Goal: Task Accomplishment & Management: Use online tool/utility

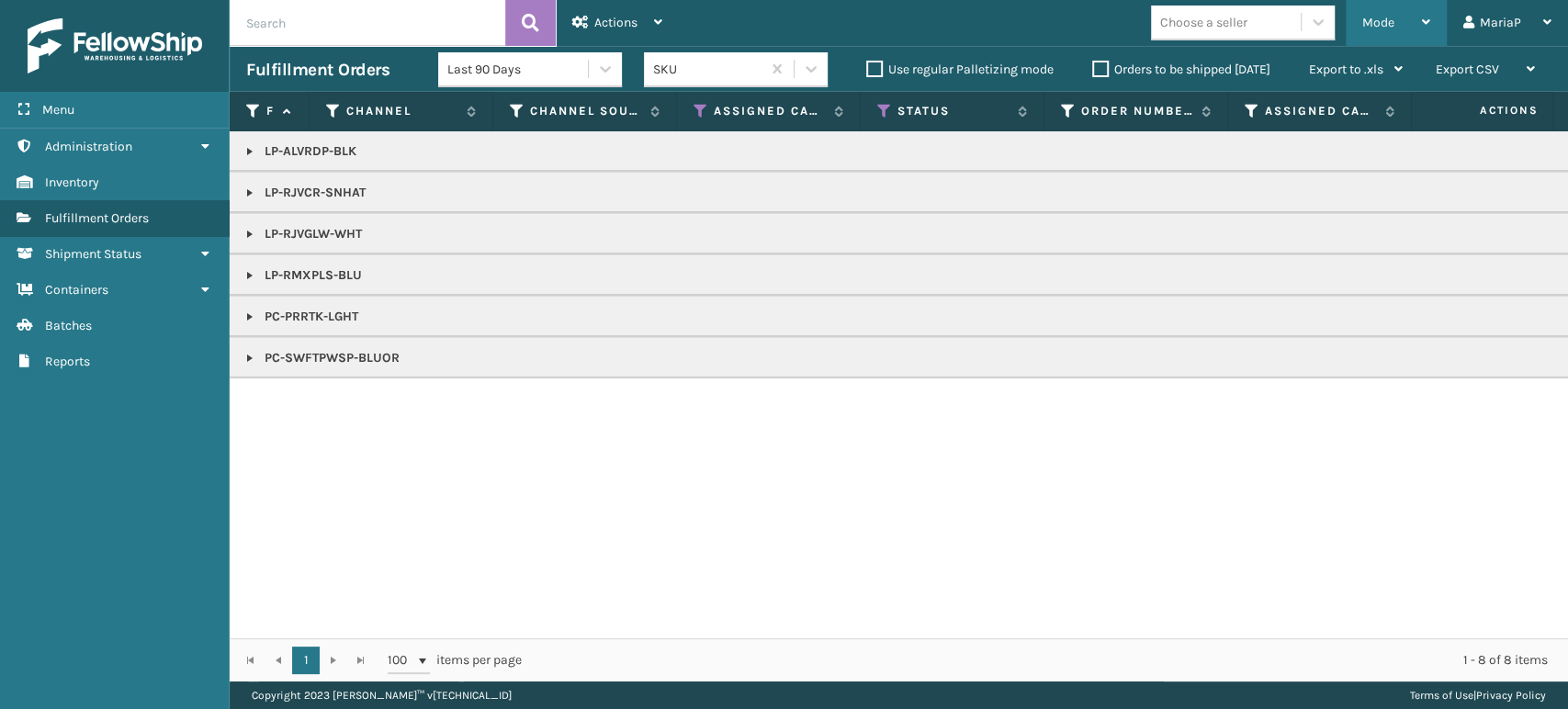
click at [1398, 36] on div "Mode" at bounding box center [1397, 23] width 68 height 46
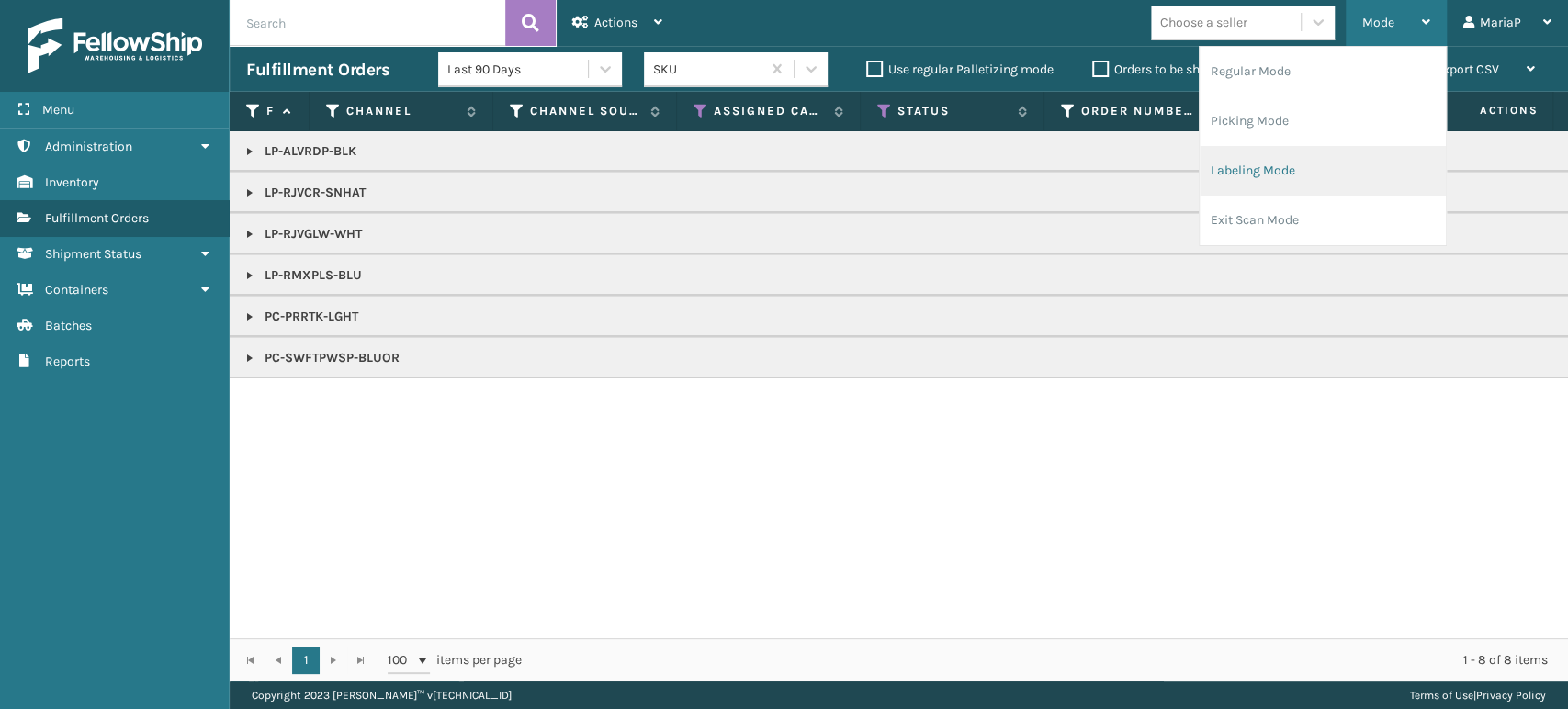
click at [1294, 171] on li "Labeling Mode" at bounding box center [1323, 171] width 247 height 50
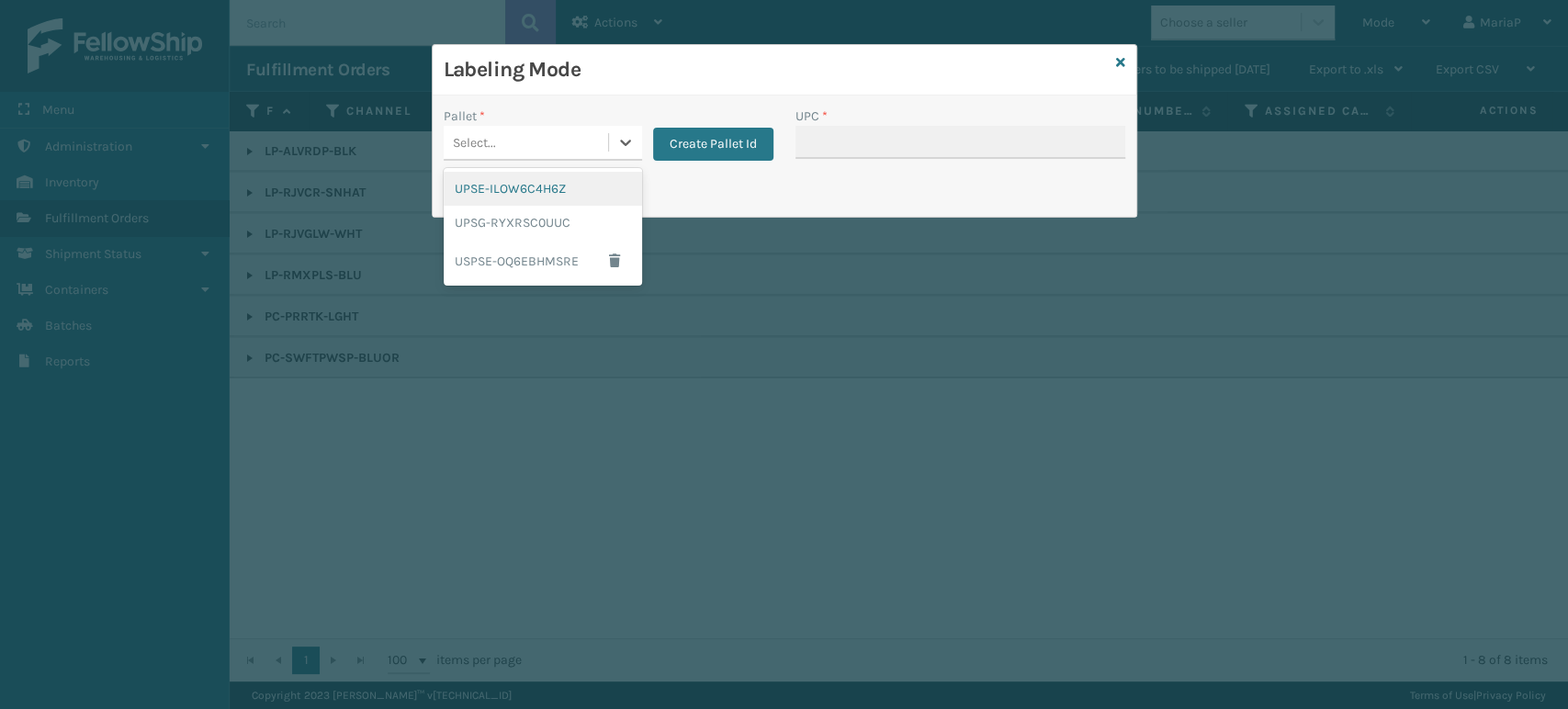
click at [559, 134] on div "Select..." at bounding box center [526, 143] width 165 height 30
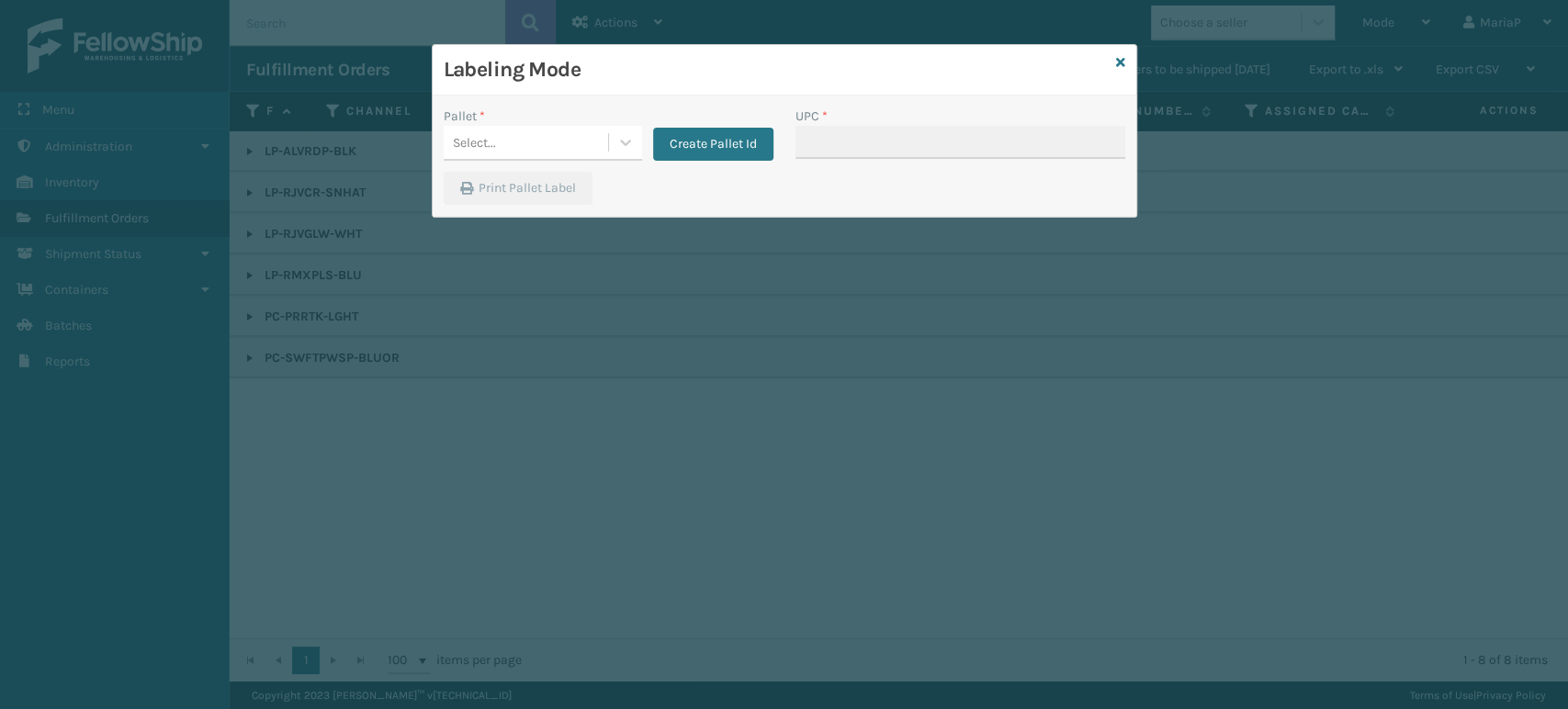
click at [219, 338] on div "Labeling Mode Pallet * Select... Create Pallet Id UPC * Print Pallet Label" at bounding box center [784, 354] width 1568 height 709
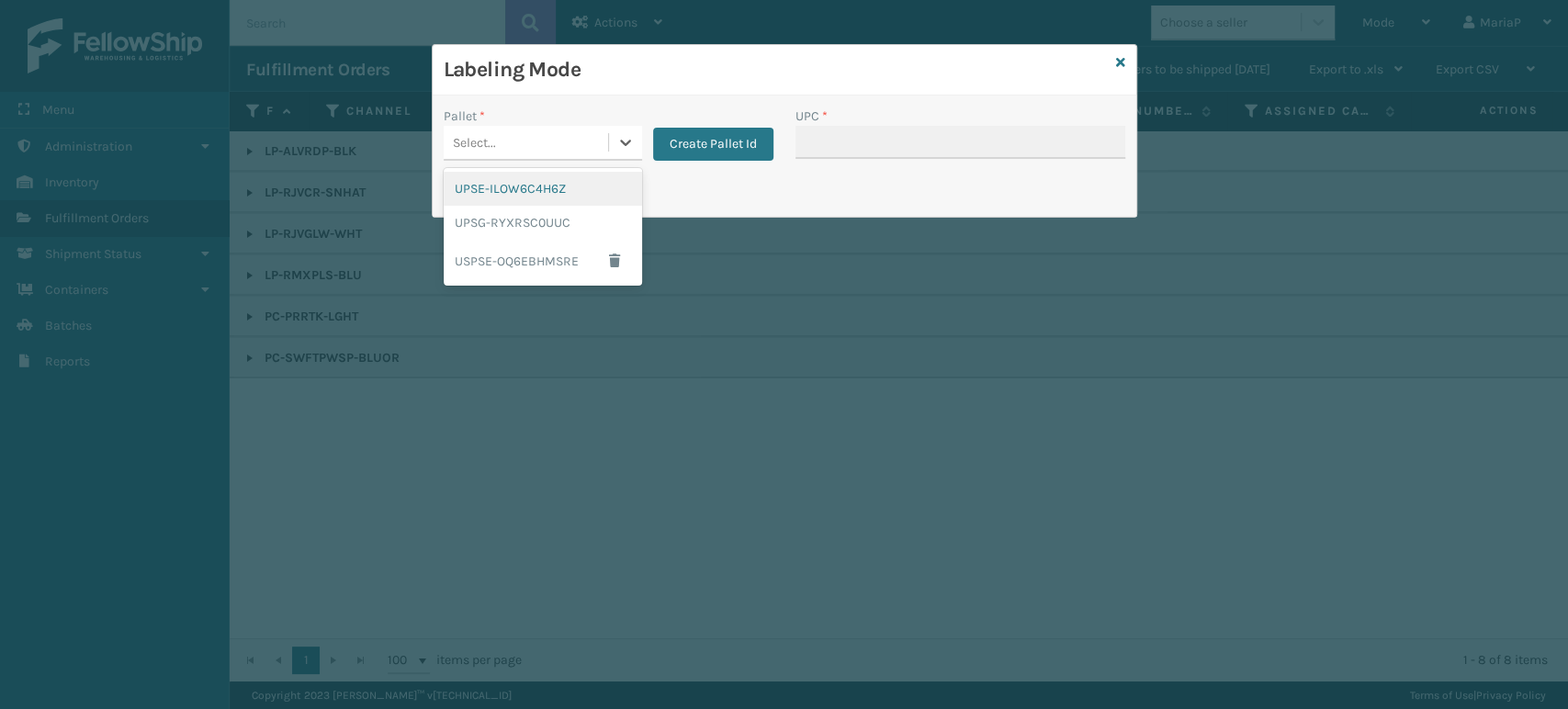
click at [605, 135] on div "Select..." at bounding box center [526, 143] width 165 height 30
click at [698, 152] on button "Create Pallet Id" at bounding box center [713, 144] width 120 height 33
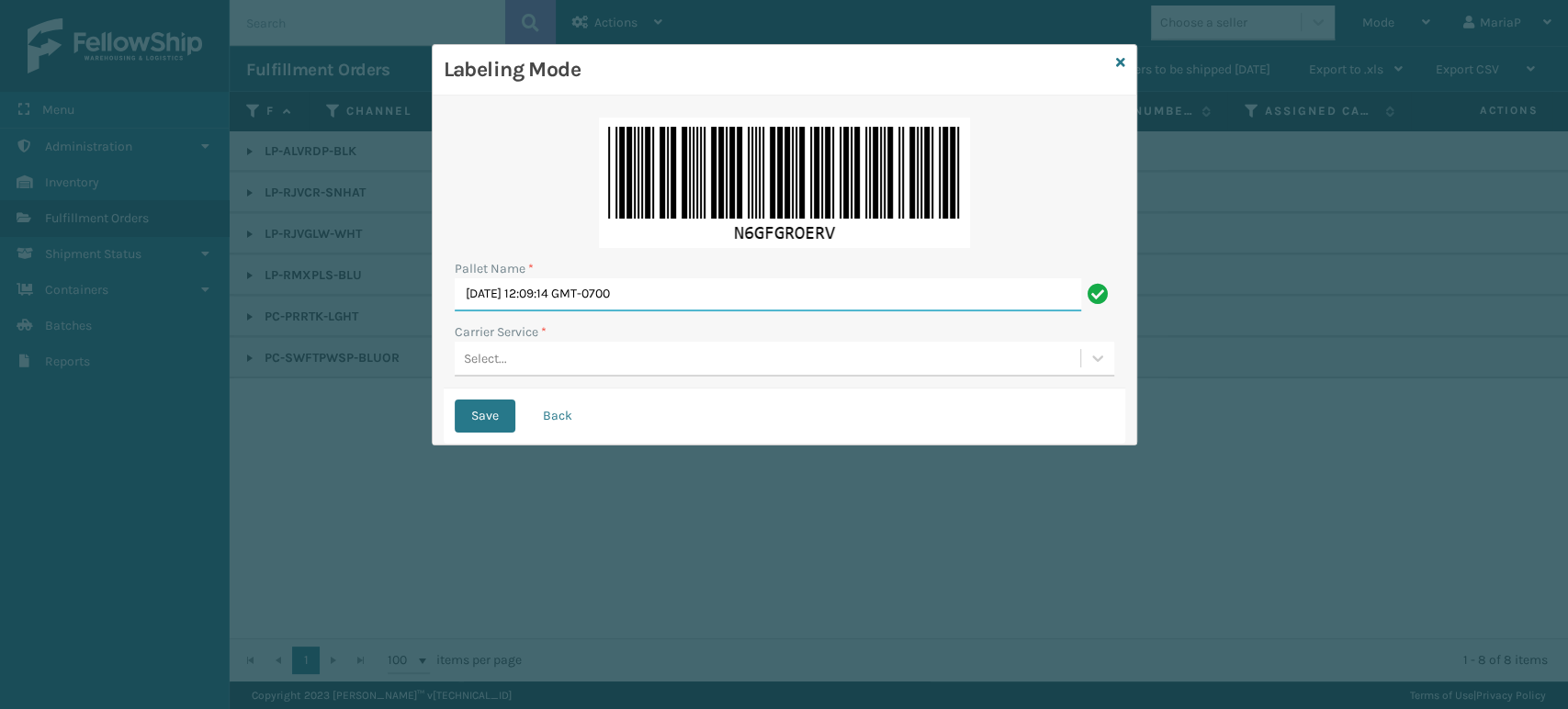
click at [677, 274] on div "Pallet Name * [DATE] 12:09:14 GMT-0700" at bounding box center [784, 285] width 660 height 52
click at [677, 274] on div "Pallet Name *" at bounding box center [784, 269] width 660 height 19
click at [663, 282] on input "[DATE] 12:09:14 GMT-0700" at bounding box center [768, 295] width 627 height 33
click at [668, 276] on div "Pallet Name * [DATE] 12:09:14 GMT-0700" at bounding box center [784, 285] width 660 height 52
click at [754, 249] on div "Pallet Name * [DATE] 12:09:14 GMT-0700 Carrier Service * Select..." at bounding box center [785, 248] width 682 height 282
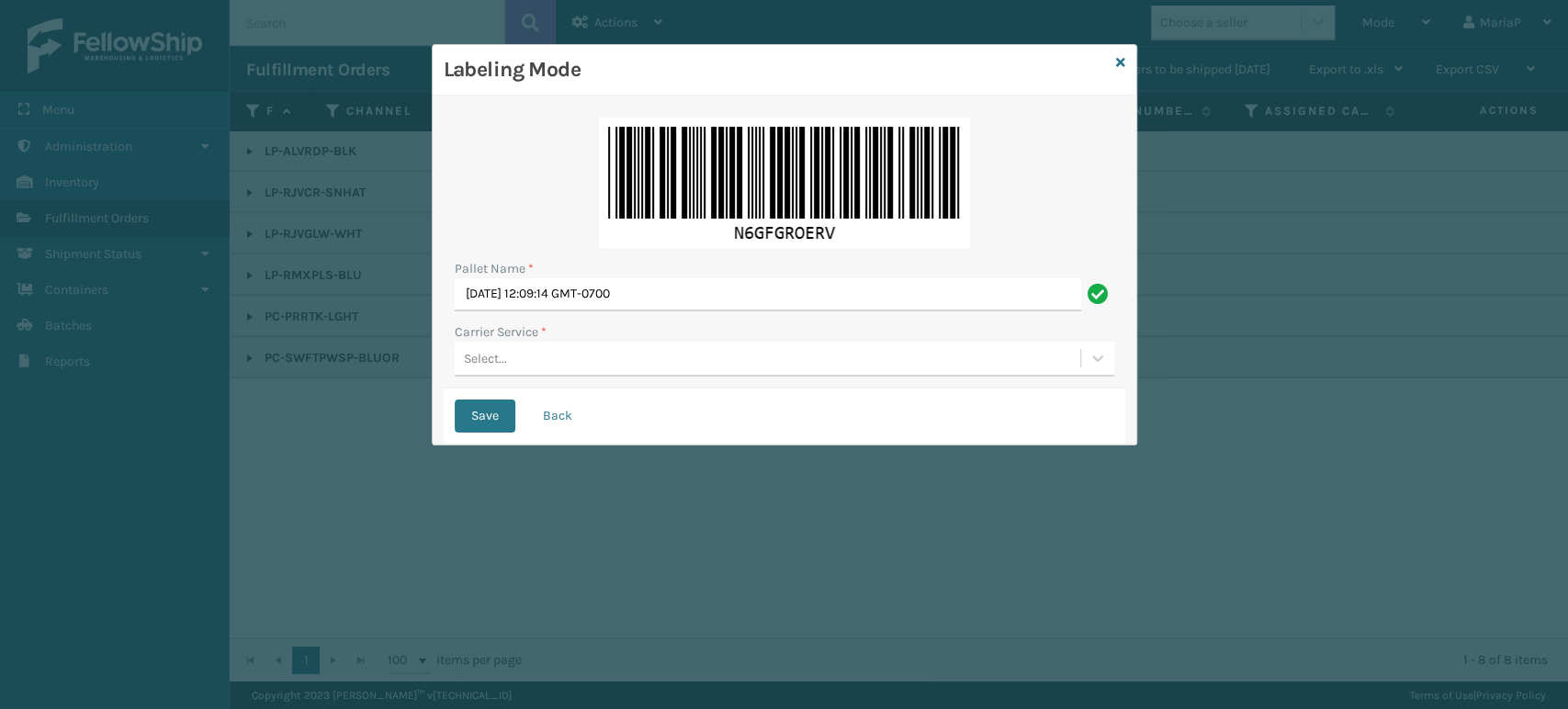
drag, startPoint x: 780, startPoint y: 244, endPoint x: 795, endPoint y: 243, distance: 15.0
click at [781, 244] on img at bounding box center [784, 182] width 371 height 130
click at [830, 292] on input "[DATE] 12:09:14 GMT-0700" at bounding box center [768, 295] width 627 height 33
click at [830, 290] on input "[DATE] 12:09:14 GMT-0700" at bounding box center [768, 295] width 627 height 33
click at [823, 290] on input "[DATE] 12:09:14 GMT-0700" at bounding box center [768, 295] width 627 height 33
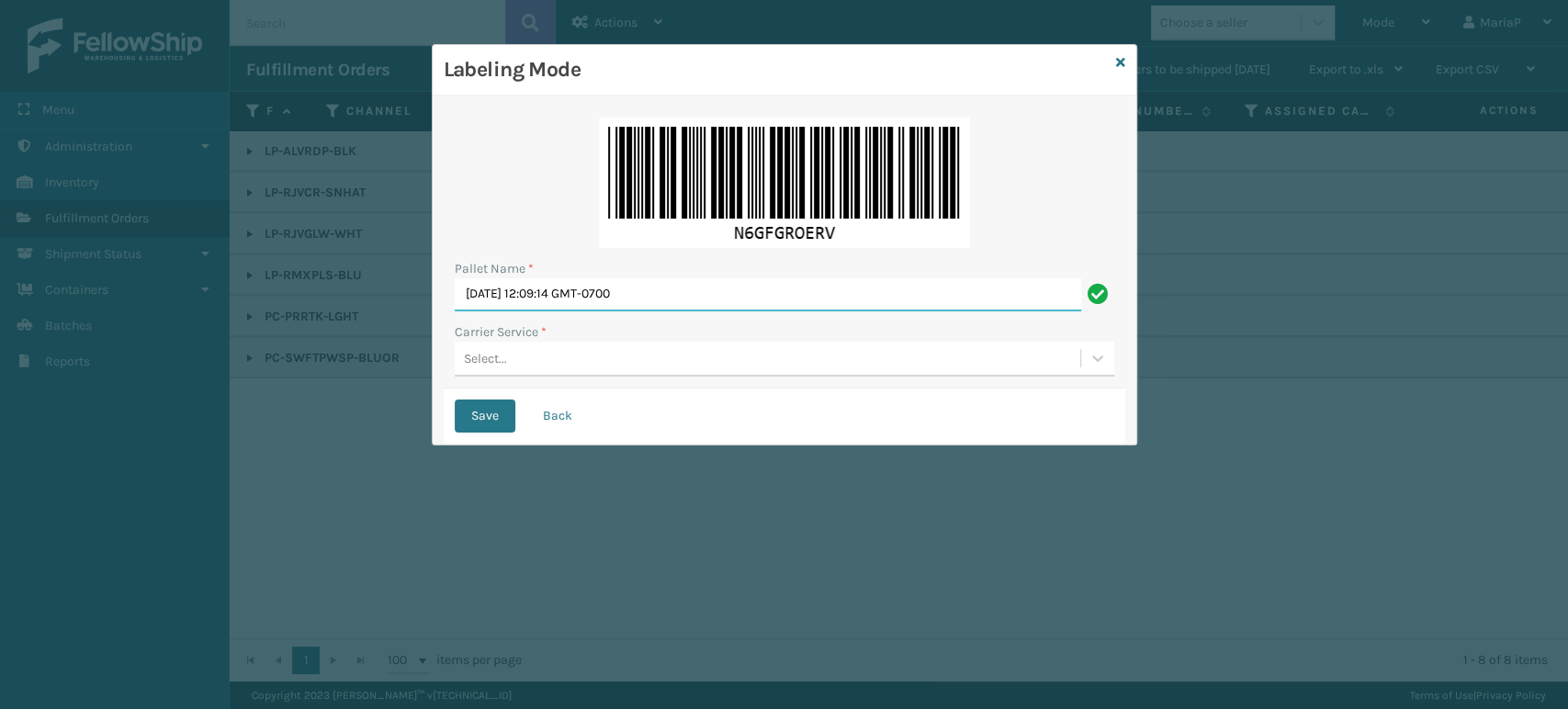
click at [823, 295] on input "[DATE] 12:09:14 GMT-0700" at bounding box center [768, 295] width 627 height 33
click at [823, 297] on input "[DATE] 12:09:14 GMT-0700" at bounding box center [768, 295] width 627 height 33
click at [824, 300] on input "[DATE] 12:09:14 GMT-0700" at bounding box center [768, 295] width 627 height 33
click at [632, 306] on input "[DATE] 12:09:14 GMT-0700" at bounding box center [768, 295] width 627 height 33
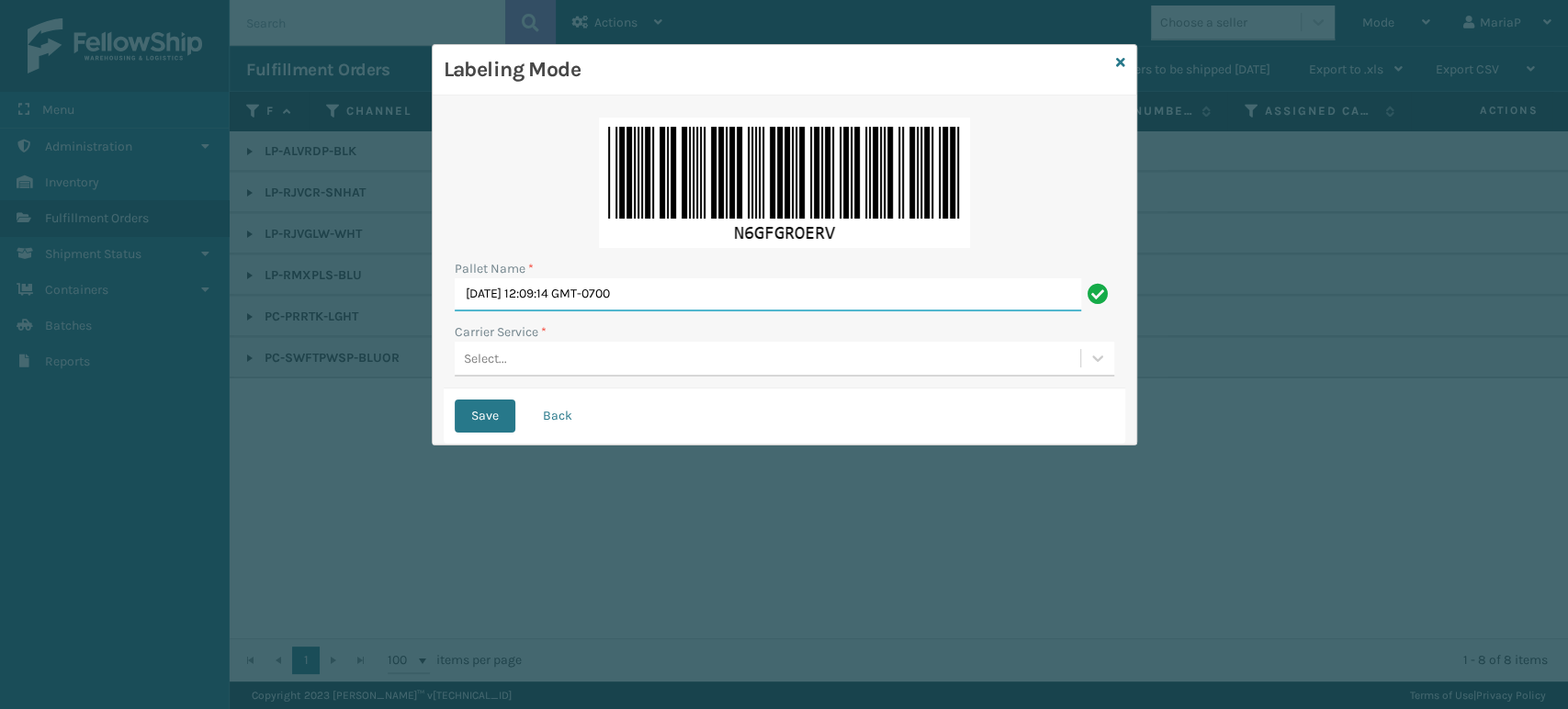
click at [570, 293] on input "[DATE] 12:09:14 GMT-0700" at bounding box center [768, 295] width 627 height 33
click at [570, 294] on input "[DATE] 12:09:14 GMT-0700" at bounding box center [768, 295] width 627 height 33
click at [566, 302] on input "[DATE] 12:09:14 GMT-0700" at bounding box center [768, 295] width 627 height 33
click at [566, 302] on input "[DATE] 12:09:14 GMT-0700" at bounding box center [768, 295] width 627 height 33
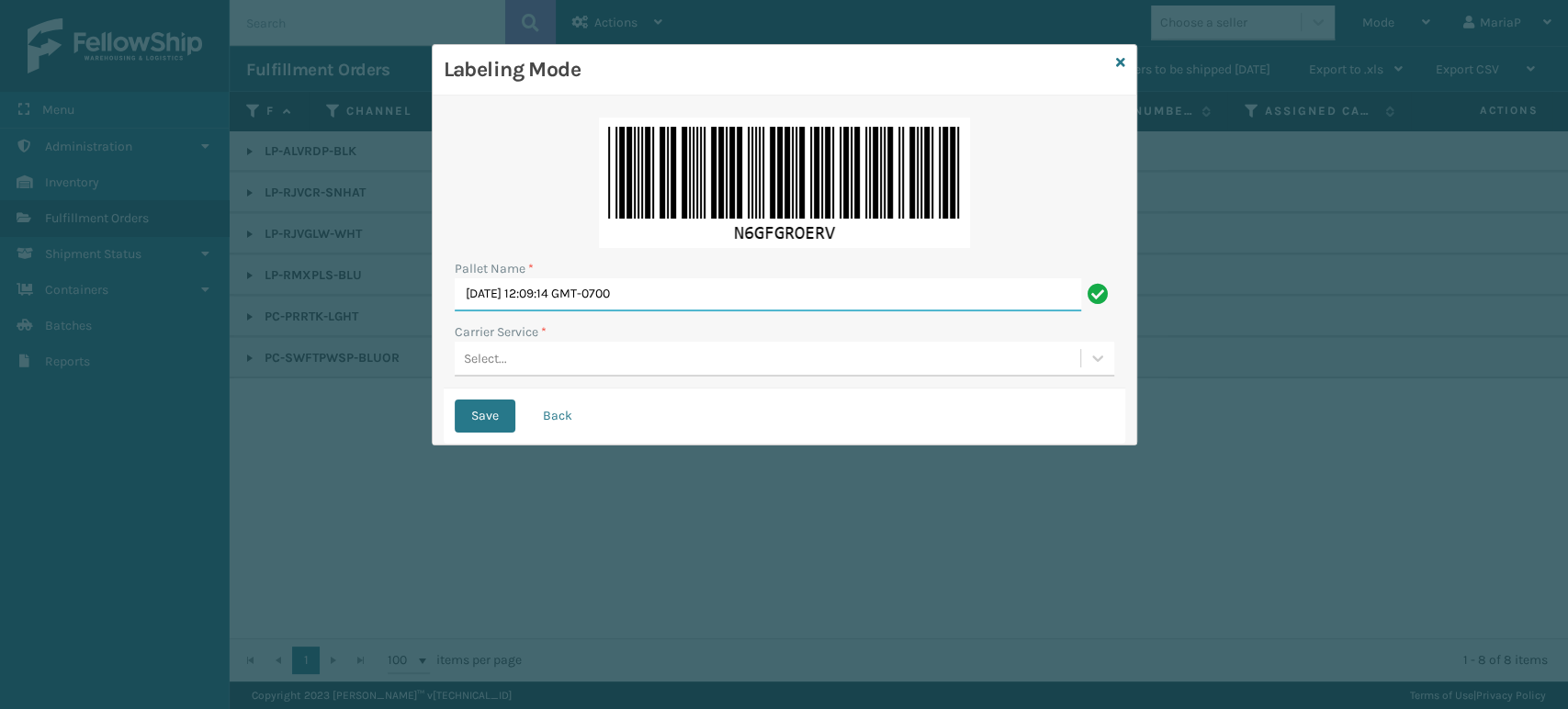
click at [563, 302] on input "[DATE] 12:09:14 GMT-0700" at bounding box center [768, 295] width 627 height 33
drag, startPoint x: 640, startPoint y: 295, endPoint x: 668, endPoint y: 285, distance: 29.7
click at [647, 292] on input "[DATE] 12:09:14 GMT-0700" at bounding box center [768, 295] width 627 height 33
click at [670, 284] on input "[DATE] 12:09:14 GMT-0700" at bounding box center [768, 295] width 627 height 33
click at [674, 282] on input "[DATE] 12:09:14 GMT-0700" at bounding box center [768, 295] width 627 height 33
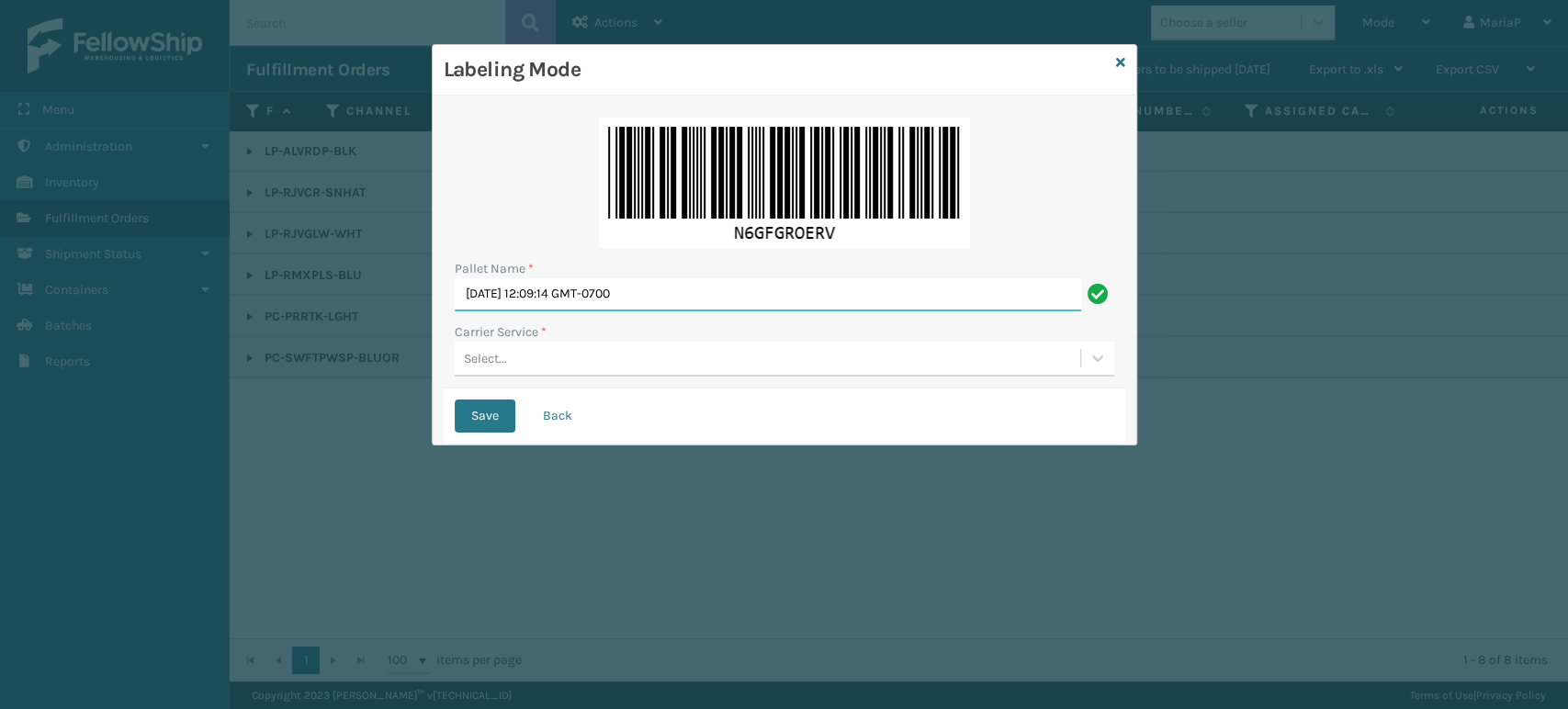
click at [675, 283] on input "[DATE] 12:09:14 GMT-0700" at bounding box center [768, 295] width 627 height 33
click at [677, 285] on input "[DATE] 12:09:14 GMT-0700" at bounding box center [768, 295] width 627 height 33
click at [678, 285] on input "[DATE] 12:09:14 GMT-0700" at bounding box center [768, 295] width 627 height 33
click at [536, 289] on input "[DATE] 12:09:14 GMT-0700" at bounding box center [768, 295] width 627 height 33
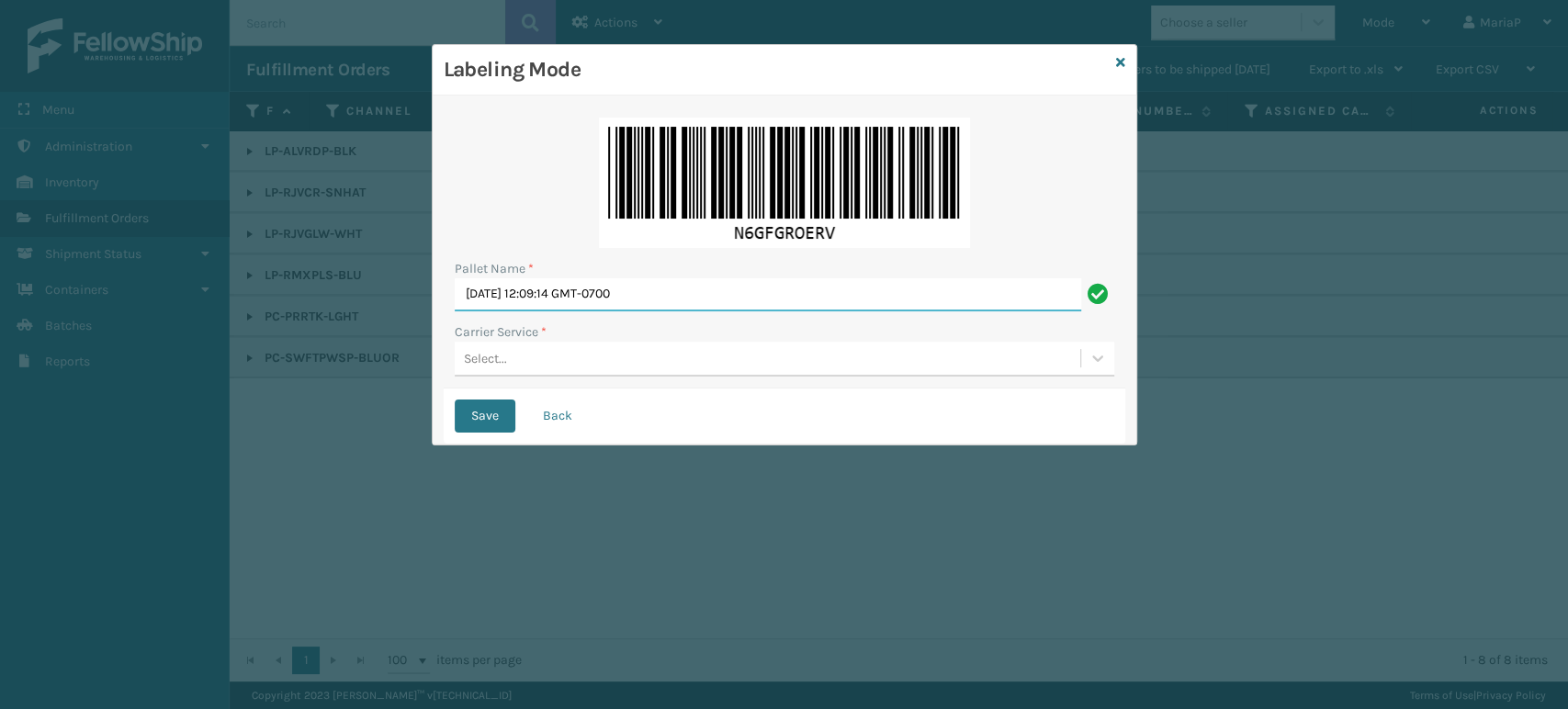
click at [536, 289] on input "[DATE] 12:09:14 GMT-0700" at bounding box center [768, 295] width 627 height 33
click at [537, 289] on input "[DATE] 12:09:14 GMT-0700" at bounding box center [768, 295] width 627 height 33
type input "952884"
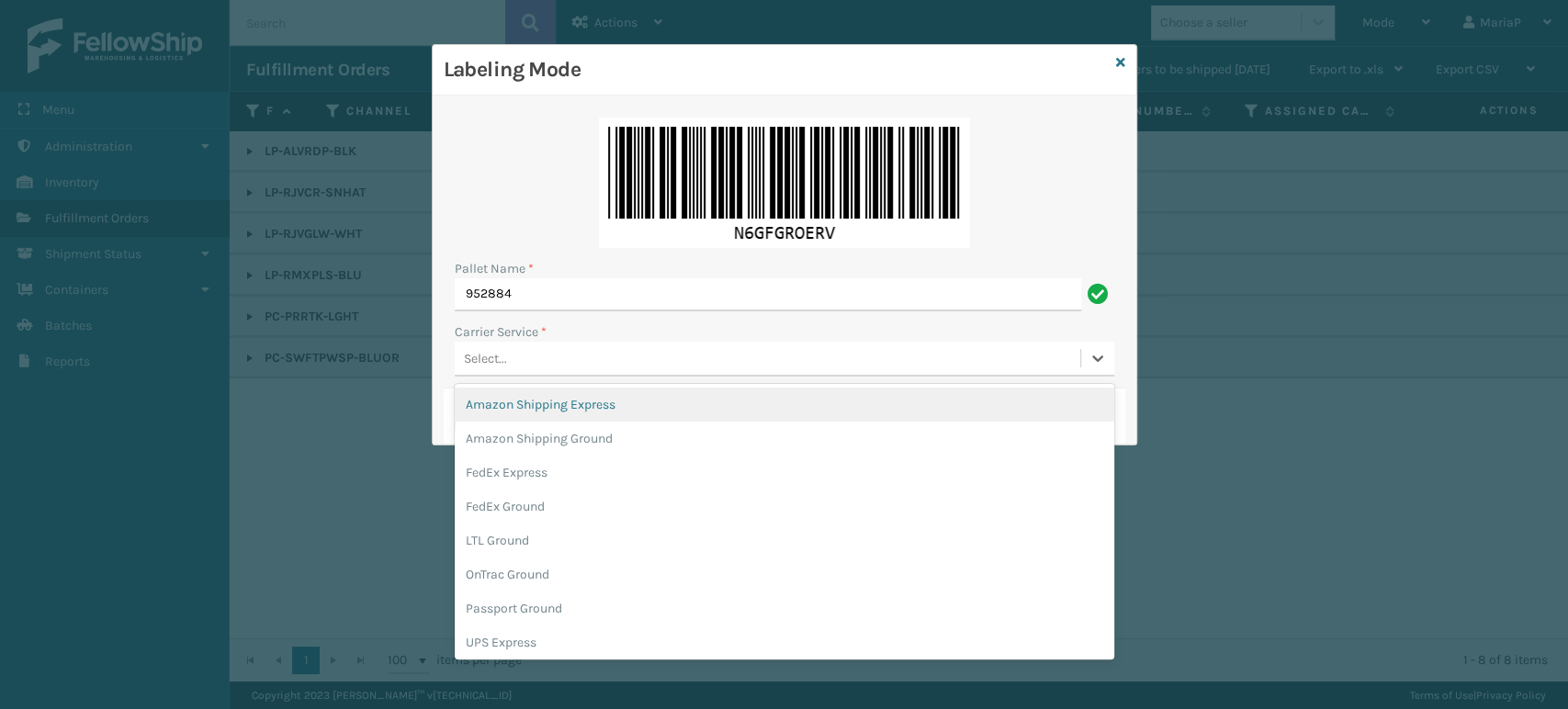
click at [493, 354] on div "Select..." at bounding box center [485, 359] width 43 height 19
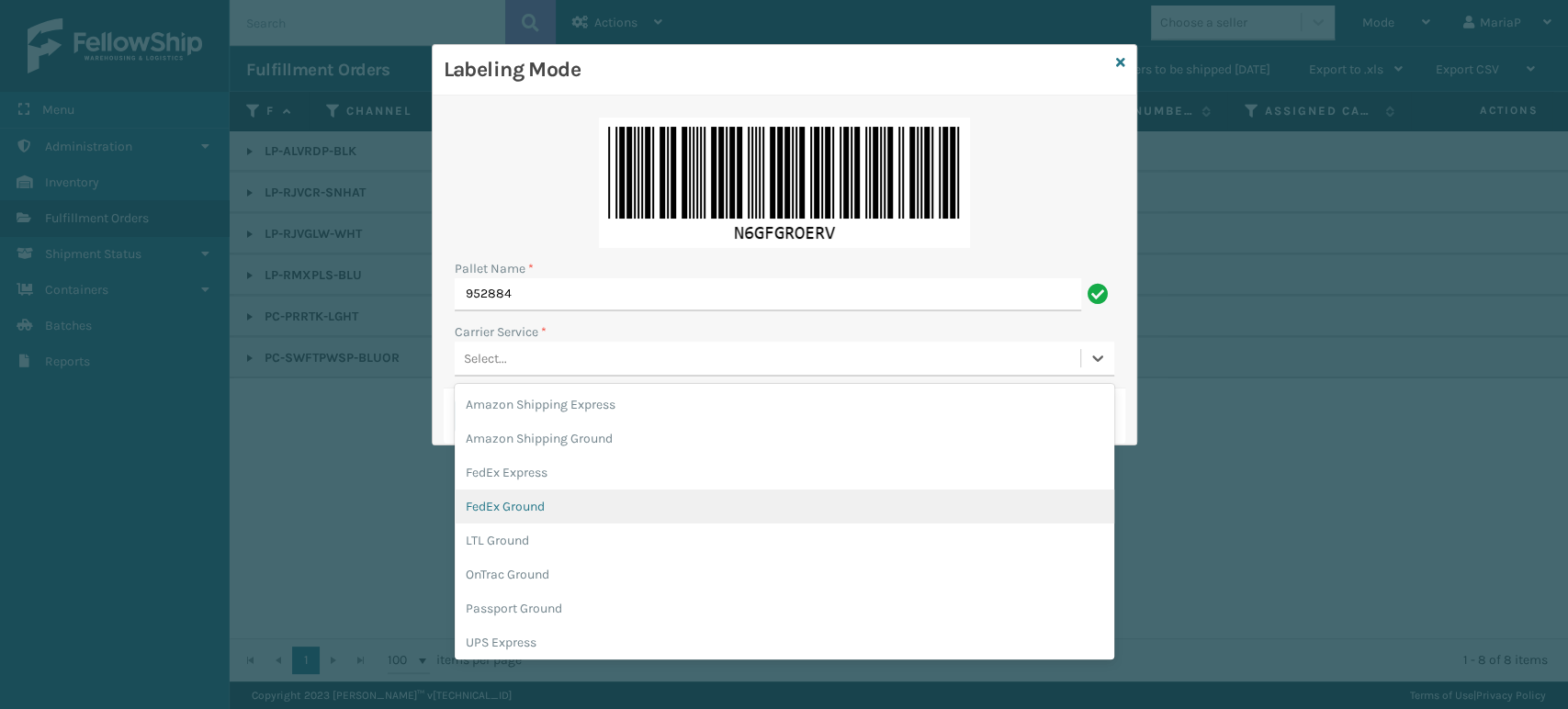
click at [549, 501] on div "FedEx Ground" at bounding box center [784, 506] width 660 height 34
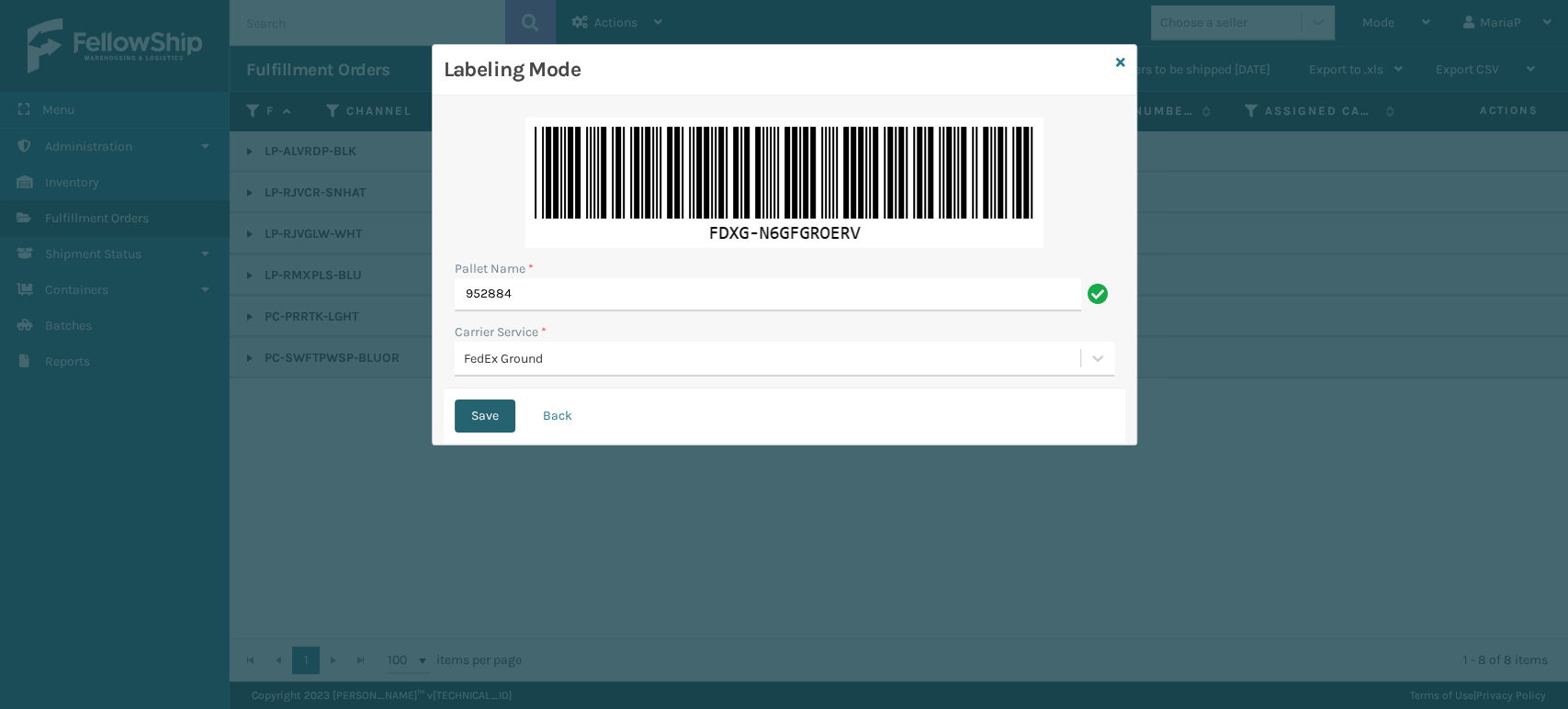
click at [493, 409] on button "Save" at bounding box center [484, 416] width 61 height 33
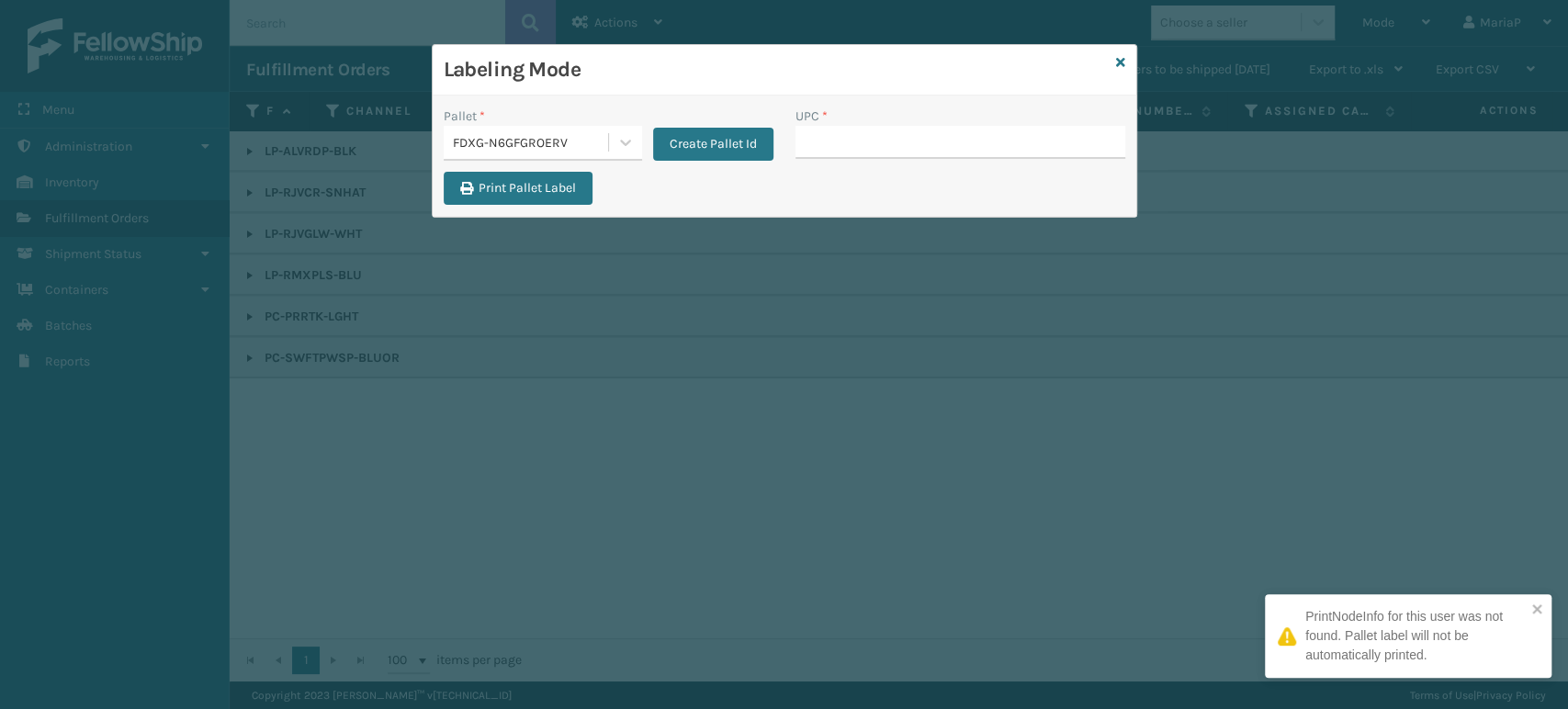
click at [864, 131] on input "UPC *" at bounding box center [960, 143] width 329 height 33
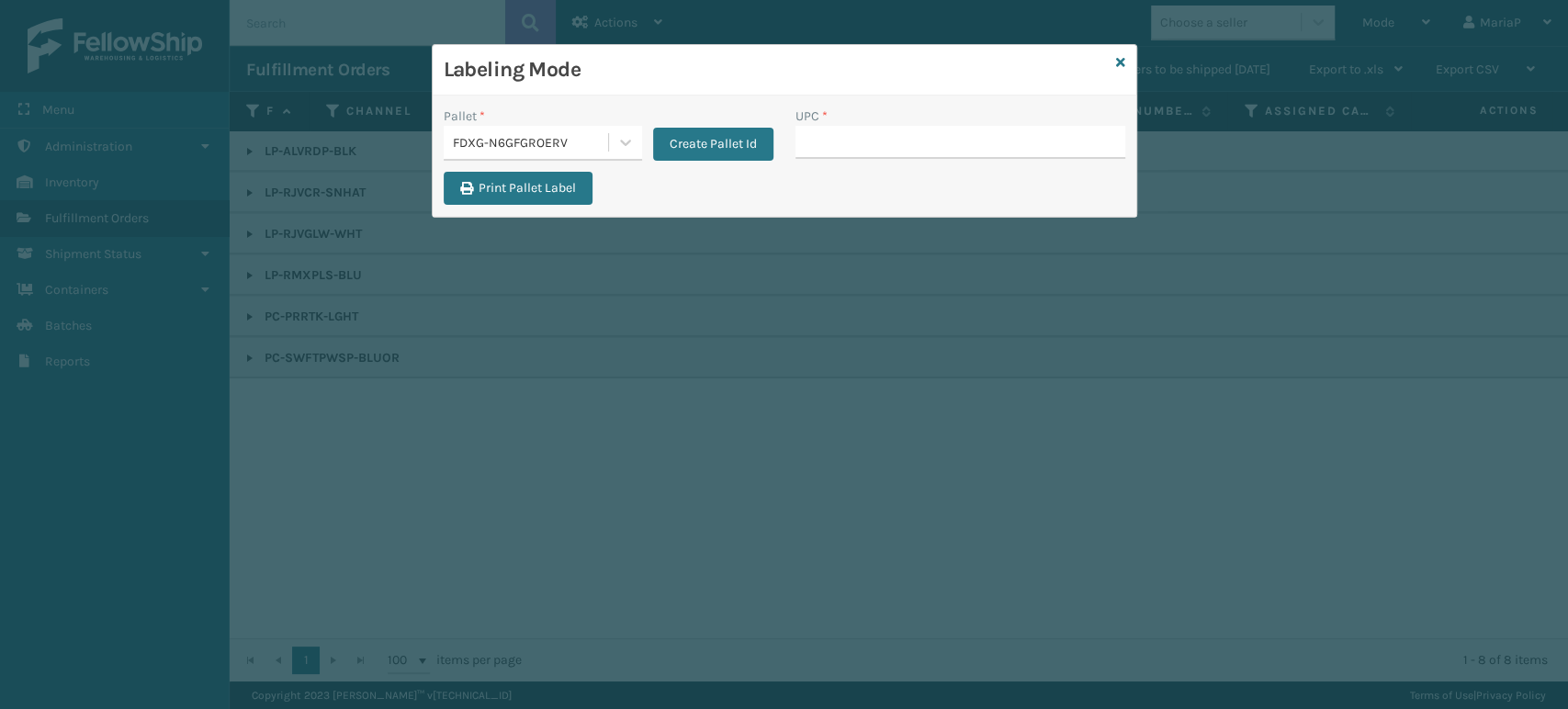
click at [138, 336] on div "Labeling Mode Pallet * FDXG-N6GFGROERV Create Pallet Id UPC * Print Pallet Label" at bounding box center [784, 354] width 1568 height 709
click at [842, 149] on input "UPC *" at bounding box center [960, 143] width 329 height 33
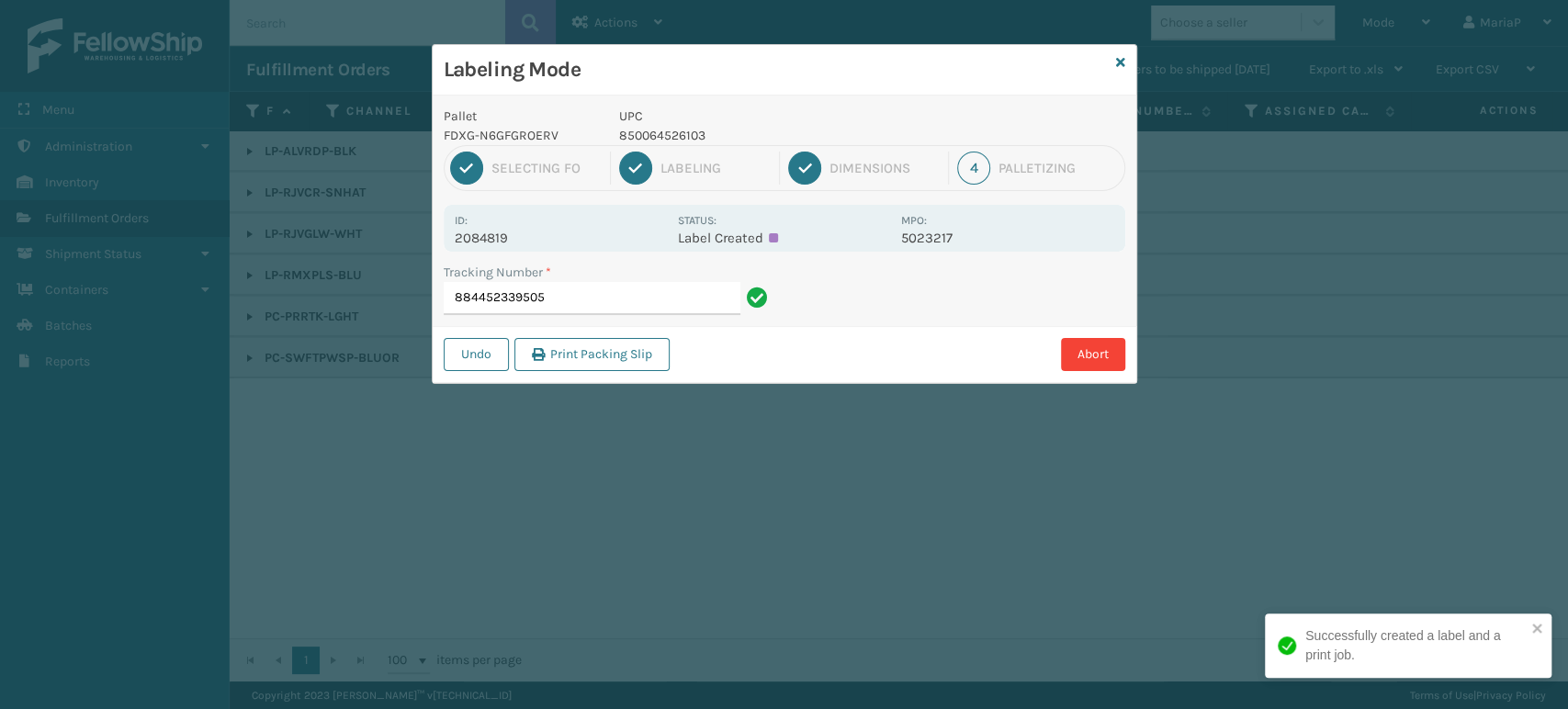
click at [664, 132] on p "850064526103" at bounding box center [754, 136] width 271 height 19
copy p "850064526103"
click at [647, 300] on input "884452339505" at bounding box center [592, 299] width 297 height 33
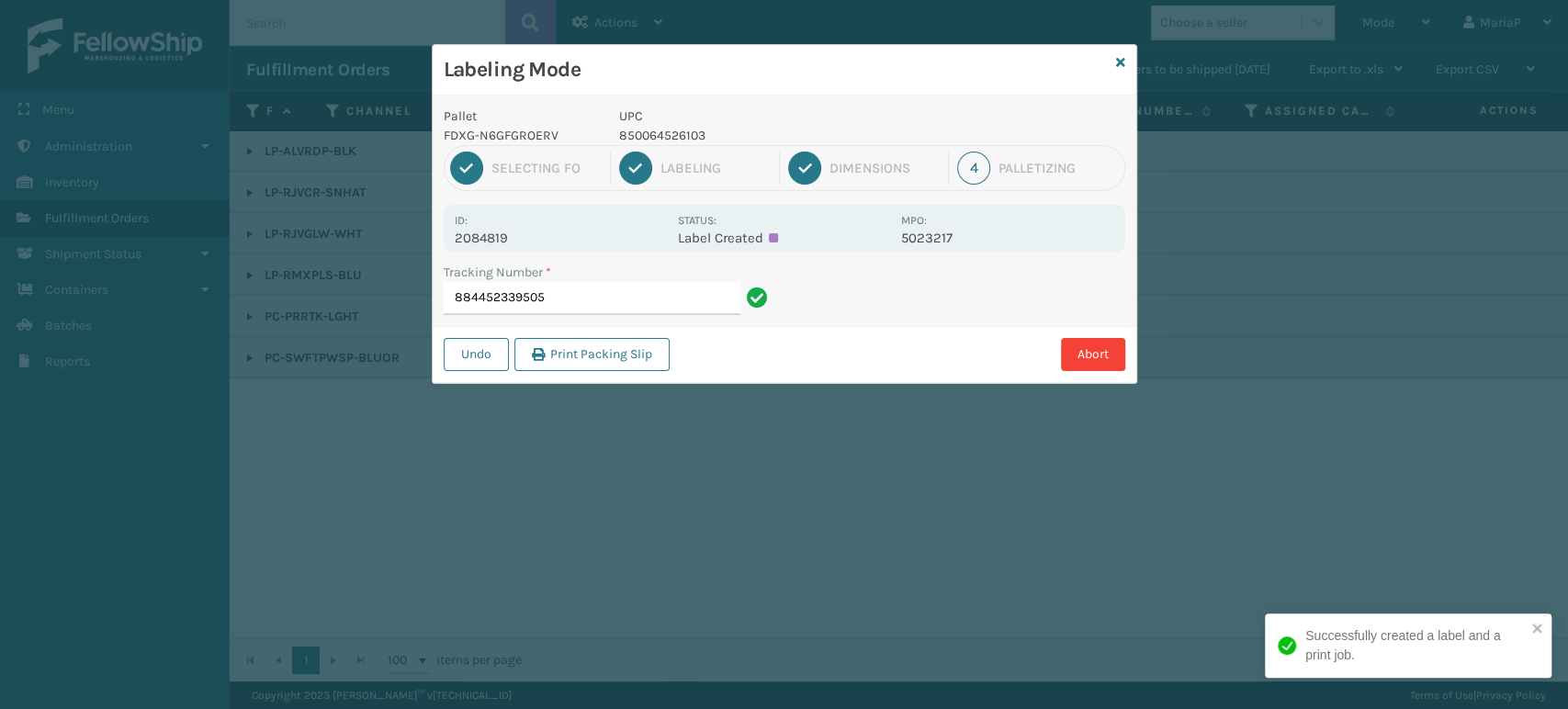
click at [684, 139] on p "850064526103" at bounding box center [754, 136] width 271 height 19
copy p "850064526103"
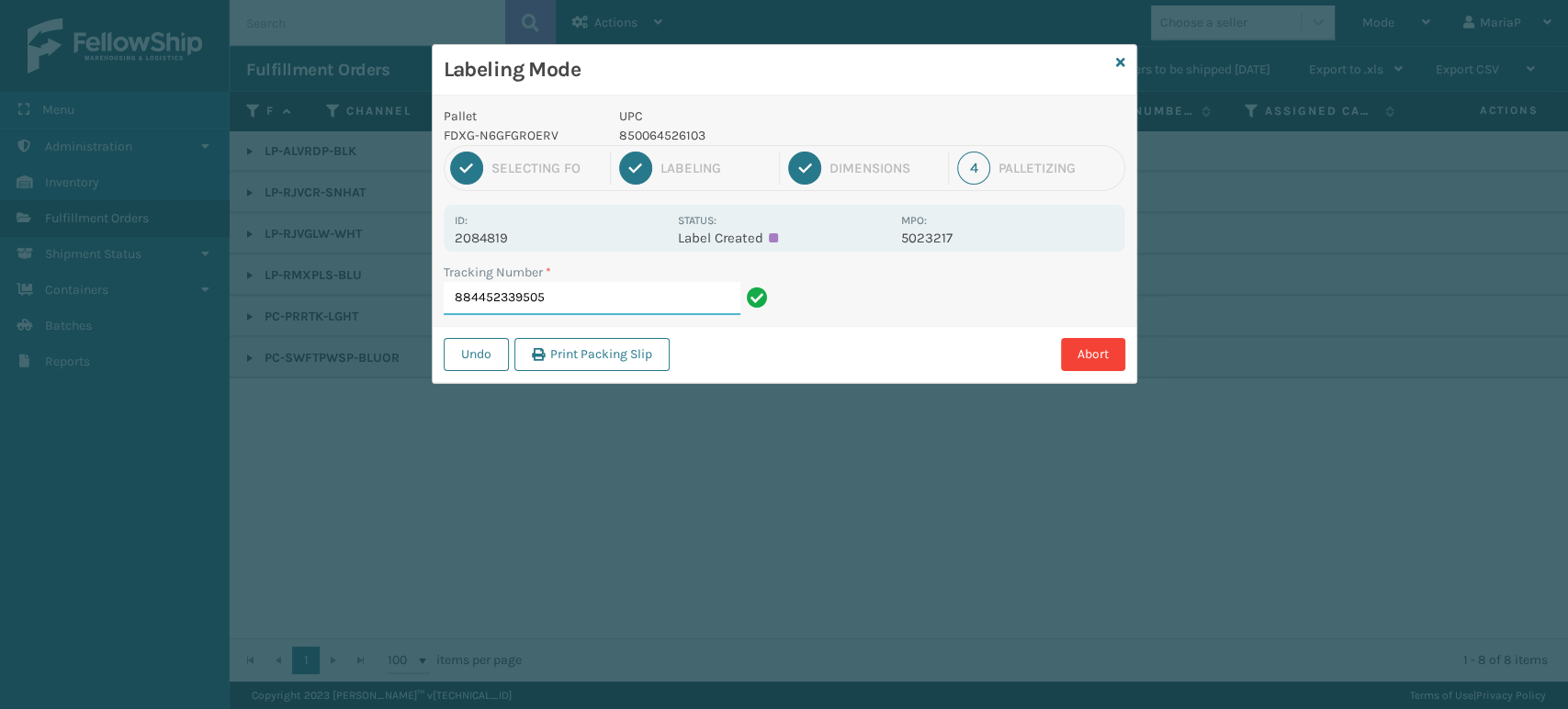
click at [602, 297] on input "884452339505" at bounding box center [592, 299] width 297 height 33
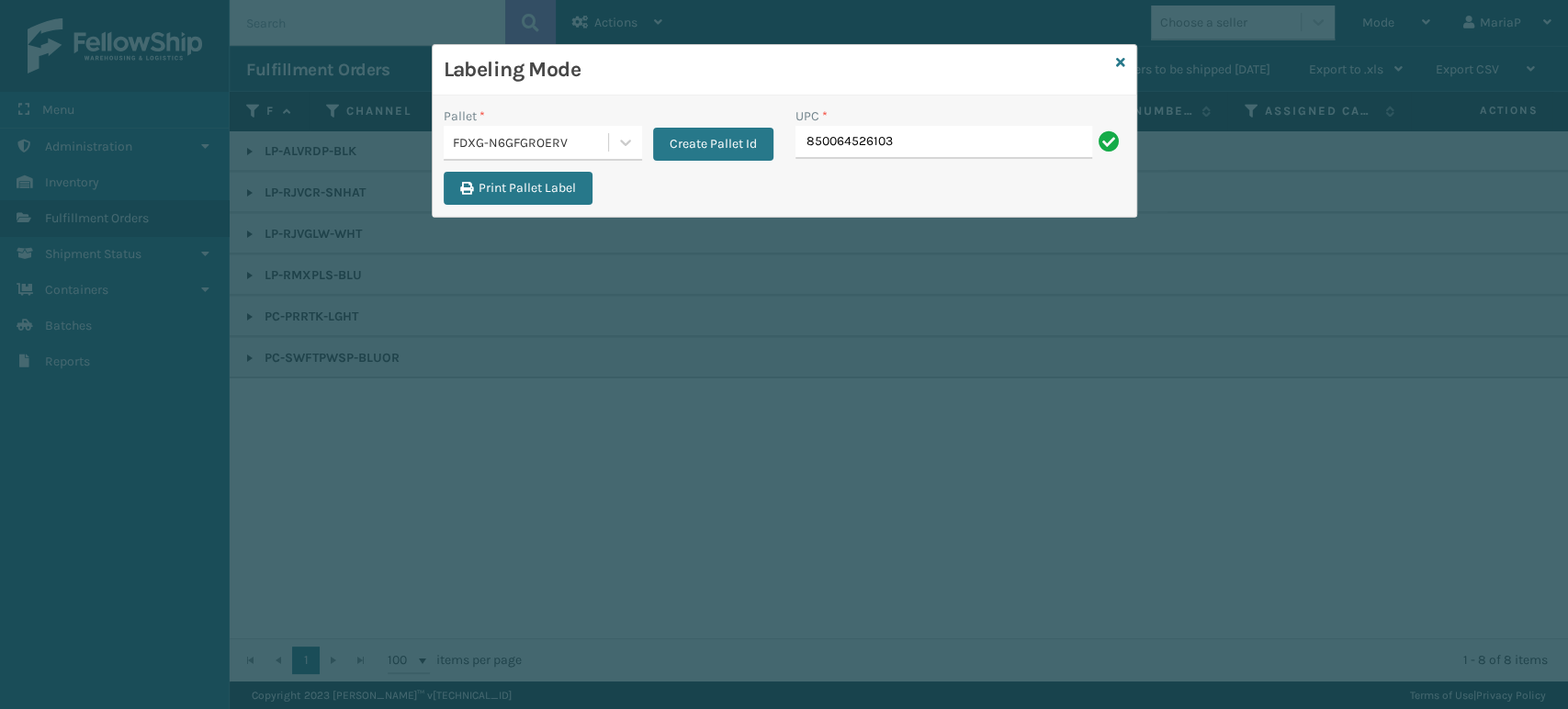
type input "850064526103"
paste input "850064526103"
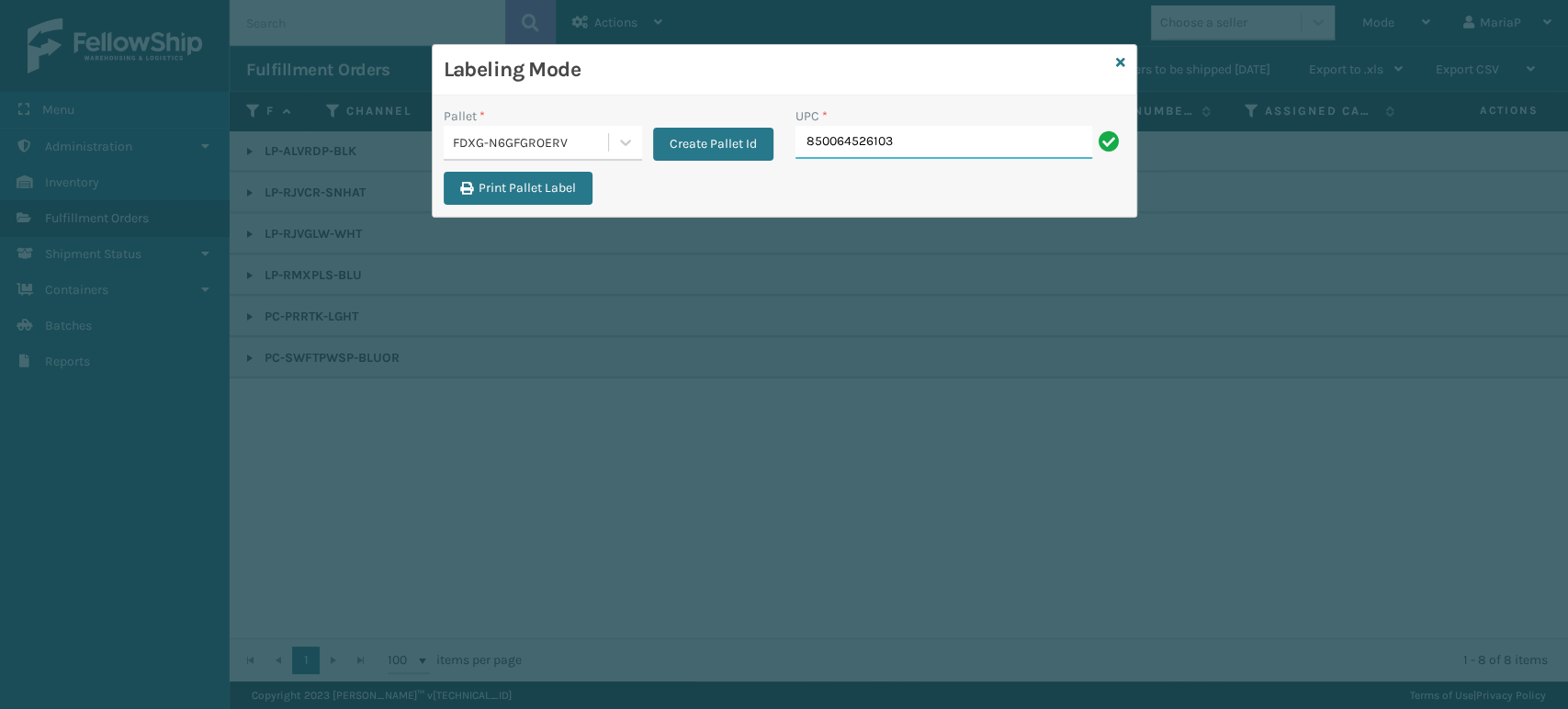
type input "850064526103"
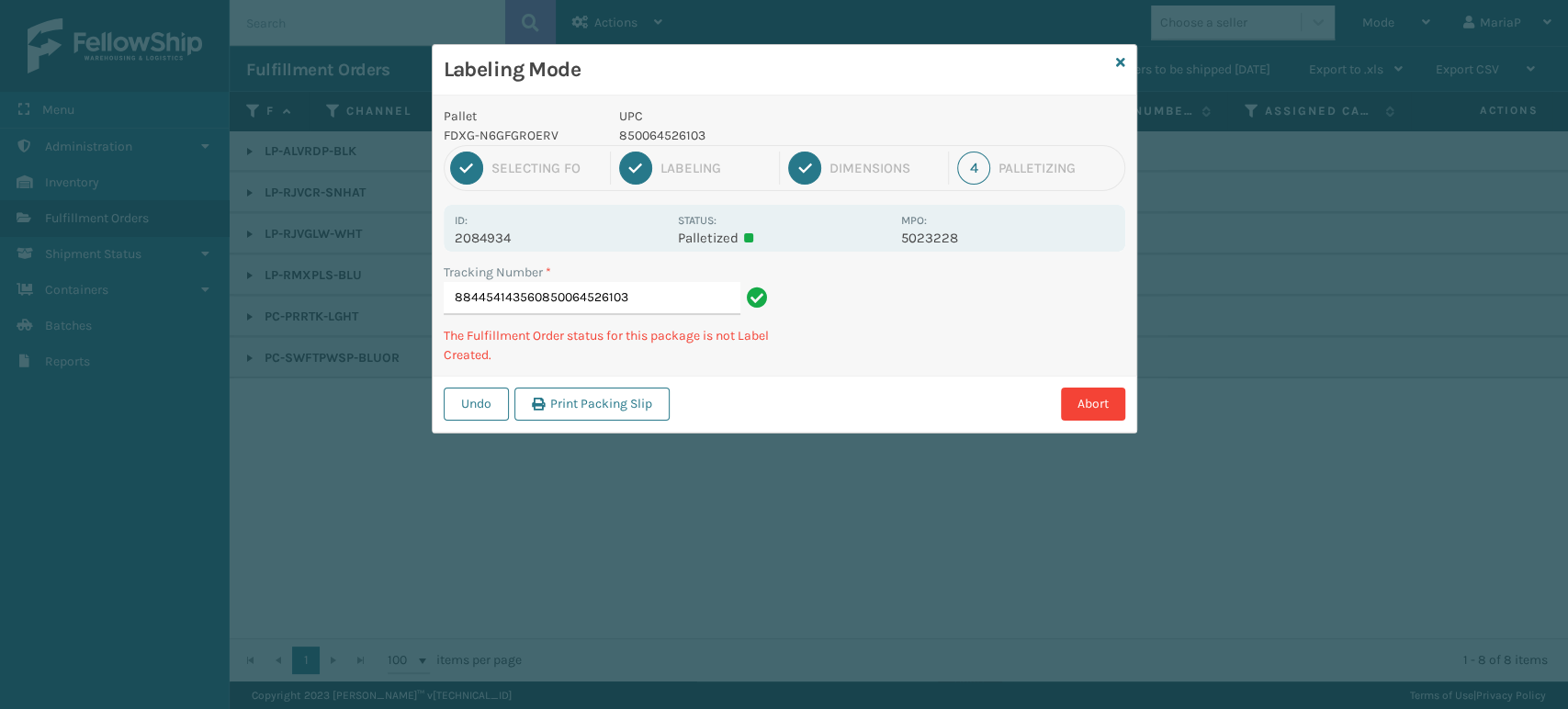
type input "884454143560850064526103"
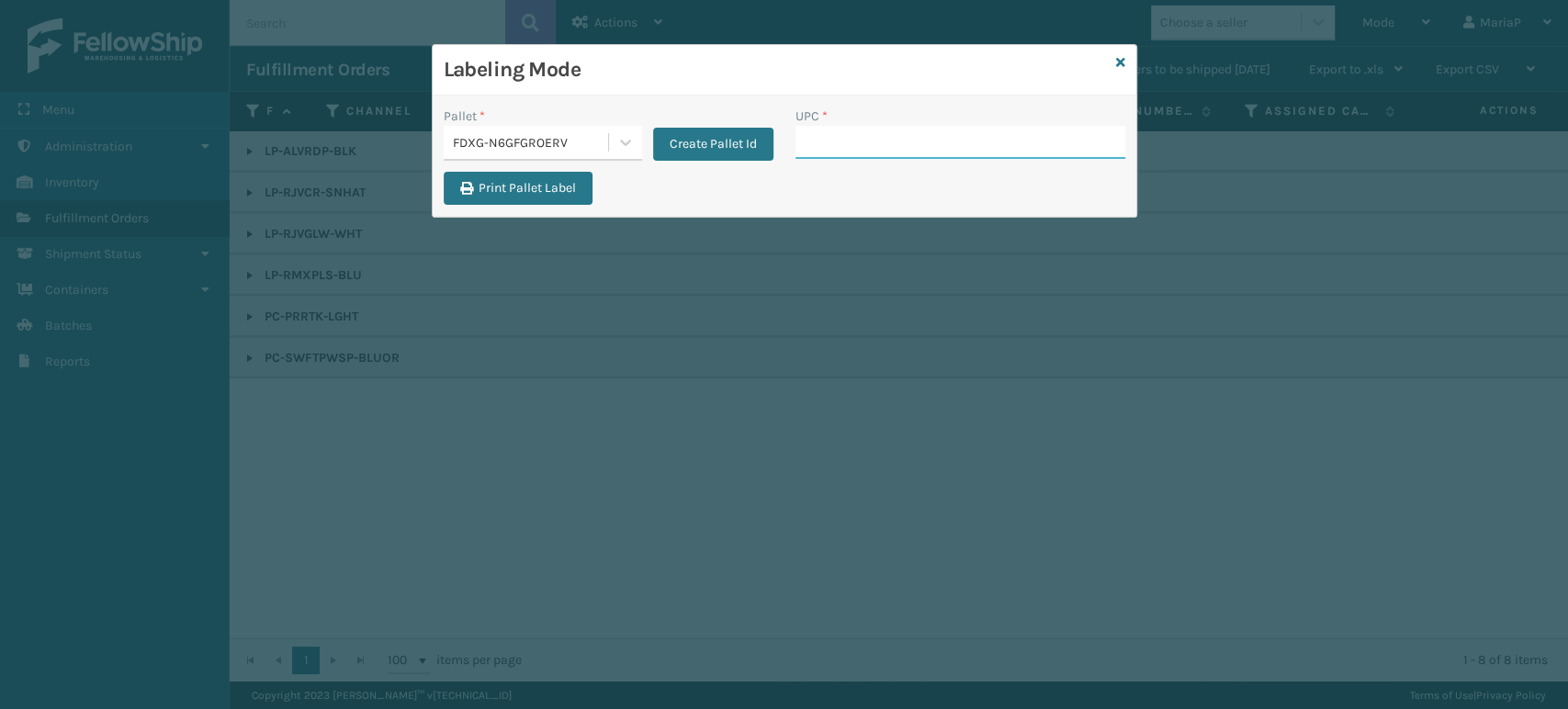
click at [808, 145] on input "UPC *" at bounding box center [960, 143] width 329 height 33
paste input "850064526103"
type input "850064526103"
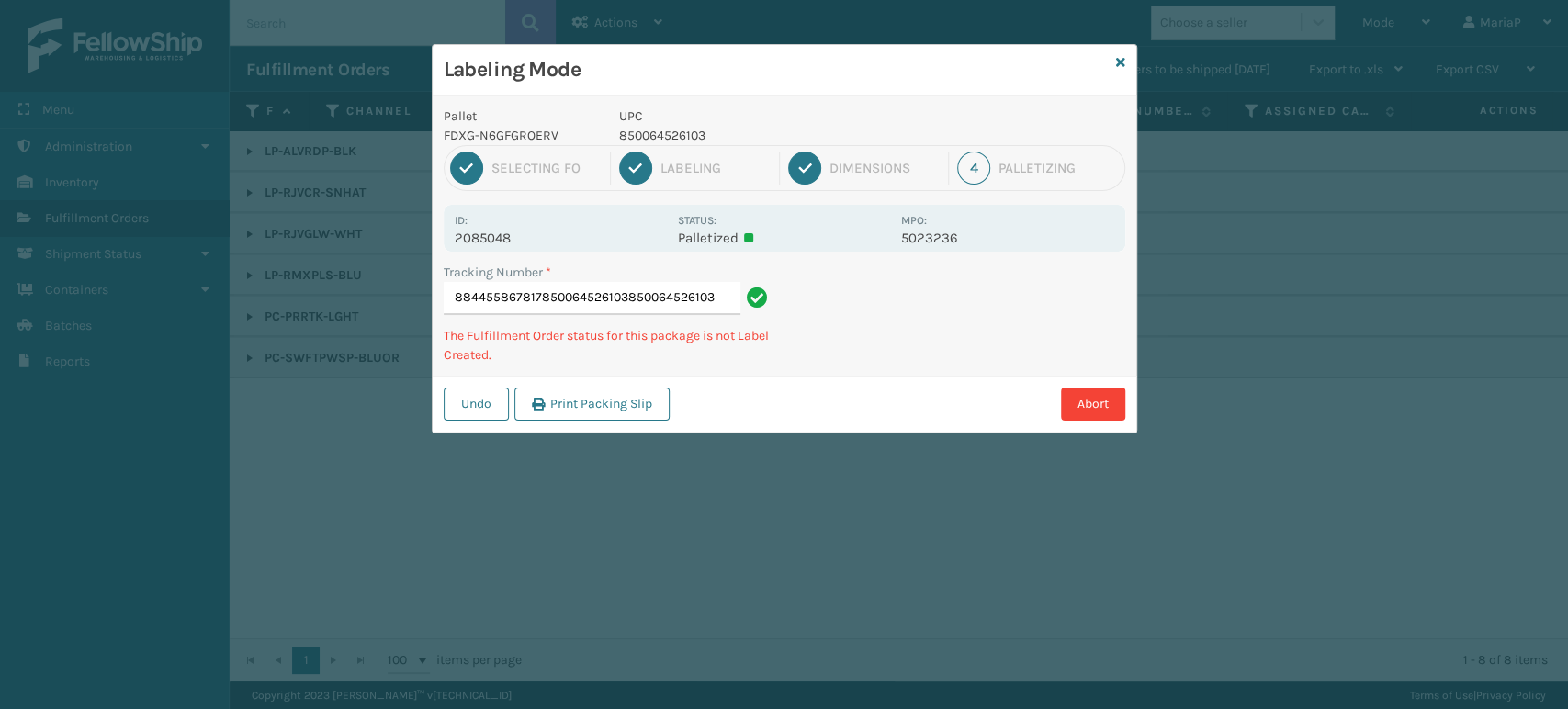
type input "884455867817850064526103850064526103"
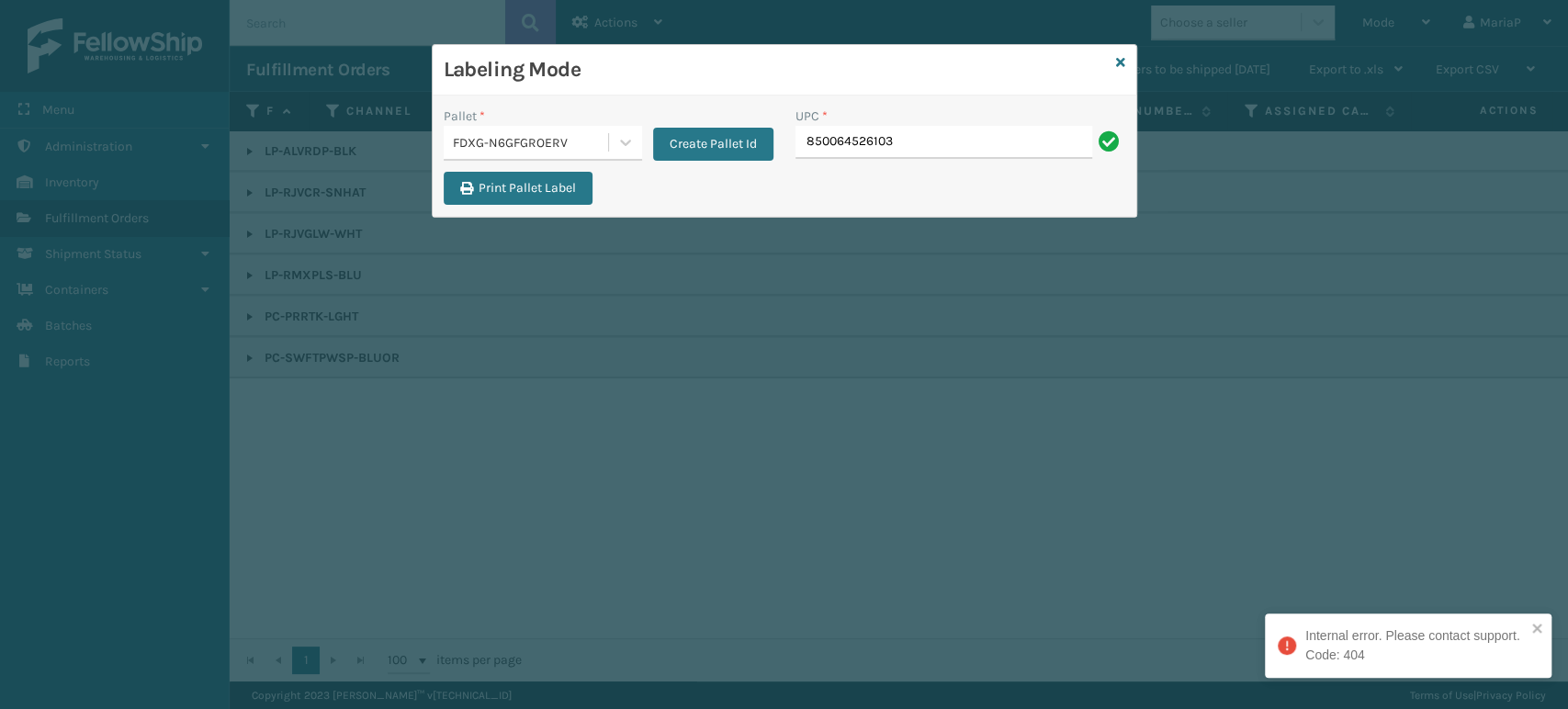
type input "850064526103"
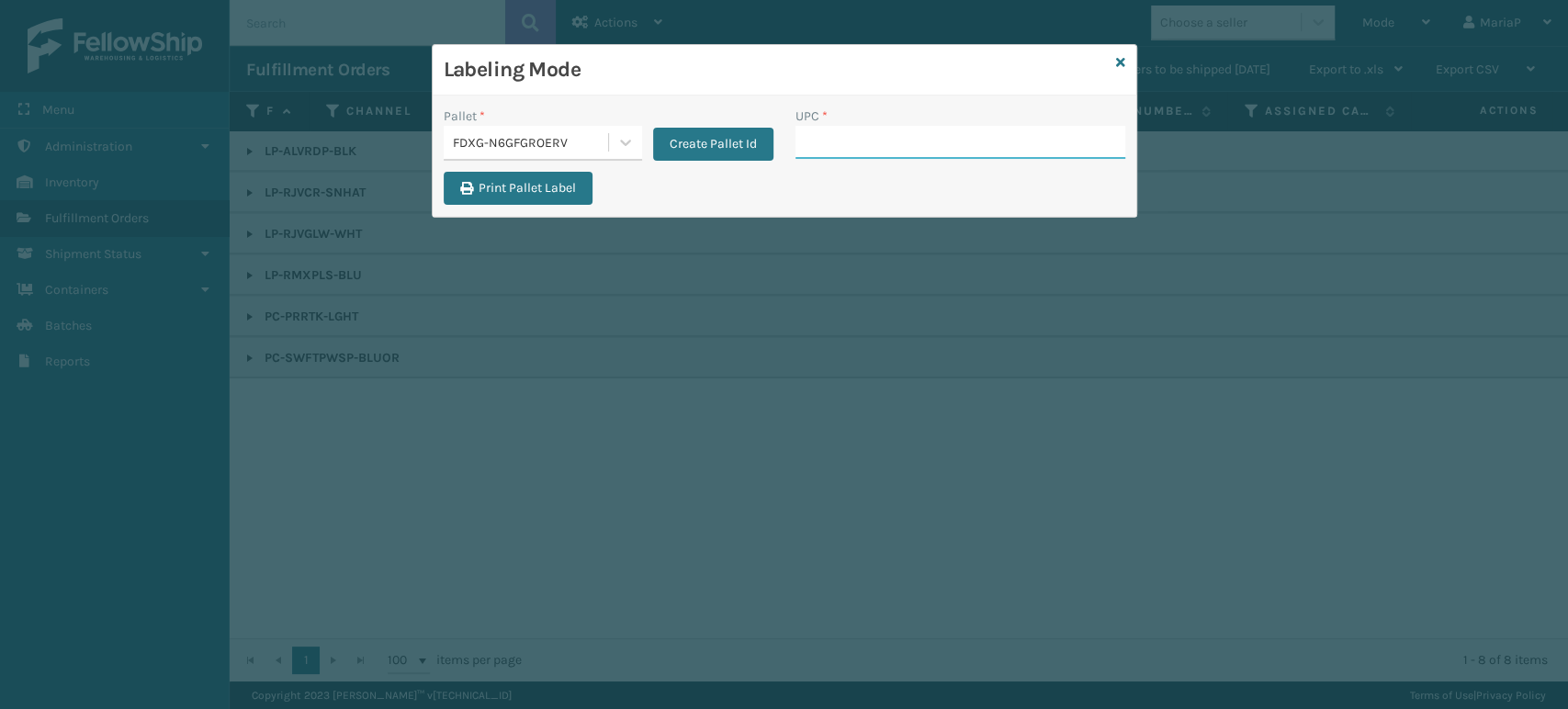
paste input "850064526103"
type input "850064526103"
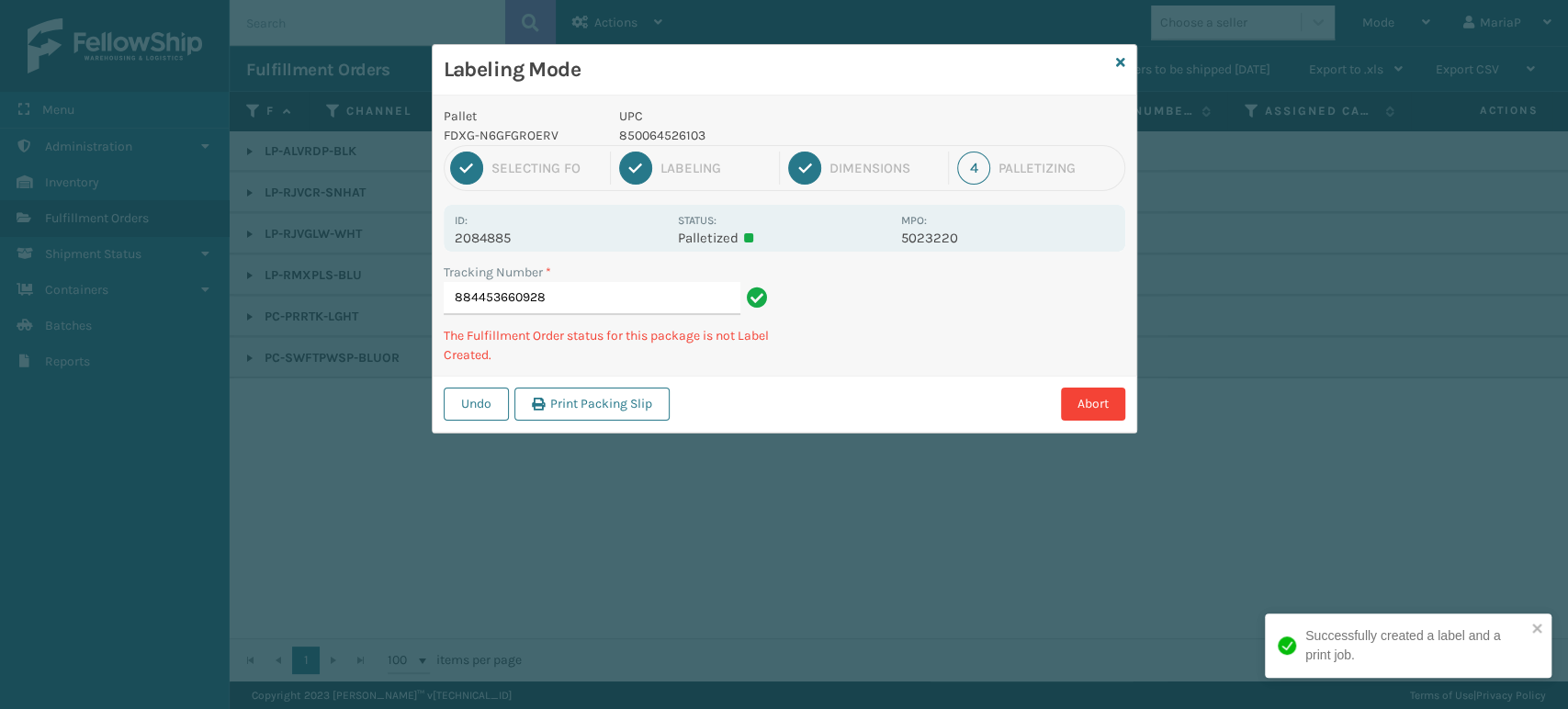
type input "884453660928850064526103"
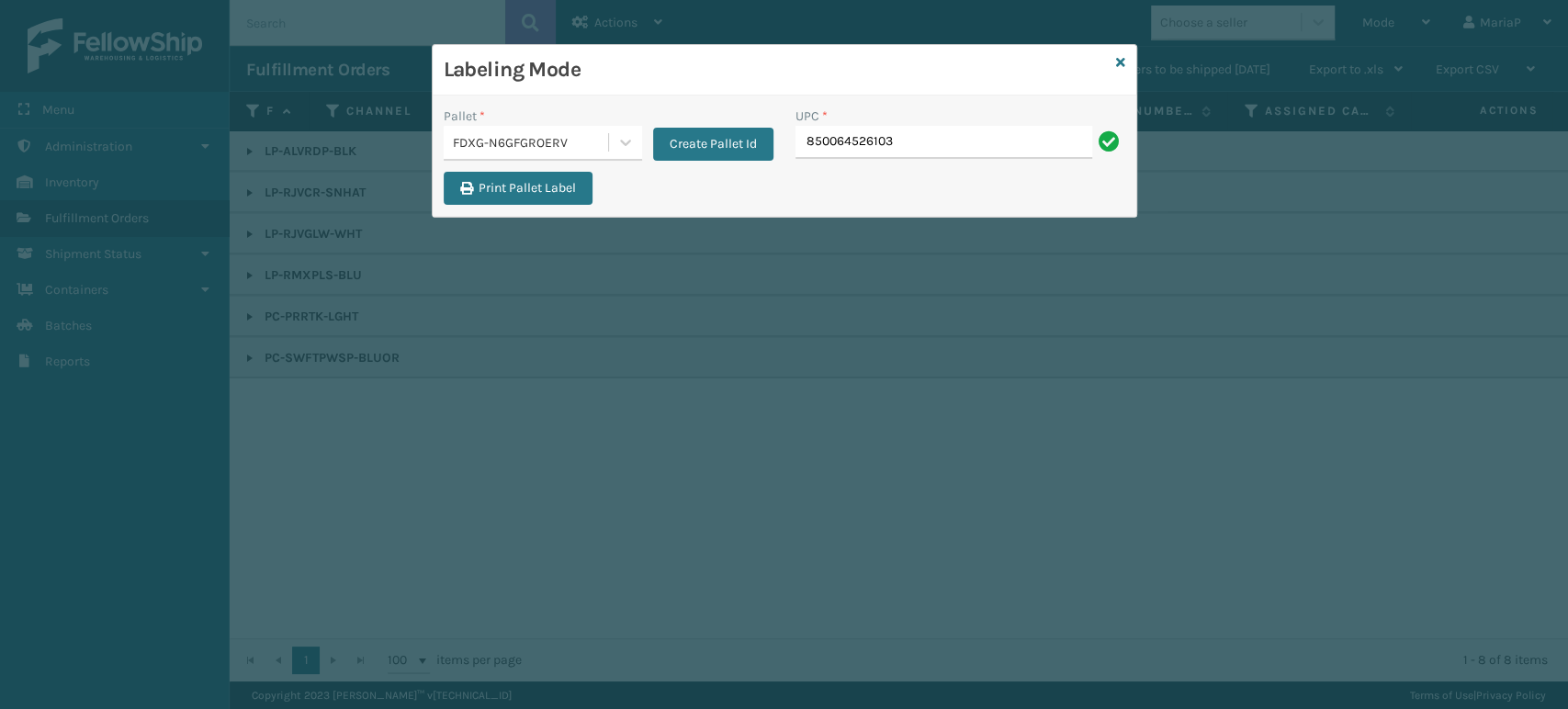
type input "850064526103"
type input "850064"
type input "8100819"
type input "81008"
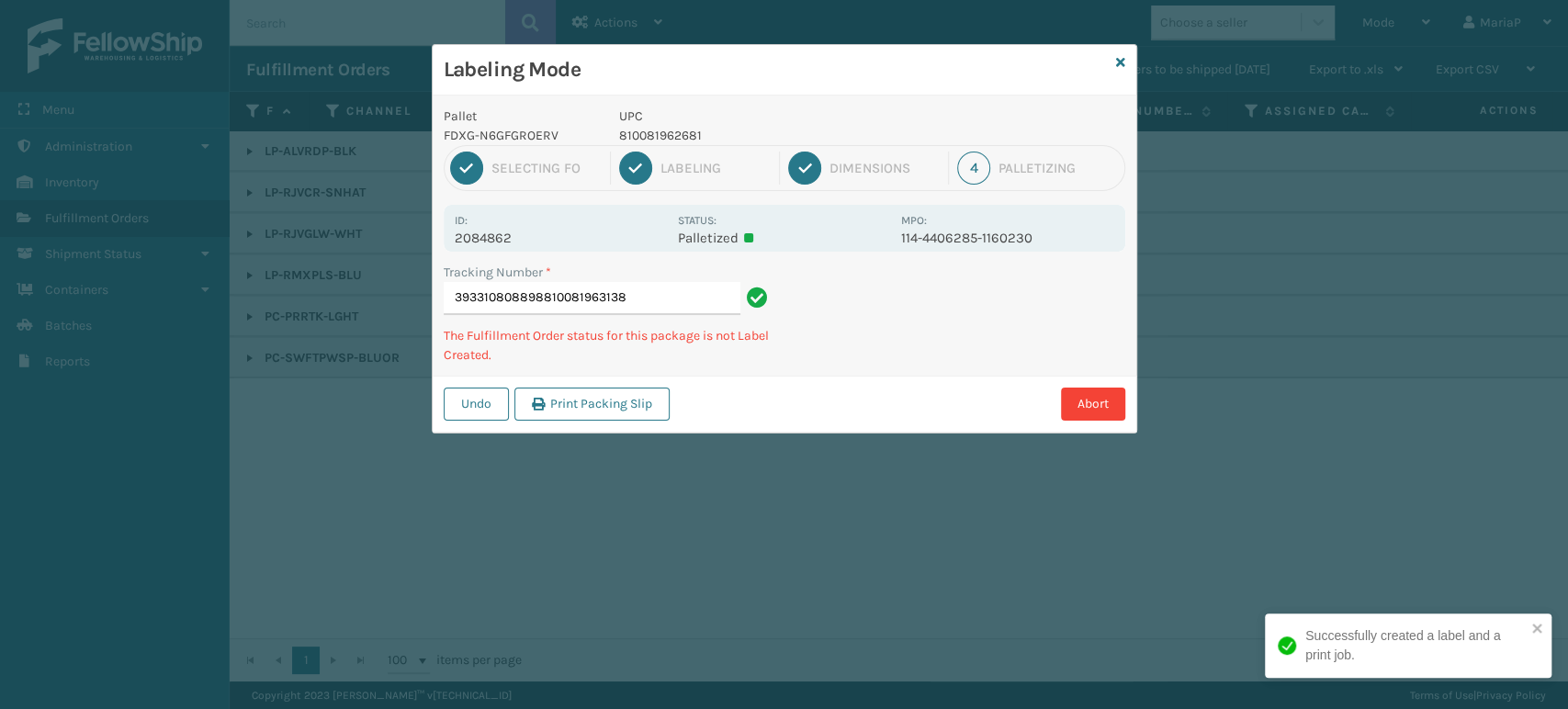
type input "393310808898810081963138"
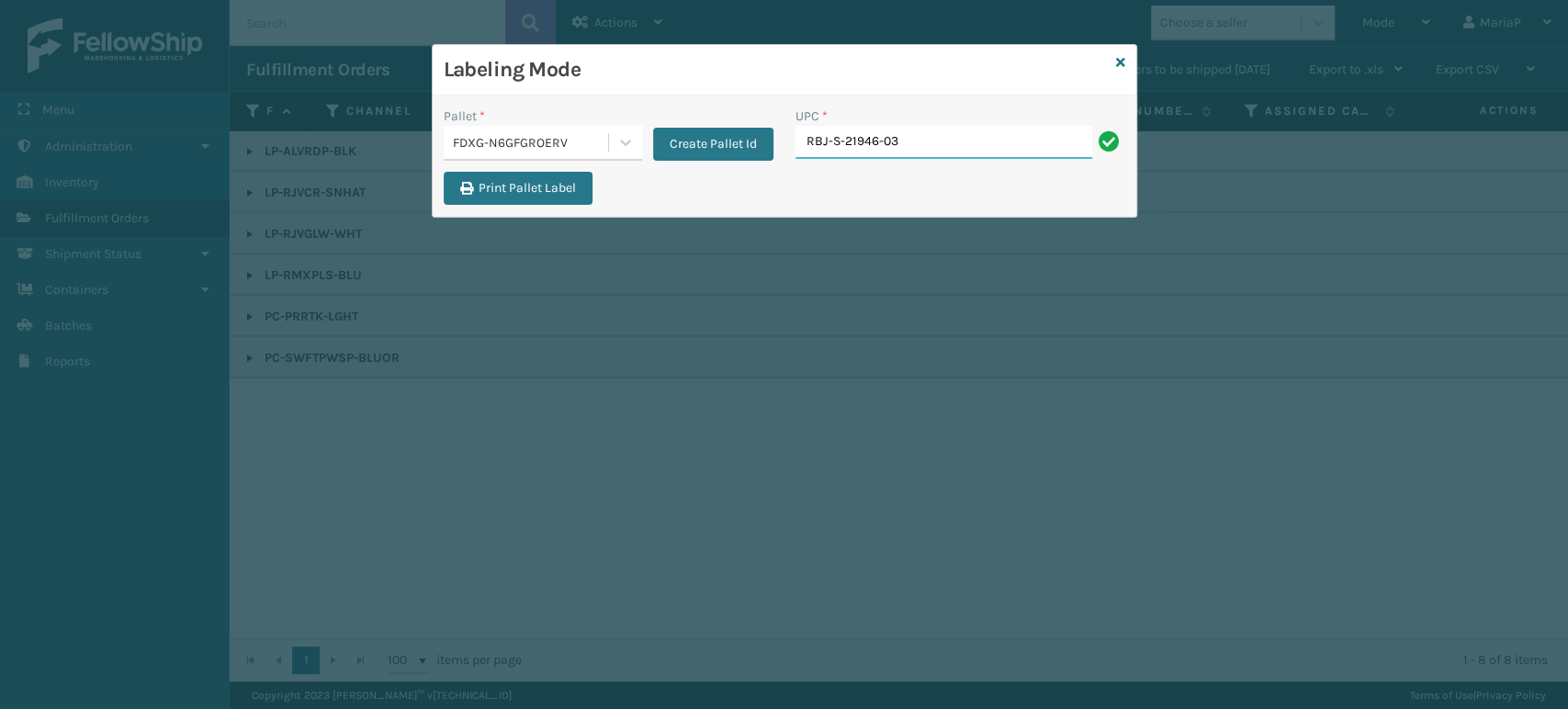
type input "RBJ-S-21946-03"
type input "RBJ-S-20751-09"
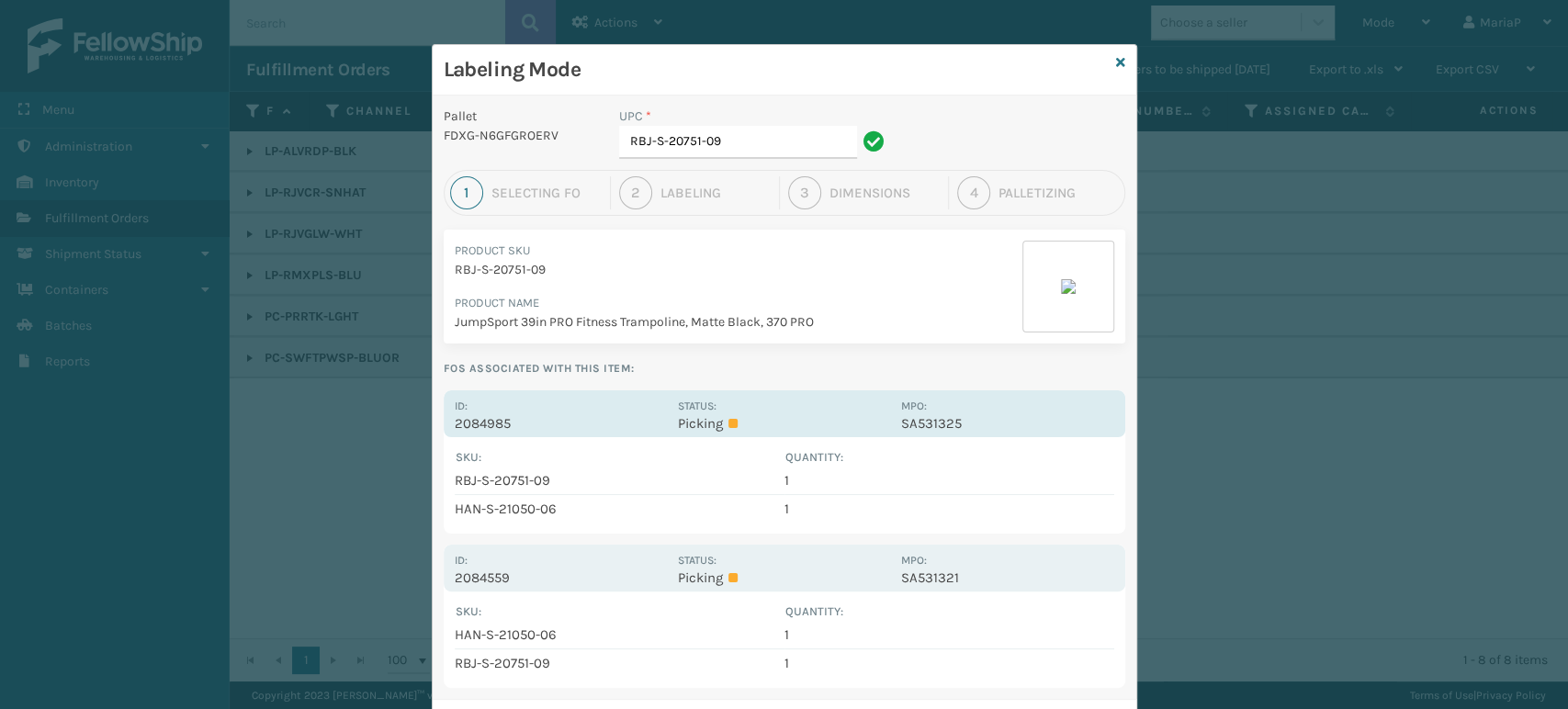
click at [455, 423] on p "2084985" at bounding box center [561, 423] width 212 height 16
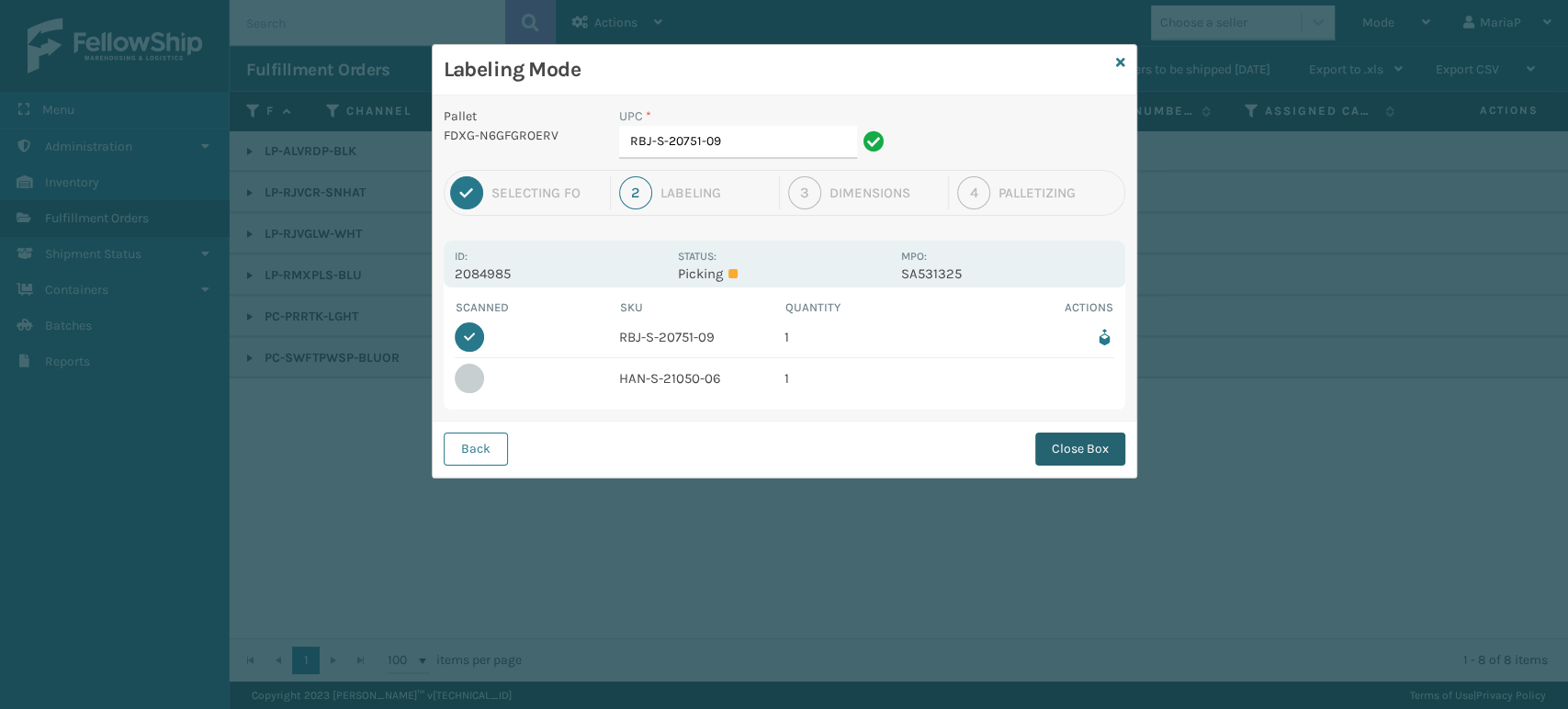
click at [1074, 456] on button "Close Box" at bounding box center [1080, 449] width 90 height 33
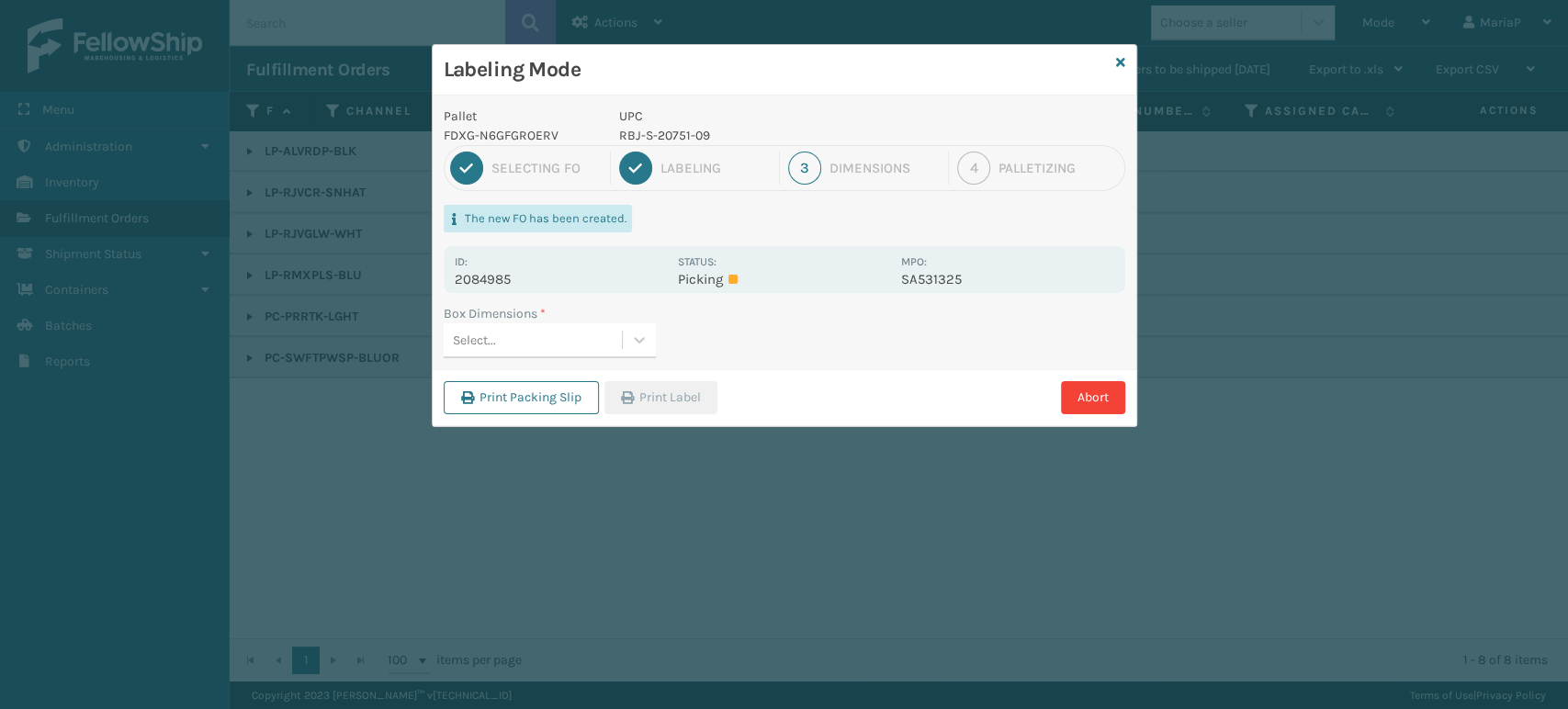
click at [587, 341] on div "Select..." at bounding box center [533, 340] width 178 height 30
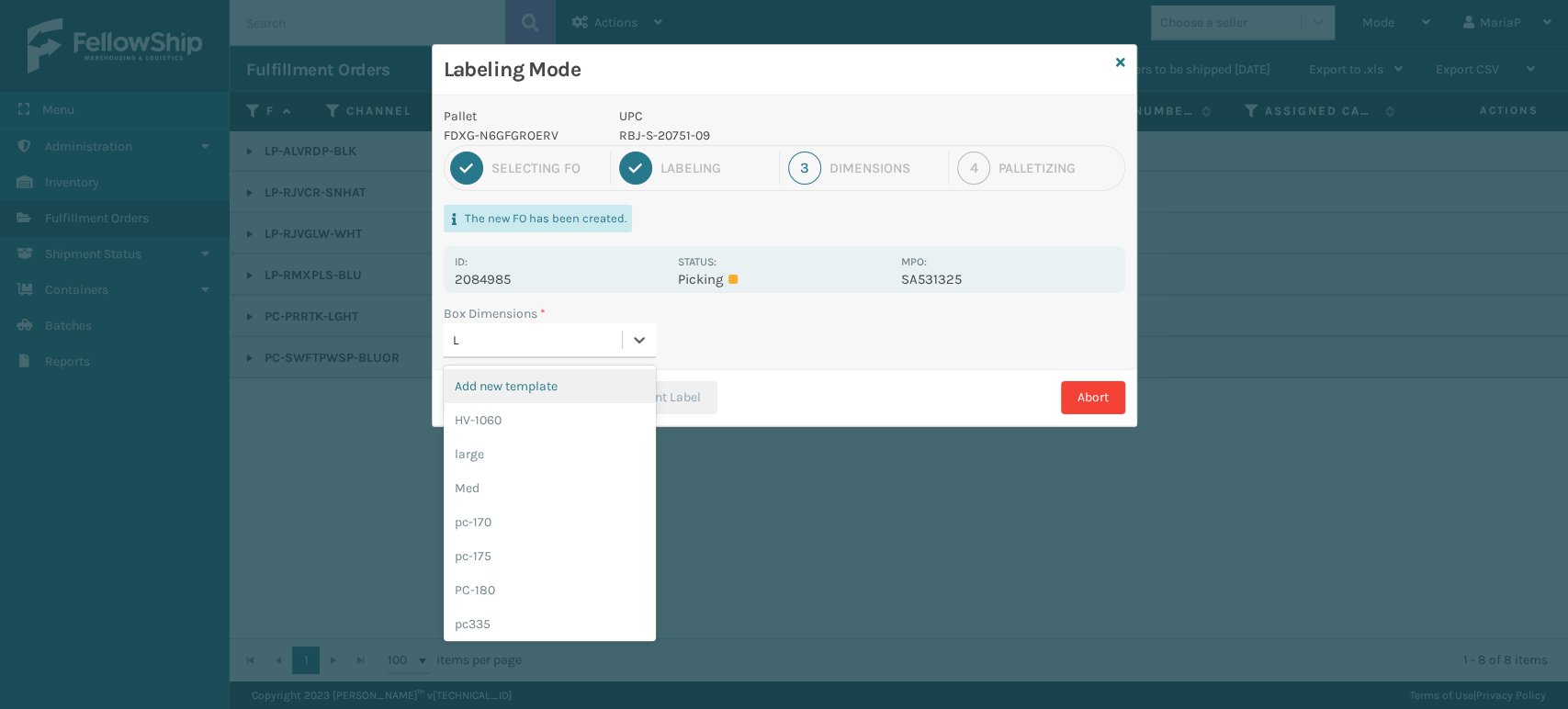
type input "LA"
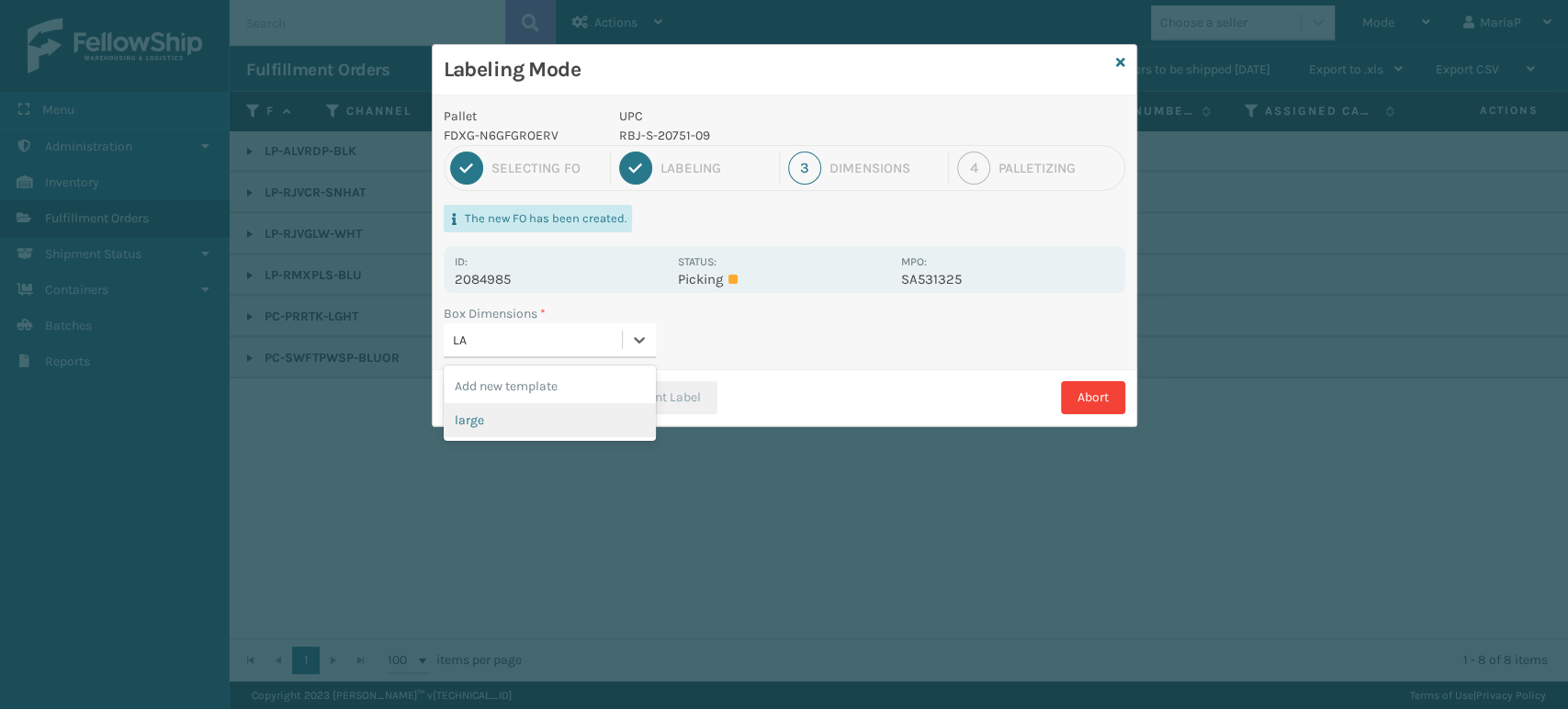
click at [508, 426] on div "large" at bounding box center [550, 420] width 212 height 34
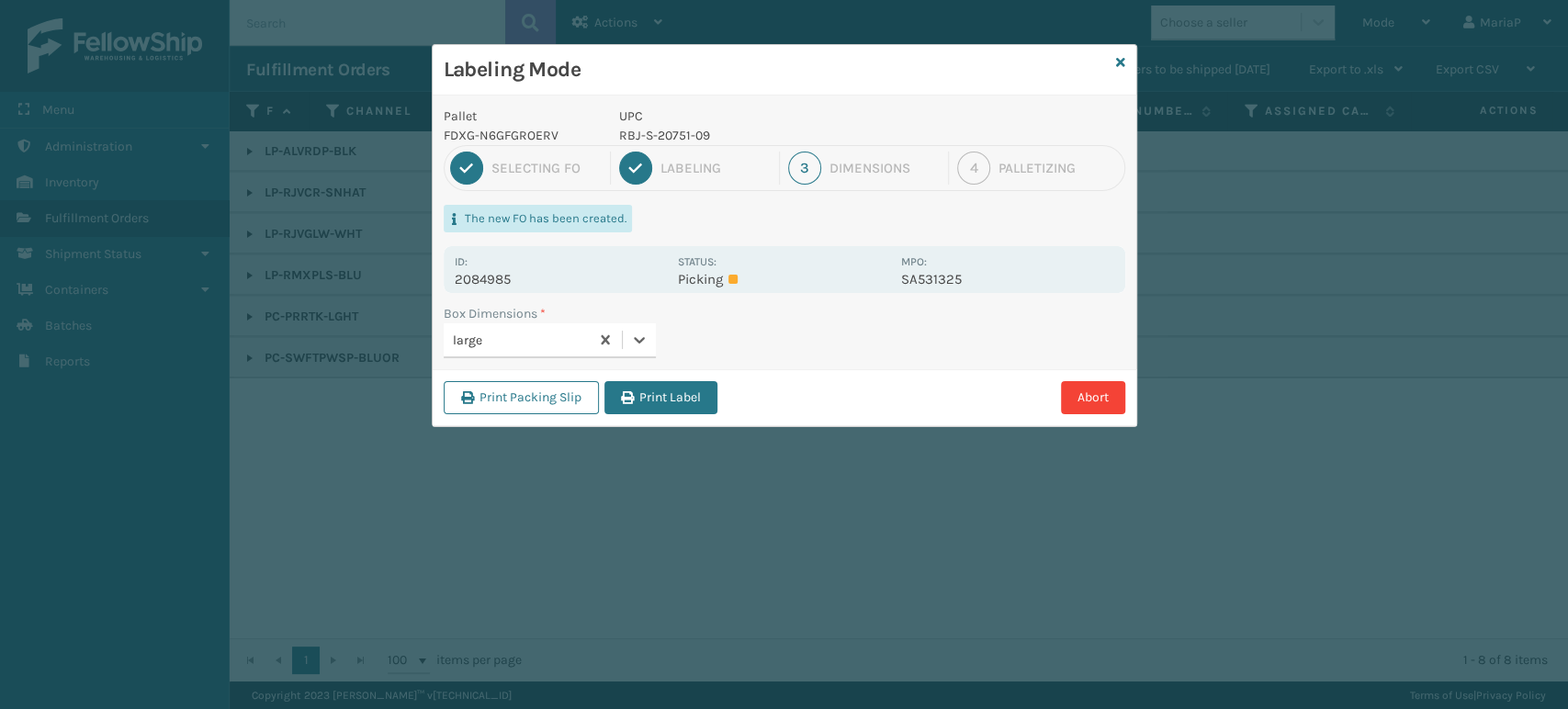
click at [646, 397] on button "Print Label" at bounding box center [661, 398] width 113 height 33
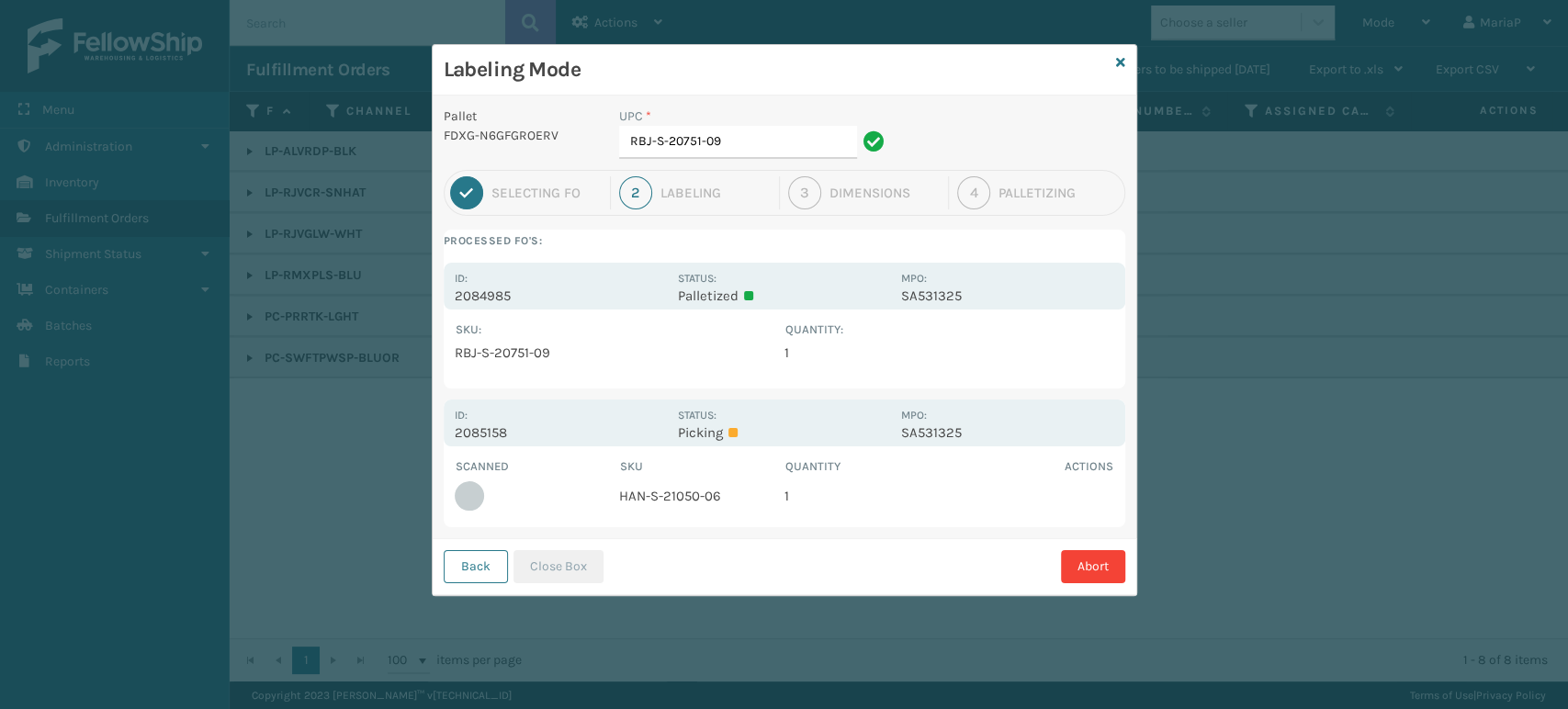
click at [664, 489] on td "HAN-S-21050-06" at bounding box center [702, 496] width 166 height 40
copy td "HAN-S-21050-06"
click at [791, 130] on input "RBJ-S-20751-09" at bounding box center [738, 143] width 238 height 33
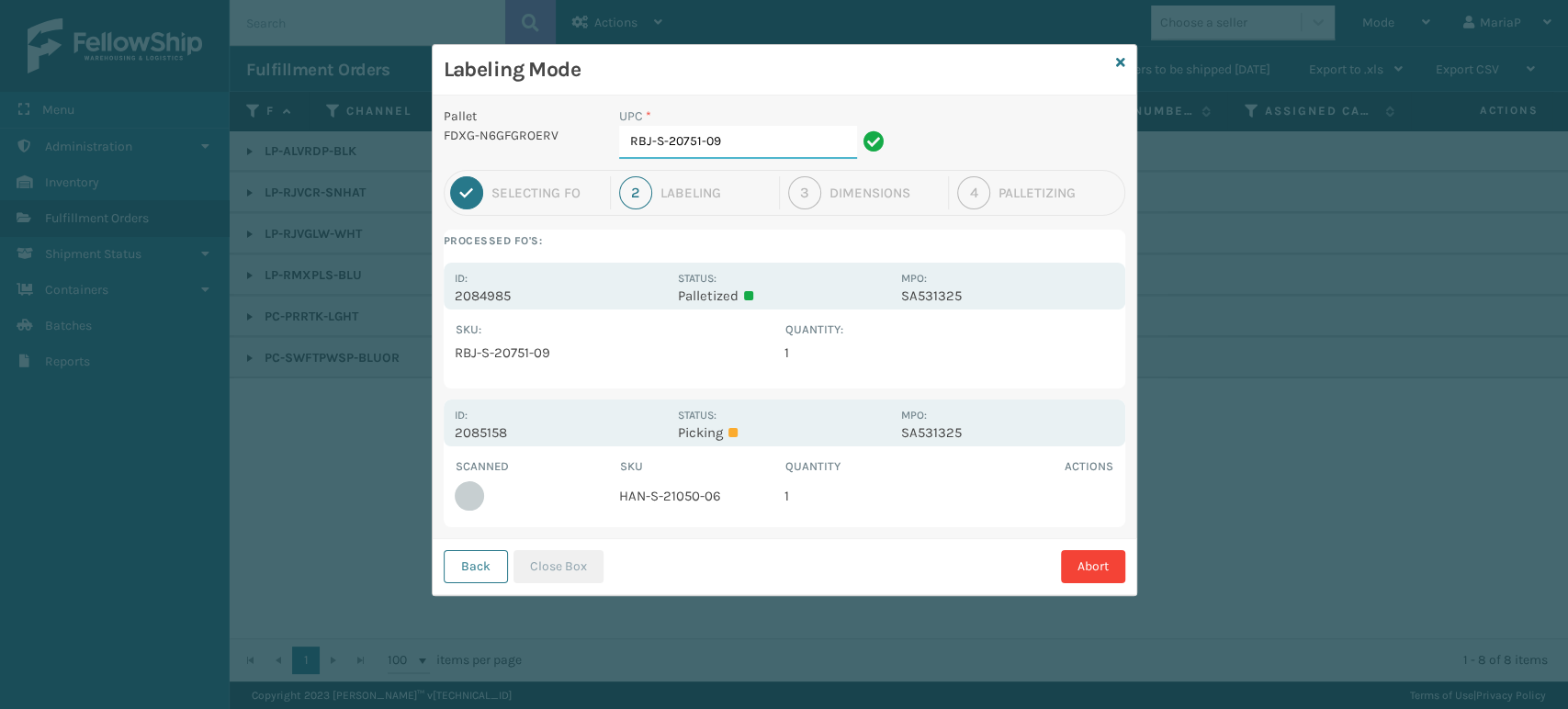
click at [789, 130] on input "RBJ-S-20751-09" at bounding box center [738, 143] width 238 height 33
paste input "HAN-S-21050-06"
type input "HAN-S-21050-06"
click at [543, 566] on button "Close Box" at bounding box center [558, 566] width 90 height 33
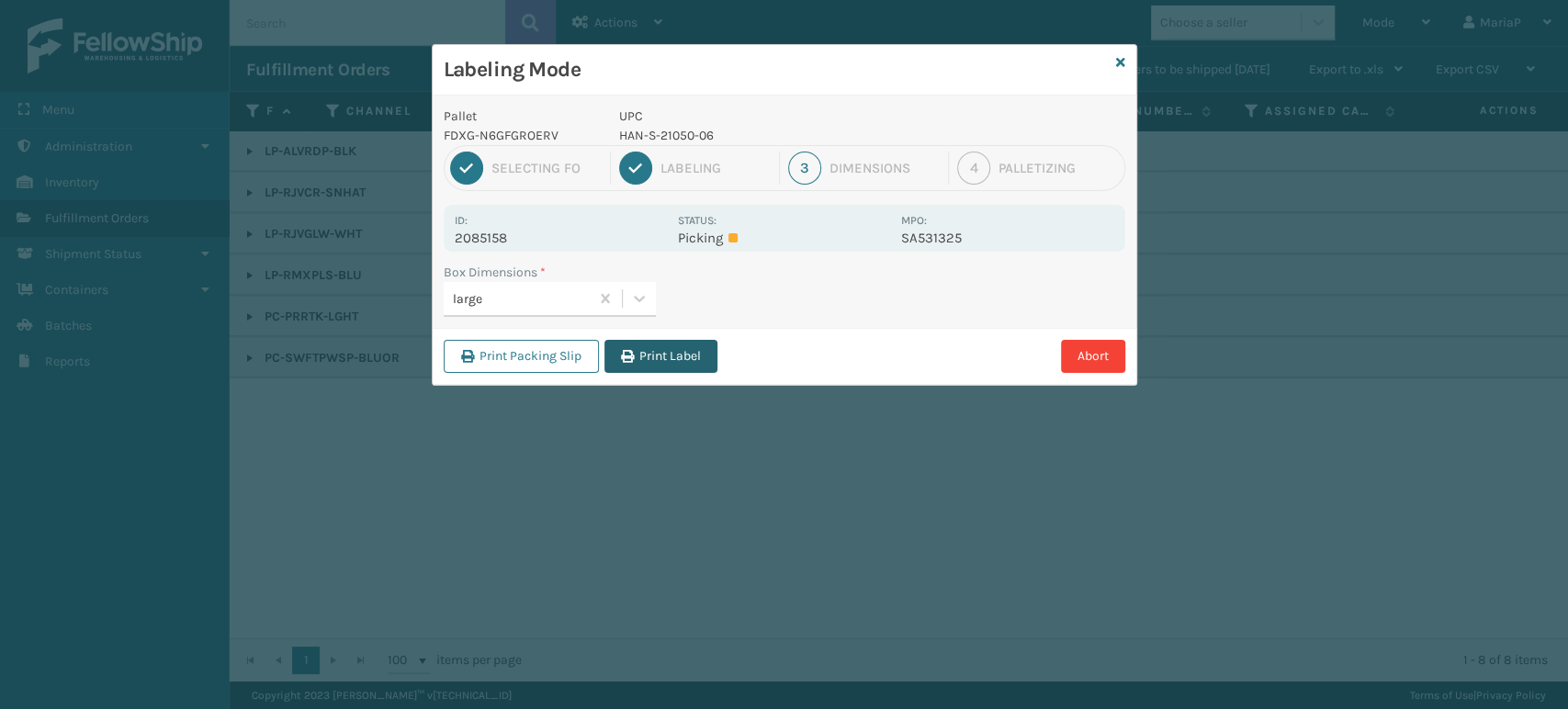
click at [693, 348] on button "Print Label" at bounding box center [661, 356] width 113 height 33
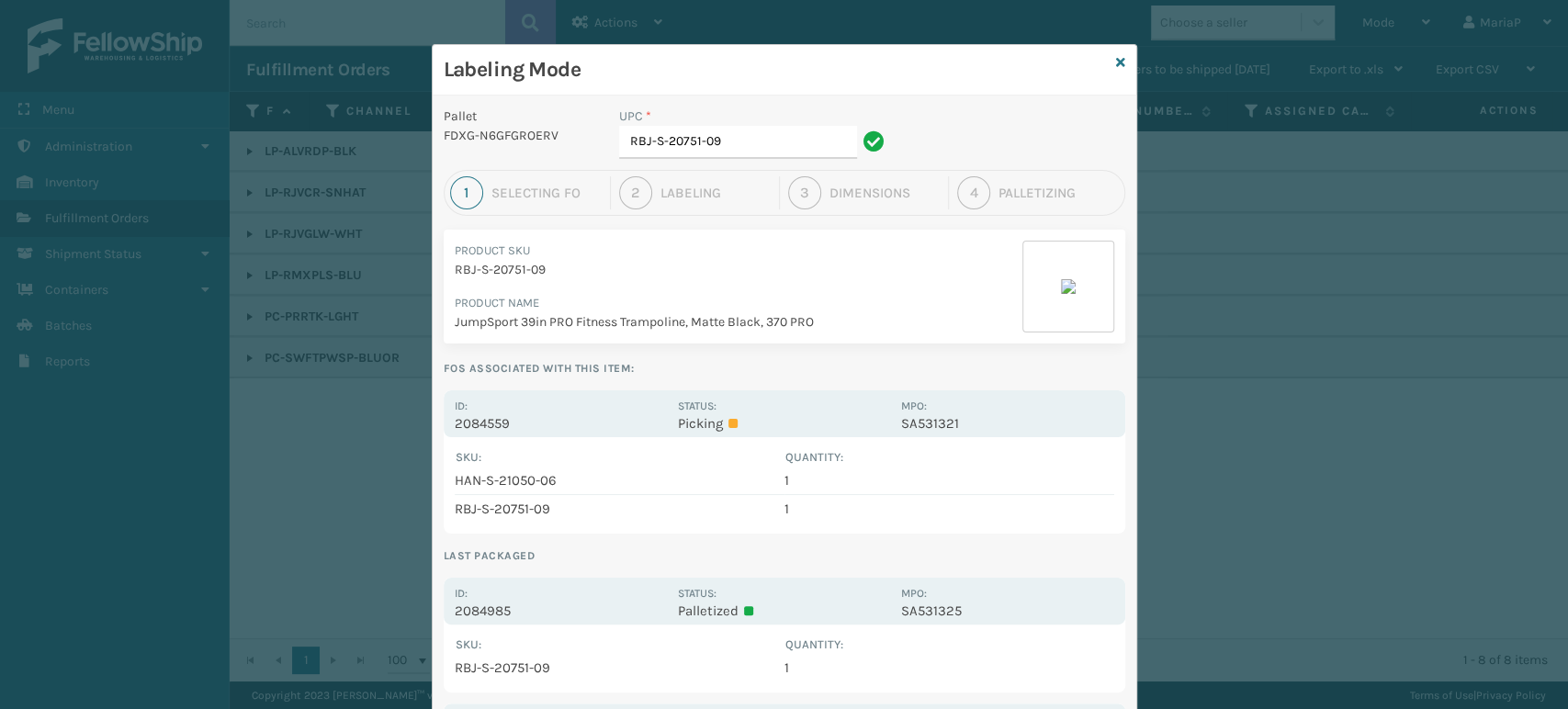
drag, startPoint x: 487, startPoint y: 432, endPoint x: 498, endPoint y: 425, distance: 13.0
click at [487, 431] on div "Id: 2084559 Status: Picking MPO: SA531321" at bounding box center [785, 413] width 682 height 47
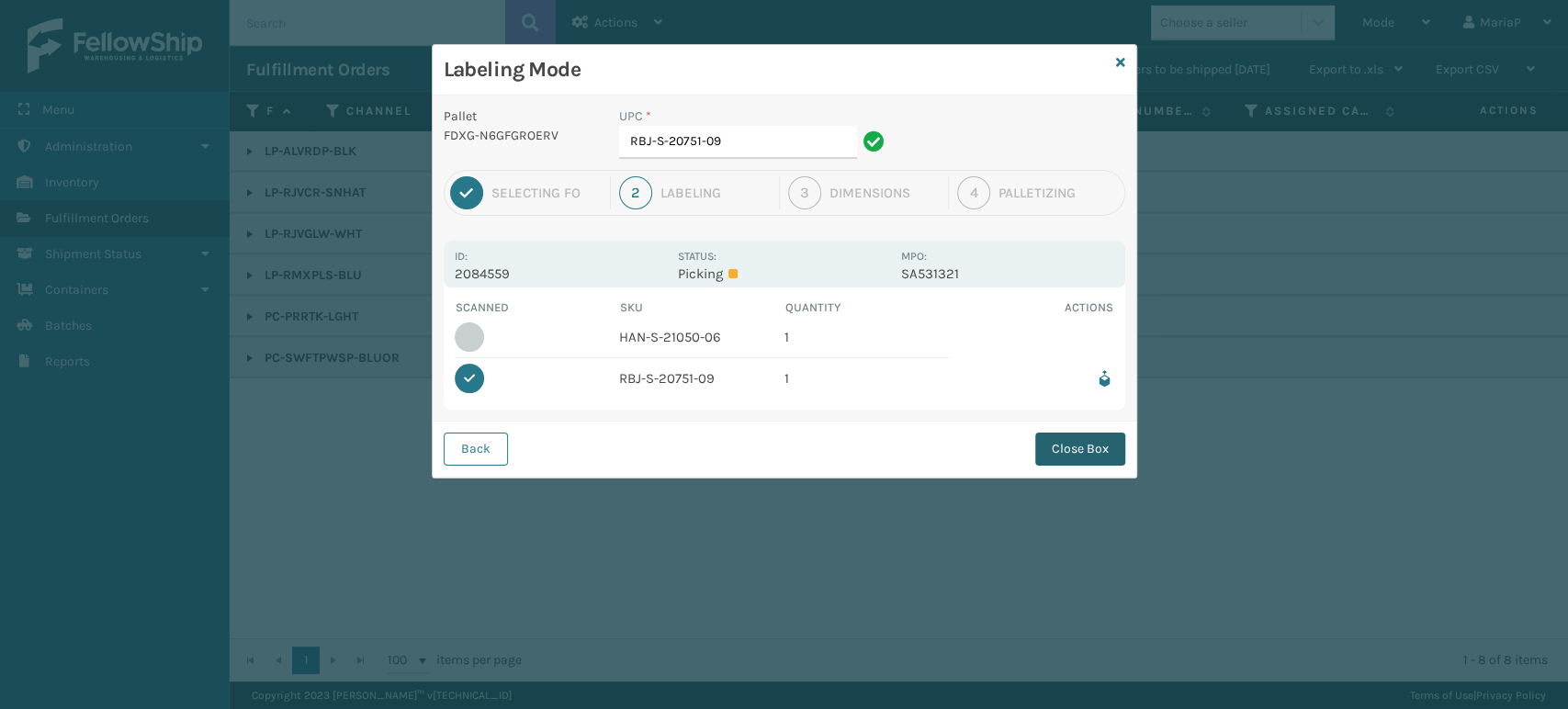
click at [1084, 435] on button "Close Box" at bounding box center [1080, 449] width 90 height 33
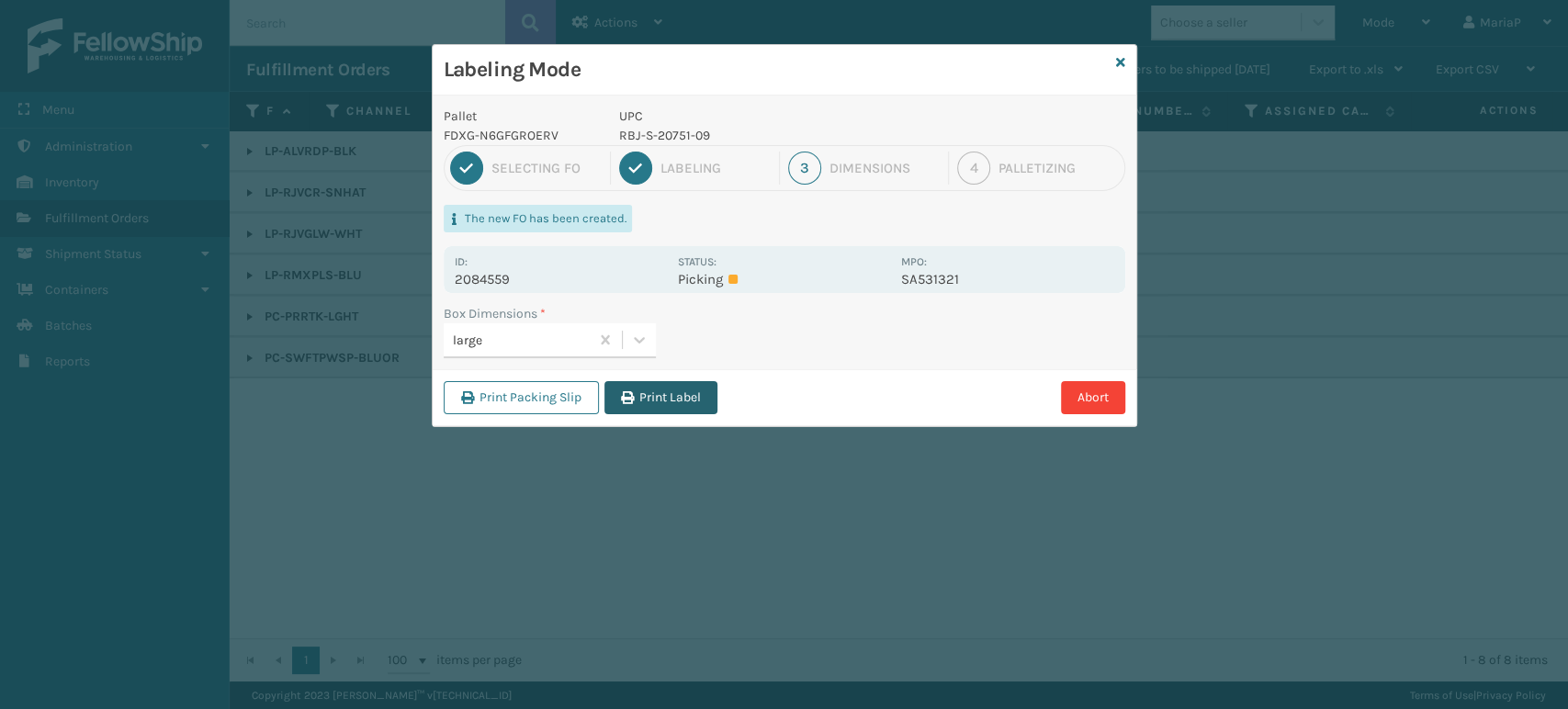
click at [646, 395] on button "Print Label" at bounding box center [661, 398] width 113 height 33
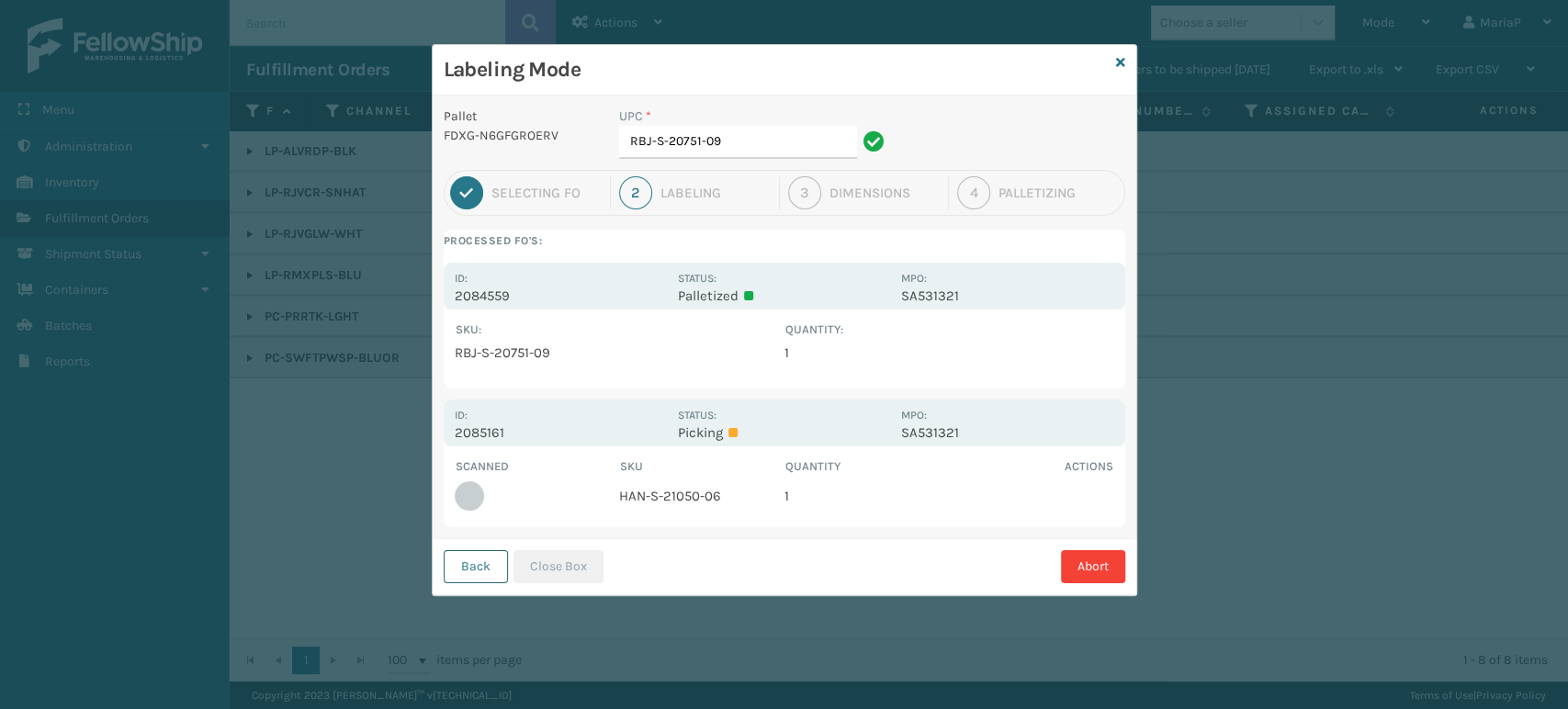
click at [493, 571] on button "Back" at bounding box center [476, 566] width 65 height 33
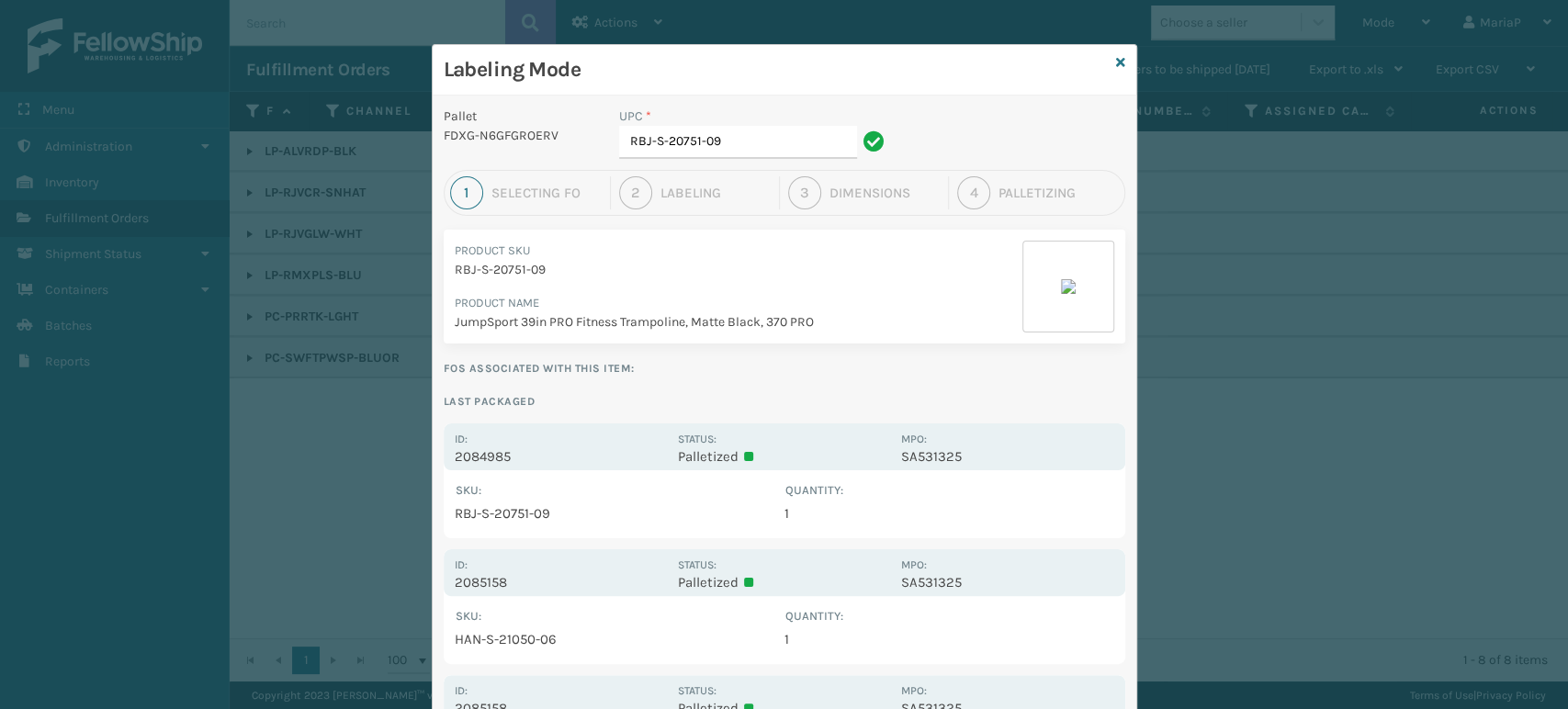
click at [1126, 47] on div "Labeling Mode" at bounding box center [784, 70] width 704 height 50
click at [1116, 61] on icon at bounding box center [1121, 62] width 10 height 13
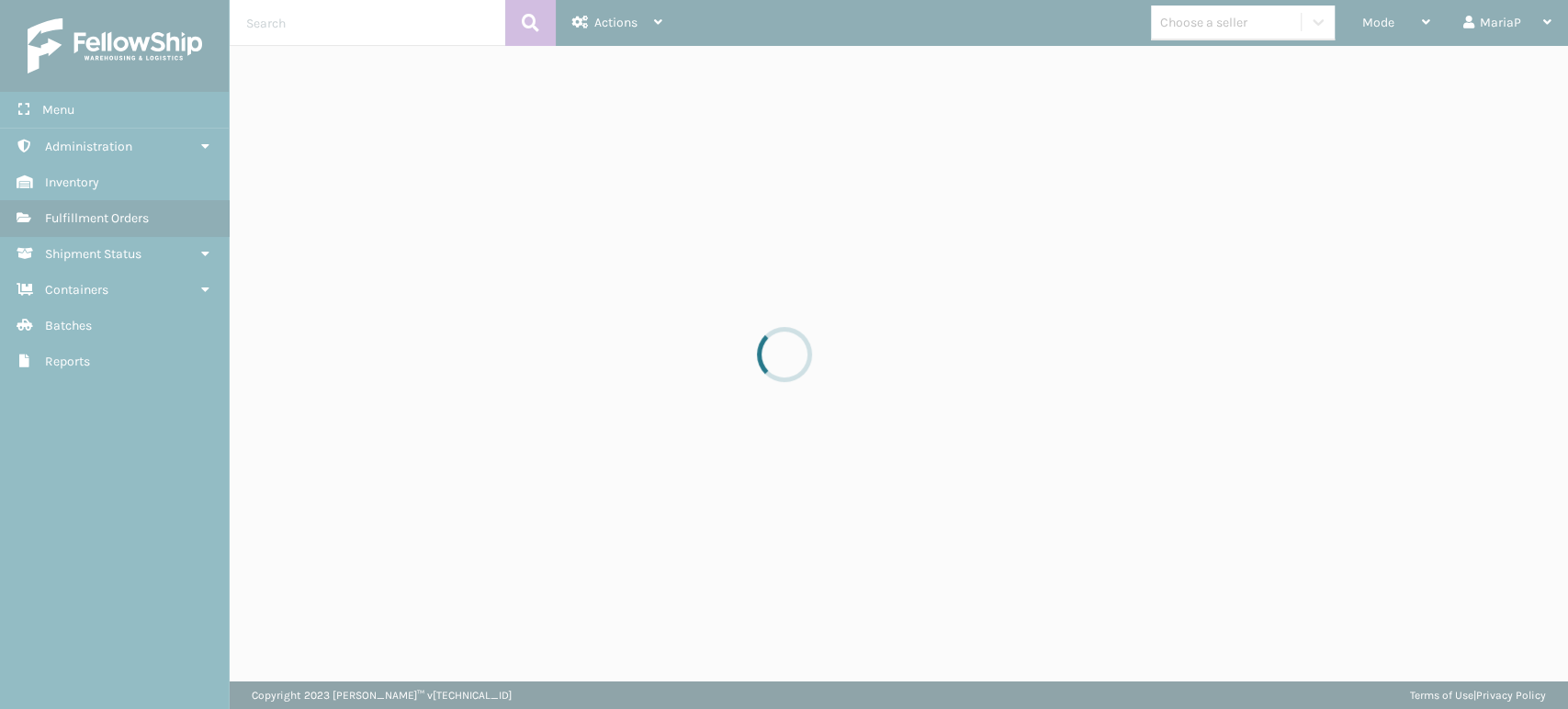
click at [1389, 22] on div at bounding box center [784, 354] width 1568 height 709
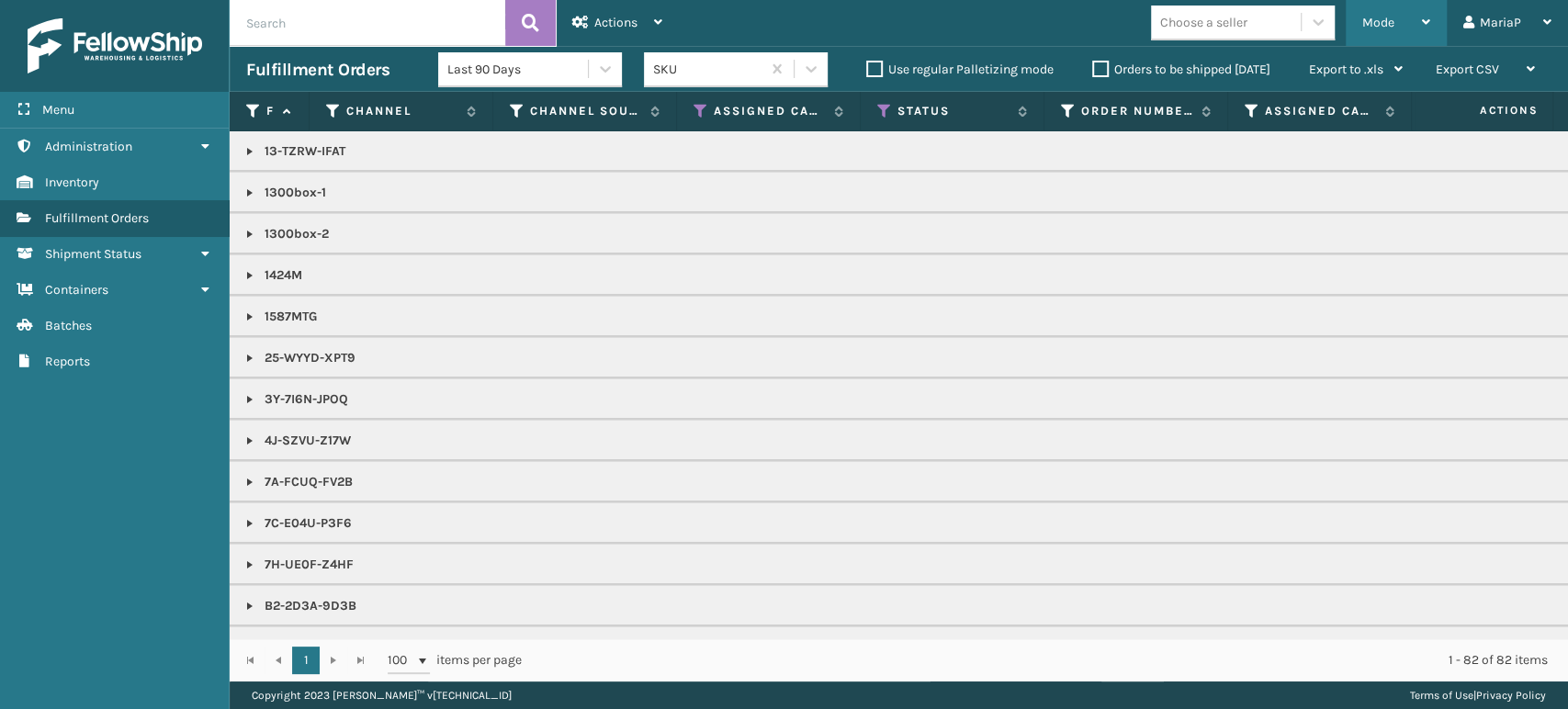
click at [1404, 9] on div "Mode" at bounding box center [1397, 23] width 68 height 46
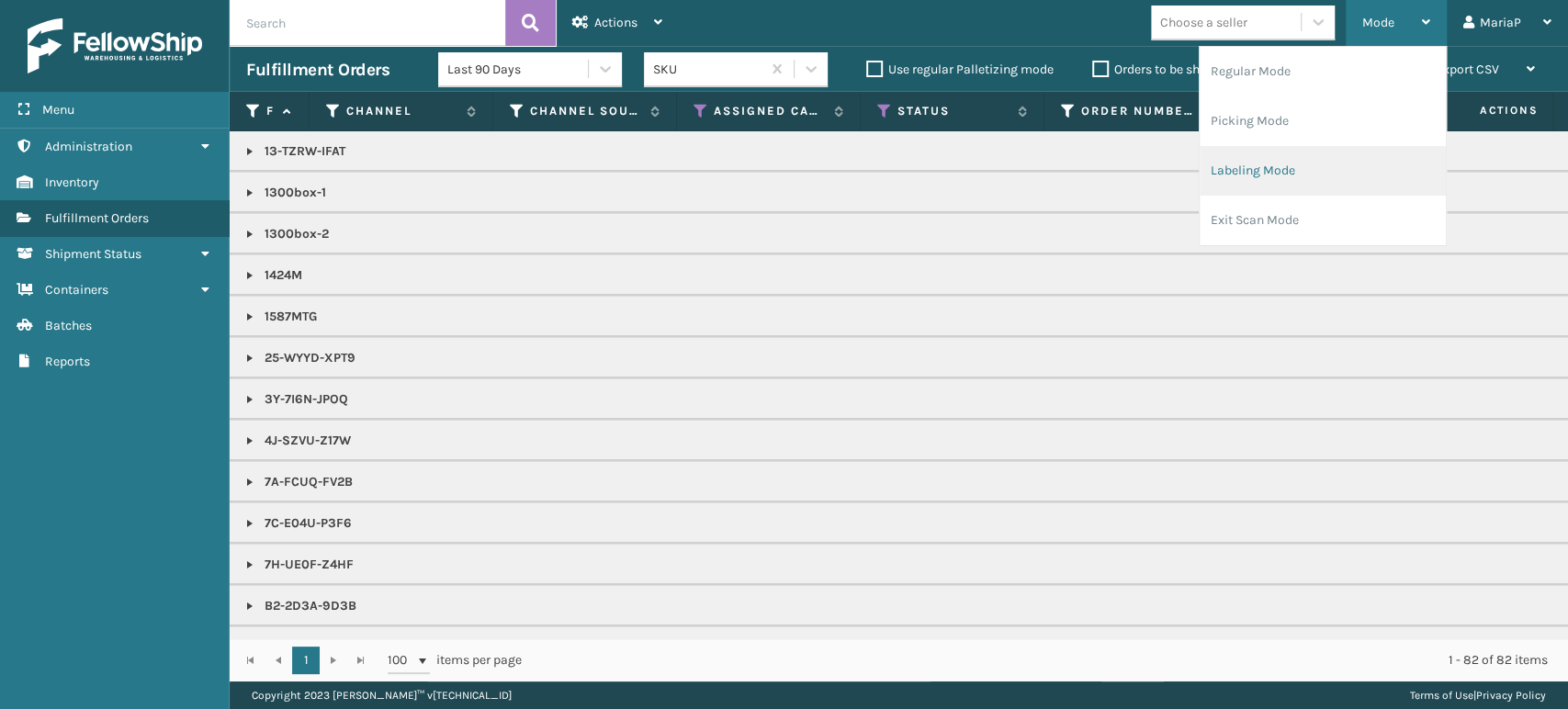
click at [1239, 160] on li "Labeling Mode" at bounding box center [1323, 171] width 247 height 50
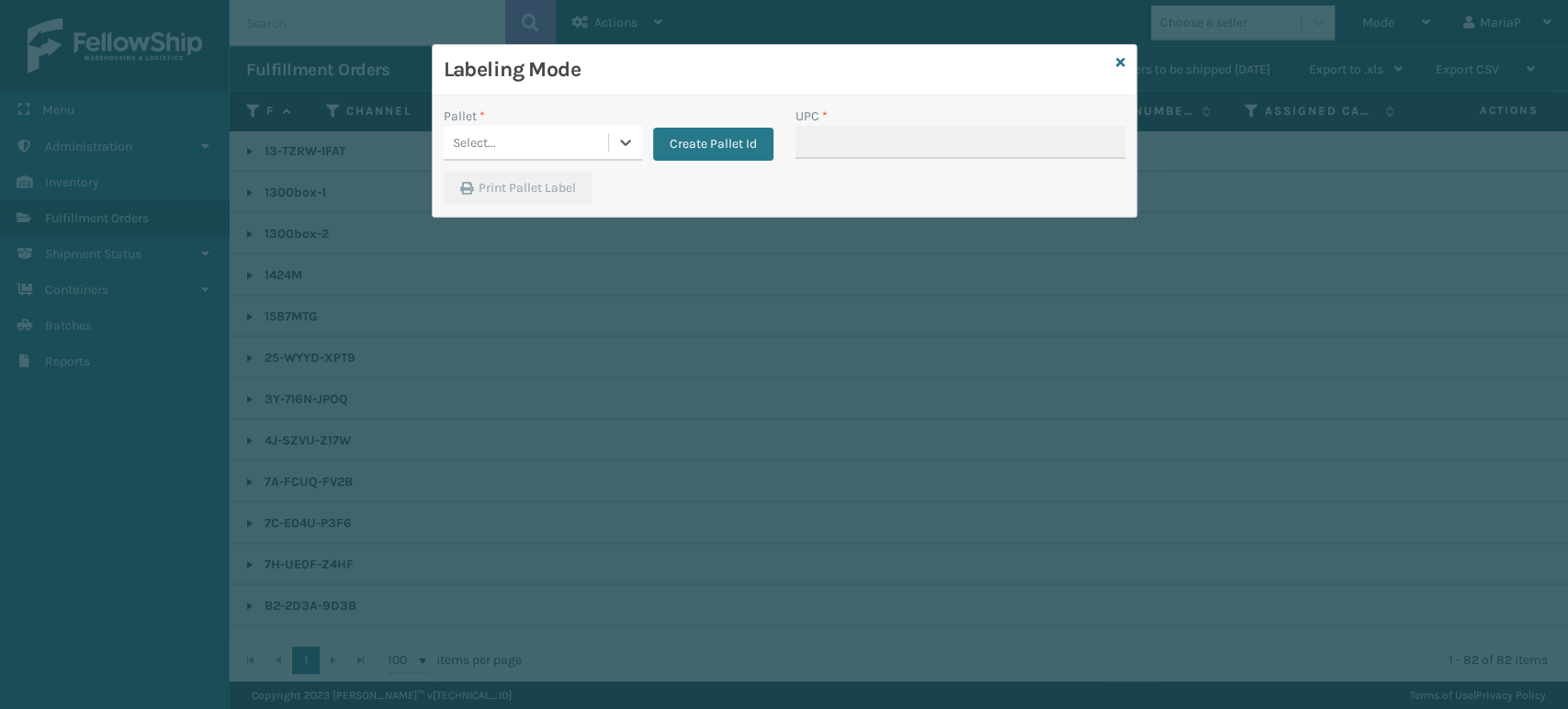
click at [567, 130] on div "Select..." at bounding box center [526, 143] width 165 height 30
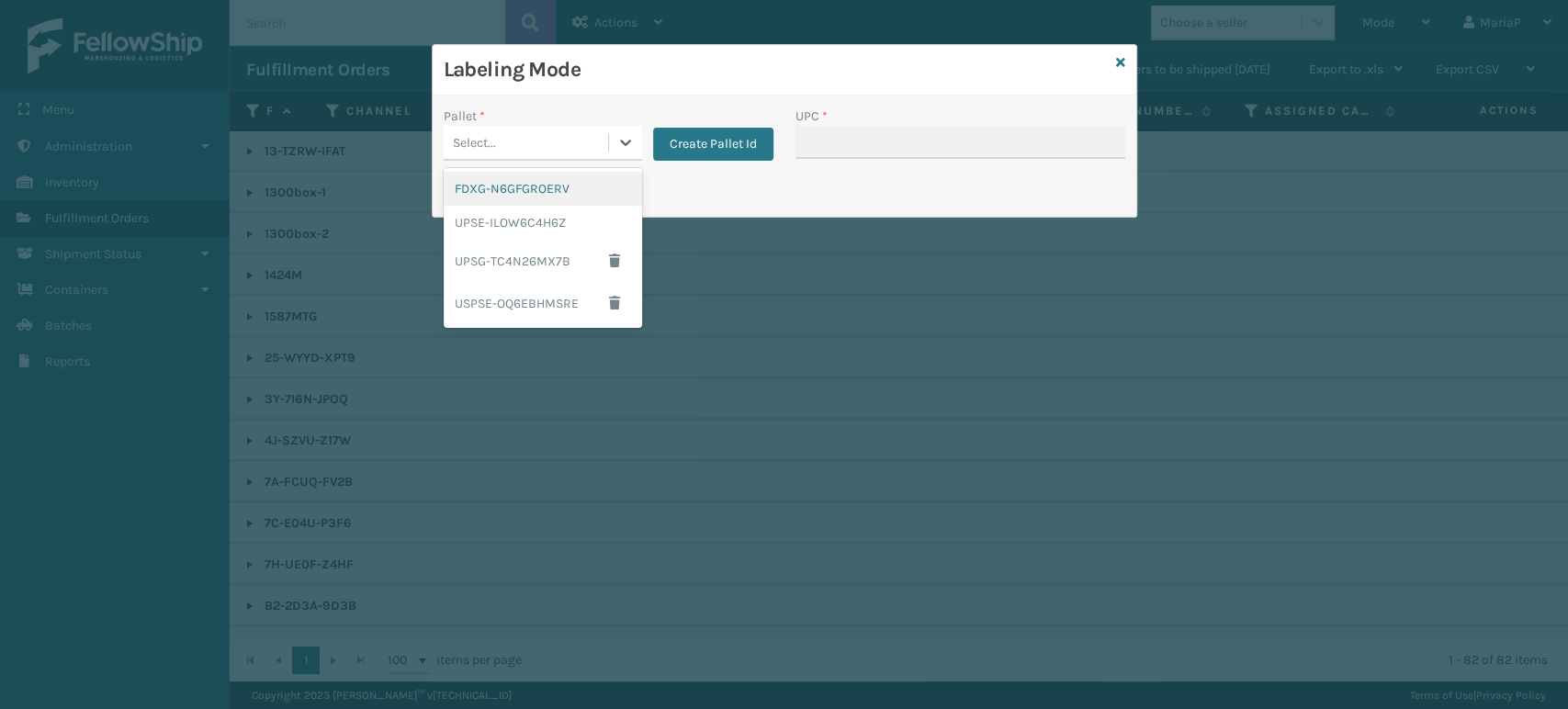
click at [538, 189] on div "FDXG-N6GFGROERV" at bounding box center [543, 188] width 198 height 34
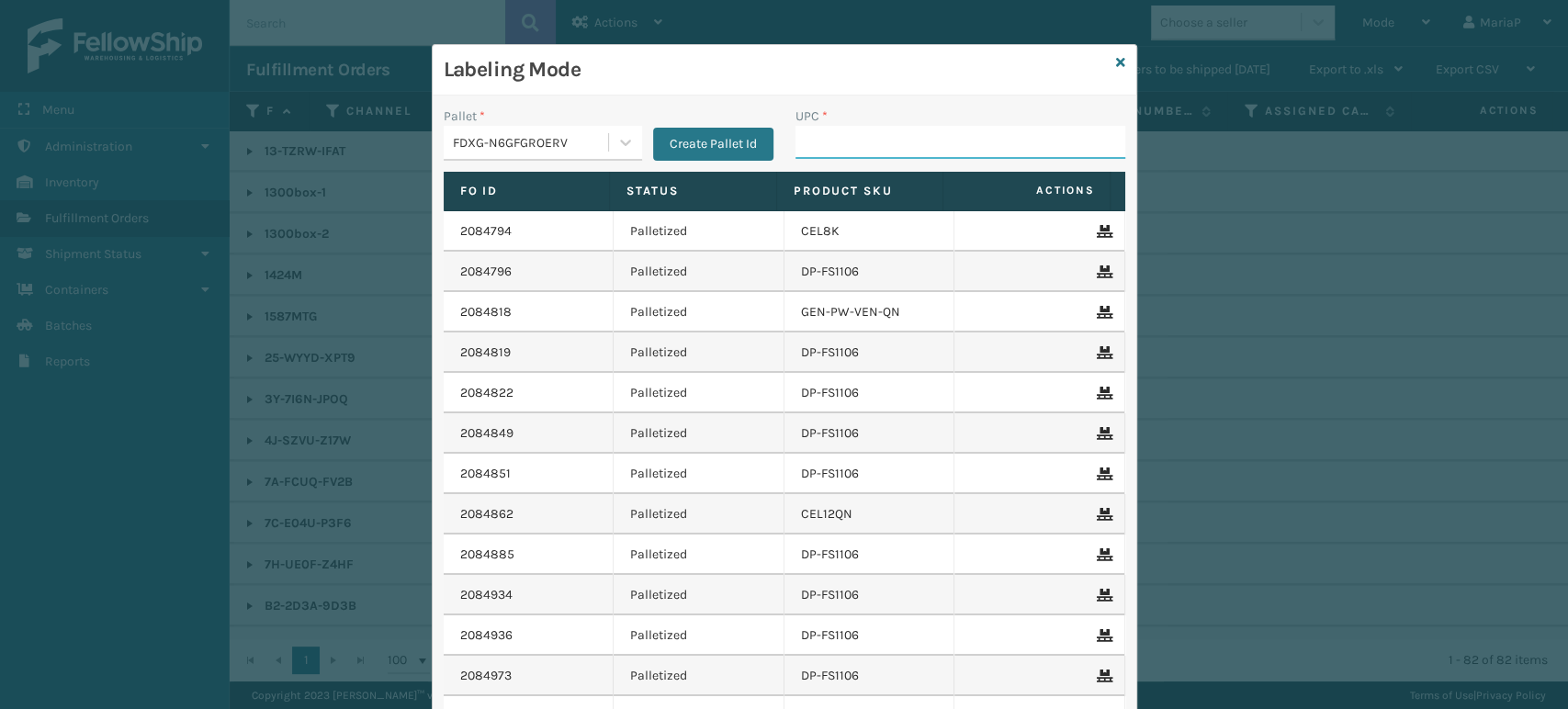
click at [837, 144] on input "UPC *" at bounding box center [960, 143] width 329 height 33
type input "RBJ-S-20744-40"
type input "RBJ-S-20751-09"
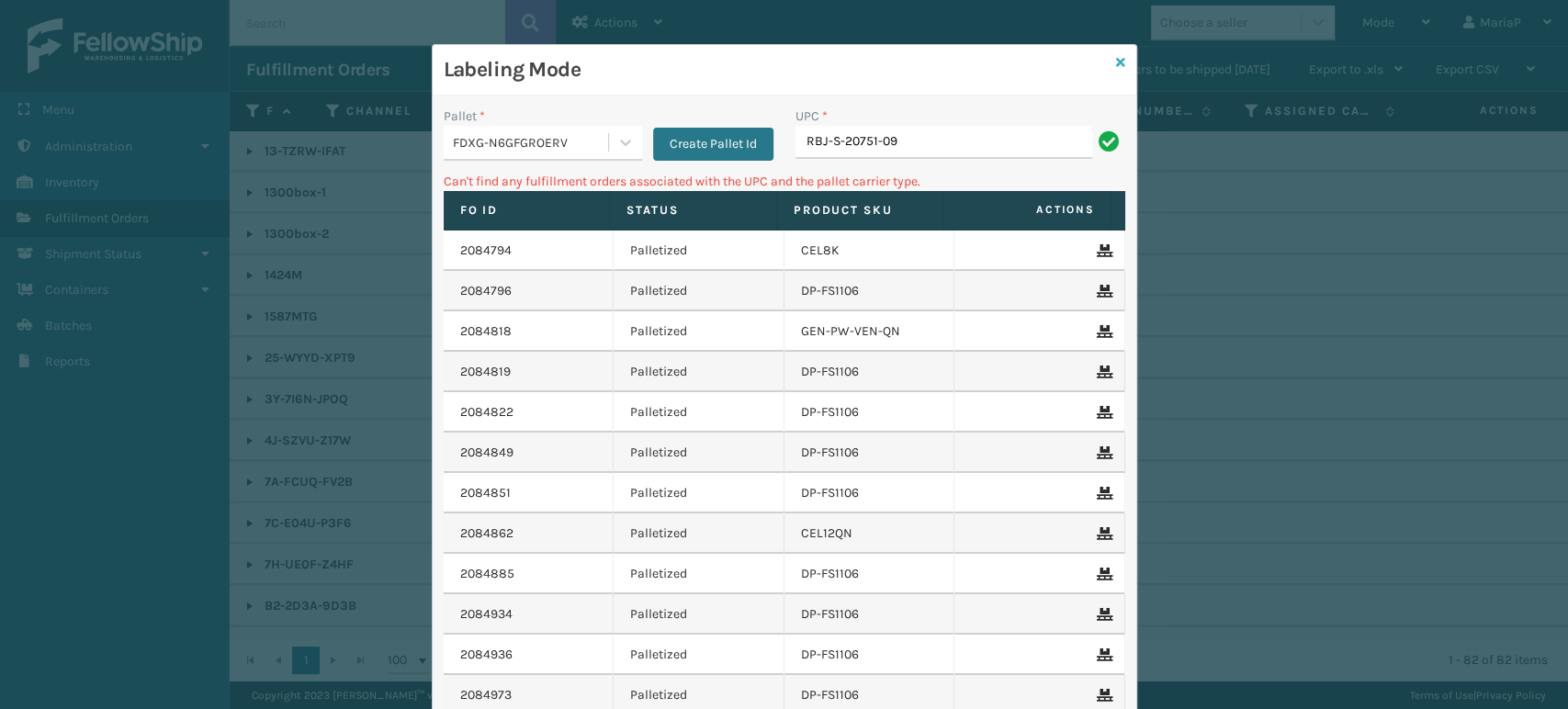
click at [1116, 64] on icon at bounding box center [1121, 62] width 10 height 13
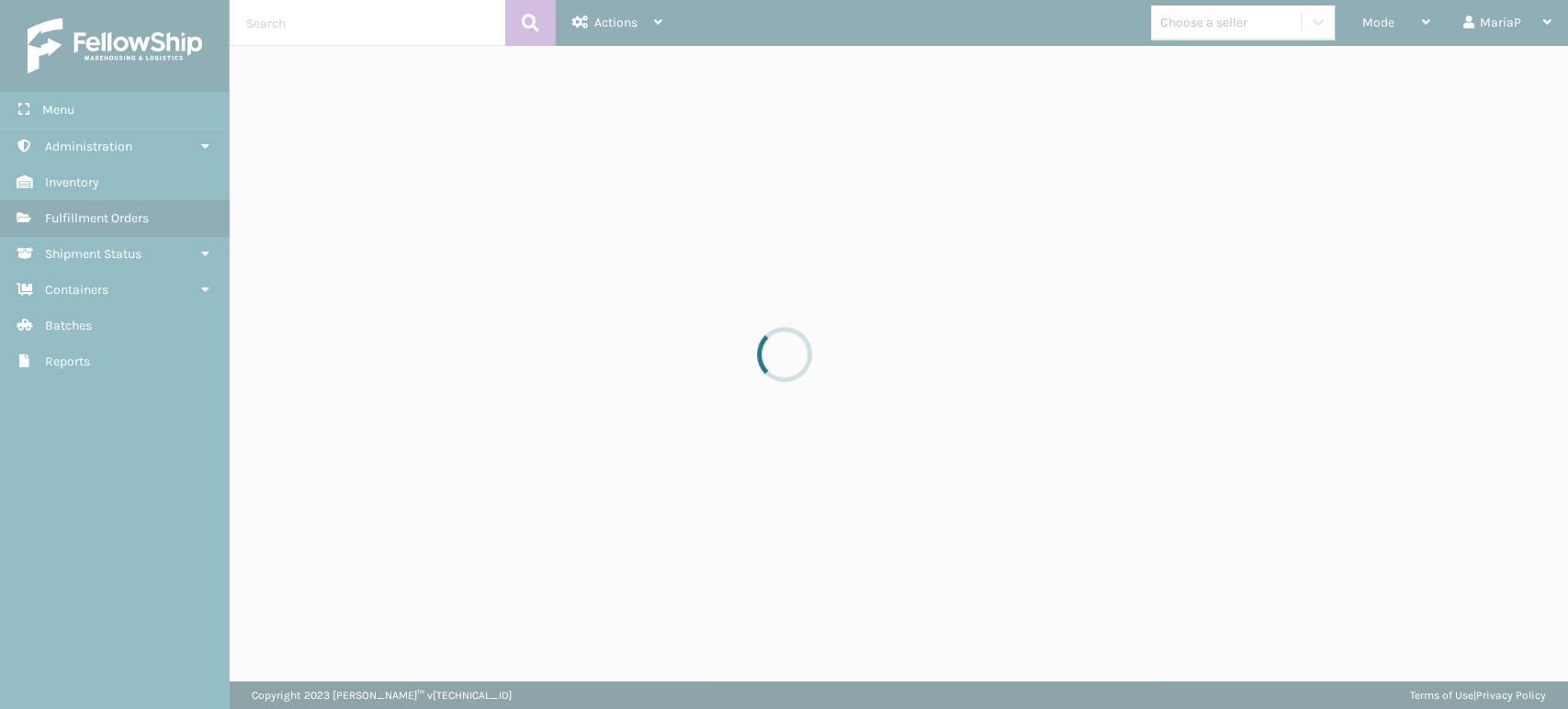
click at [1220, 31] on div at bounding box center [784, 354] width 1568 height 709
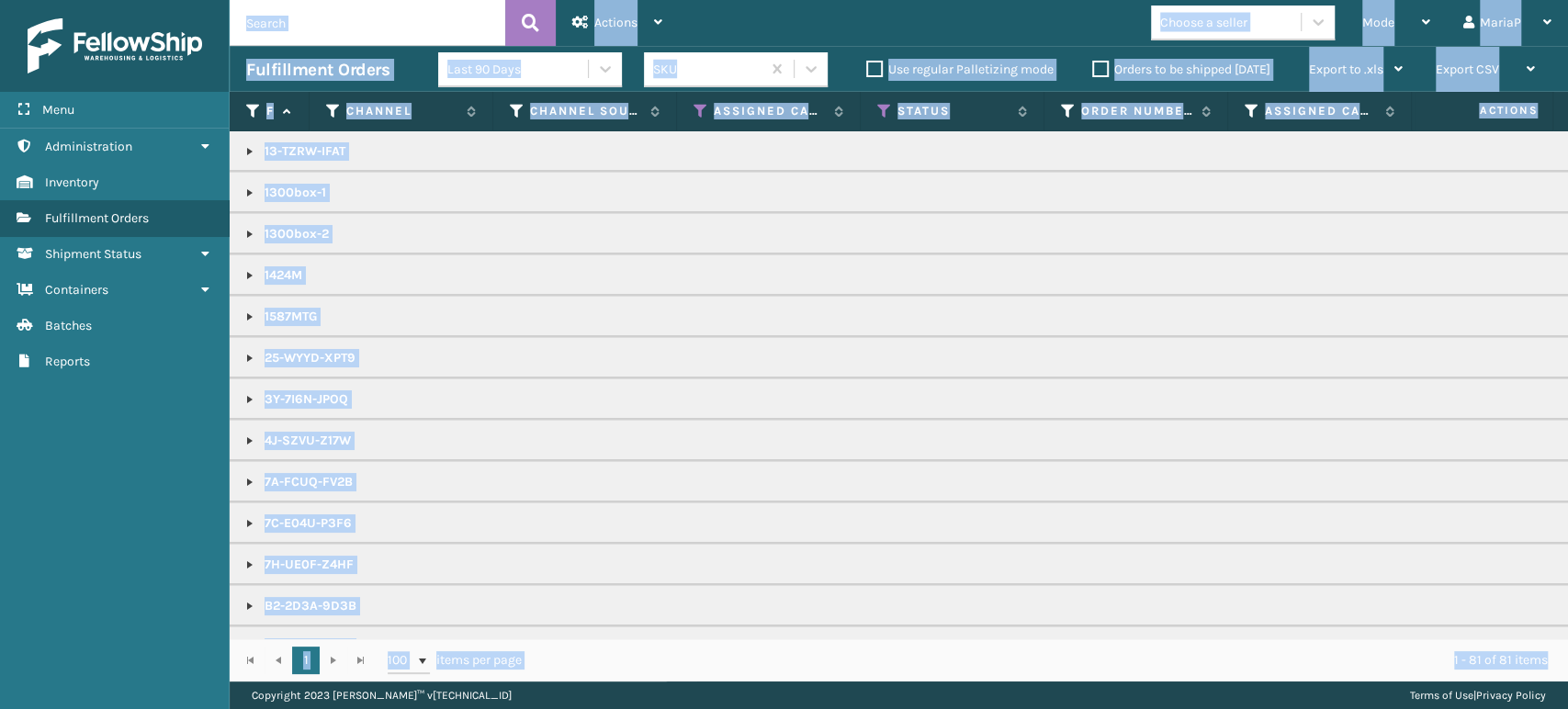
click at [1219, 29] on div "Choose a seller" at bounding box center [1204, 22] width 88 height 19
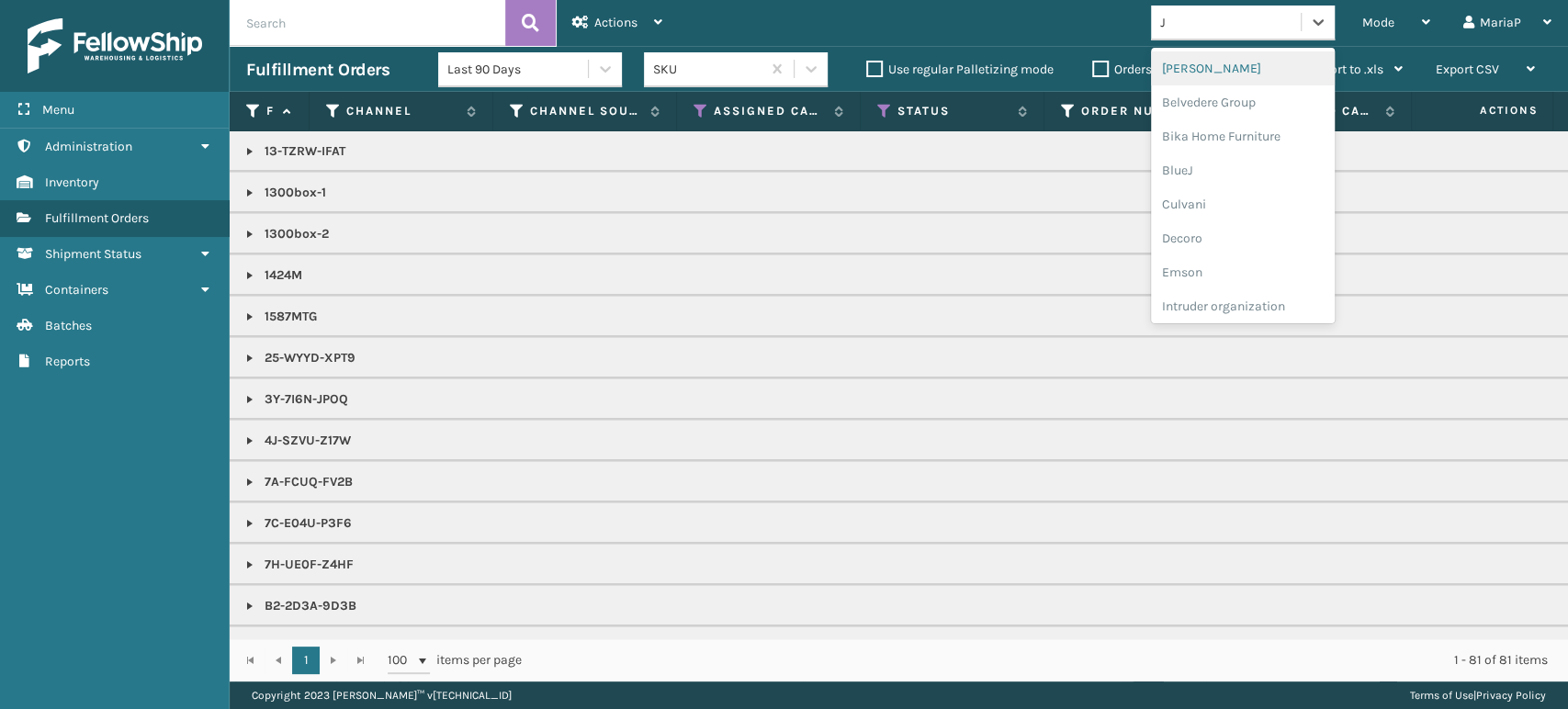
type input "JU"
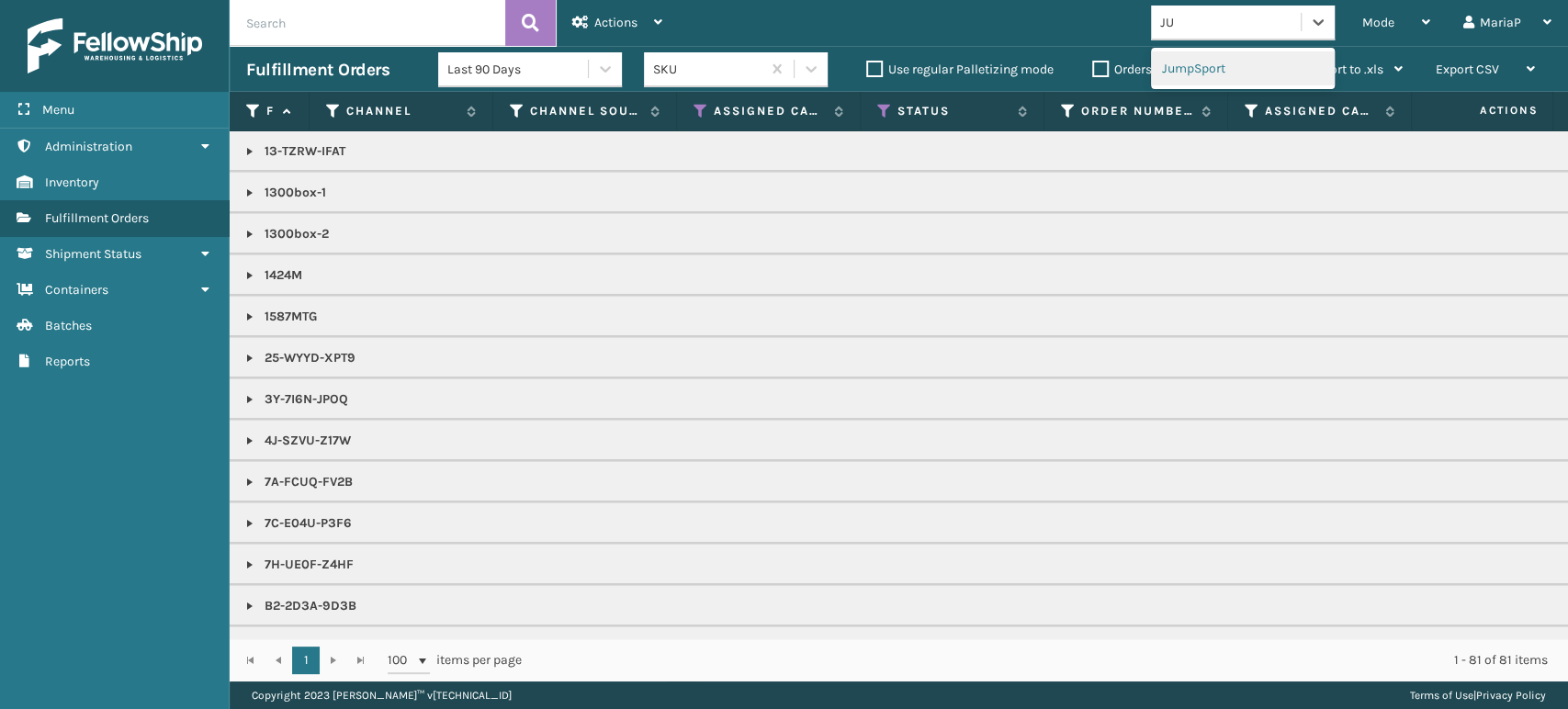
click at [1213, 83] on div "JumpSport" at bounding box center [1242, 67] width 184 height 34
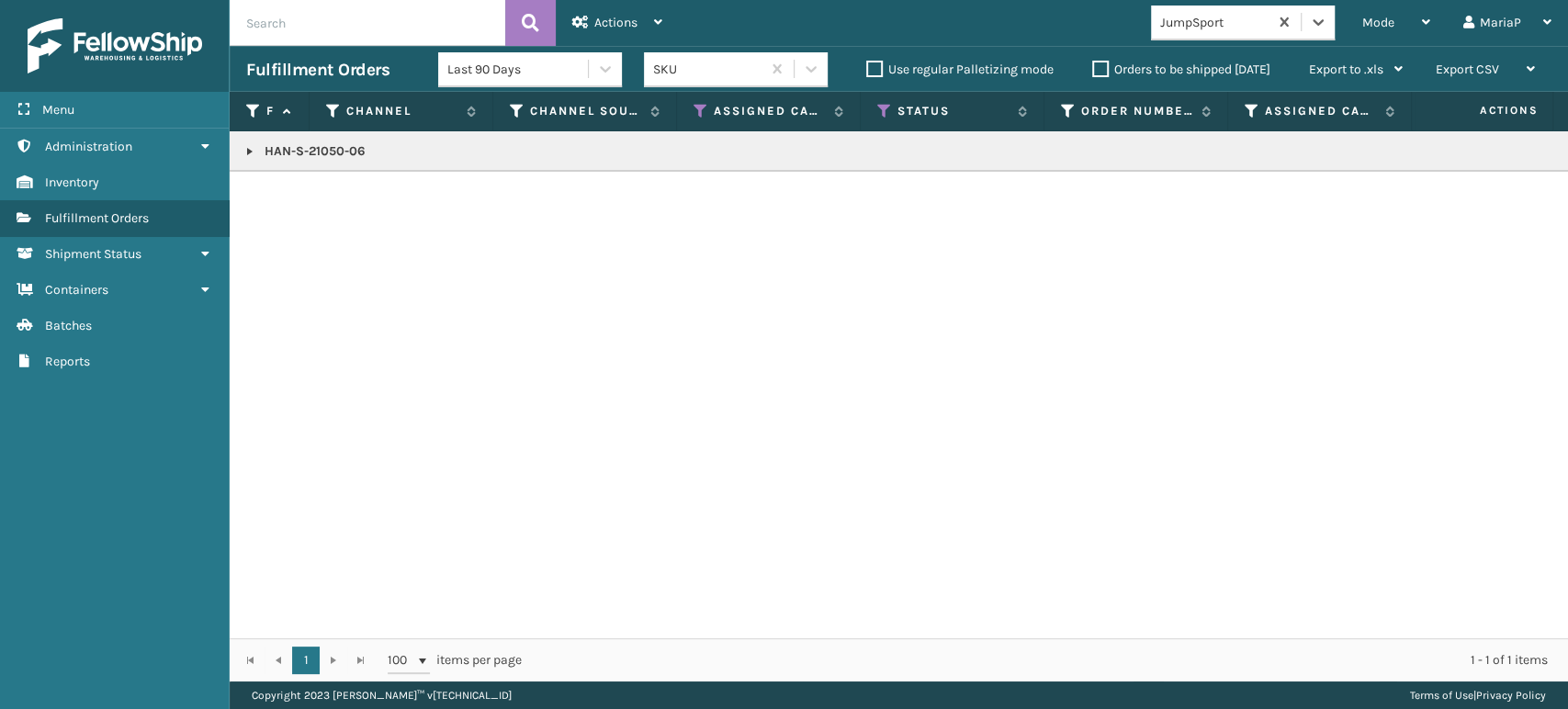
click at [248, 152] on link at bounding box center [249, 151] width 14 height 14
drag, startPoint x: 453, startPoint y: 382, endPoint x: 450, endPoint y: 373, distance: 9.5
click at [454, 381] on div "HAN-S-21050-06 2085161 JumpSport Shopify FedEx Home Delivery Picking SA531321 J…" at bounding box center [899, 384] width 1339 height 508
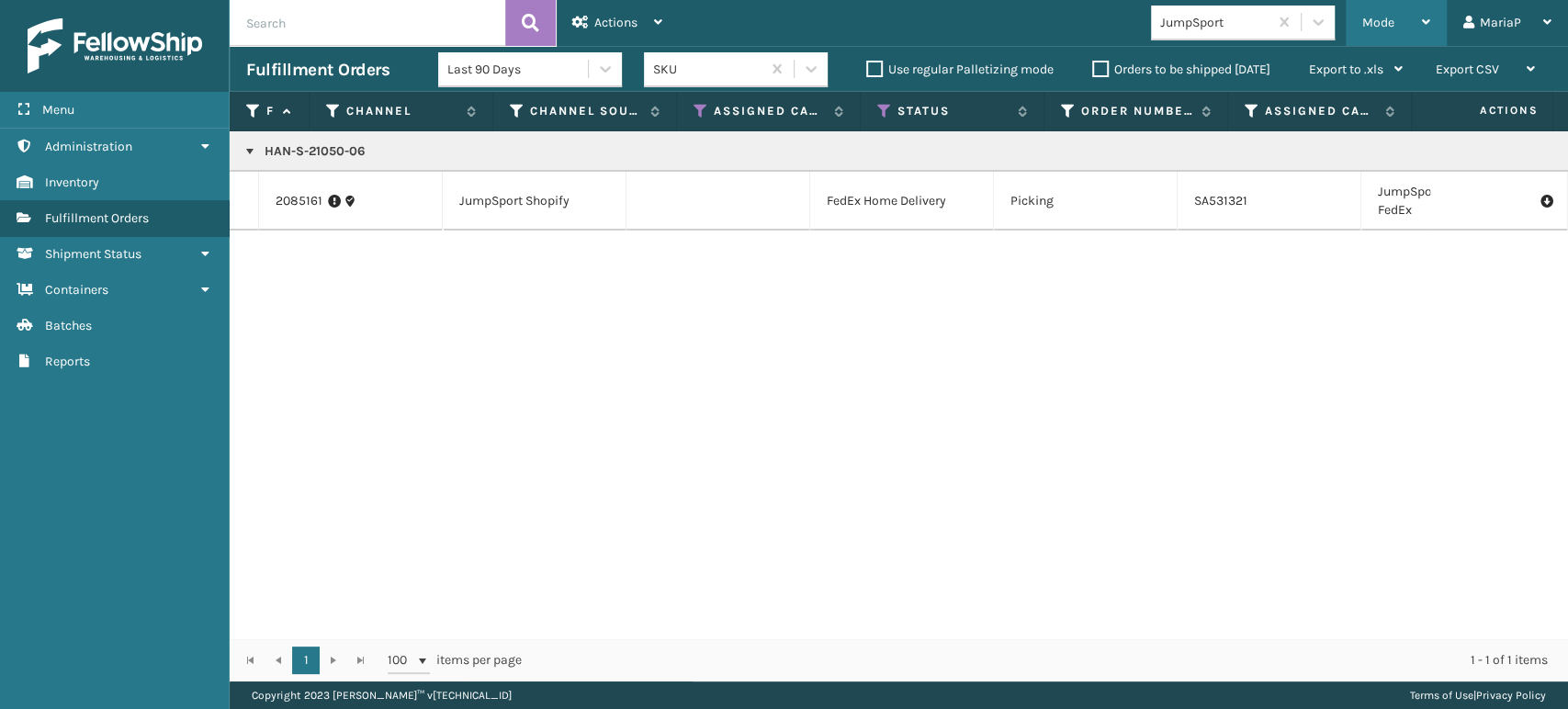
click at [1403, 24] on div "Mode" at bounding box center [1397, 23] width 68 height 46
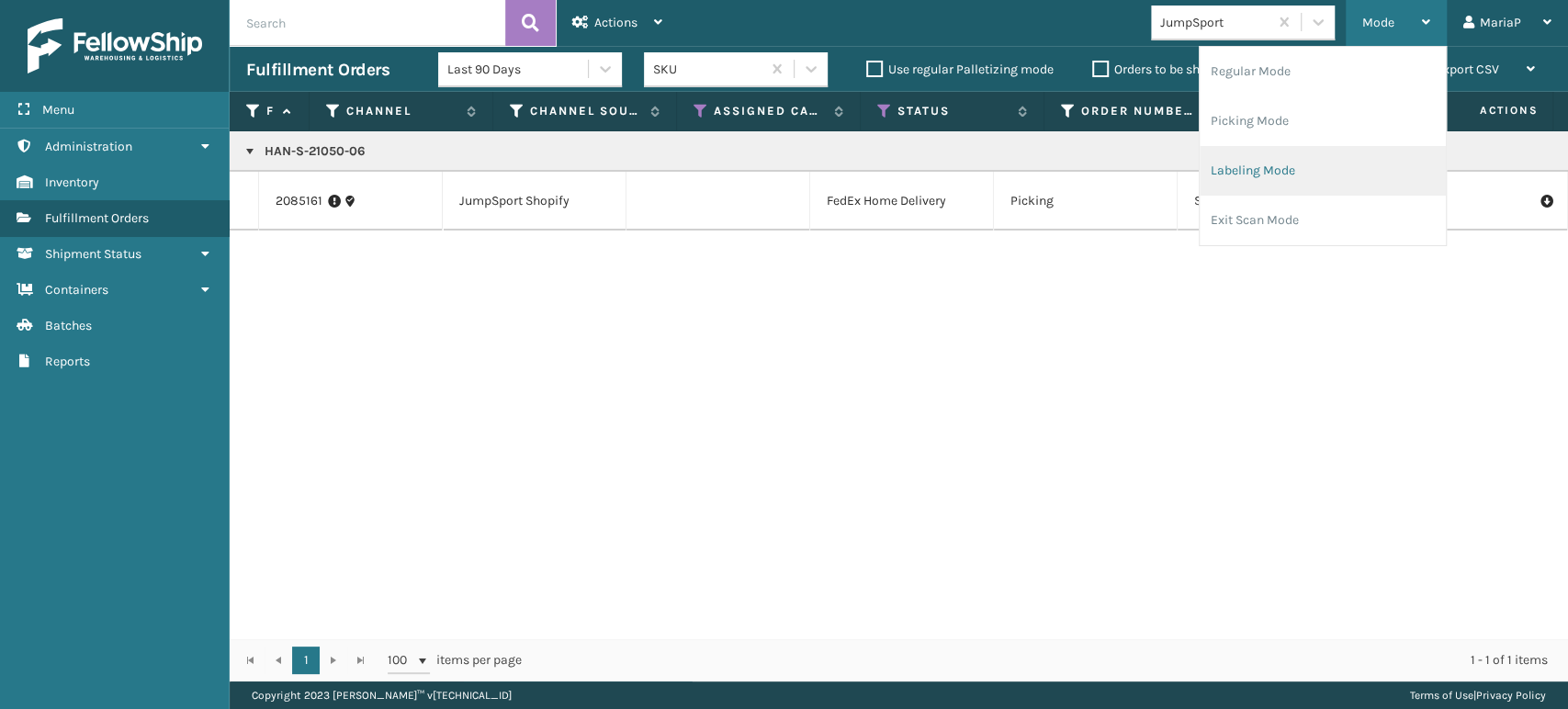
click at [1284, 171] on li "Labeling Mode" at bounding box center [1323, 171] width 247 height 50
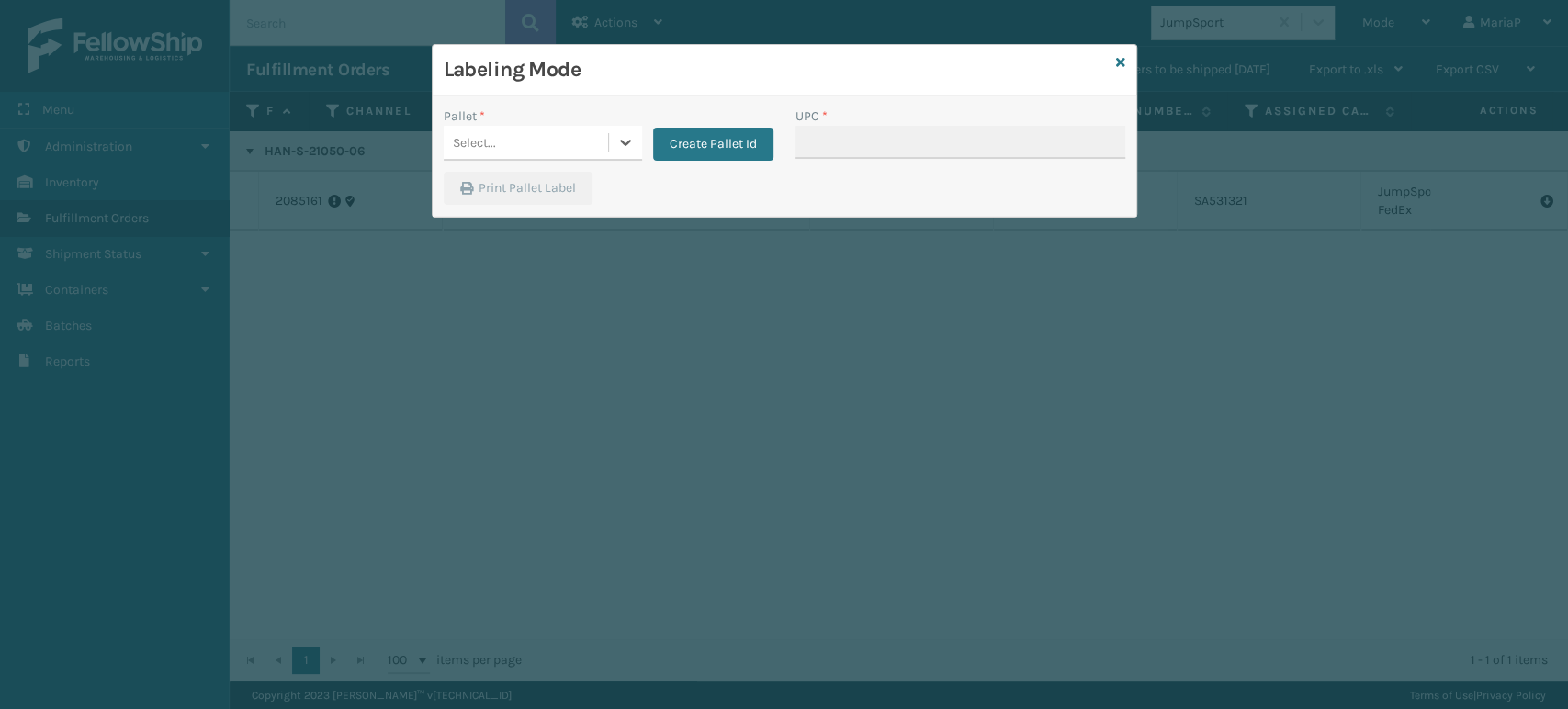
click at [494, 133] on div "Select..." at bounding box center [474, 143] width 43 height 19
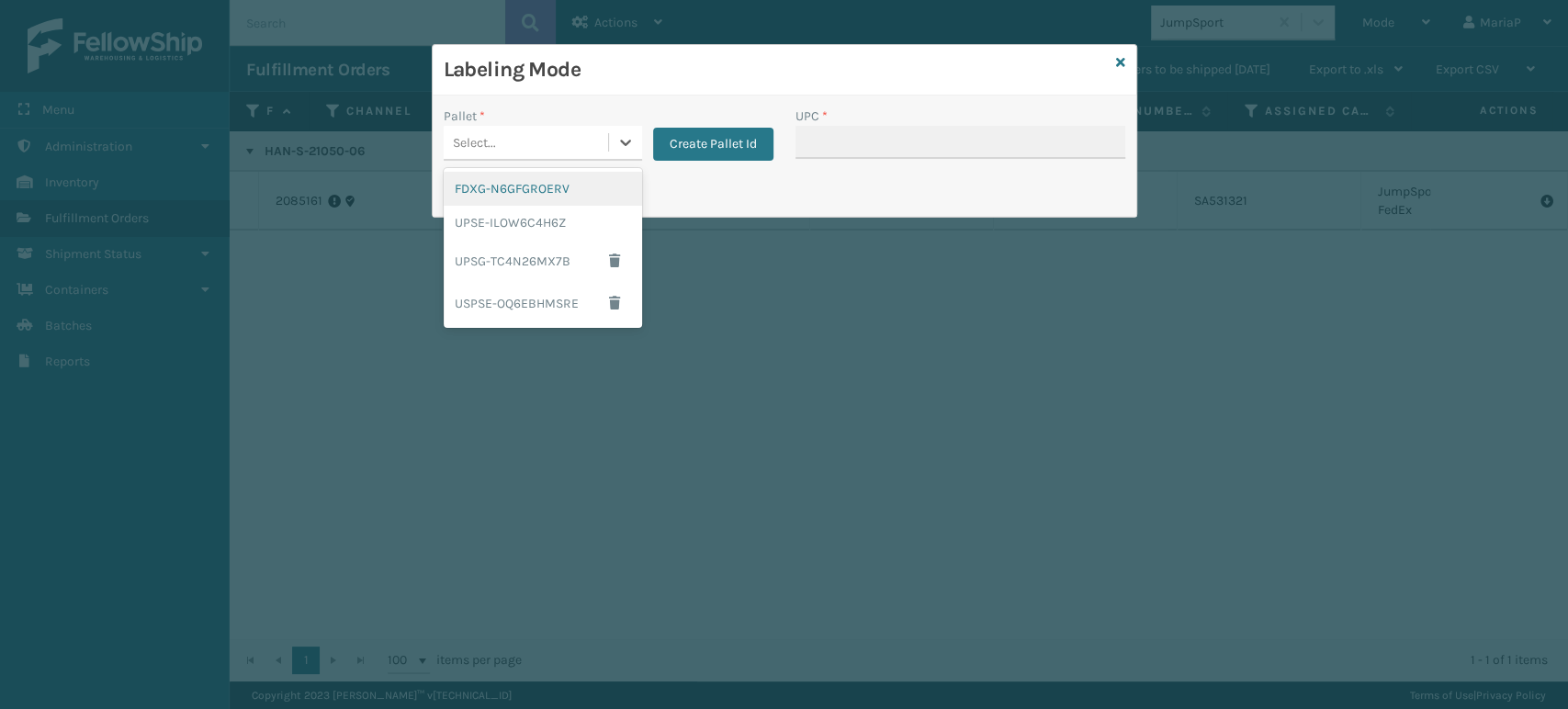
click at [559, 183] on div "FDXG-N6GFGROERV" at bounding box center [543, 188] width 198 height 34
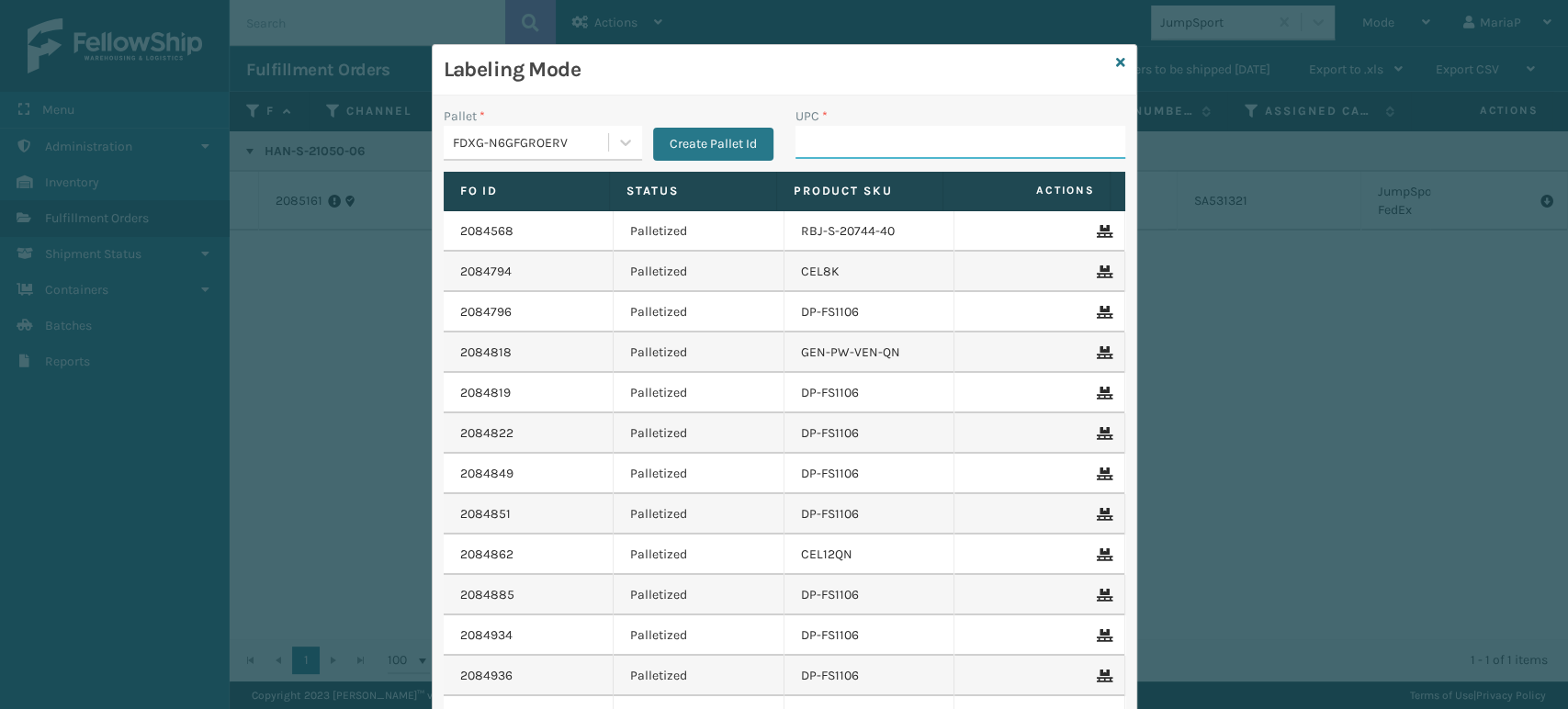
click at [856, 133] on input "UPC *" at bounding box center [960, 143] width 329 height 33
click at [1116, 65] on icon at bounding box center [1121, 62] width 10 height 13
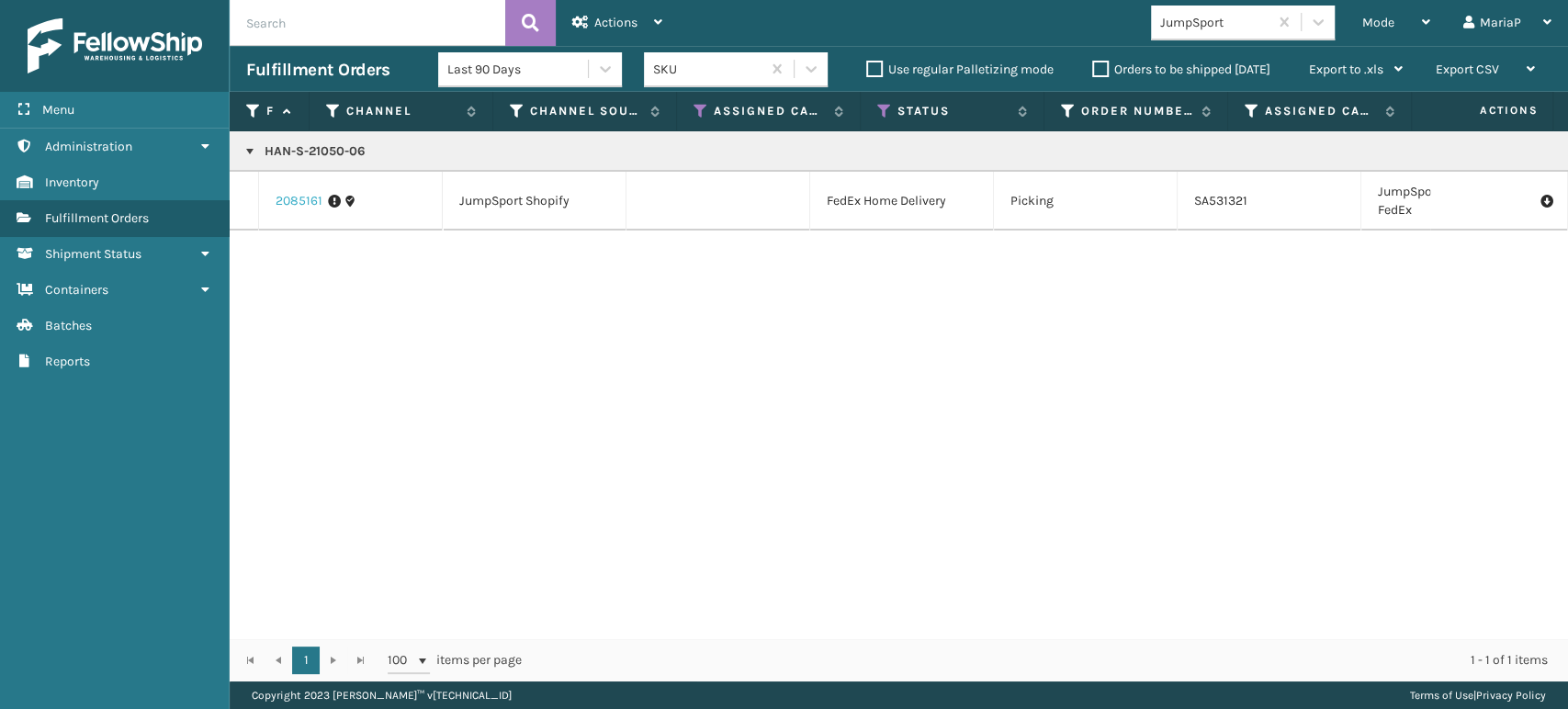
click at [308, 204] on link "2085161" at bounding box center [299, 200] width 47 height 18
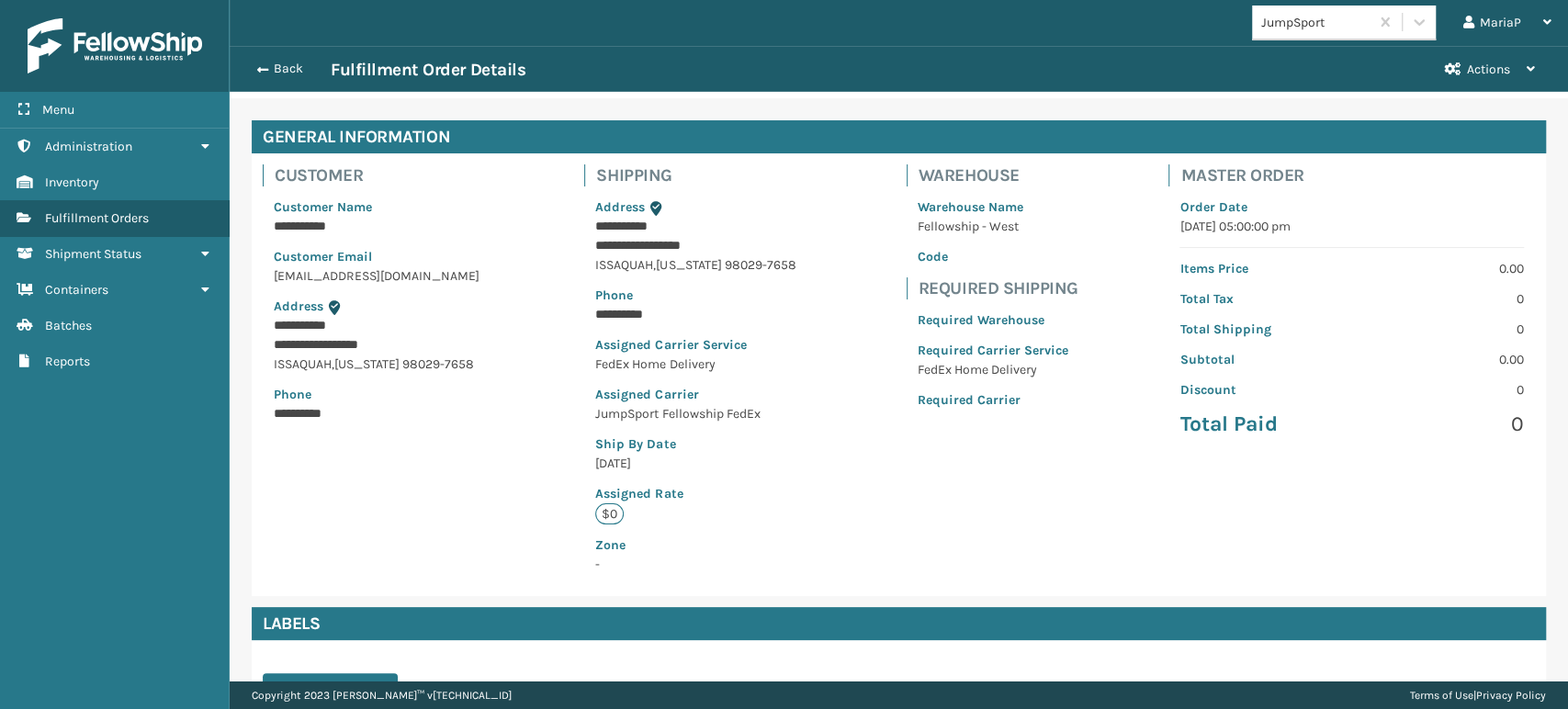
scroll to position [303, 0]
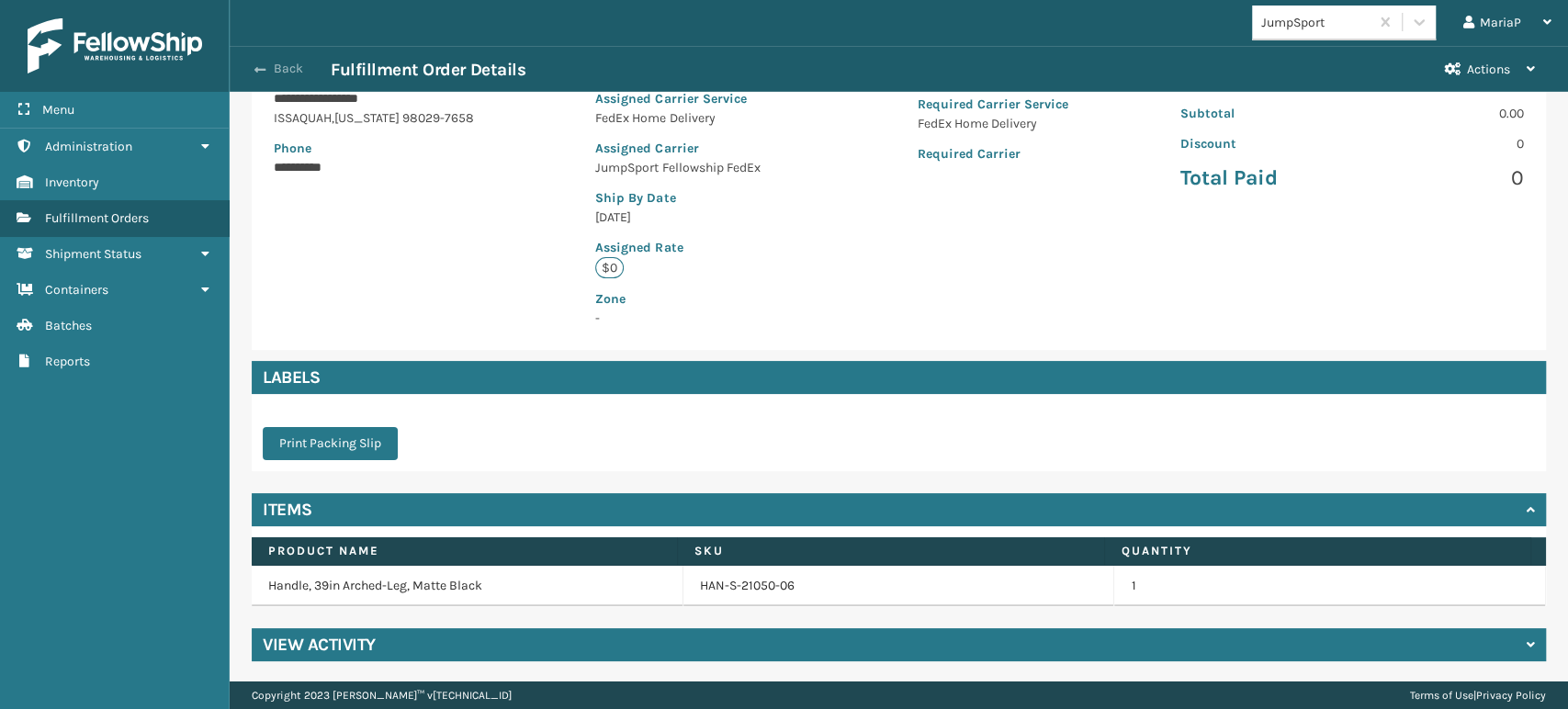
click at [251, 66] on button "Back" at bounding box center [289, 68] width 85 height 16
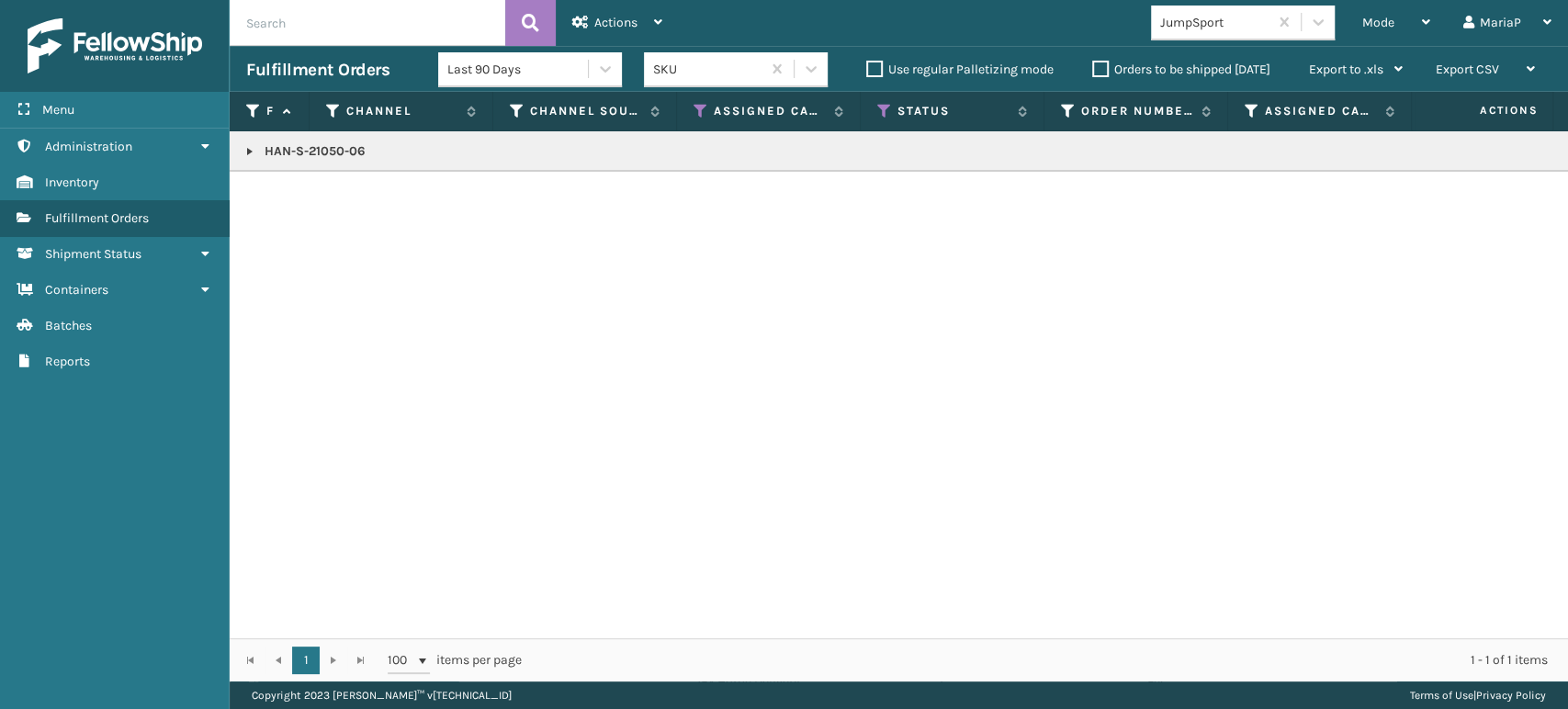
copy p "HAN-S-21050-06"
click at [1374, 20] on span "Mode" at bounding box center [1378, 22] width 32 height 15
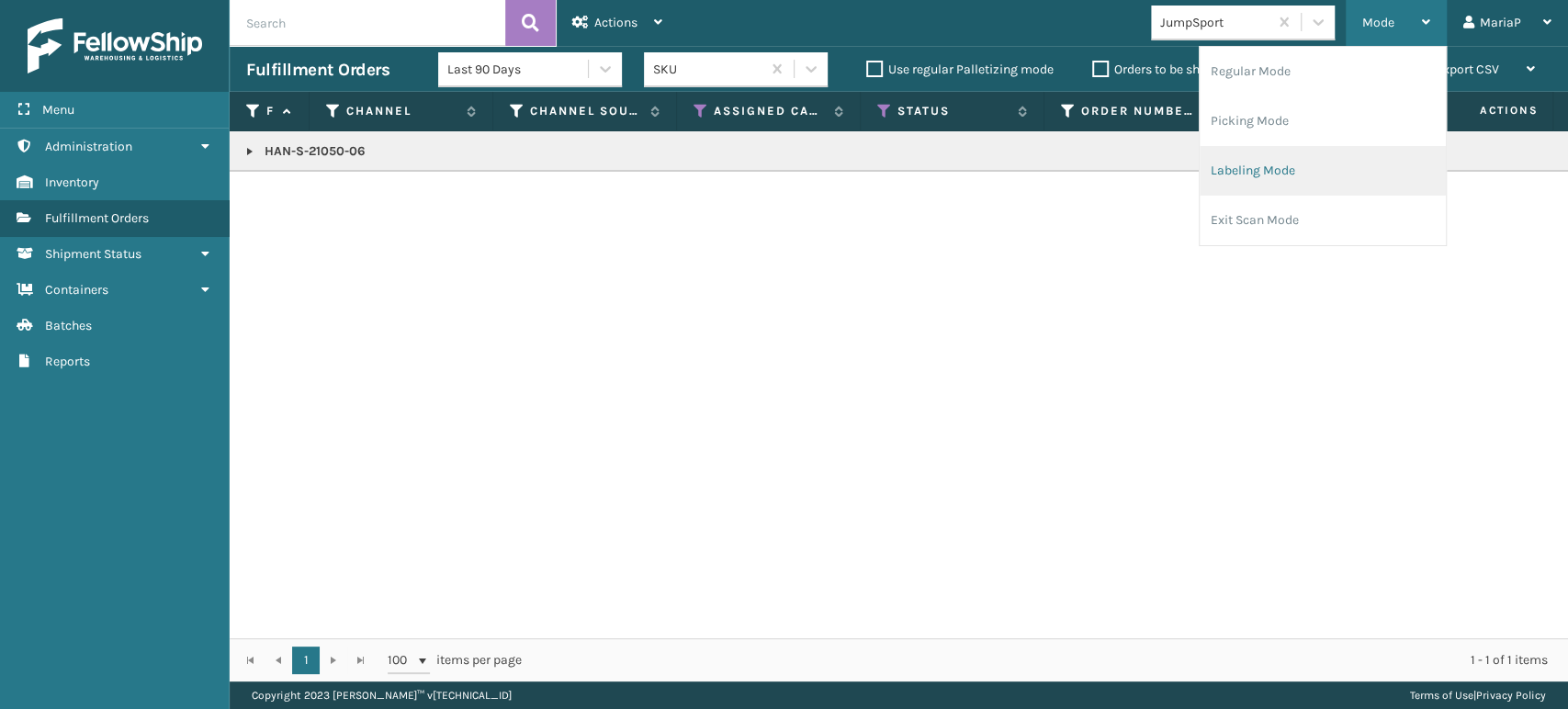
click at [1284, 174] on li "Labeling Mode" at bounding box center [1323, 171] width 247 height 50
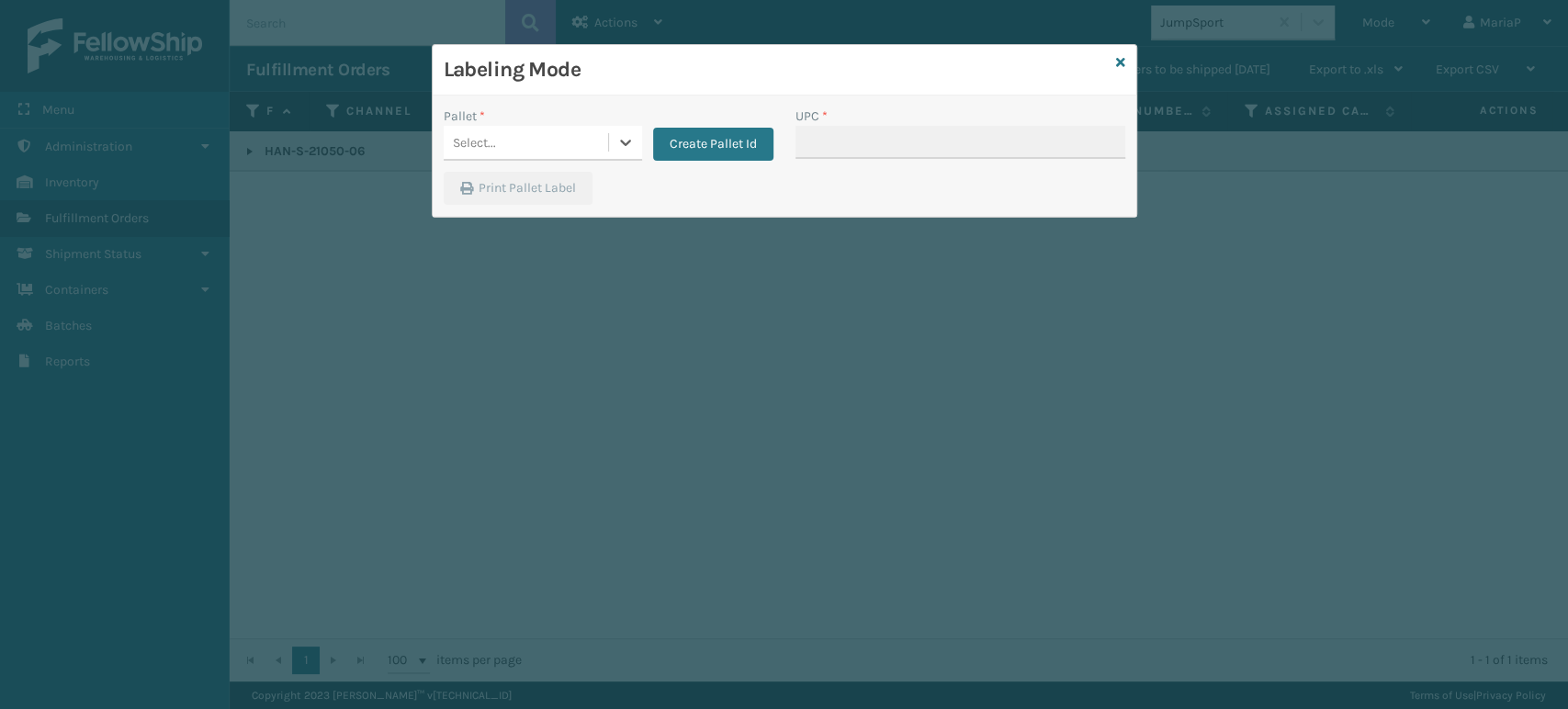
click at [512, 146] on div "Select..." at bounding box center [526, 143] width 165 height 30
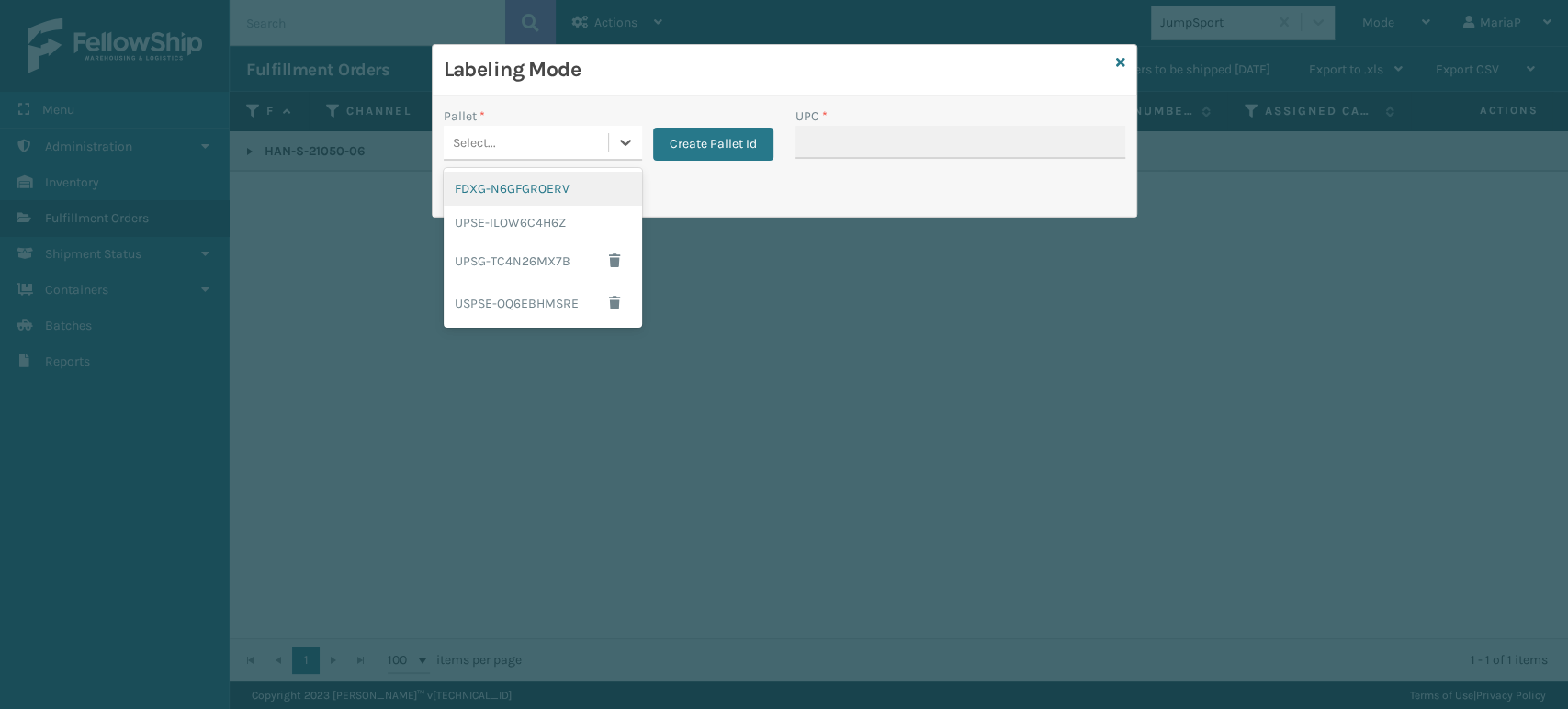
click at [558, 191] on div "FDXG-N6GFGROERV" at bounding box center [543, 188] width 198 height 34
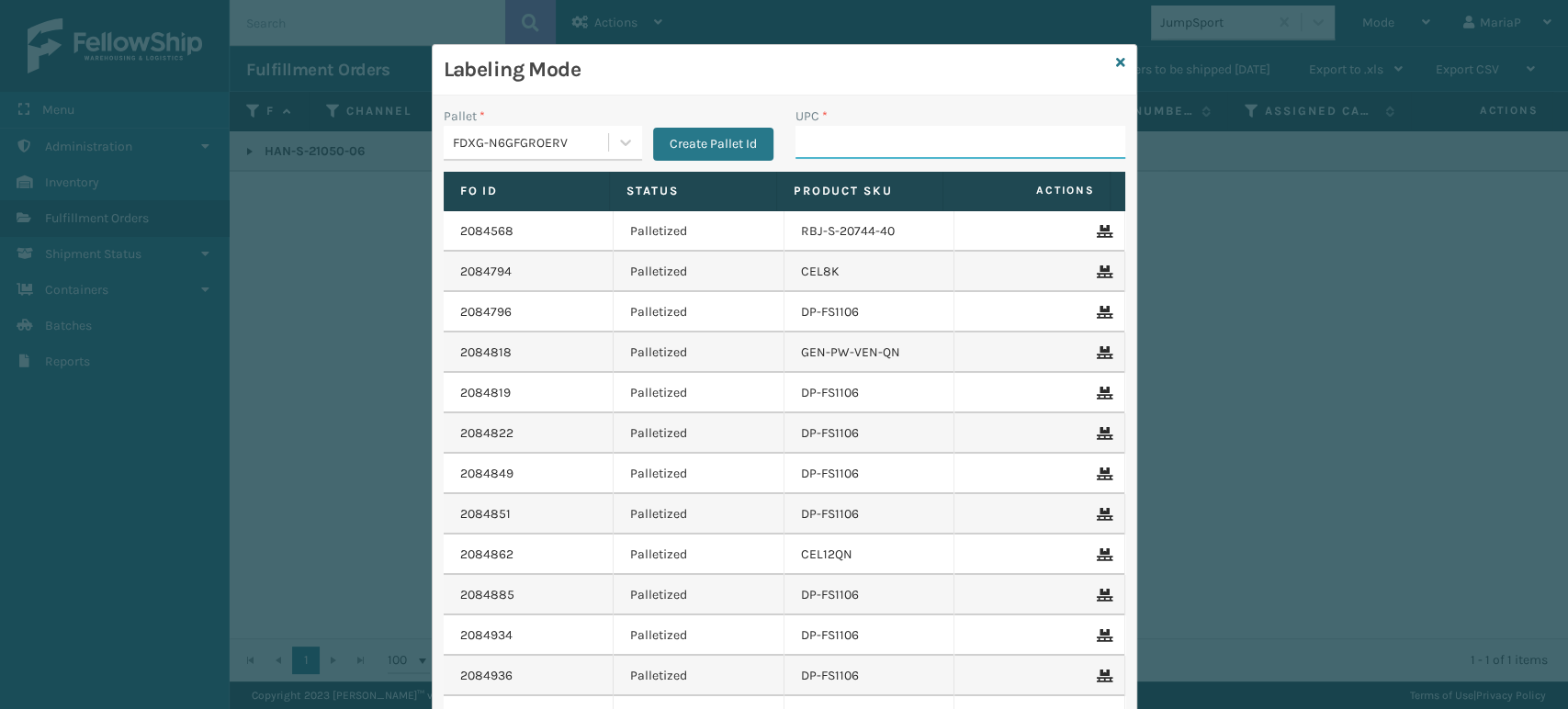
click at [877, 145] on input "UPC *" at bounding box center [960, 143] width 329 height 33
paste input "HAN-S-21050-06"
type input "HAN-S-21050-06"
click at [1116, 63] on icon at bounding box center [1121, 62] width 10 height 13
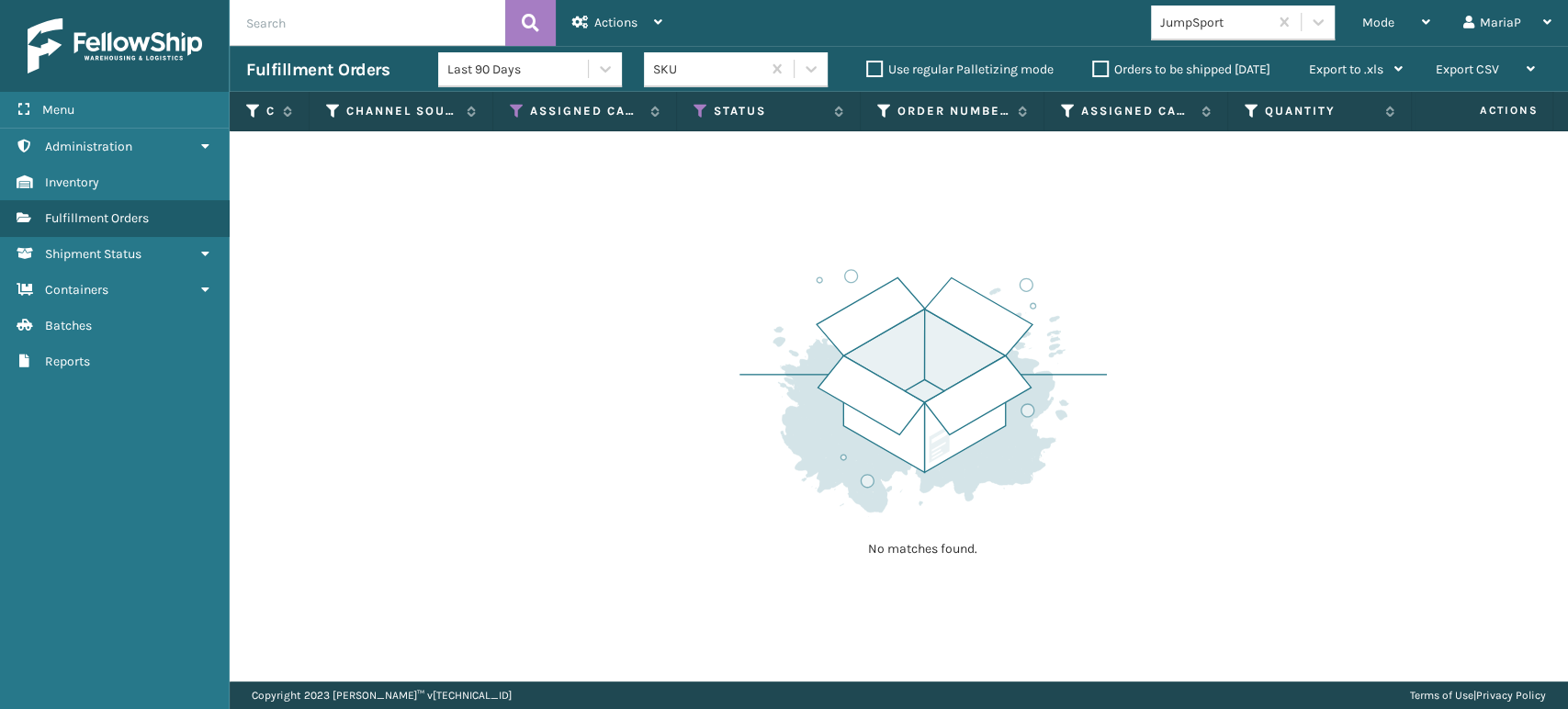
click at [335, 39] on input "text" at bounding box center [367, 23] width 275 height 46
drag, startPoint x: 381, startPoint y: 28, endPoint x: 155, endPoint y: 45, distance: 226.6
click at [155, 0] on div "Menu Administration Inventory Fulfillment Orders Shipment Status Containers Bat…" at bounding box center [784, 0] width 1568 height 0
type input "884458115875"
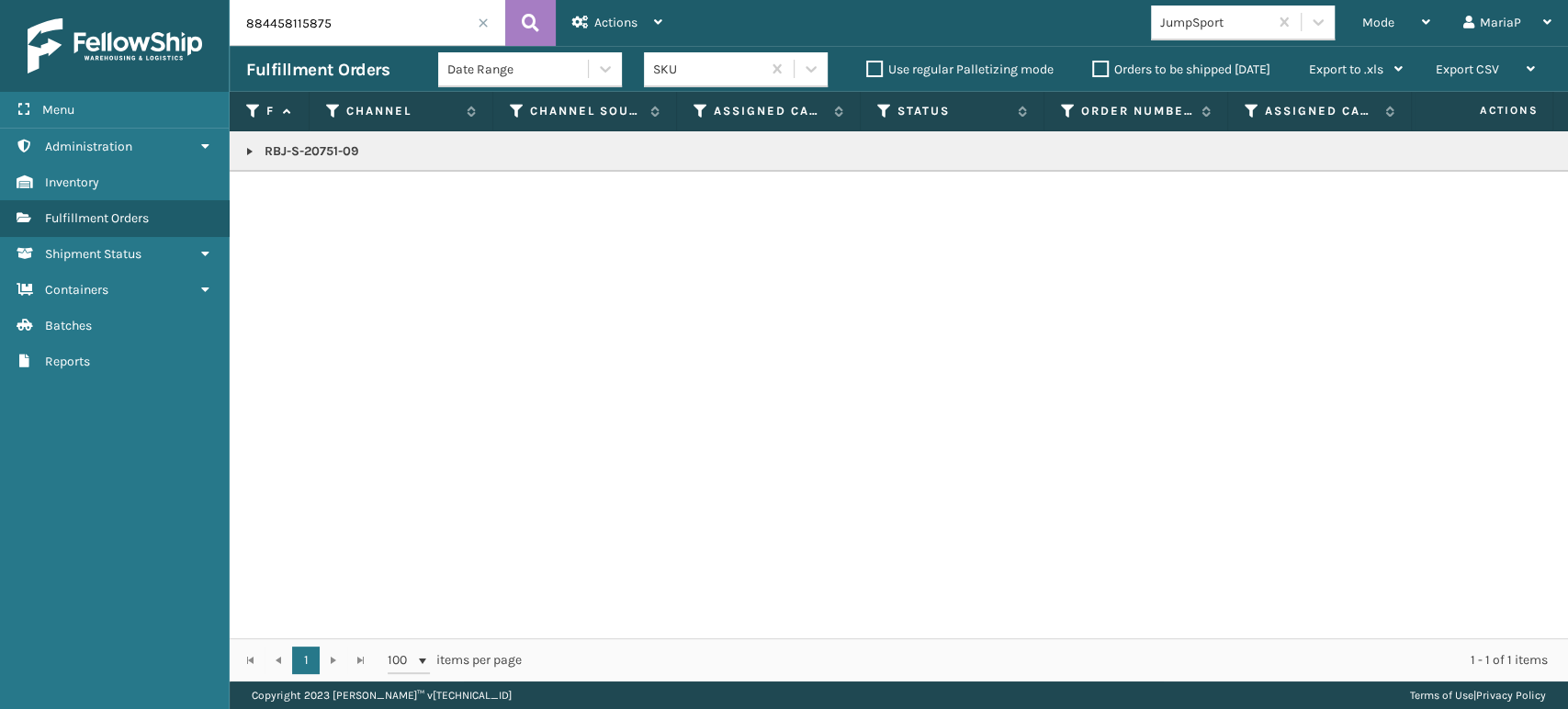
click at [251, 152] on link at bounding box center [249, 151] width 14 height 14
click at [1540, 197] on icon at bounding box center [1545, 200] width 11 height 13
click at [492, 15] on input "884458115875" at bounding box center [367, 23] width 275 height 46
click at [486, 20] on span at bounding box center [483, 22] width 11 height 11
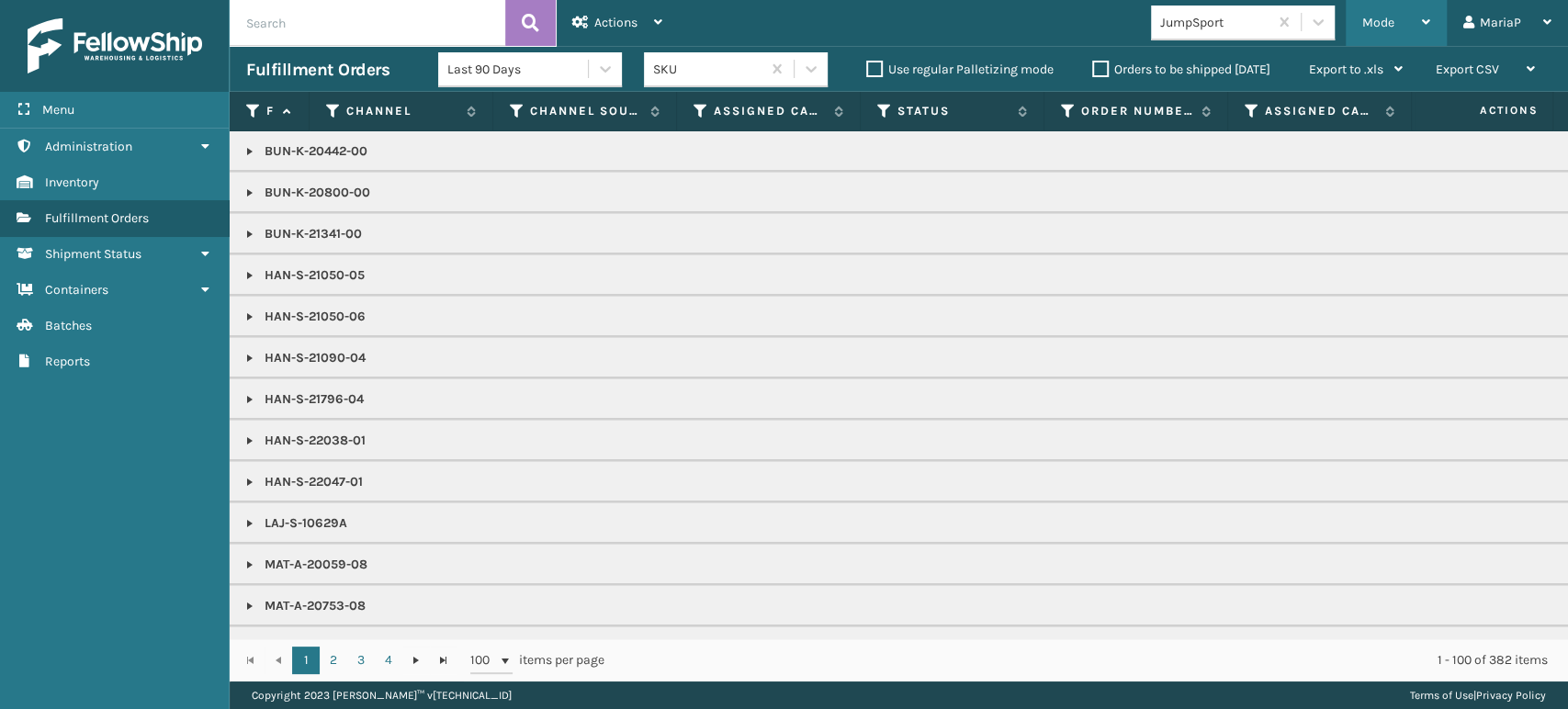
click at [1396, 21] on div "Mode" at bounding box center [1397, 23] width 68 height 46
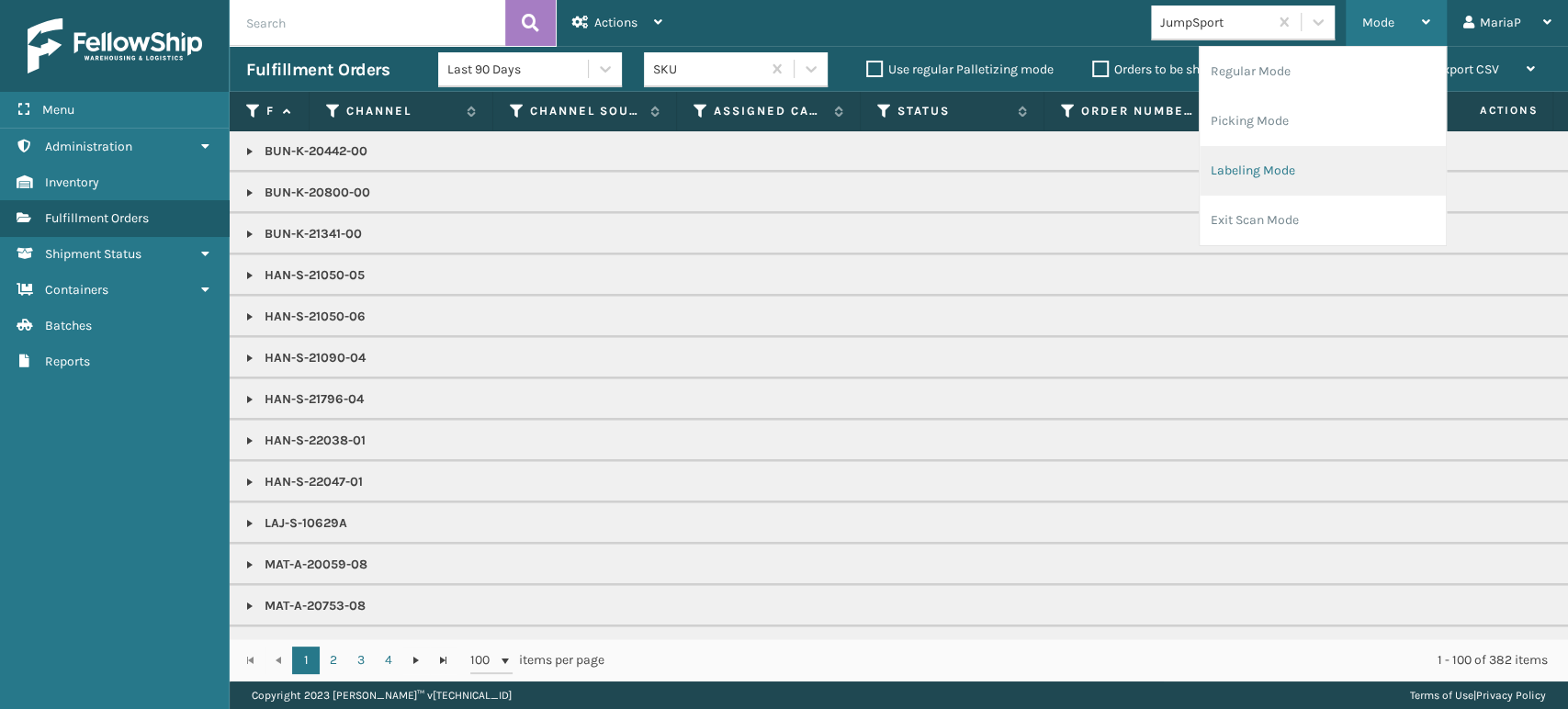
click at [1298, 154] on li "Labeling Mode" at bounding box center [1323, 171] width 247 height 50
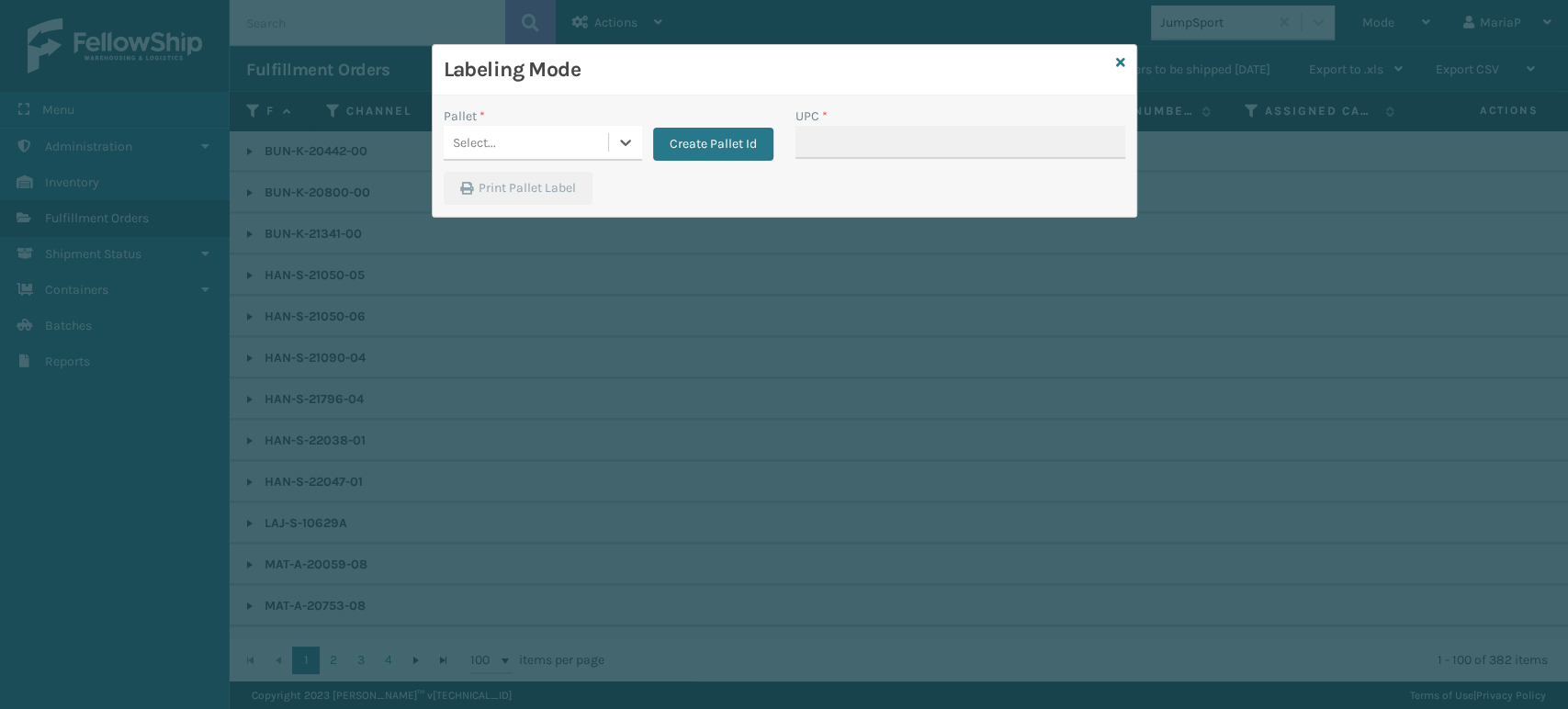
click at [570, 144] on div "Select..." at bounding box center [526, 143] width 165 height 30
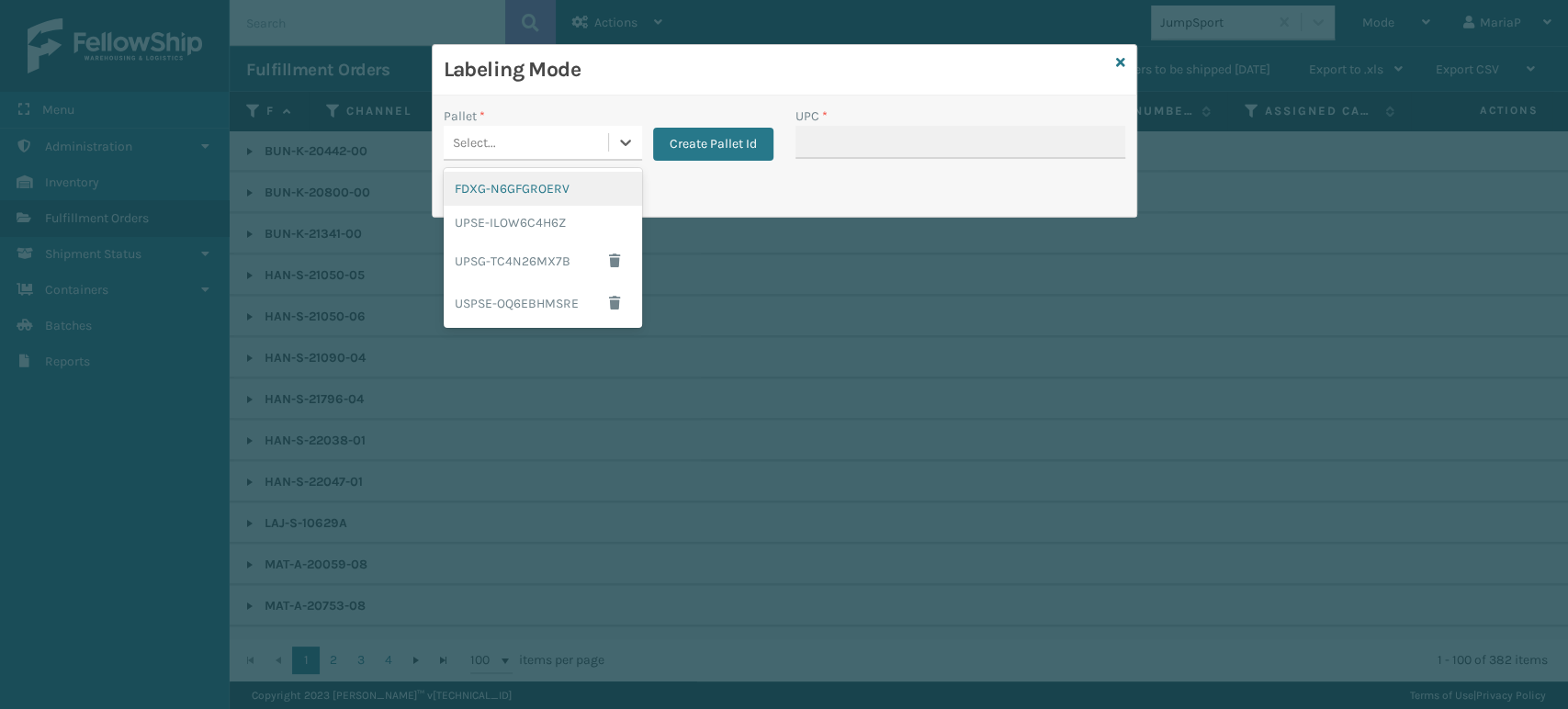
drag, startPoint x: 522, startPoint y: 184, endPoint x: 685, endPoint y: 166, distance: 164.0
click at [525, 184] on div "FDXG-N6GFGROERV" at bounding box center [543, 188] width 198 height 34
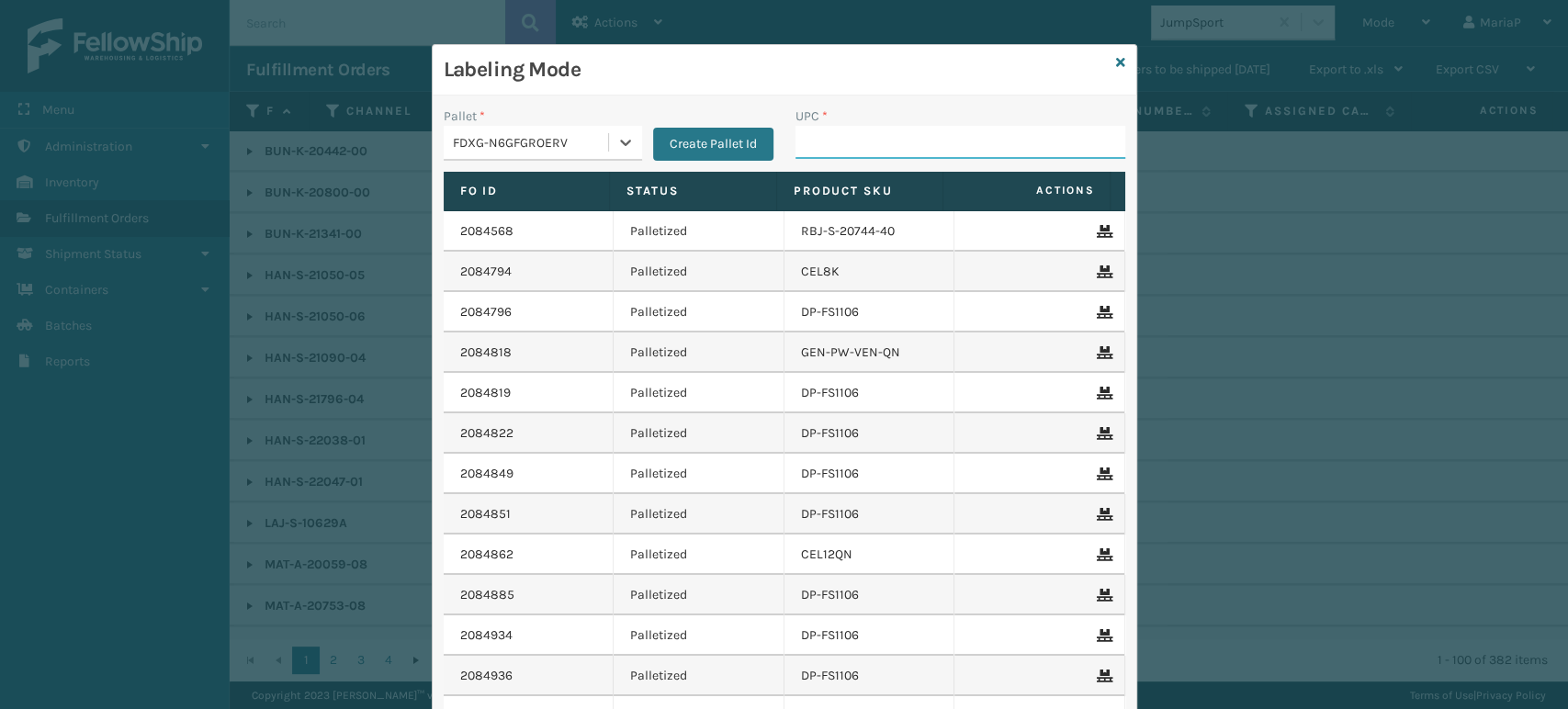
click at [839, 145] on input "UPC *" at bounding box center [960, 143] width 329 height 33
type input "8409851"
type input "100080313015875"
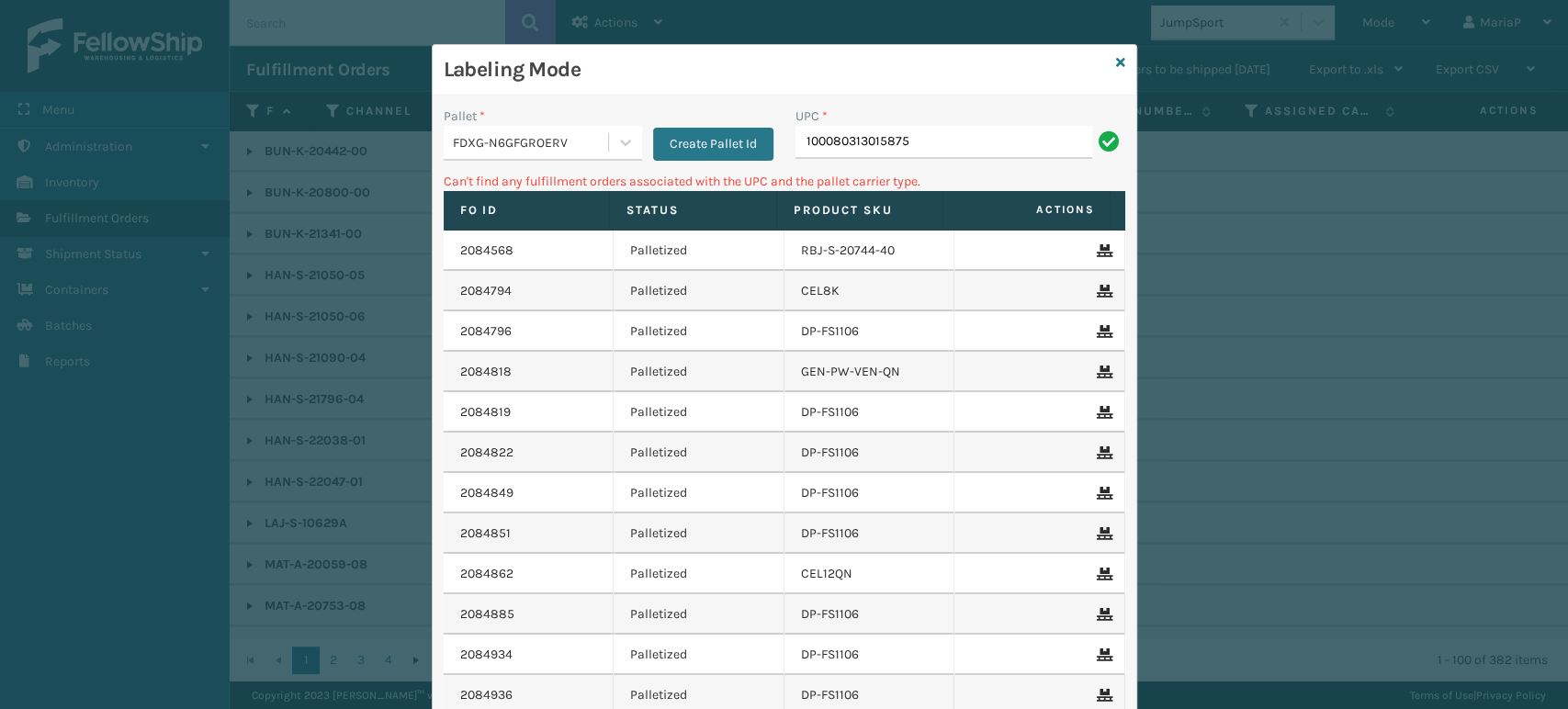
click at [982, 143] on input "100080313015875" at bounding box center [944, 143] width 297 height 33
type input "1"
type input "10080313015875"
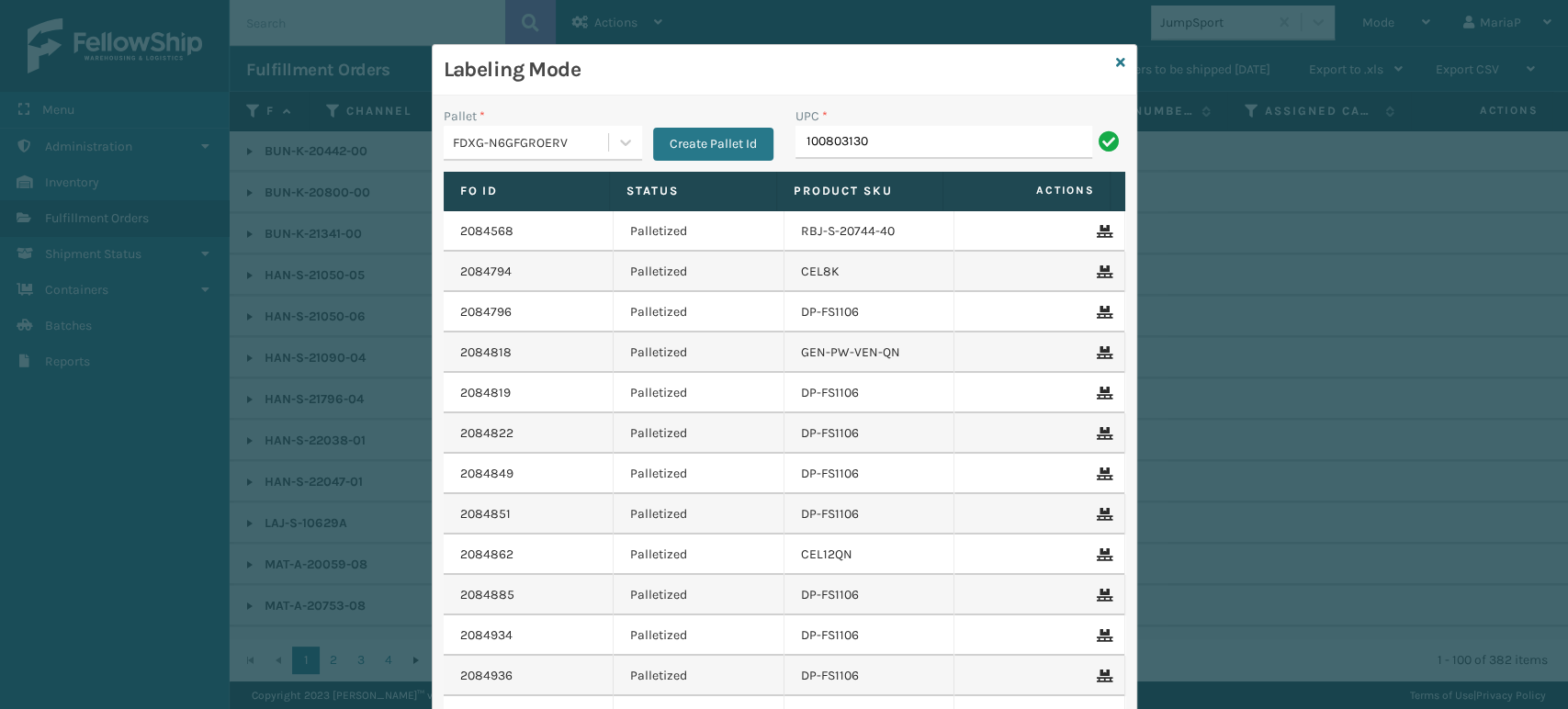
type input "1008031301"
click at [970, 138] on input "1008031301" at bounding box center [944, 143] width 297 height 33
type input "85005306414"
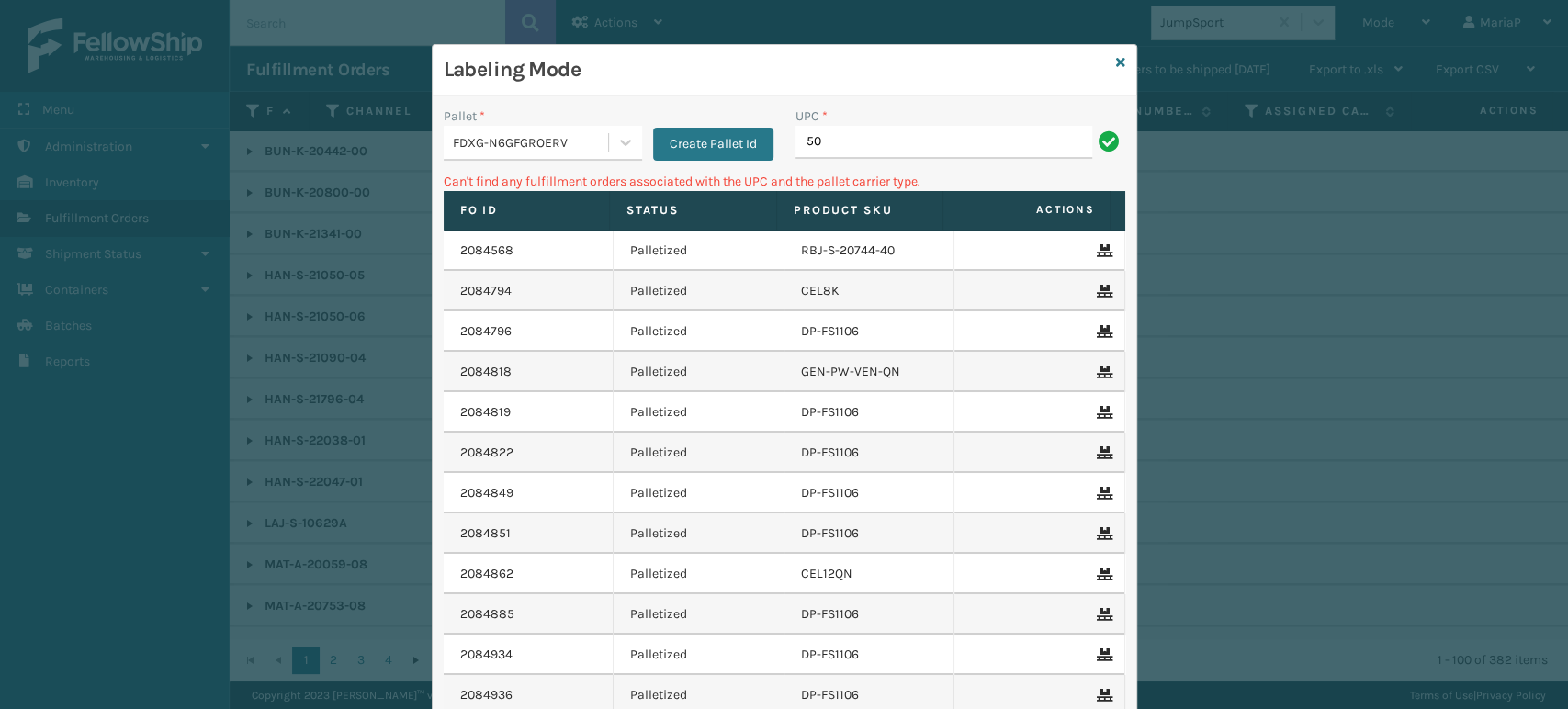
type input "5"
type input "FTI_S50R"
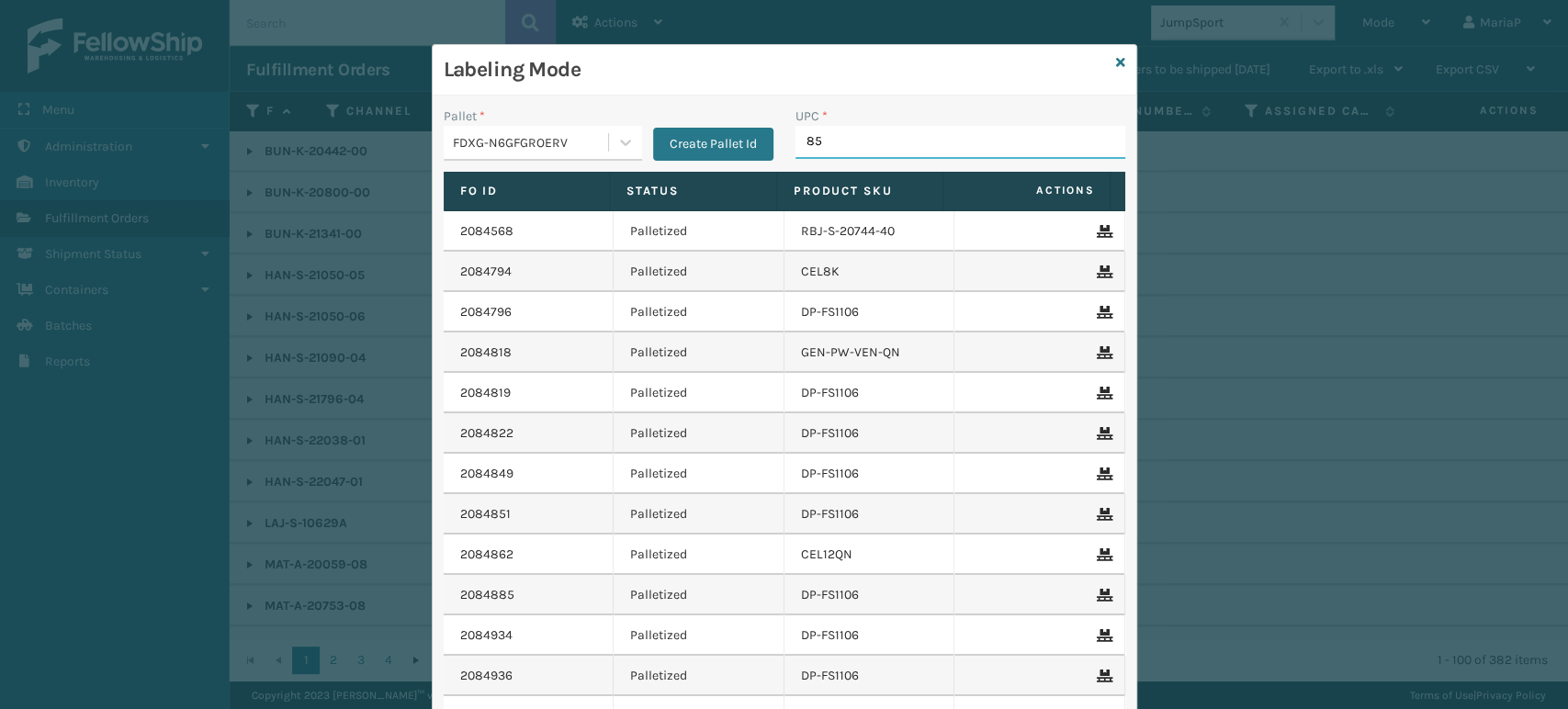
type input "850"
type input "858100"
type input "853913008065"
type input "8581000"
type input "85000"
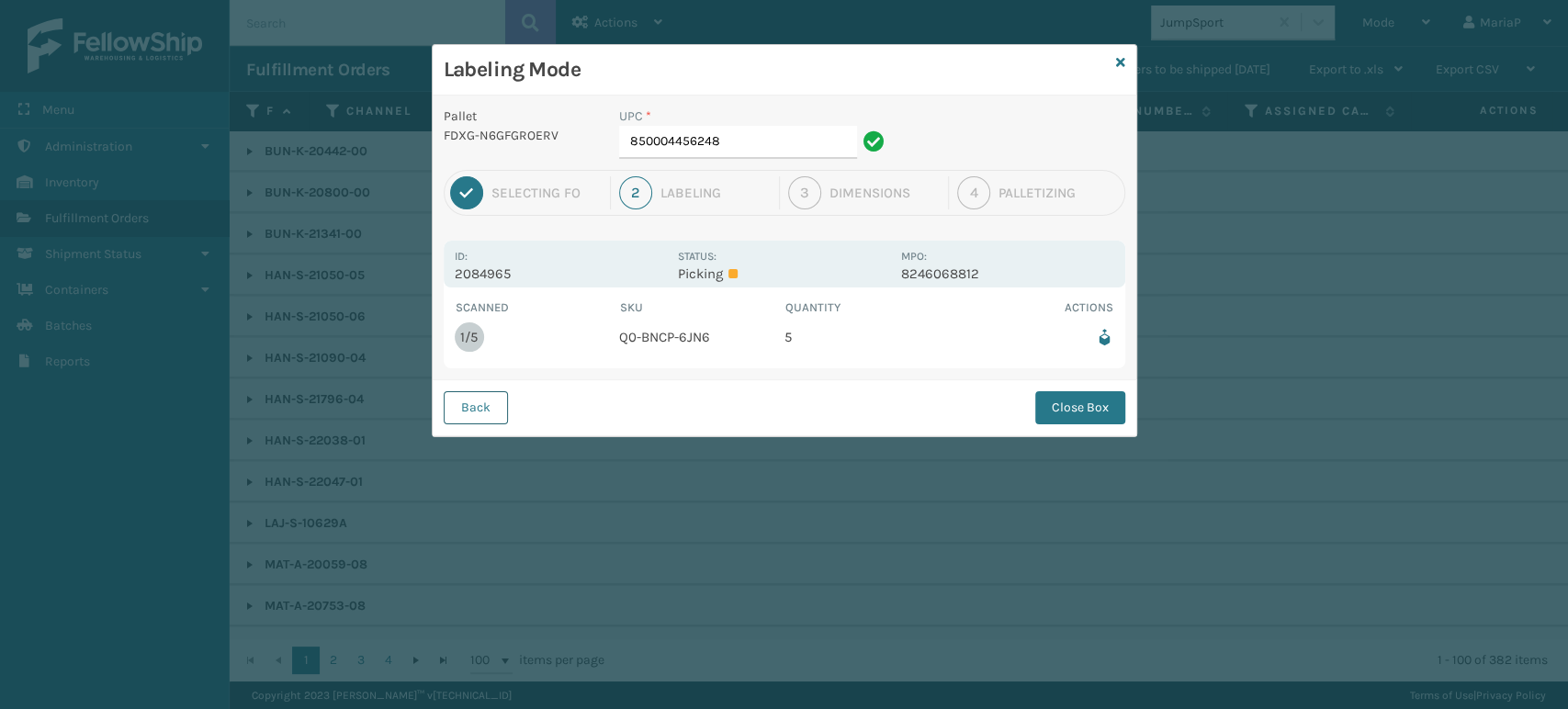
click at [482, 398] on button "Back" at bounding box center [476, 407] width 65 height 33
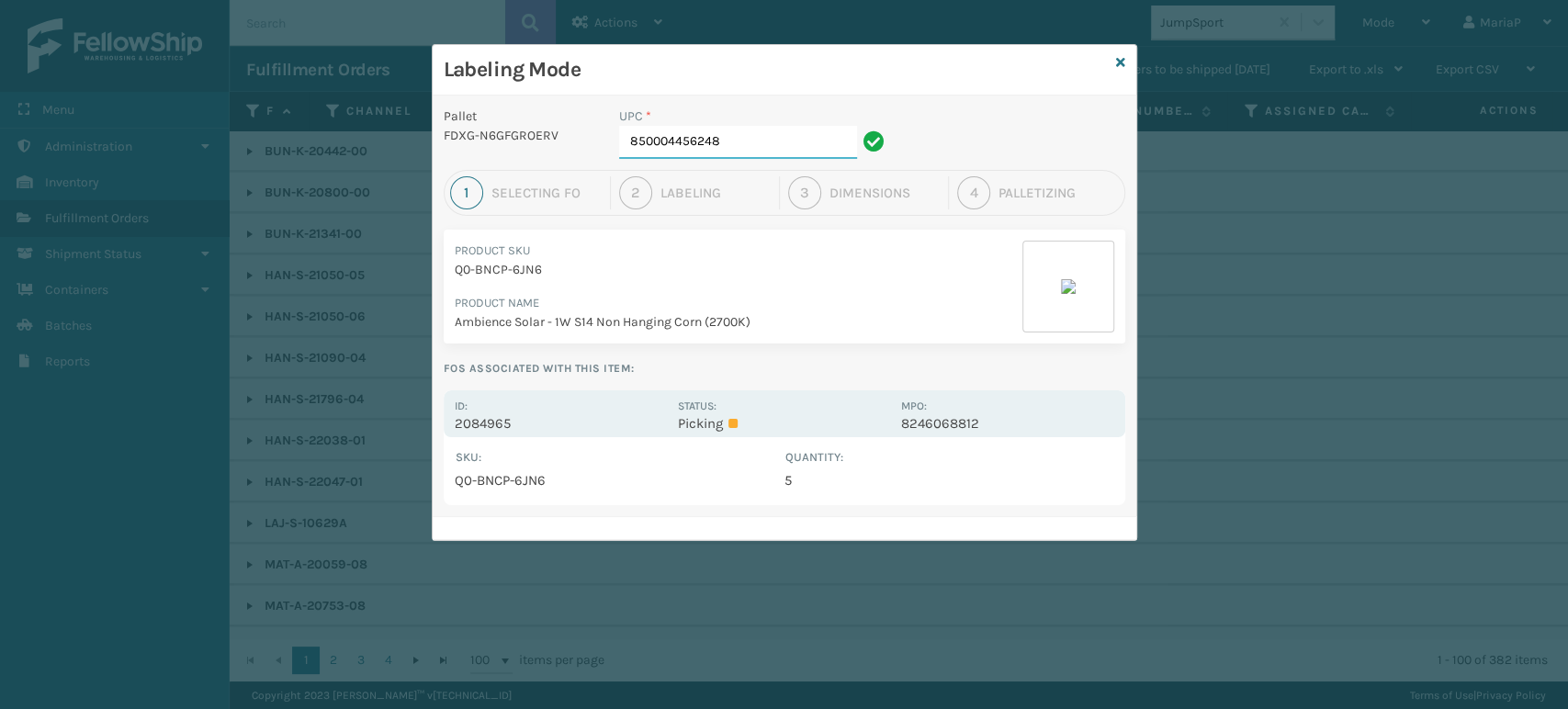
click at [751, 157] on input "850004456248" at bounding box center [738, 143] width 238 height 33
click at [752, 153] on input "850004456248" at bounding box center [738, 143] width 238 height 33
click at [755, 153] on input "850004456248" at bounding box center [738, 143] width 238 height 33
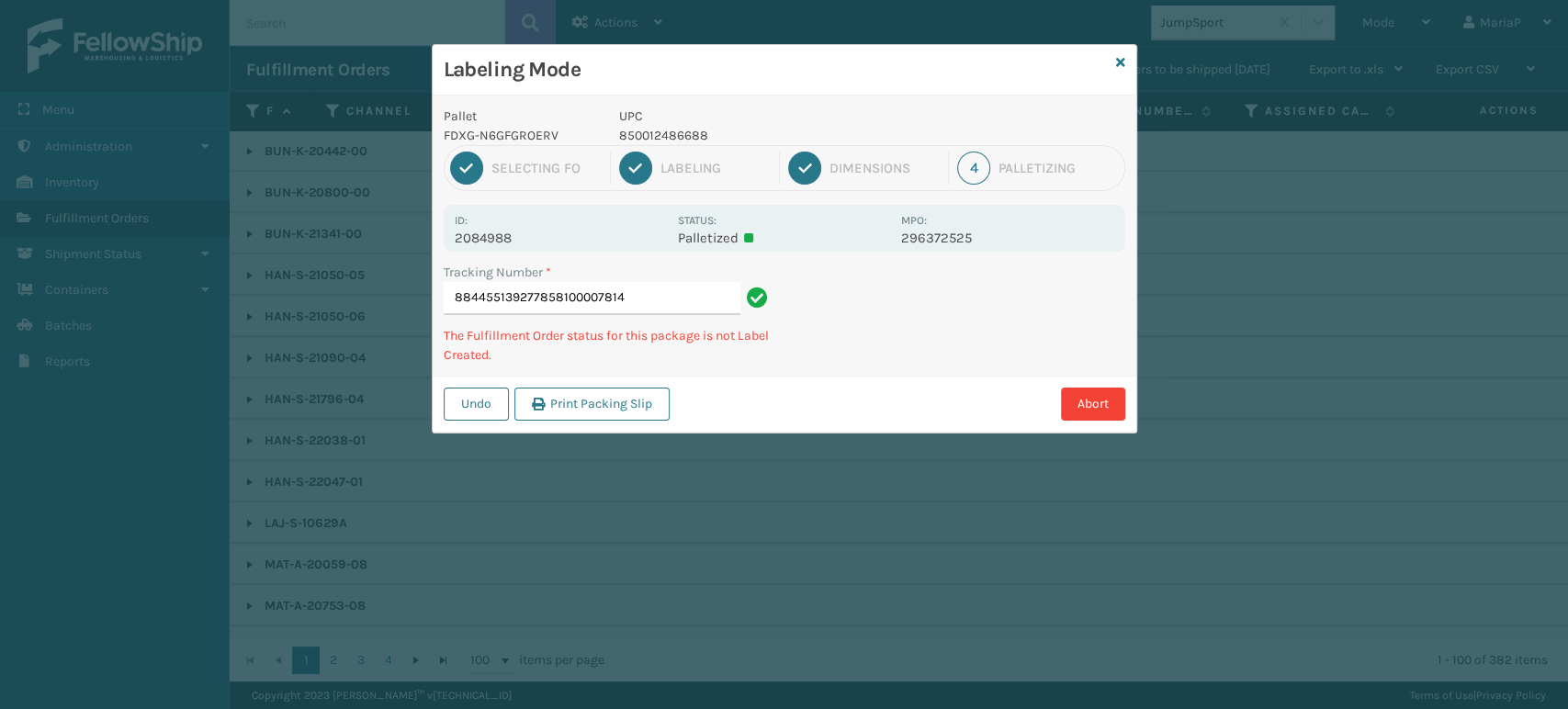
type input "884455139277858100007814"
type input "884455863167850012486183"
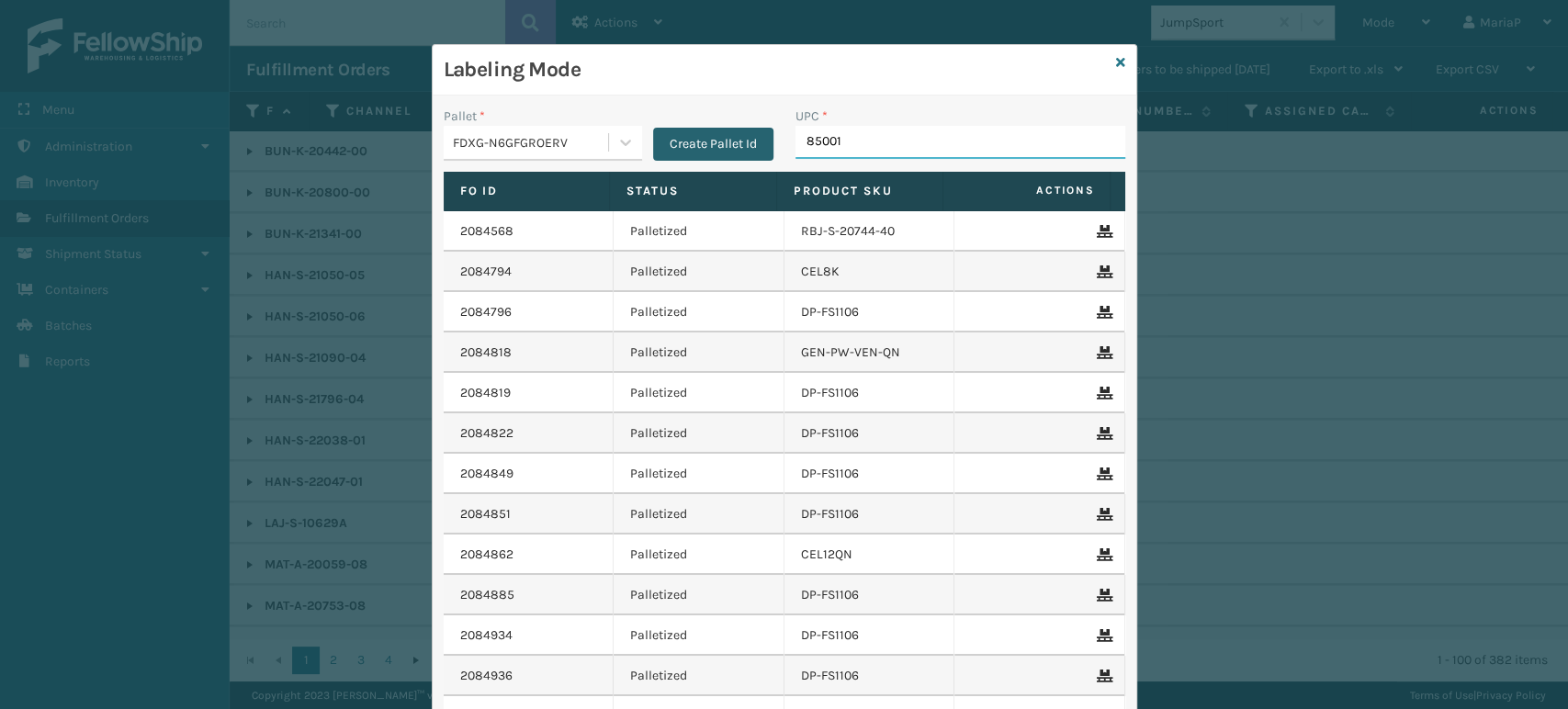
type input "850012"
type input "8581000"
type input "8500044"
type input "854403007087"
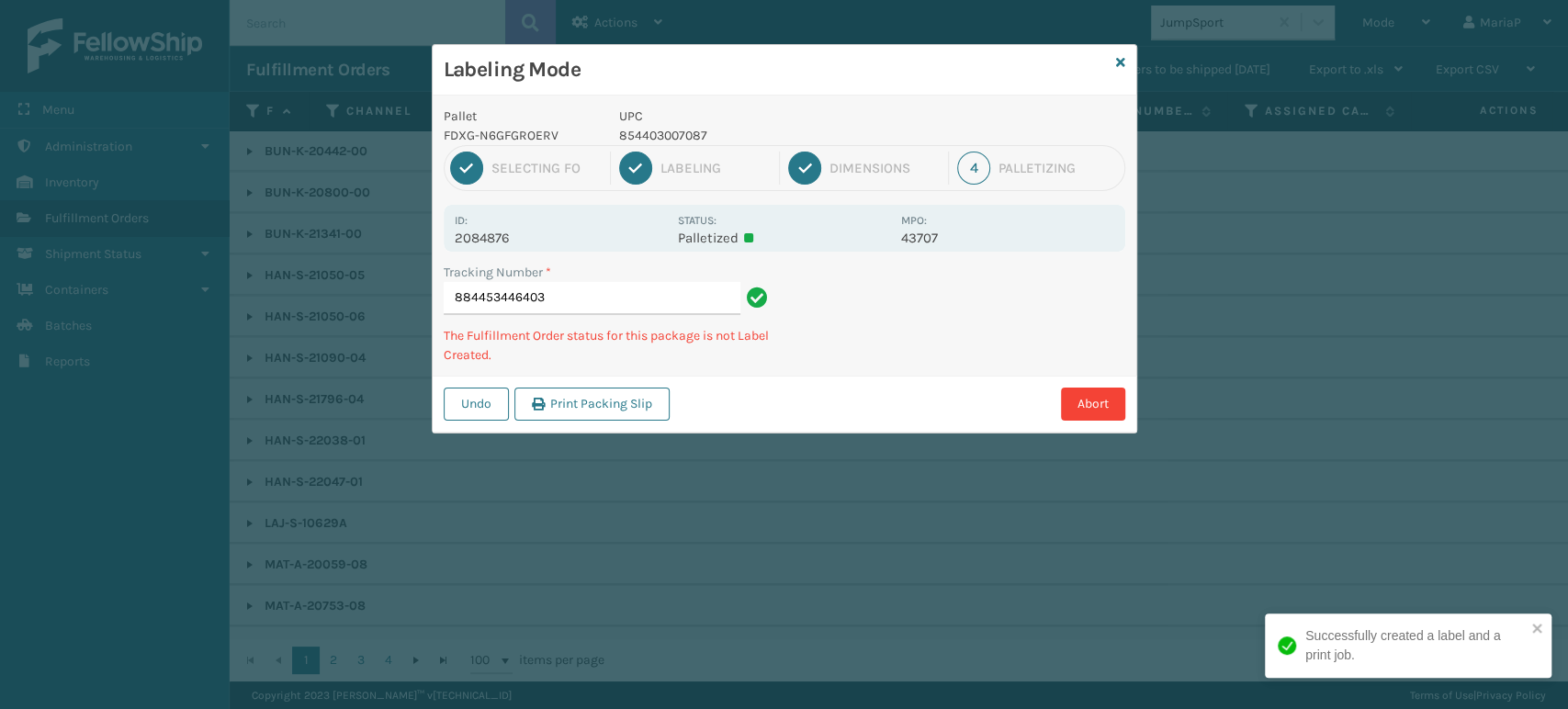
click at [672, 126] on p "854403007087" at bounding box center [754, 136] width 271 height 19
copy p "854403007087"
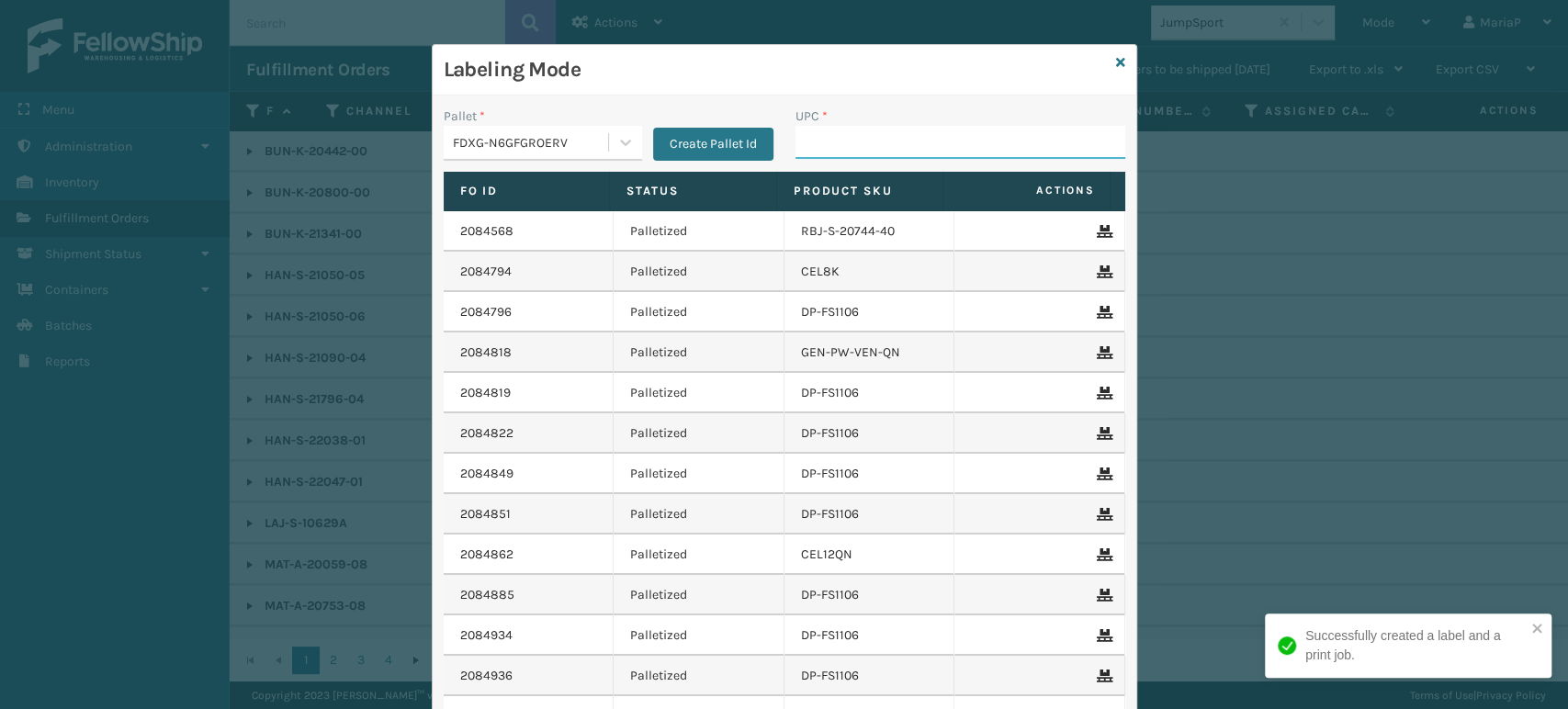
click at [841, 138] on input "UPC *" at bounding box center [960, 143] width 329 height 33
paste input "854403007087"
type input "854403007087"
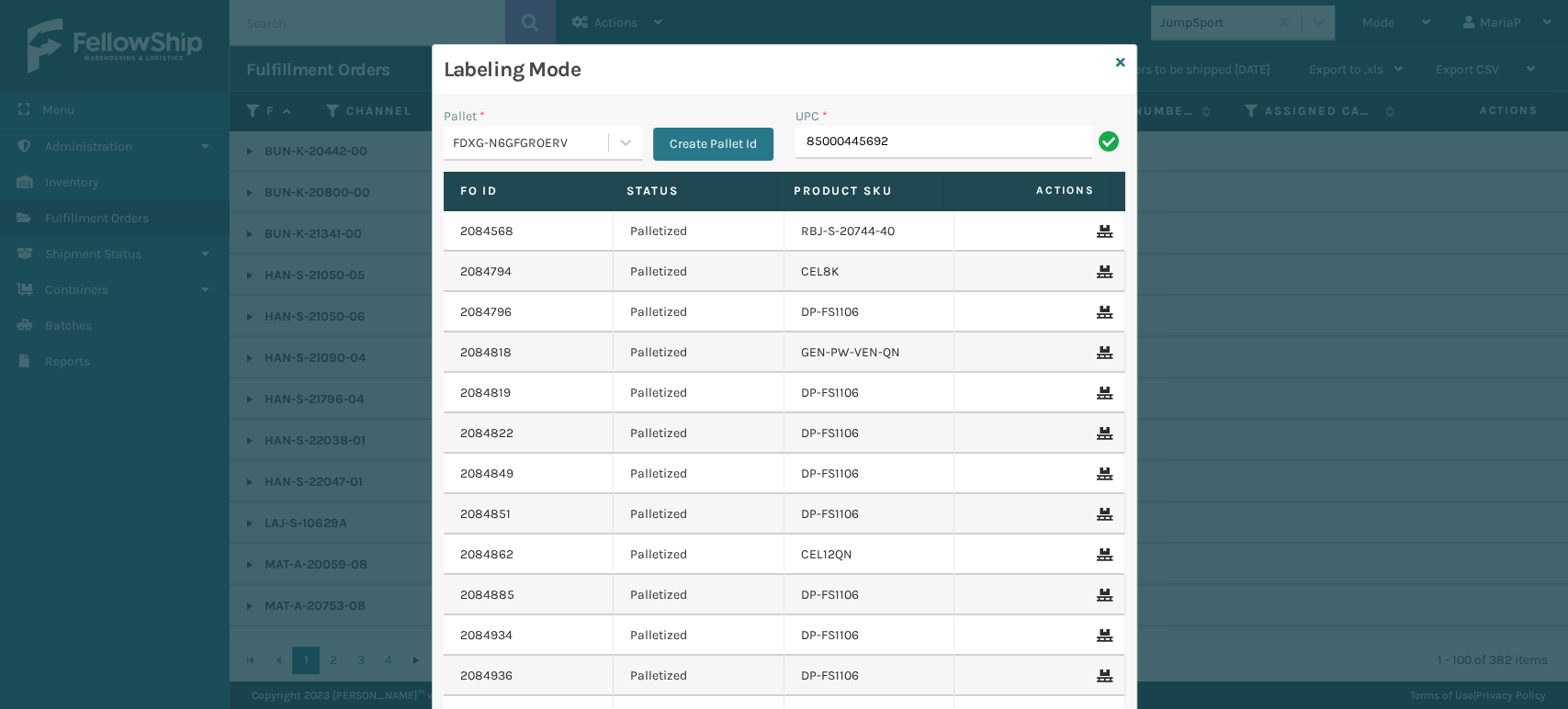
type input "850004456927"
type input "8500044"
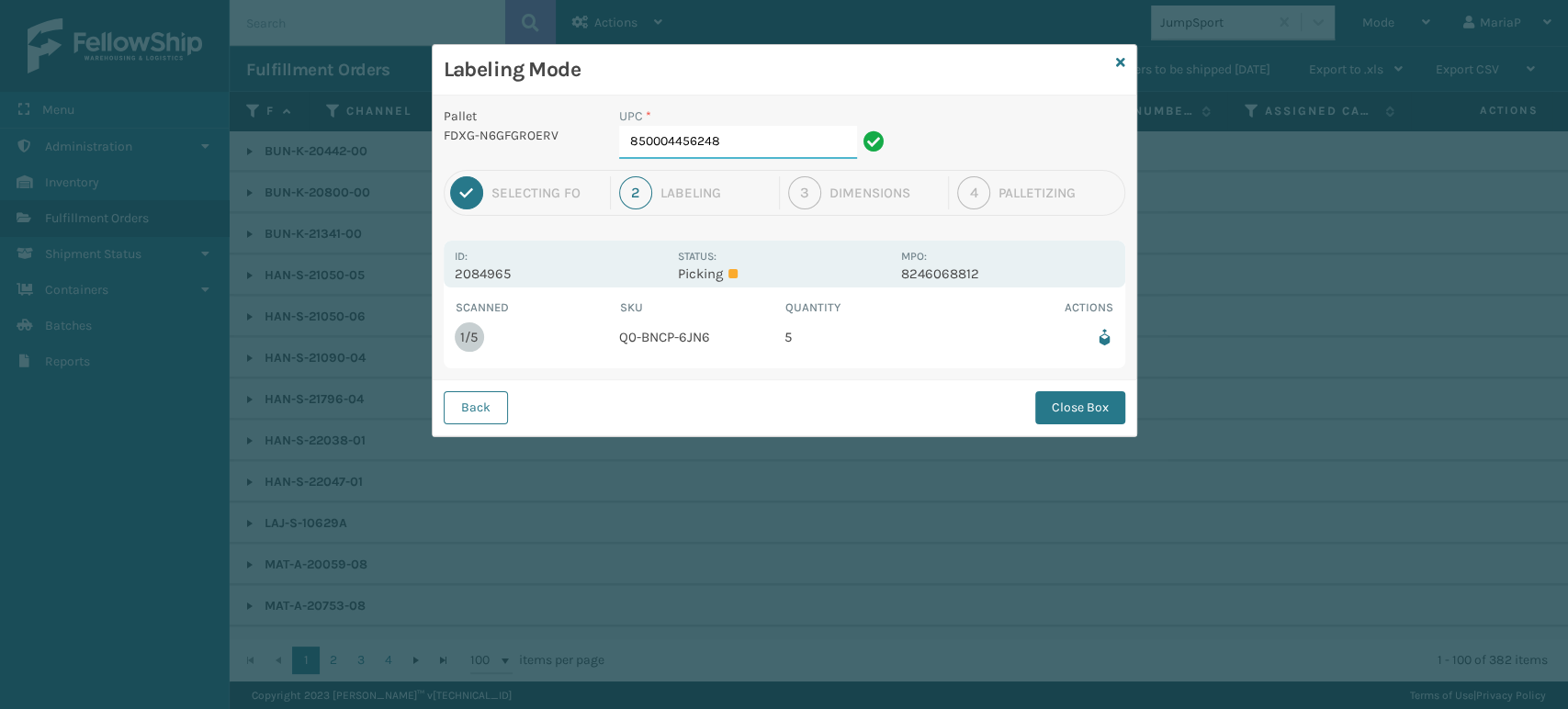
drag, startPoint x: 760, startPoint y: 145, endPoint x: 742, endPoint y: 144, distance: 18.0
click at [760, 145] on input "850004456248" at bounding box center [738, 143] width 238 height 33
click at [1039, 403] on button "Close Box" at bounding box center [1080, 407] width 90 height 33
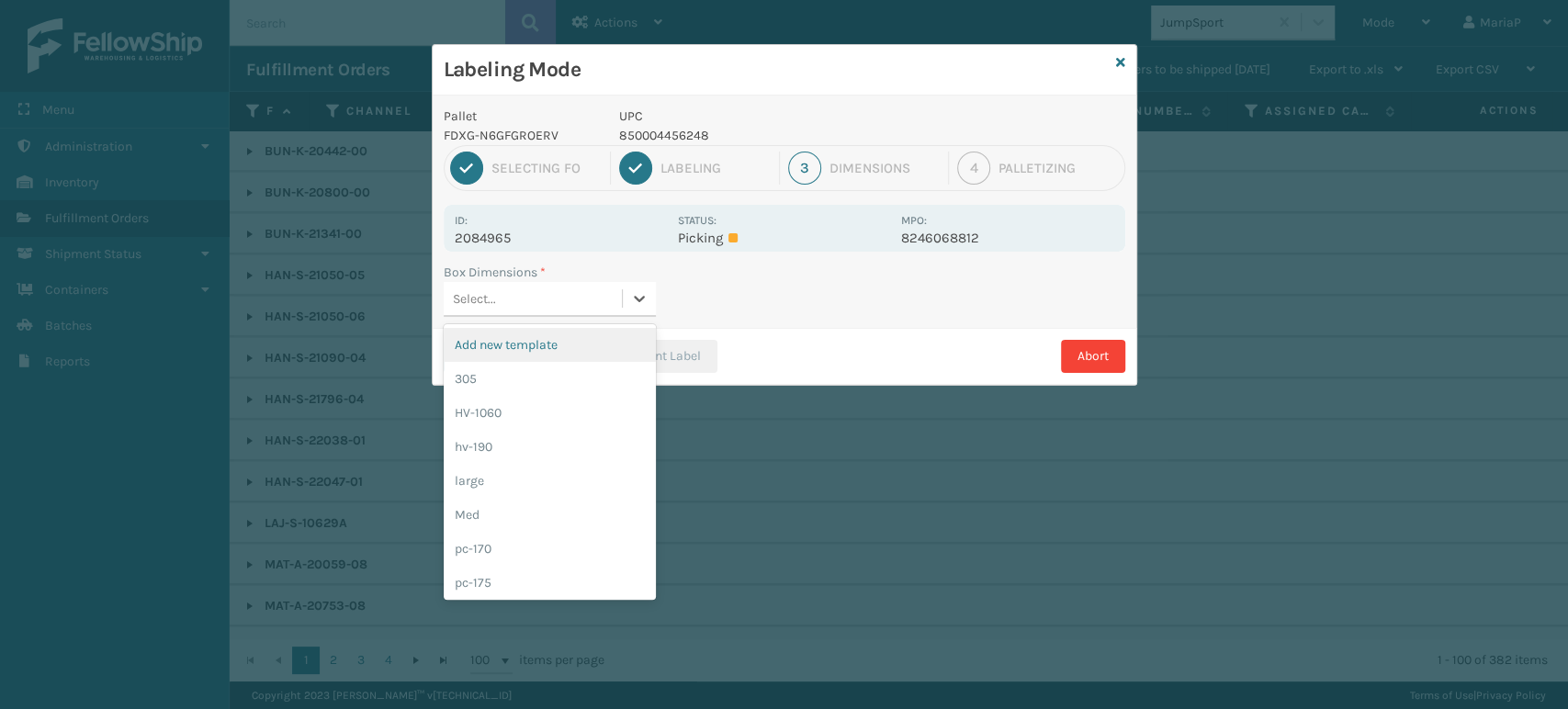
click at [584, 302] on div "Select..." at bounding box center [533, 299] width 178 height 30
type input "MED"
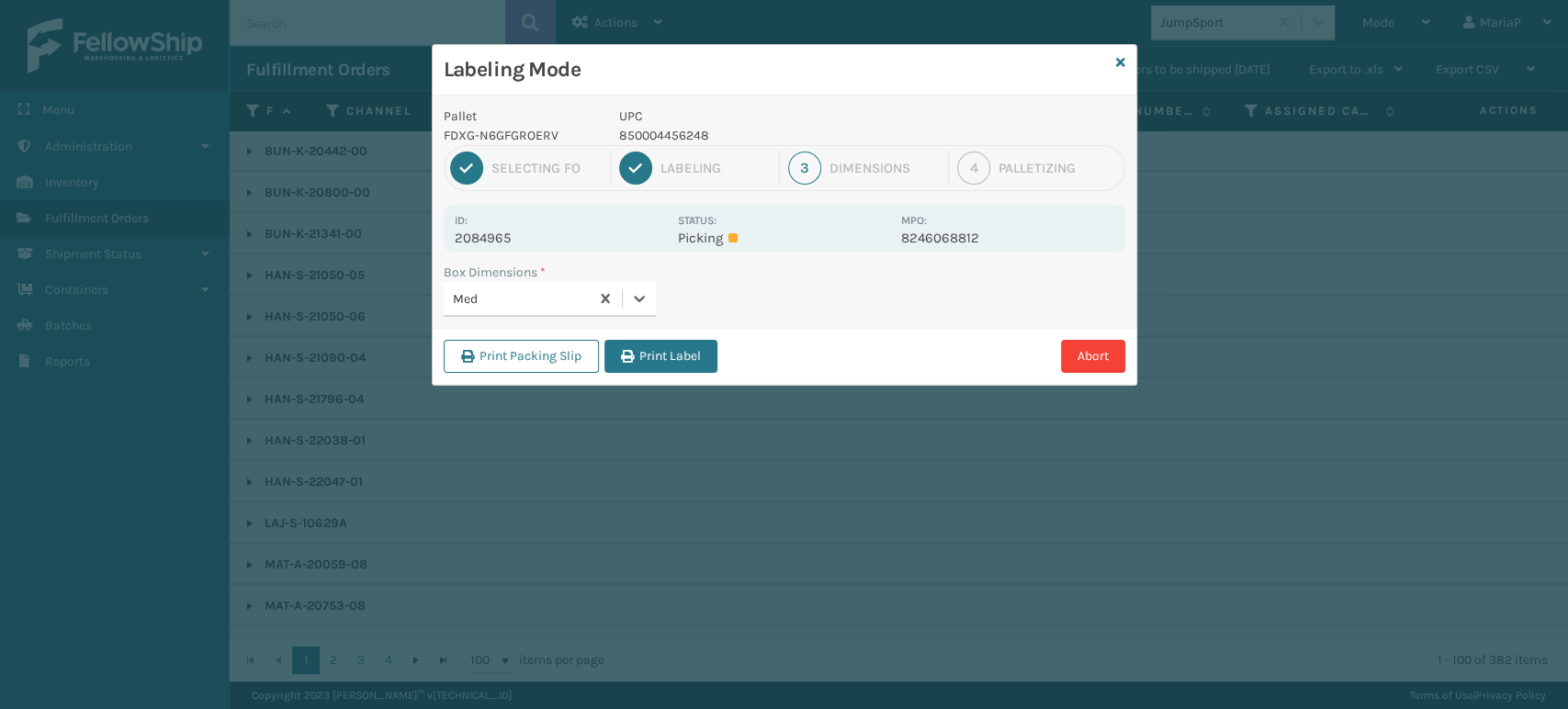
click at [654, 351] on button "Print Label" at bounding box center [661, 356] width 113 height 33
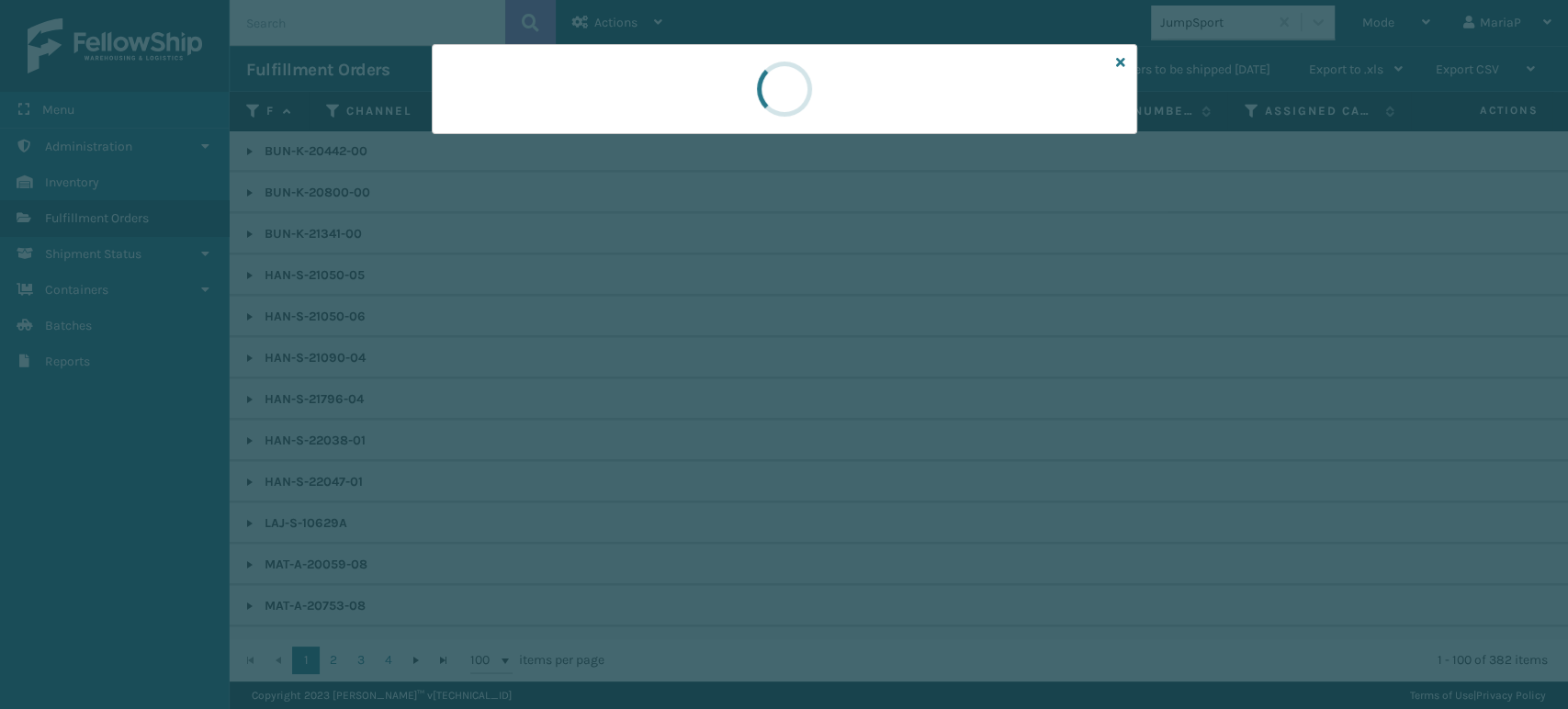
click at [655, 351] on div at bounding box center [784, 354] width 1568 height 709
click at [682, 349] on div at bounding box center [784, 354] width 1568 height 709
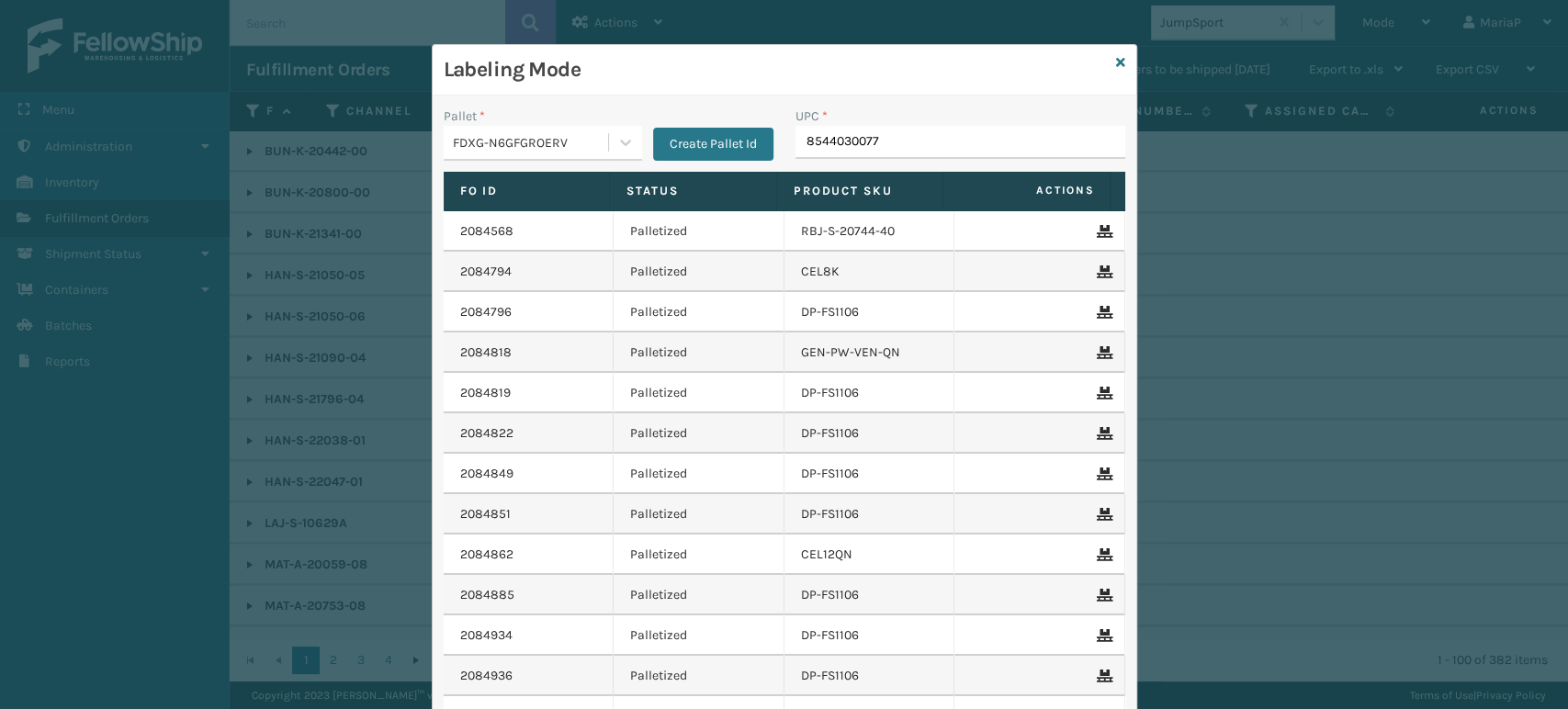
type input "85440300774"
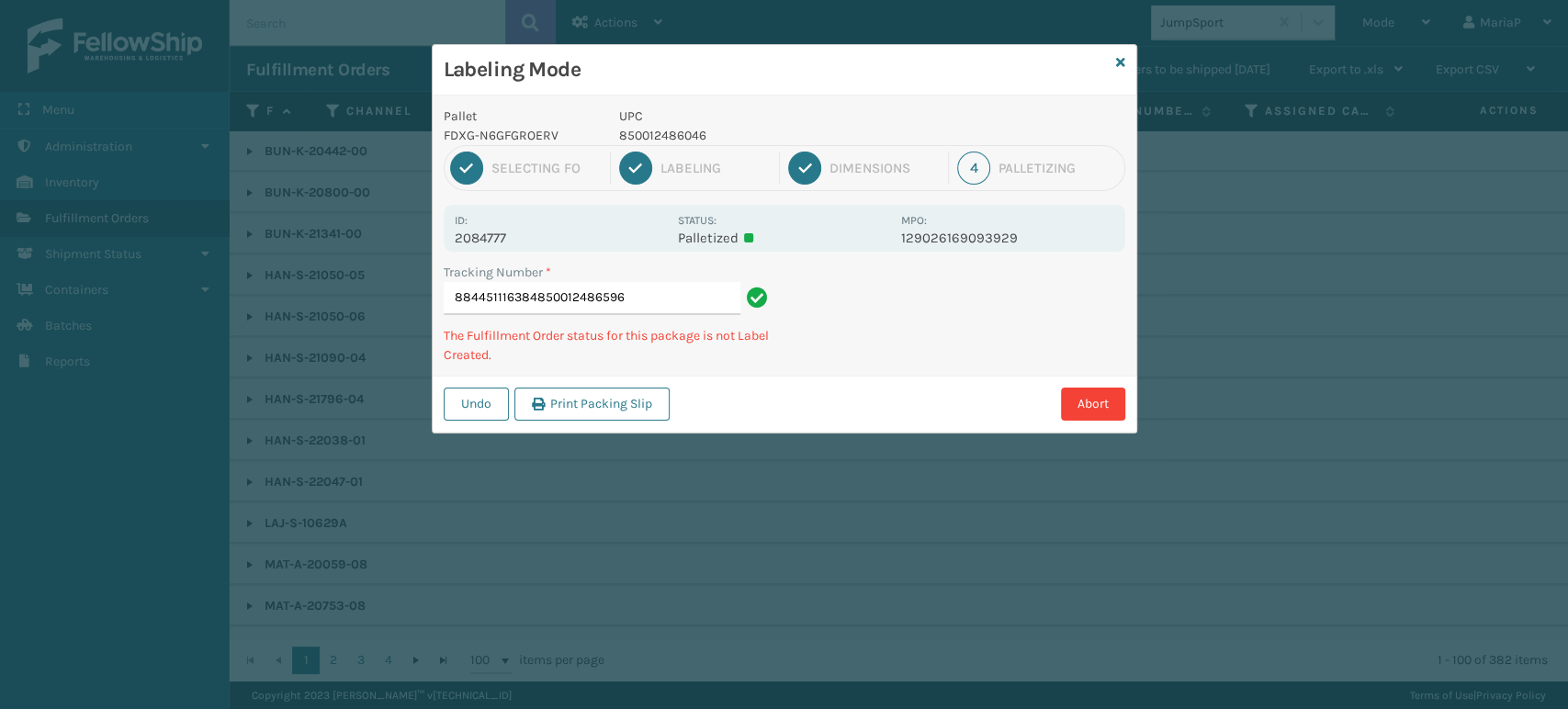
type input "884451116384850012486596"
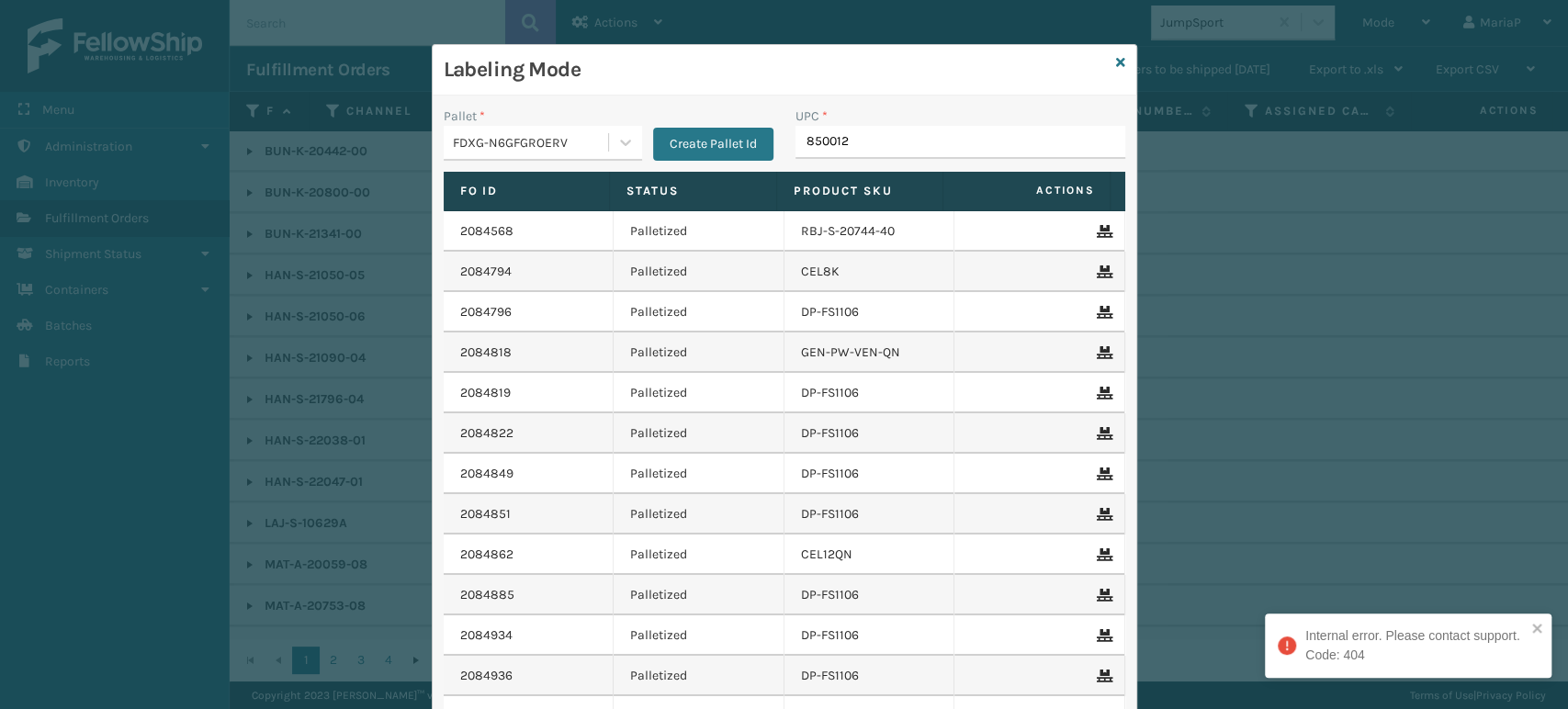
type input "8500124"
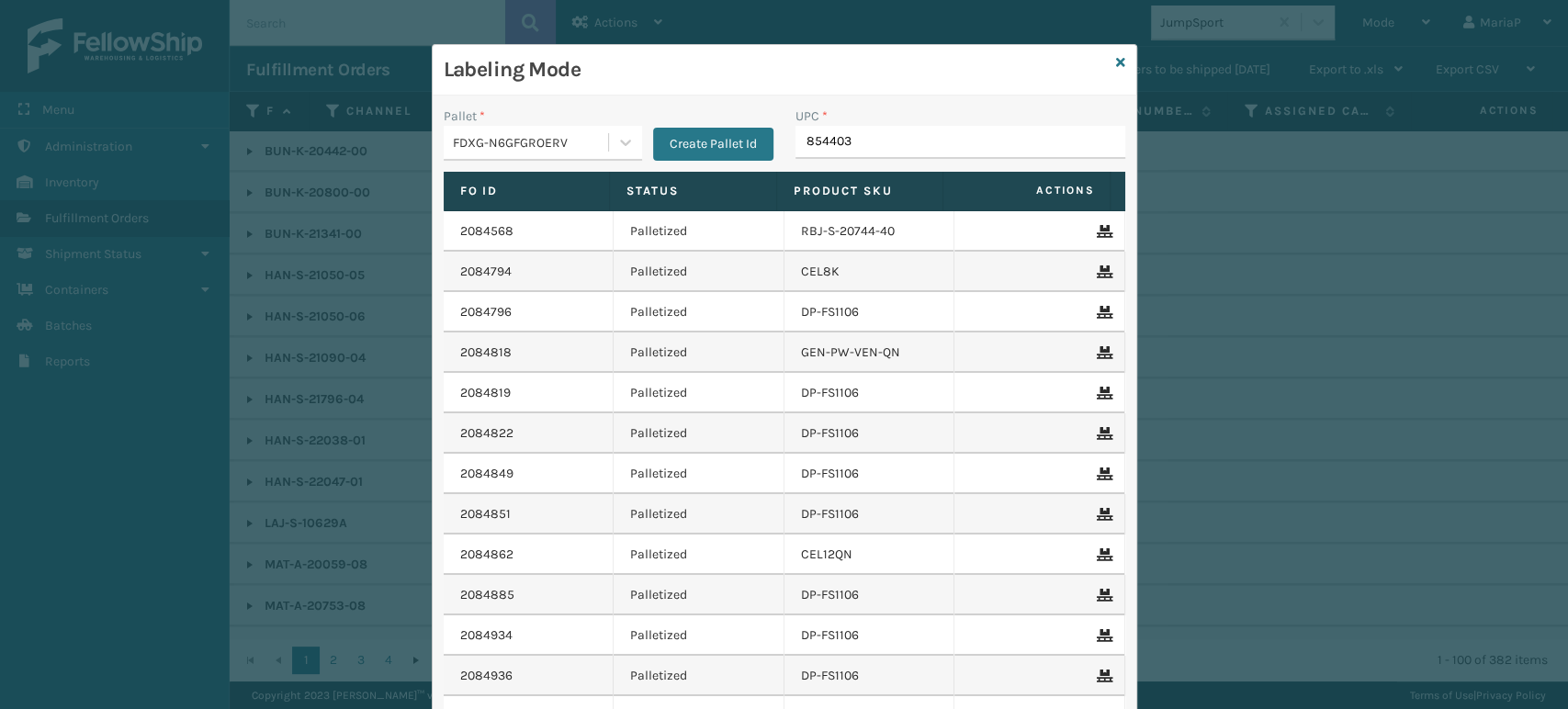
type input "8544030"
click at [1116, 57] on icon at bounding box center [1121, 62] width 10 height 13
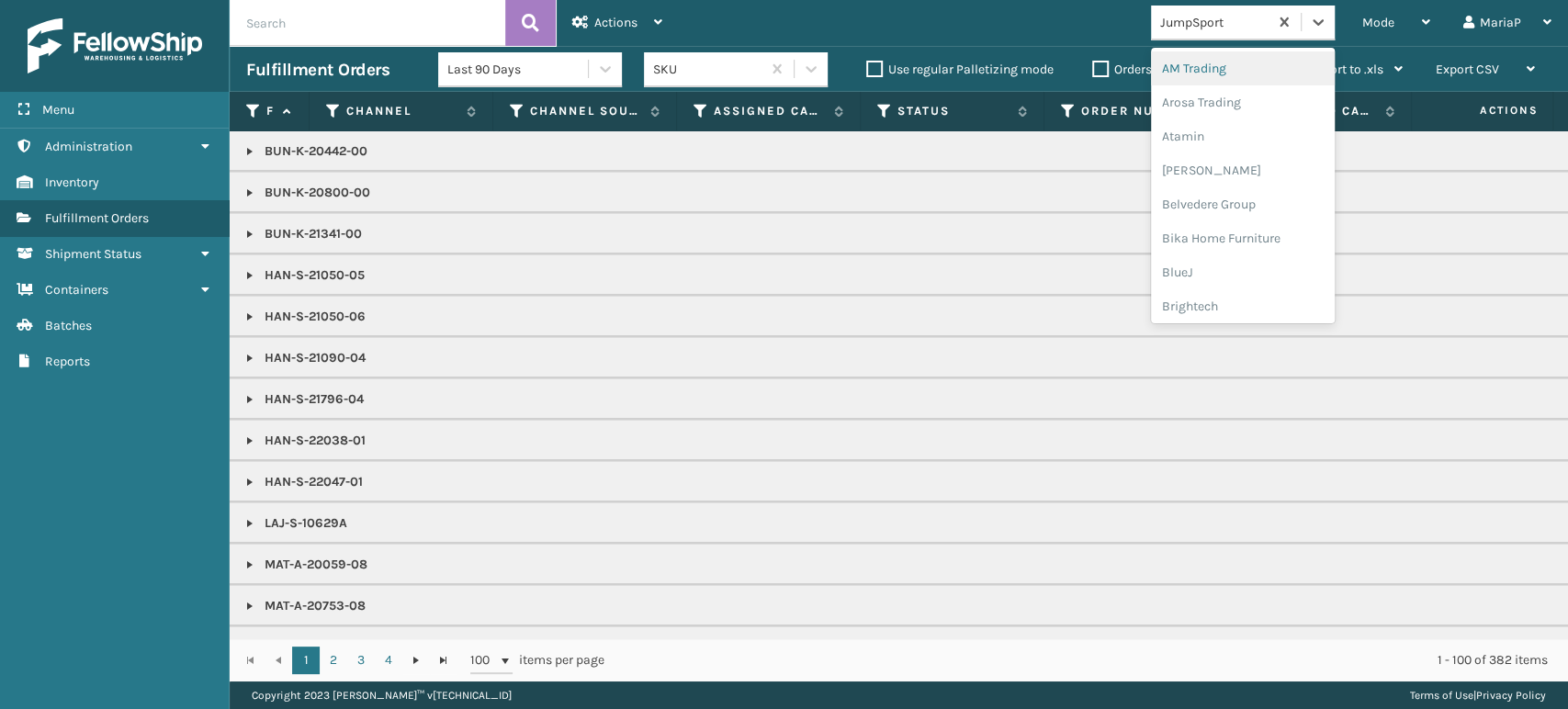
click at [1201, 24] on div "JumpSport" at bounding box center [1215, 22] width 110 height 19
type input "BR"
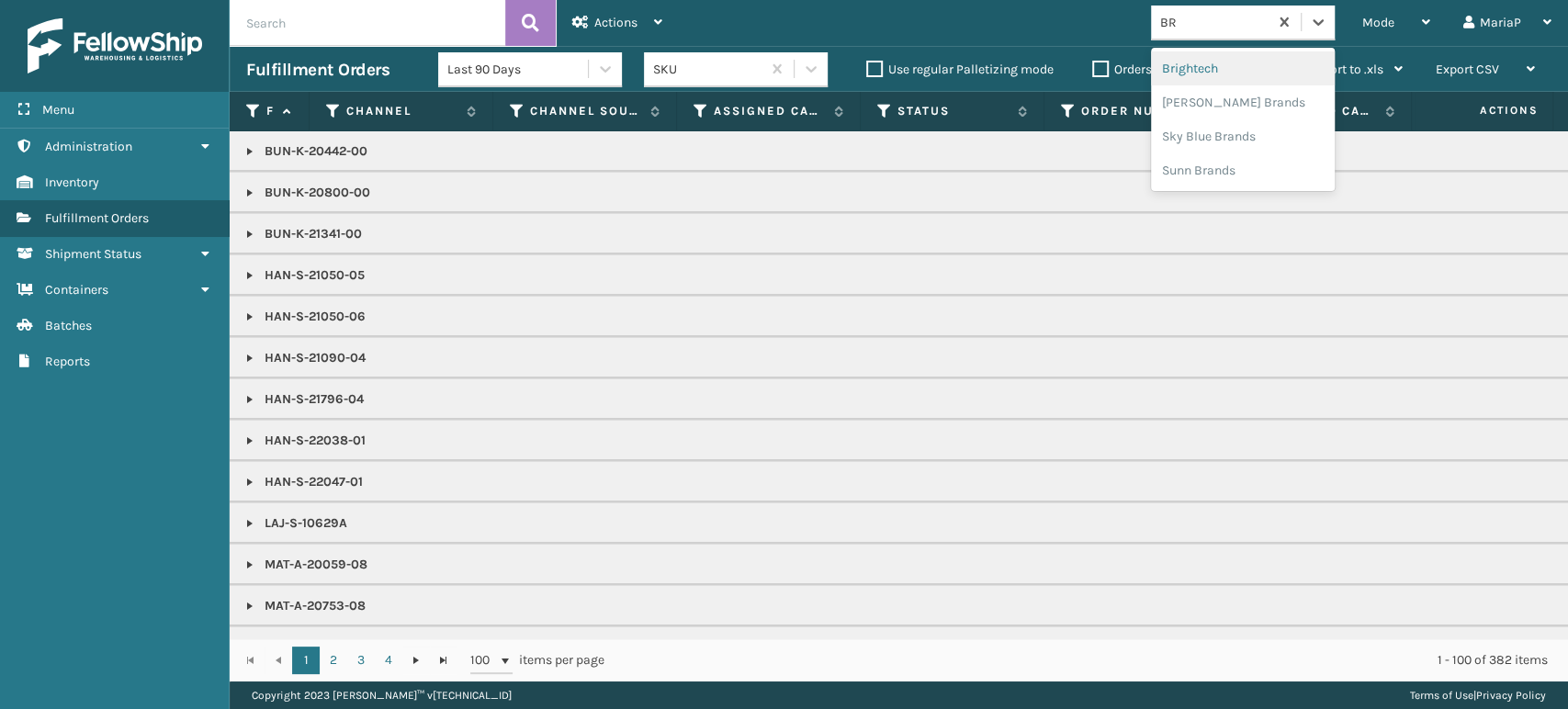
click at [1218, 61] on div "Brightech" at bounding box center [1242, 67] width 184 height 34
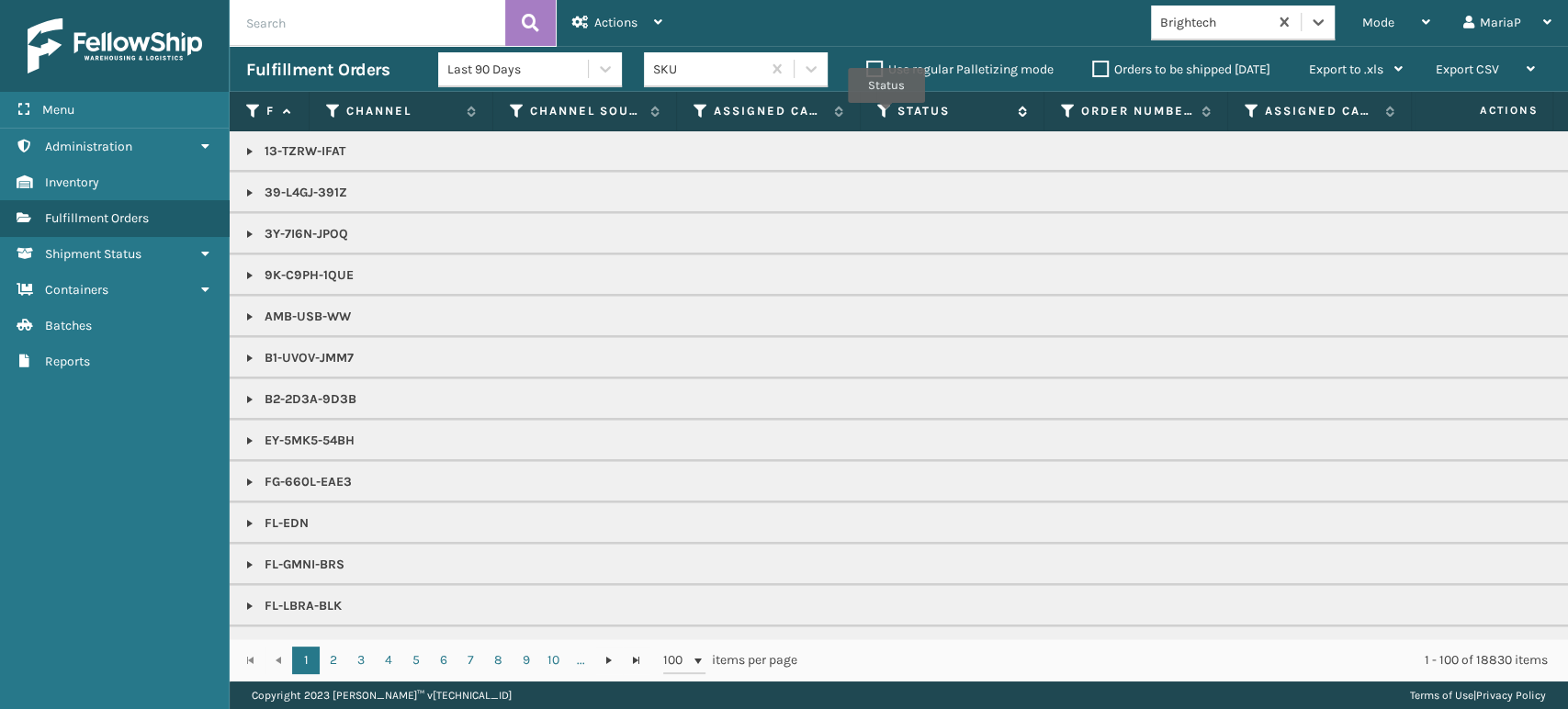
click at [887, 116] on icon at bounding box center [884, 111] width 14 height 16
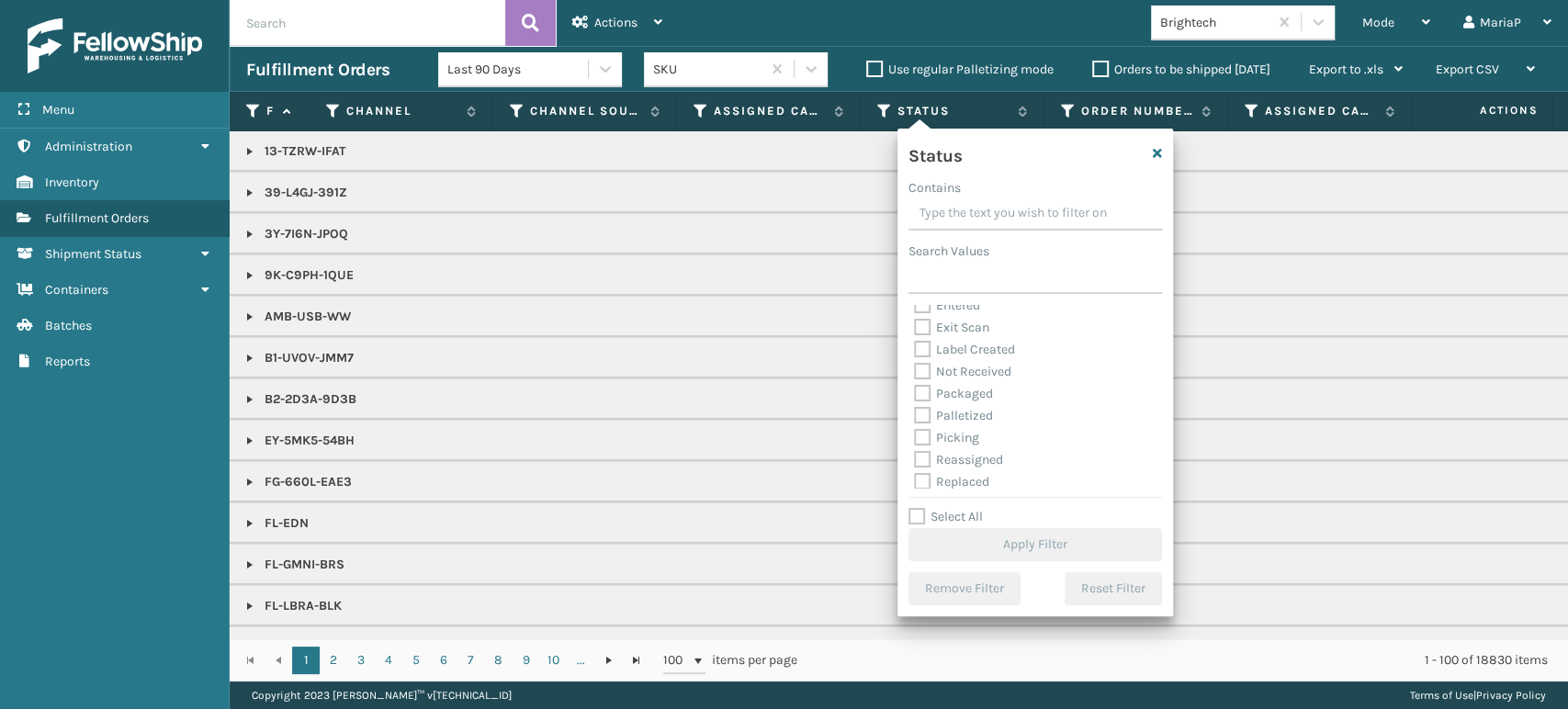
scroll to position [103, 0]
click at [928, 388] on label "Picking" at bounding box center [947, 389] width 65 height 15
click at [915, 388] on input "Picking" at bounding box center [914, 384] width 1 height 12
checkbox input "true"
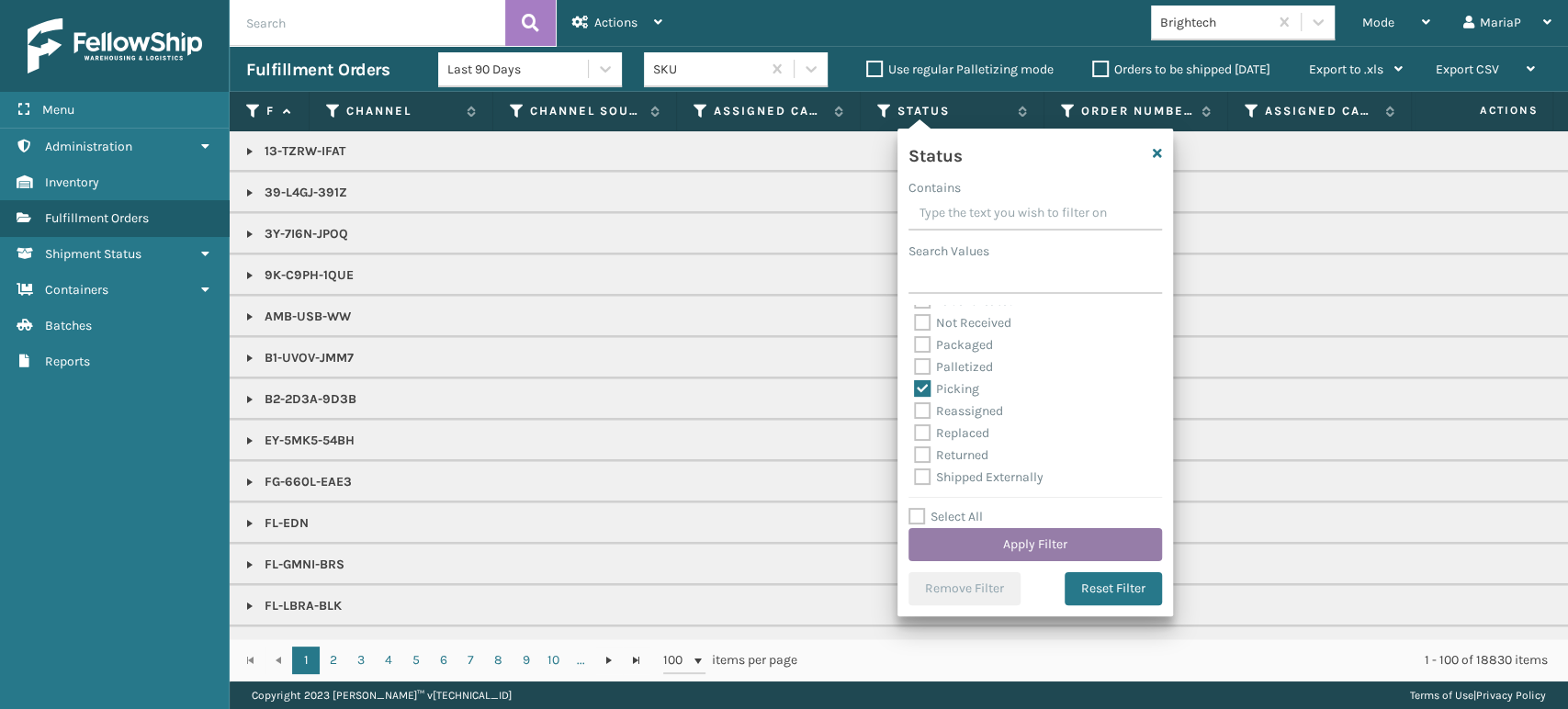
click at [1058, 547] on button "Apply Filter" at bounding box center [1034, 545] width 253 height 33
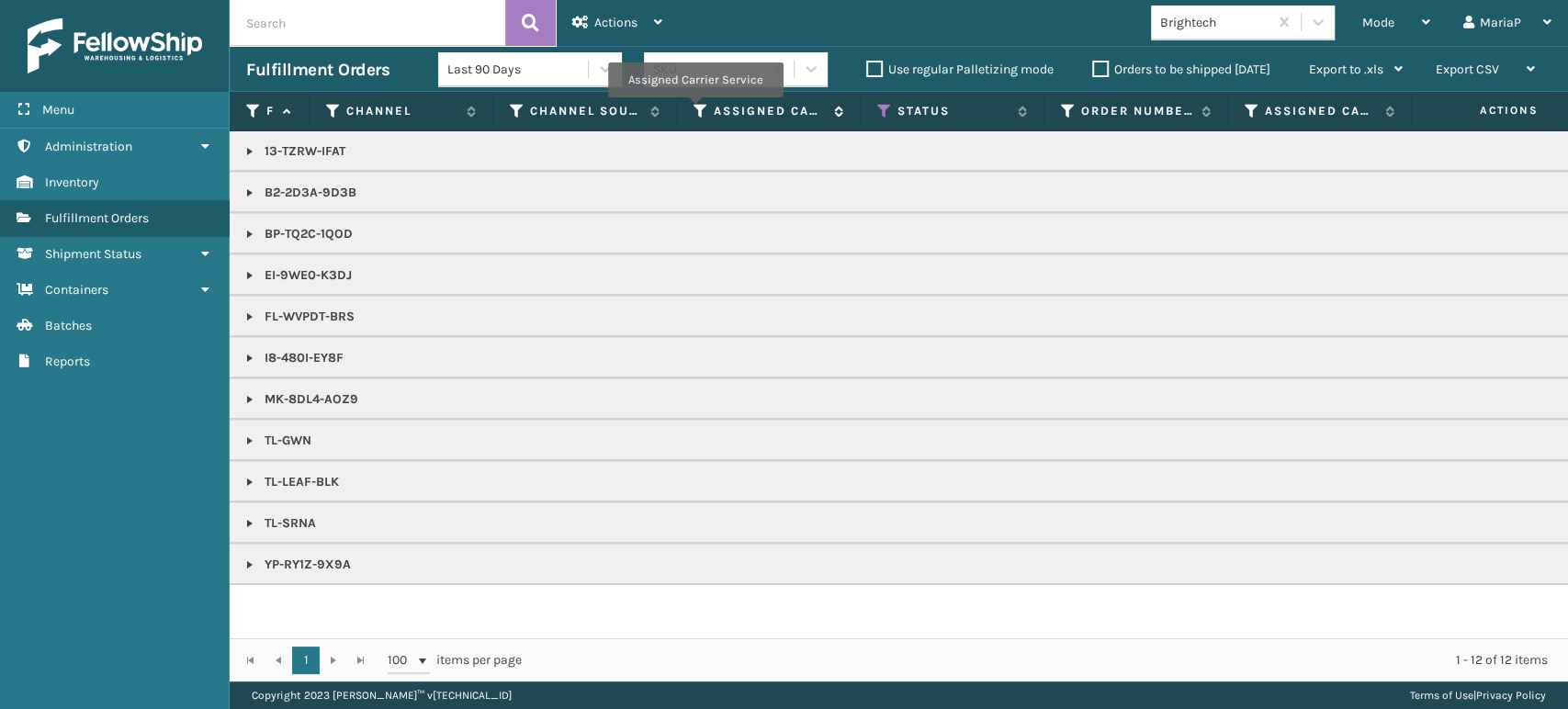
click at [694, 110] on icon at bounding box center [700, 111] width 14 height 16
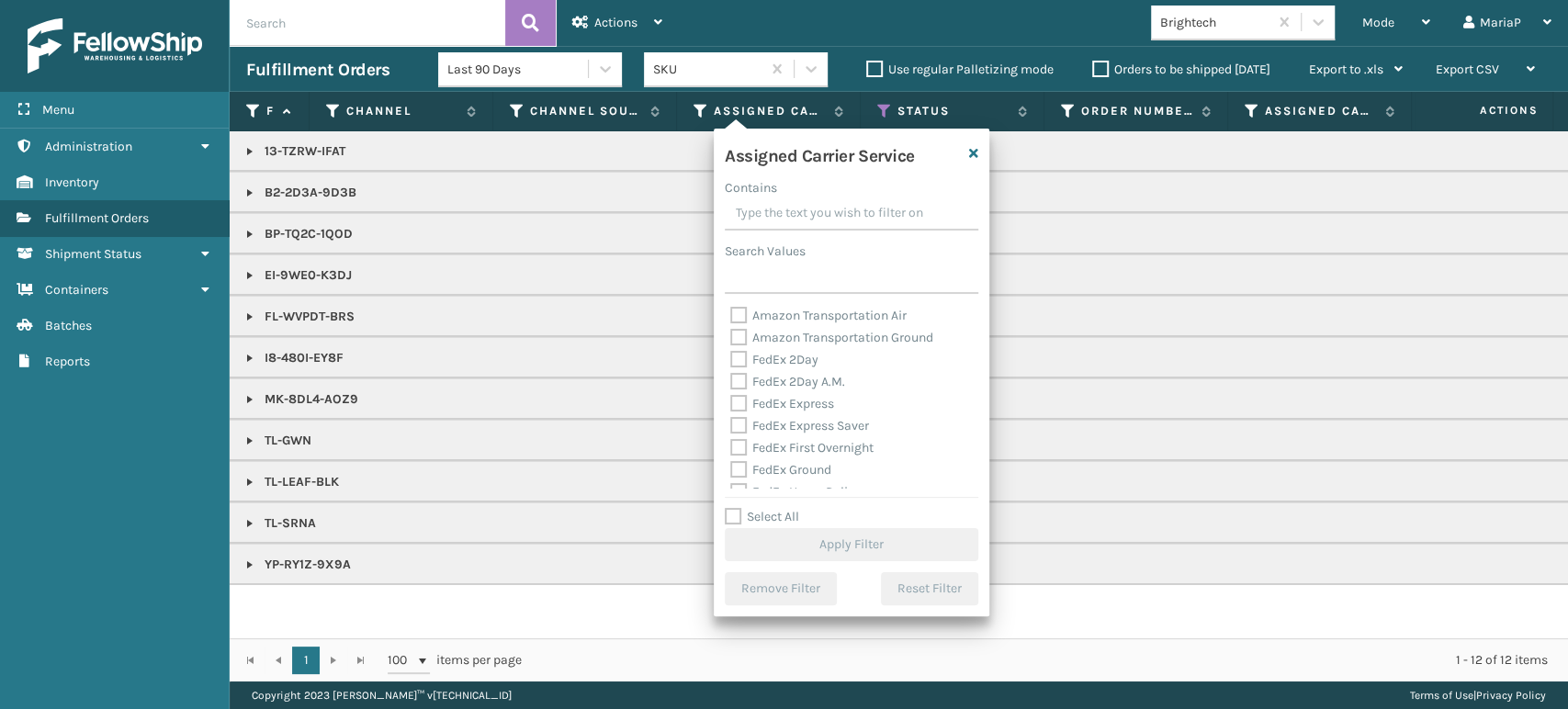
click at [731, 512] on label "Select All" at bounding box center [762, 517] width 74 height 15
click at [731, 509] on input "Select All" at bounding box center [863, 508] width 275 height 2
checkbox input "true"
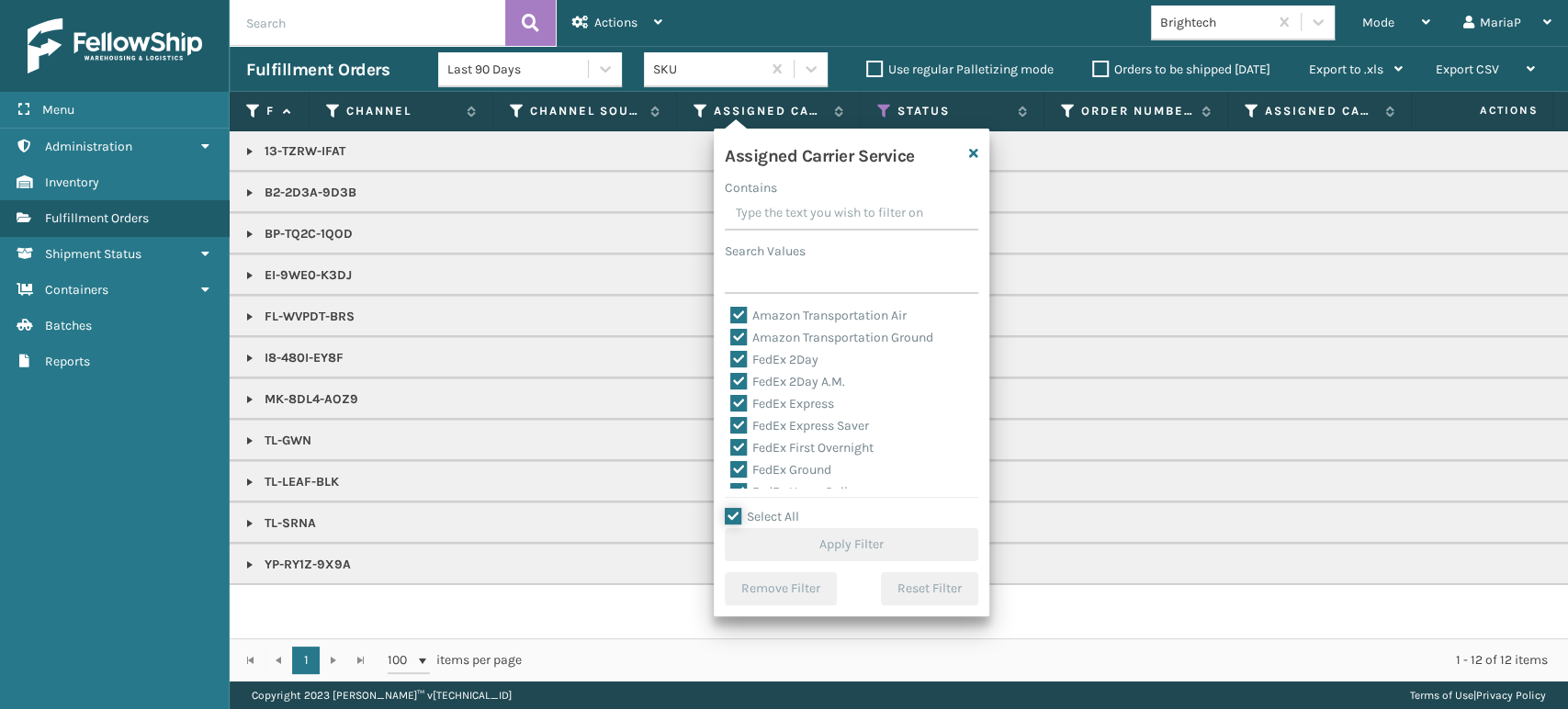
checkbox input "true"
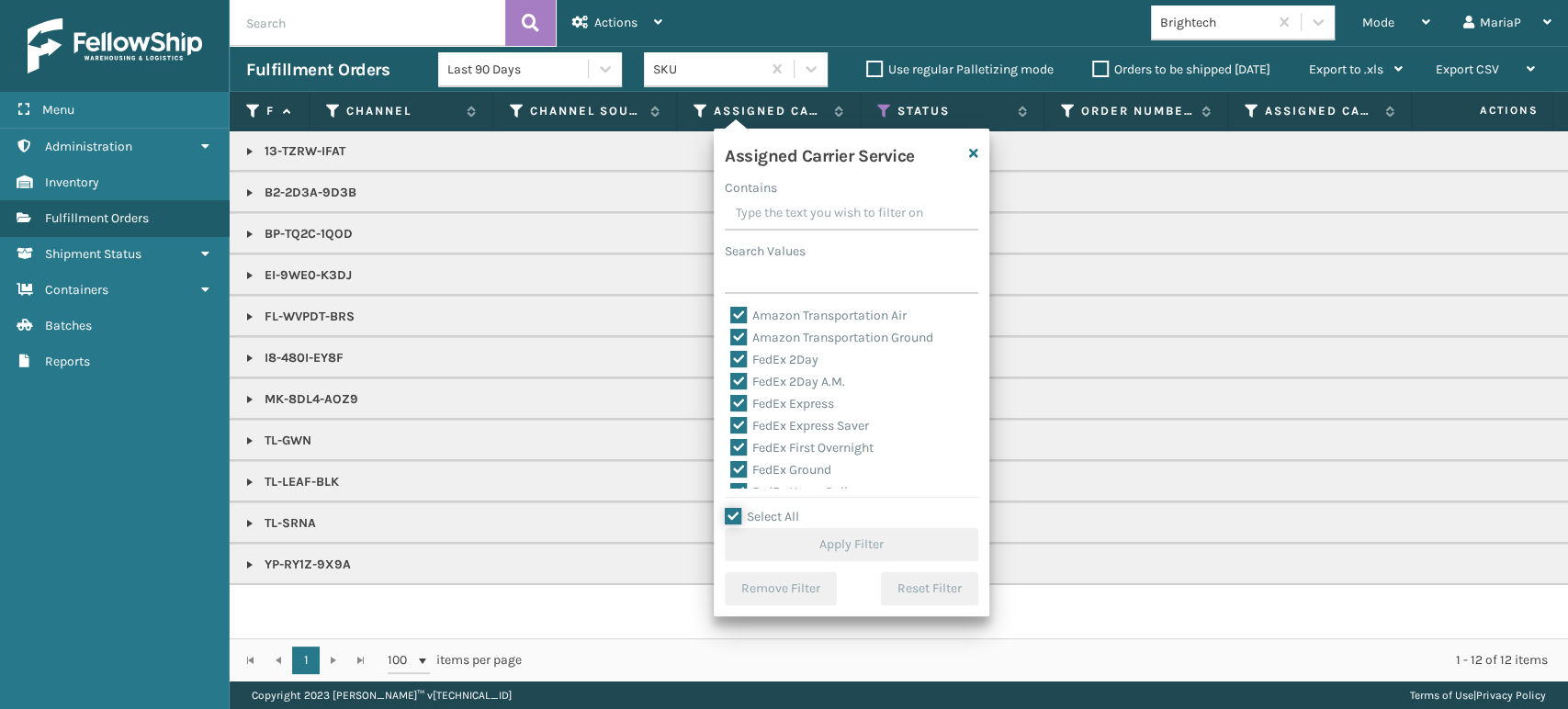
checkbox input "true"
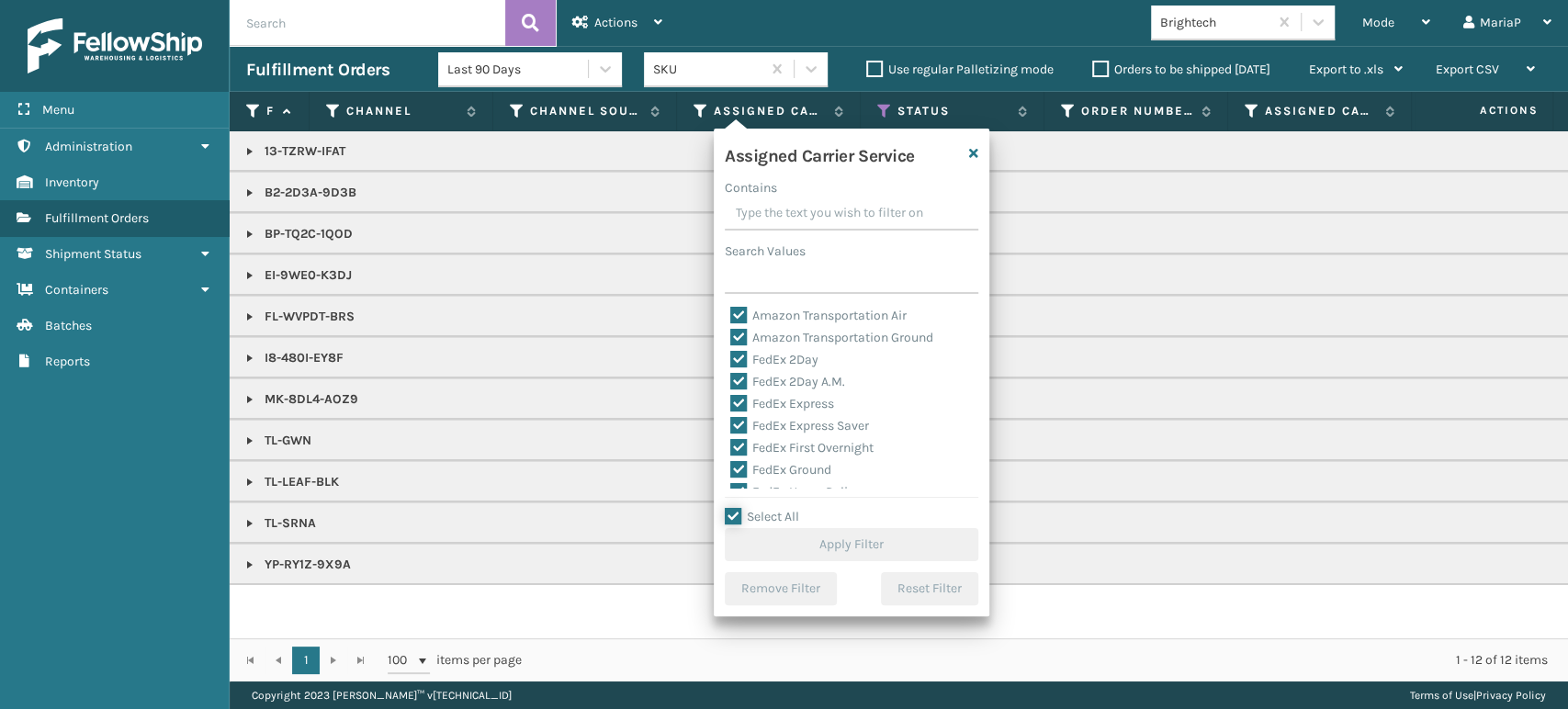
checkbox input "true"
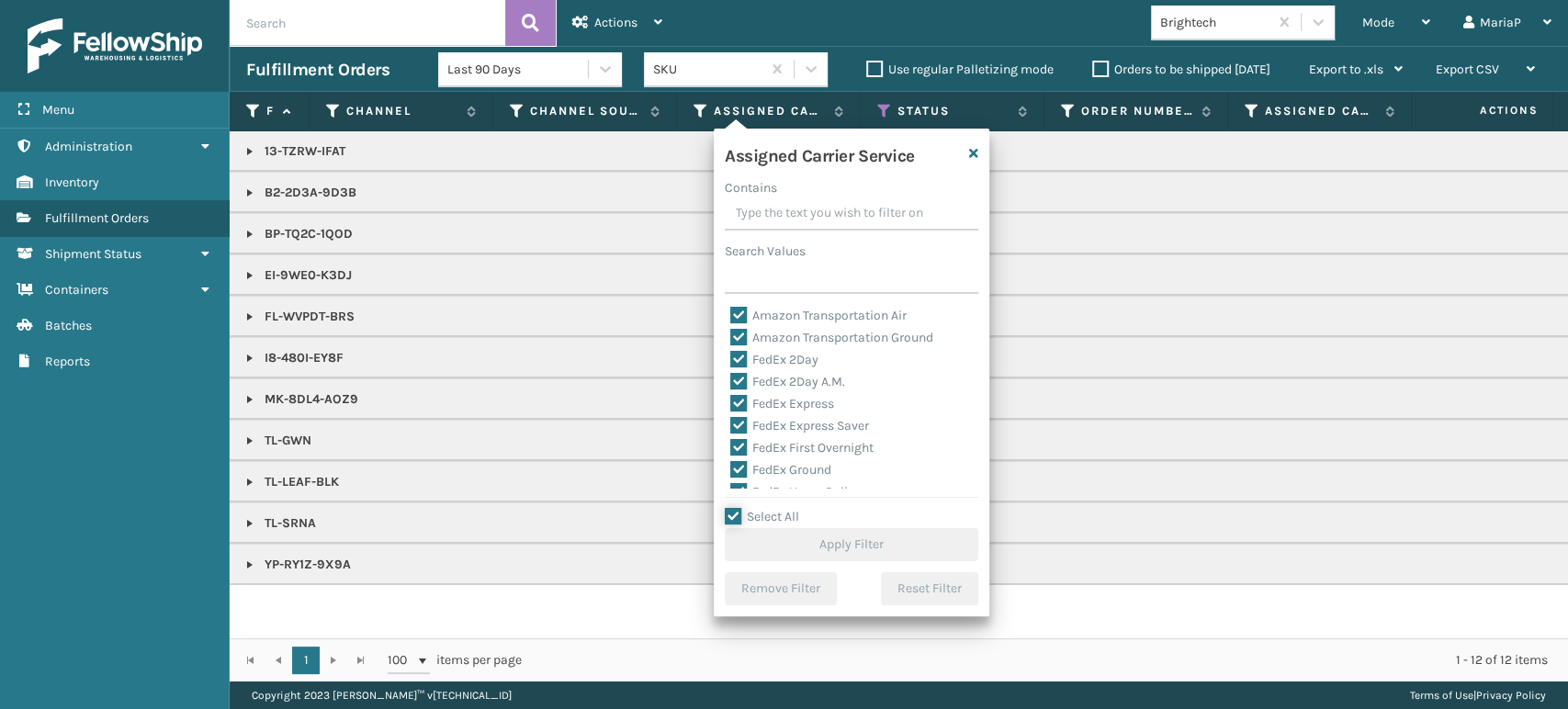
checkbox input "true"
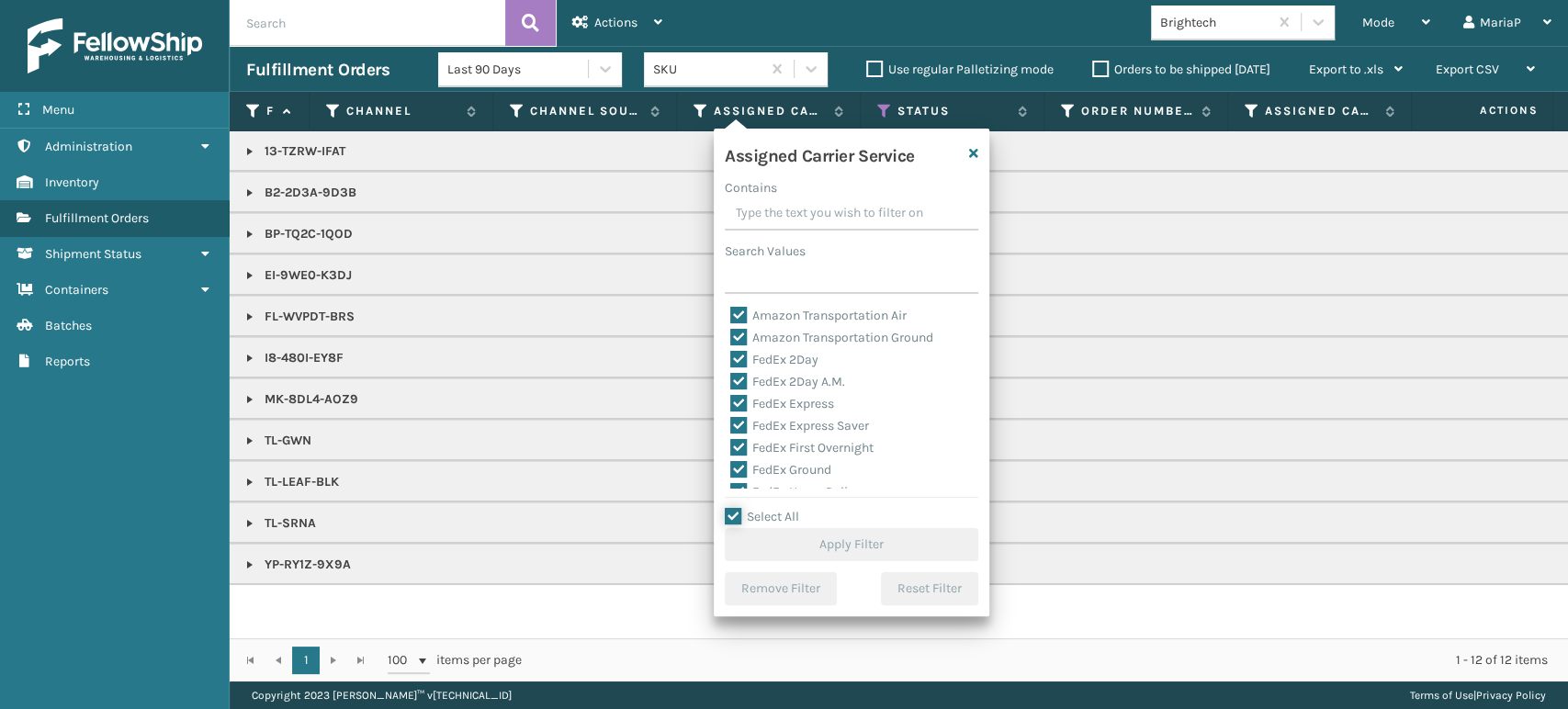
checkbox input "true"
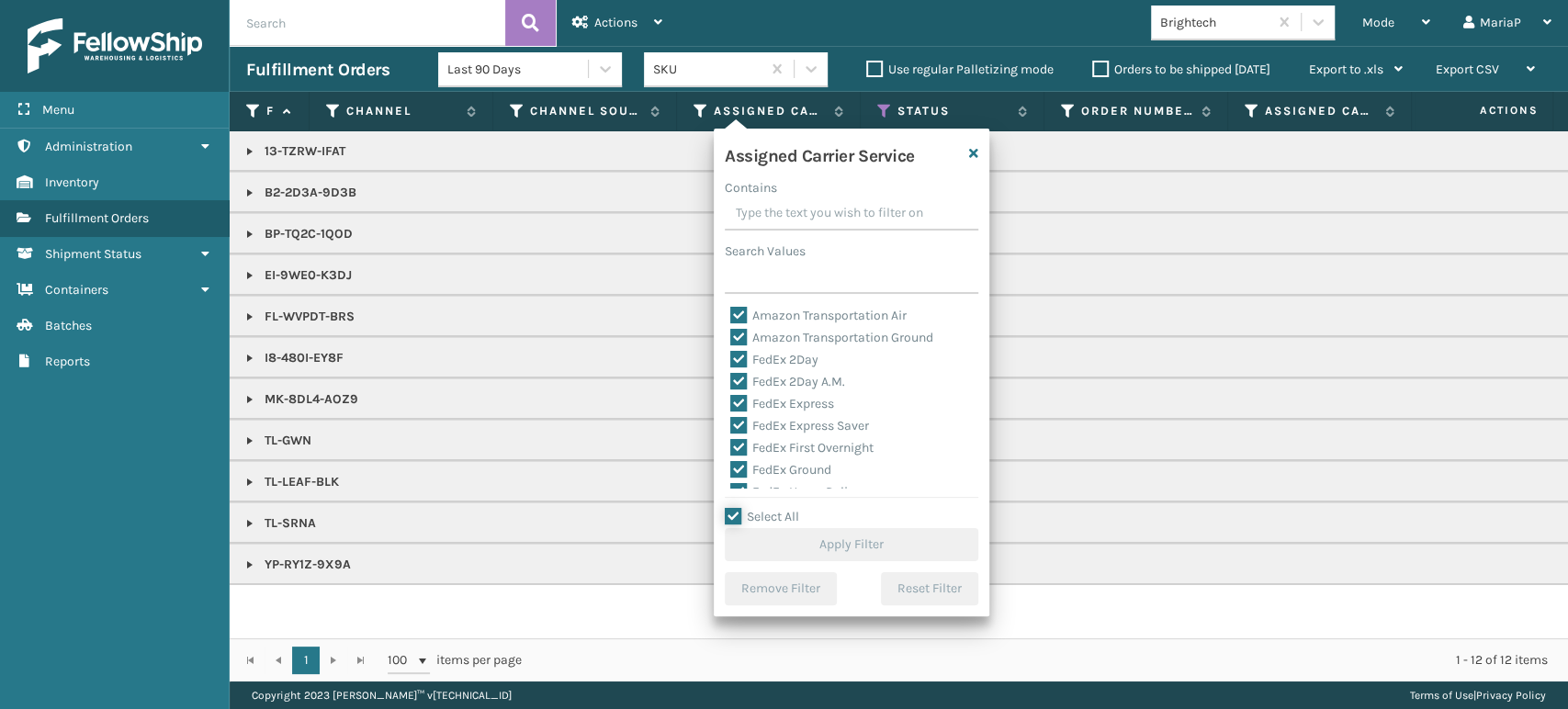
checkbox input "true"
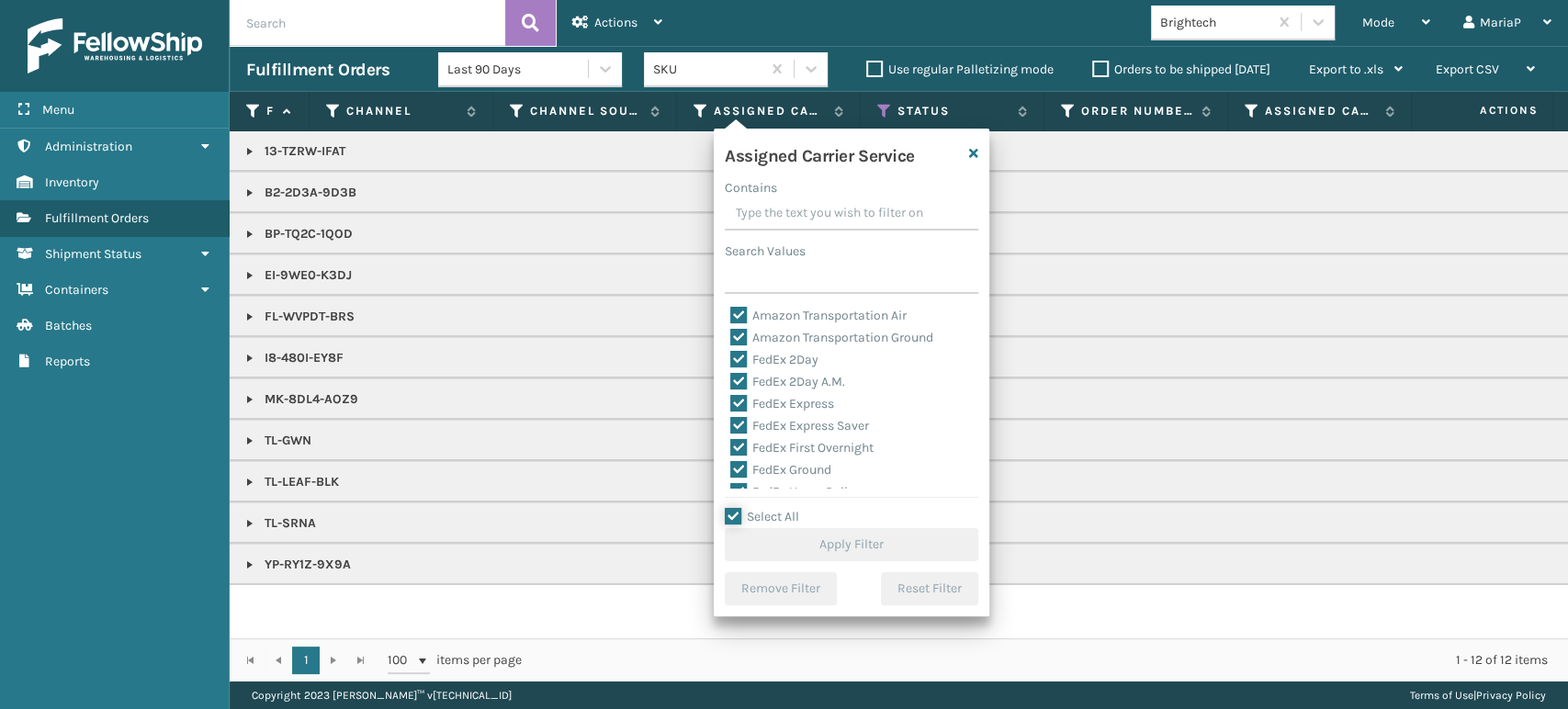
checkbox input "true"
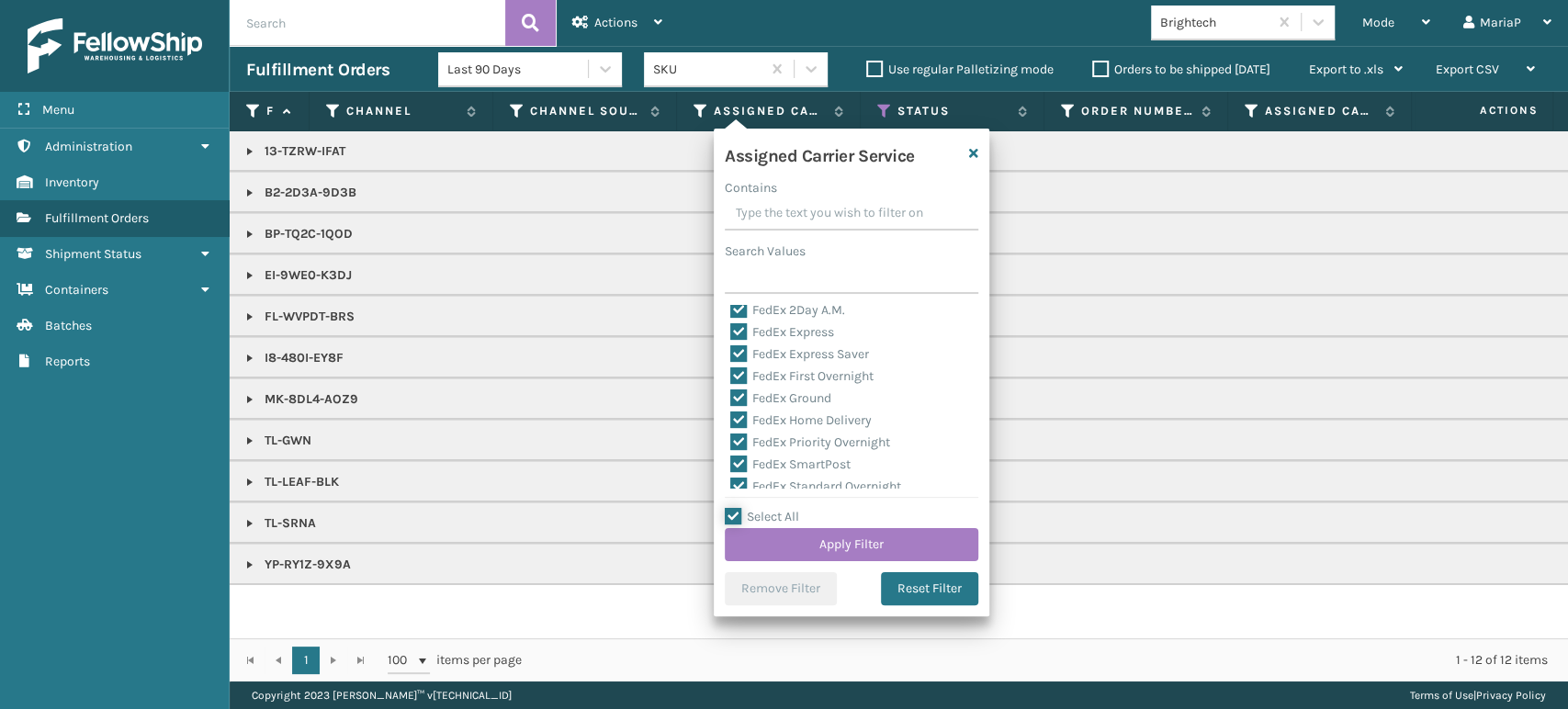
scroll to position [102, 0]
drag, startPoint x: 739, startPoint y: 475, endPoint x: 749, endPoint y: 474, distance: 10.0
click at [742, 474] on label "LTL" at bounding box center [750, 478] width 40 height 15
click at [731, 474] on input "LTL" at bounding box center [730, 474] width 1 height 12
checkbox input "false"
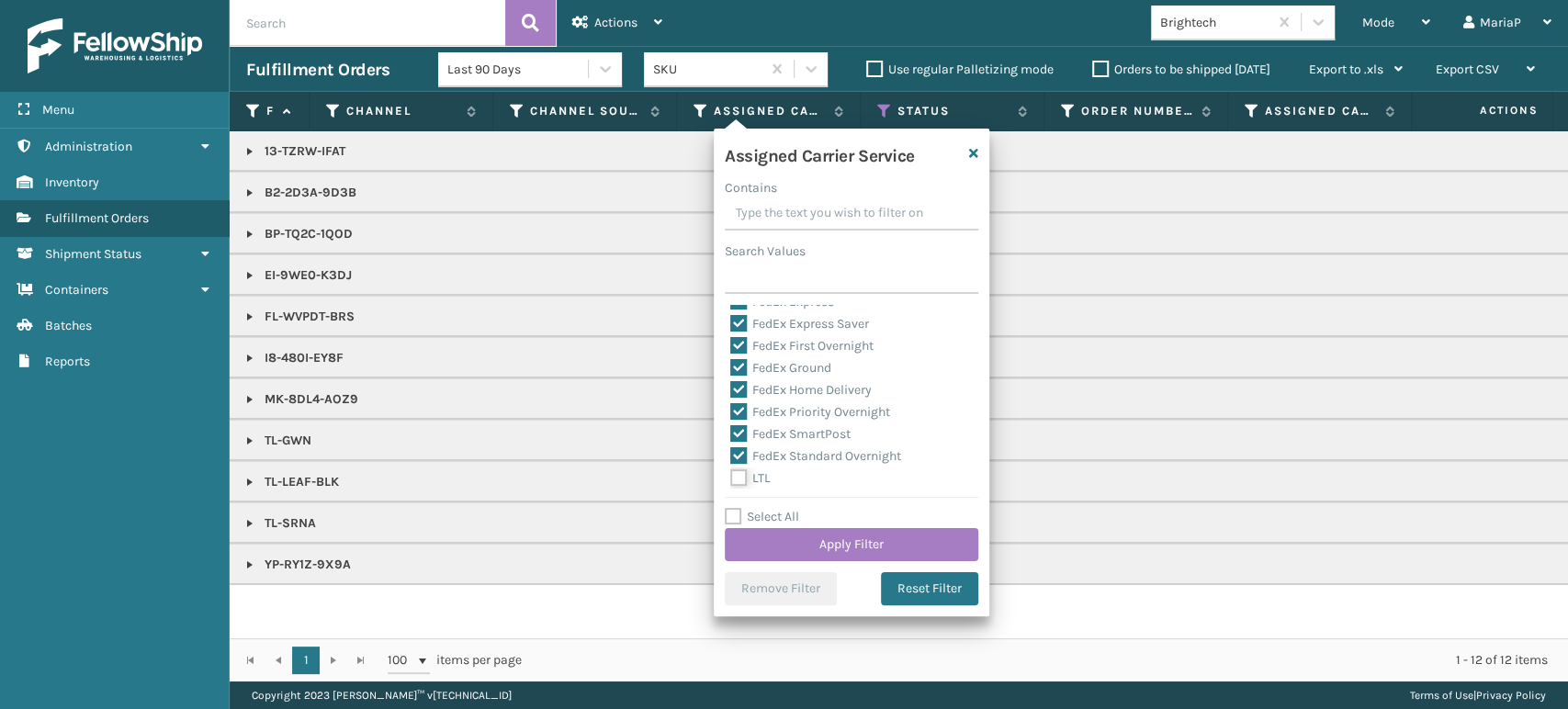
checkbox input "false"
click at [865, 538] on button "Apply Filter" at bounding box center [851, 545] width 253 height 33
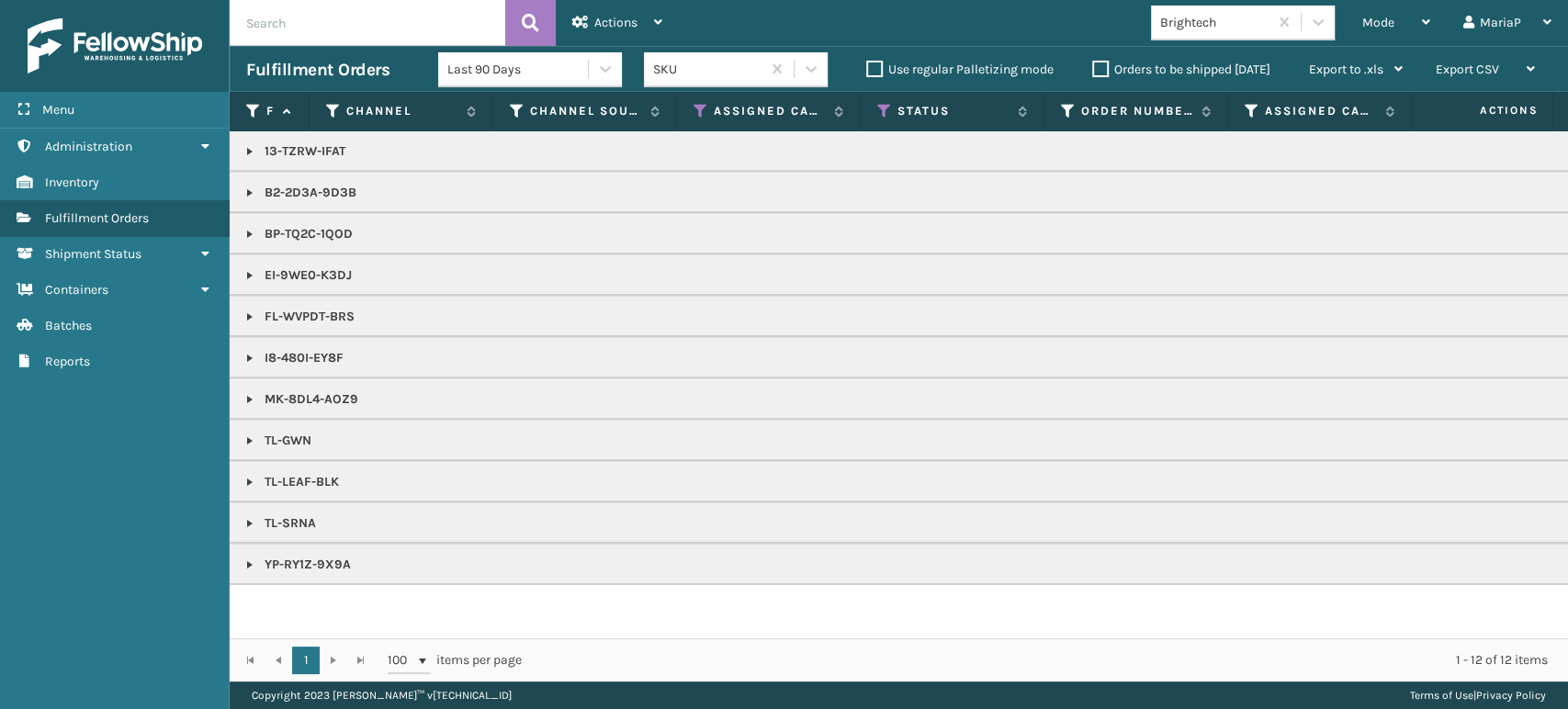
drag, startPoint x: 720, startPoint y: 524, endPoint x: 730, endPoint y: 524, distance: 10.0
click at [1416, 13] on div "Mode" at bounding box center [1397, 23] width 68 height 46
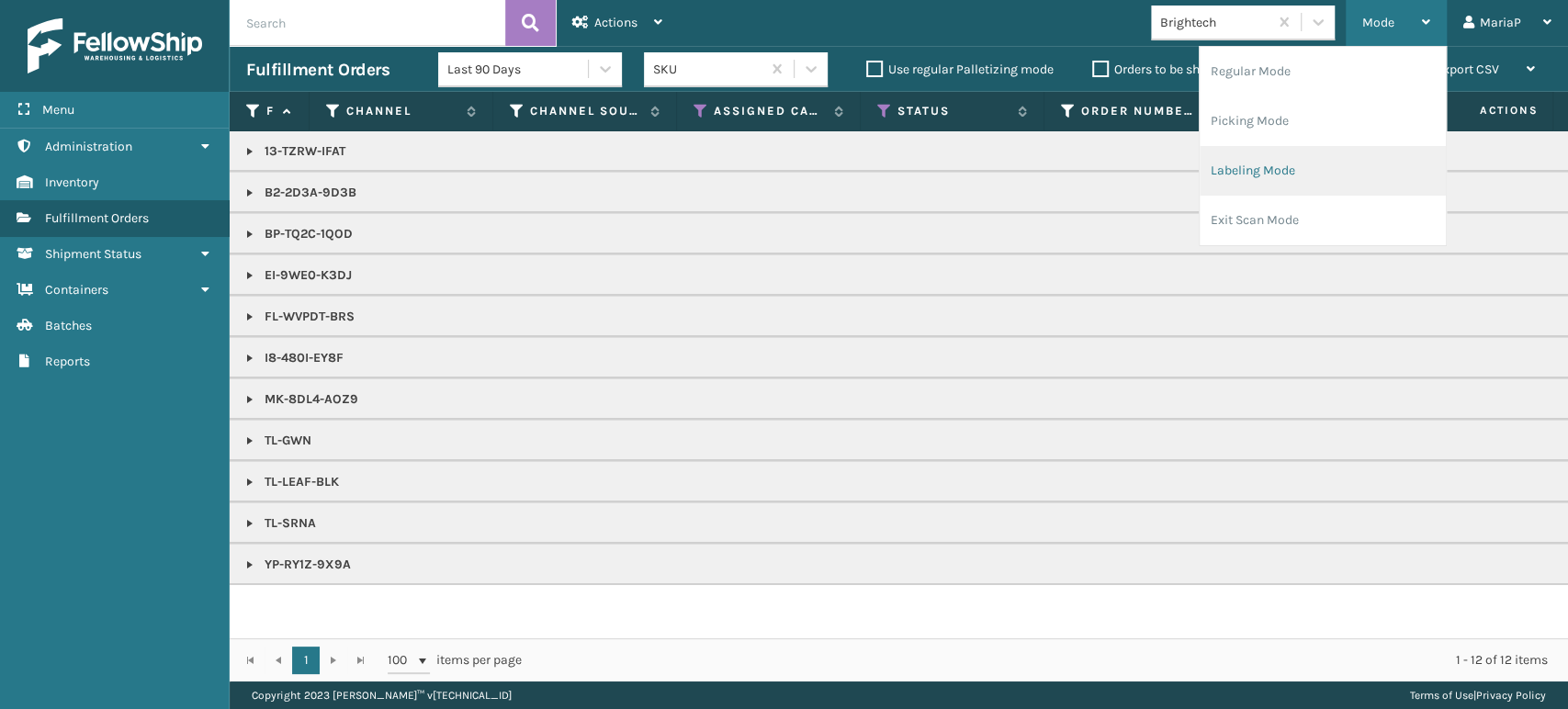
click at [1315, 171] on li "Labeling Mode" at bounding box center [1323, 171] width 247 height 50
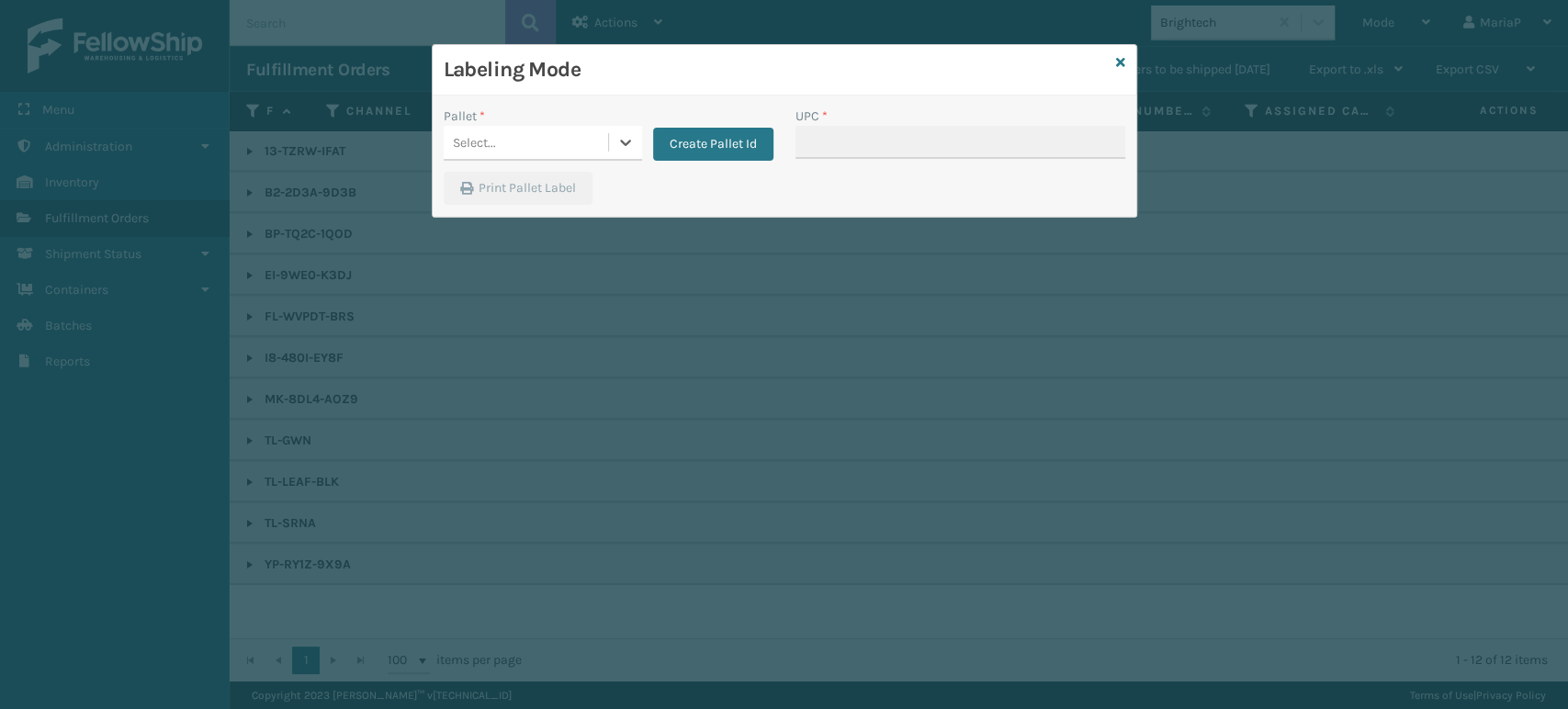
click at [555, 124] on div "Pallet *" at bounding box center [543, 117] width 198 height 19
click at [543, 128] on div "Select..." at bounding box center [526, 143] width 165 height 30
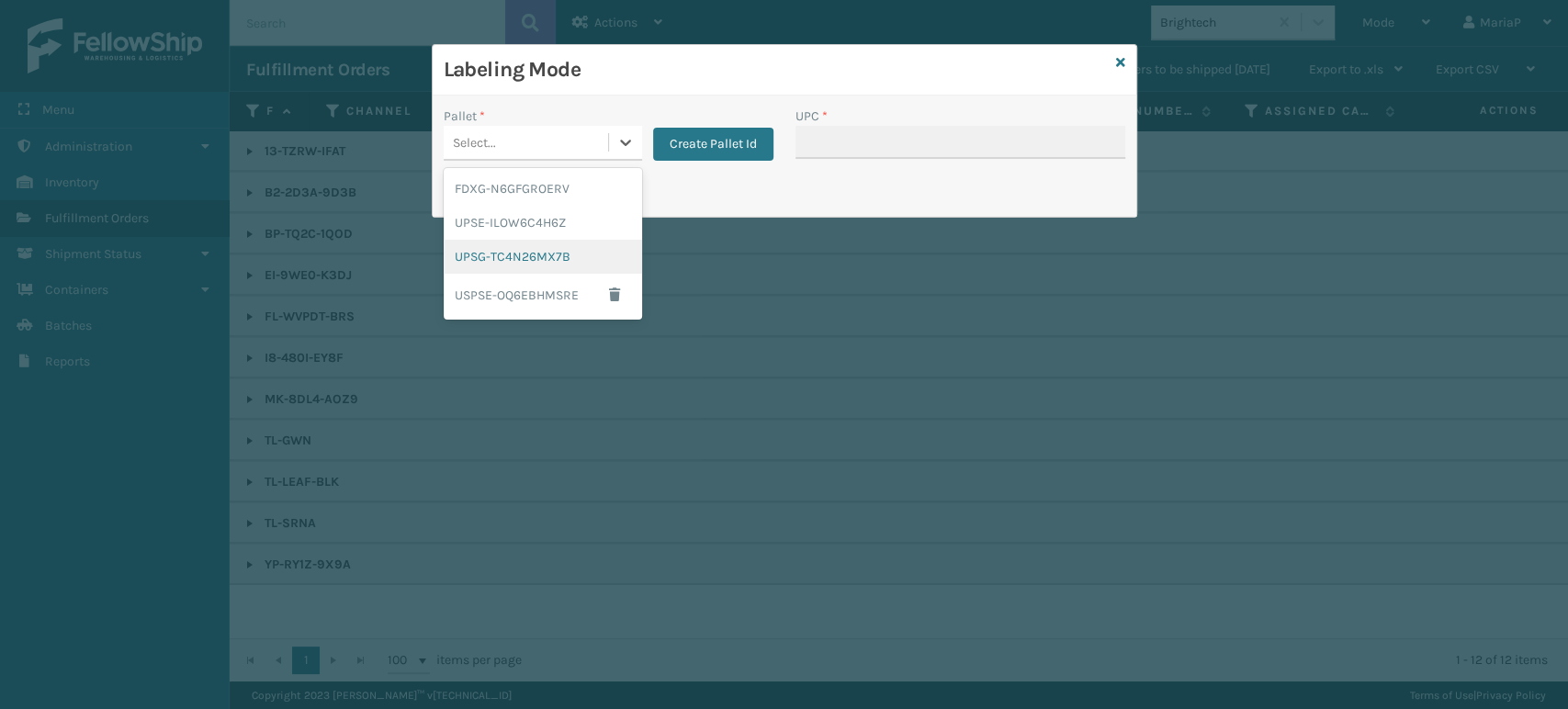
click at [547, 250] on div "UPSG-TC4N26MX7B" at bounding box center [543, 256] width 198 height 34
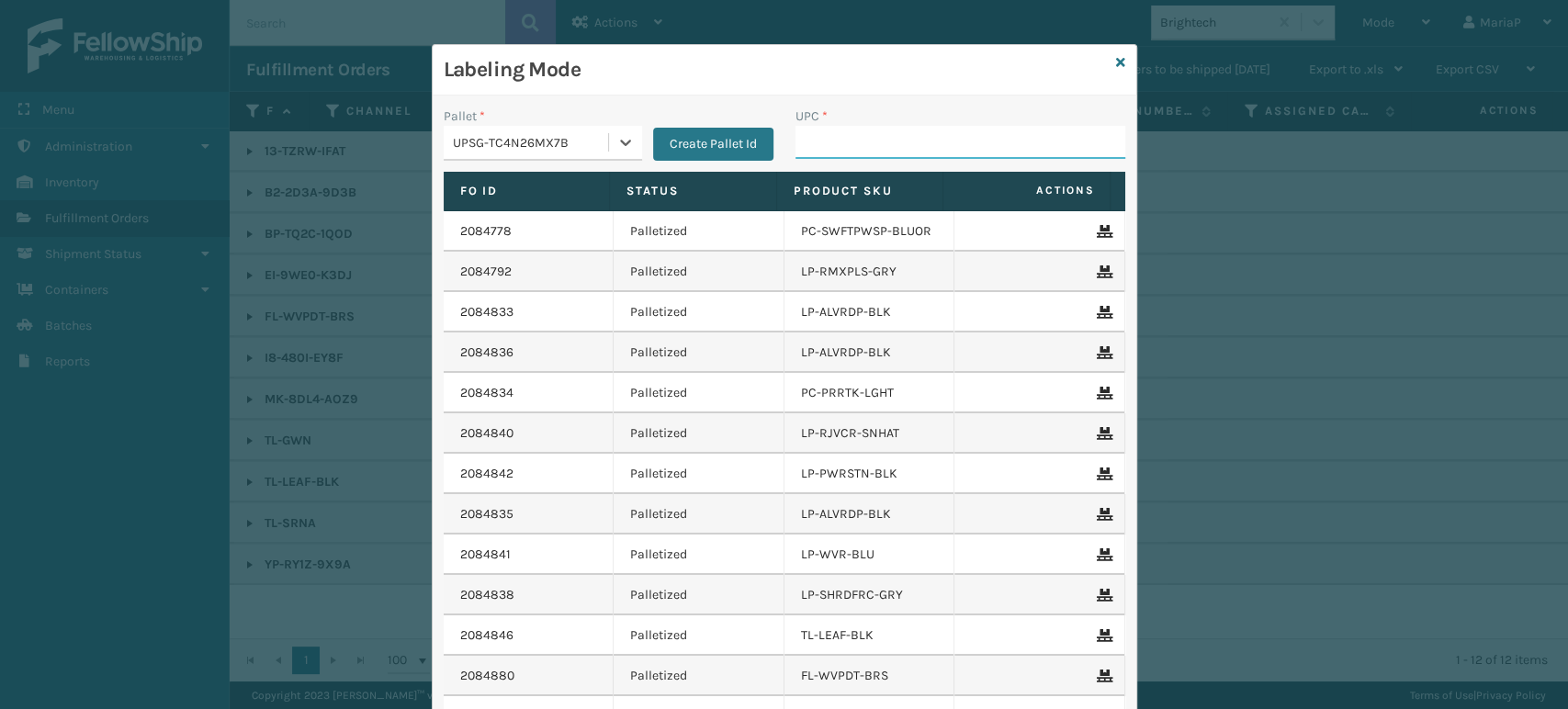
click at [902, 129] on input "UPC *" at bounding box center [960, 143] width 329 height 33
type input "840985117"
click at [906, 127] on input "UPC *" at bounding box center [960, 143] width 329 height 33
type input "8409851"
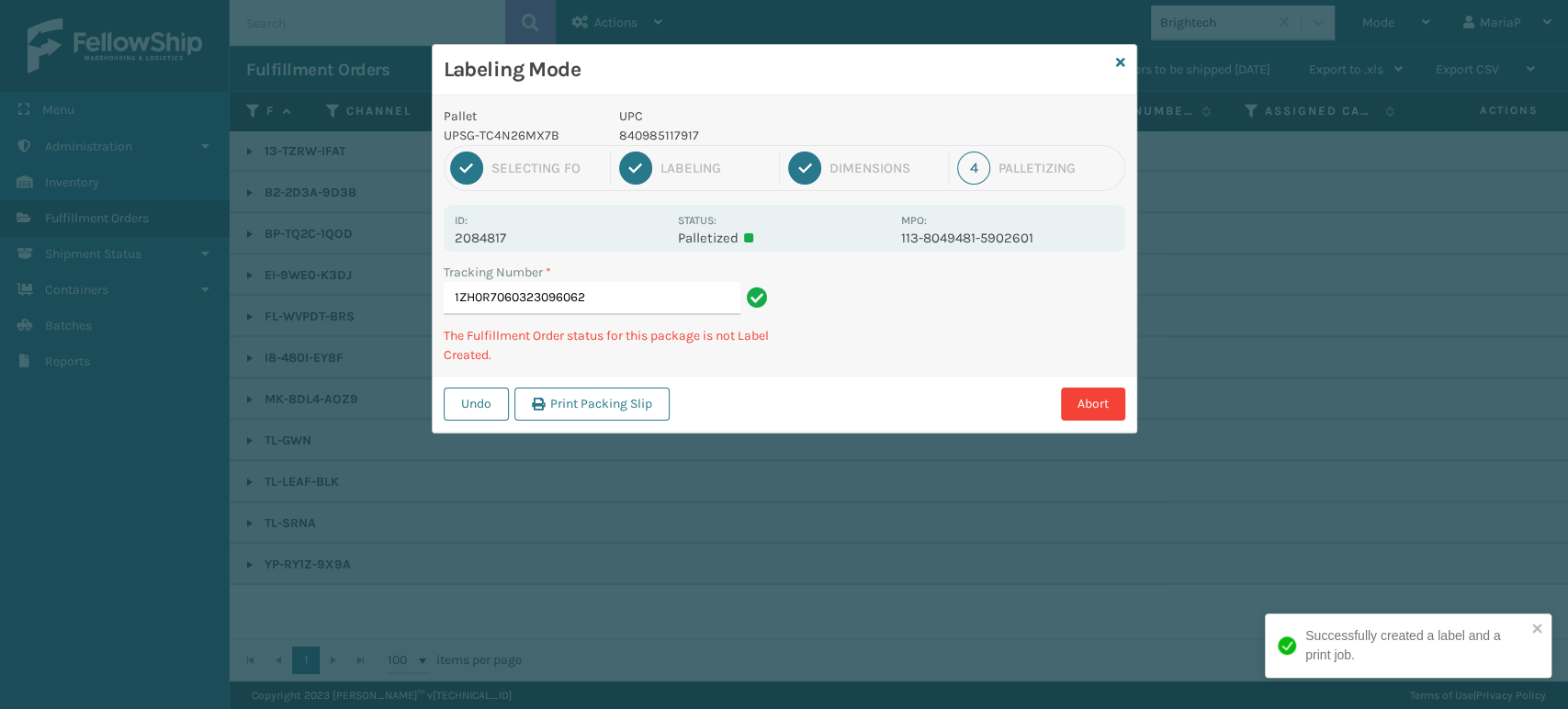
click at [649, 139] on p "840985117917" at bounding box center [754, 136] width 271 height 19
copy p "840985117917"
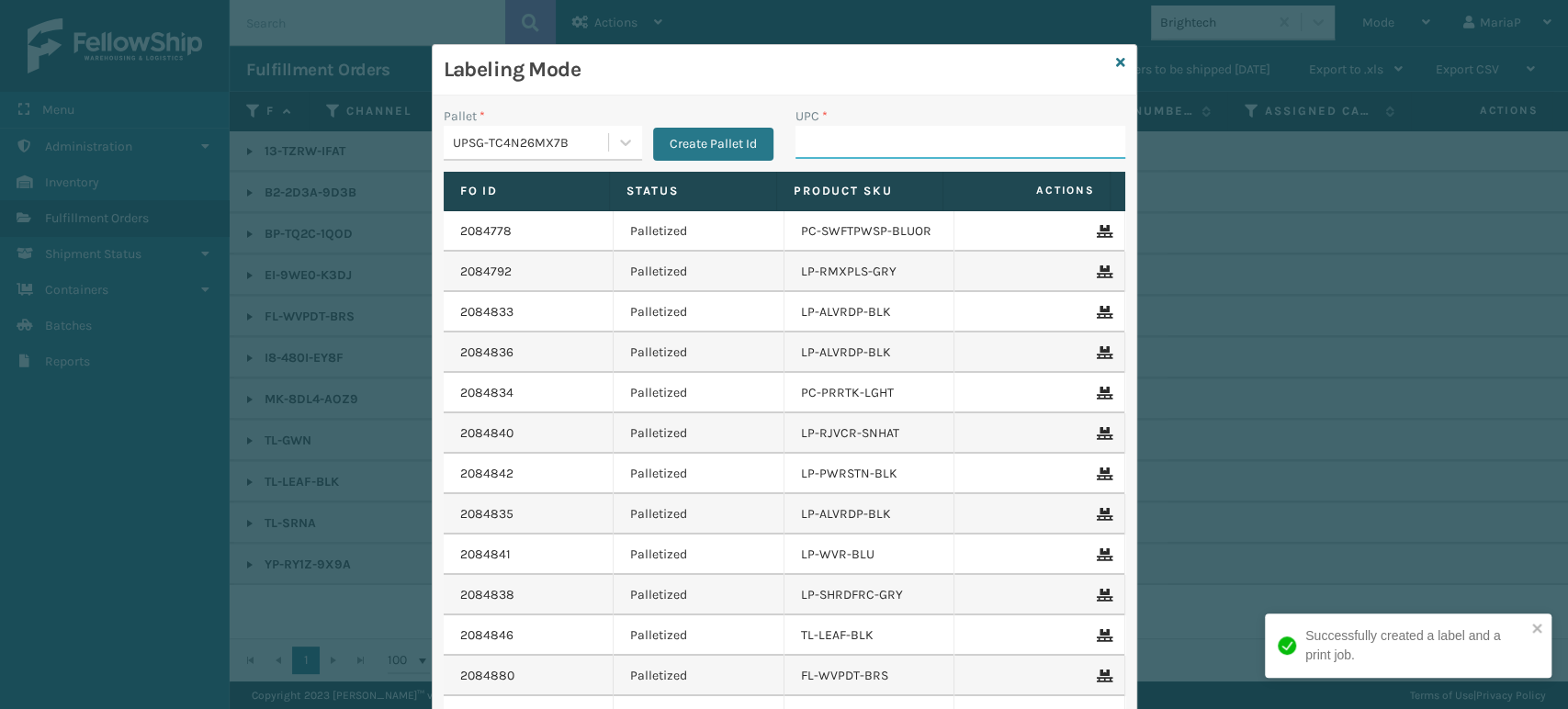
click at [869, 131] on input "UPC *" at bounding box center [960, 143] width 329 height 33
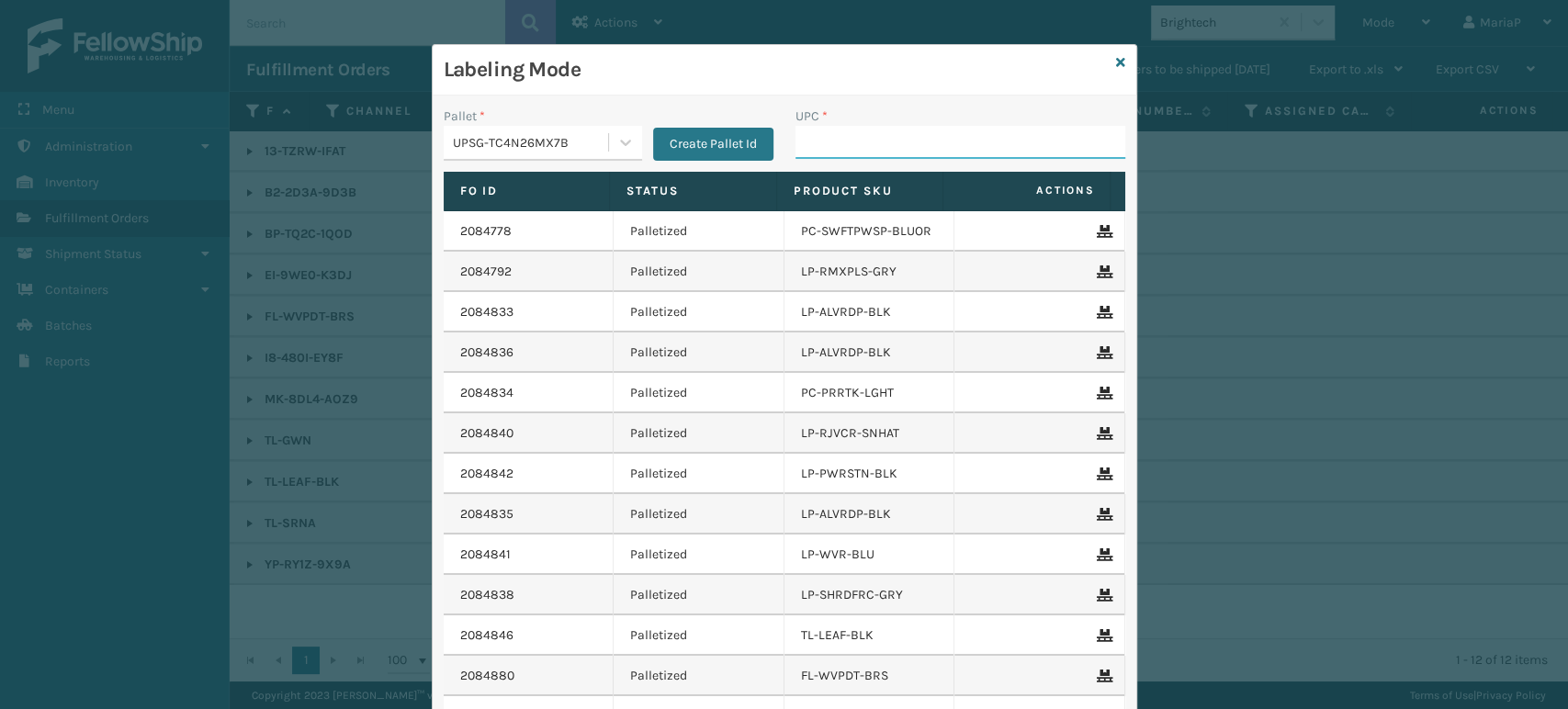
paste input "840985117917"
type input "840985117917"
click at [865, 138] on input "840985117917" at bounding box center [944, 143] width 297 height 33
type input "840985117917"
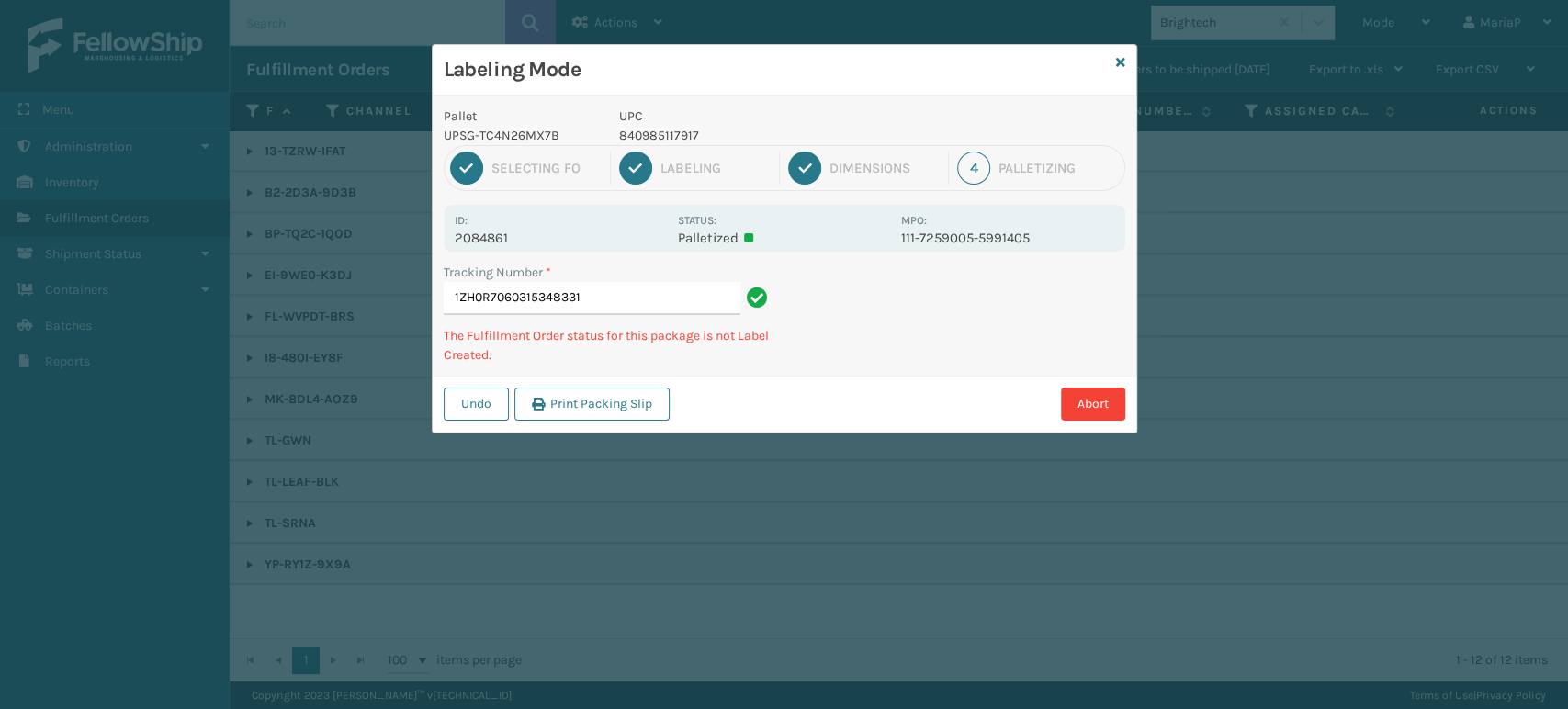
type input "1ZH0R7060315348331840985117917"
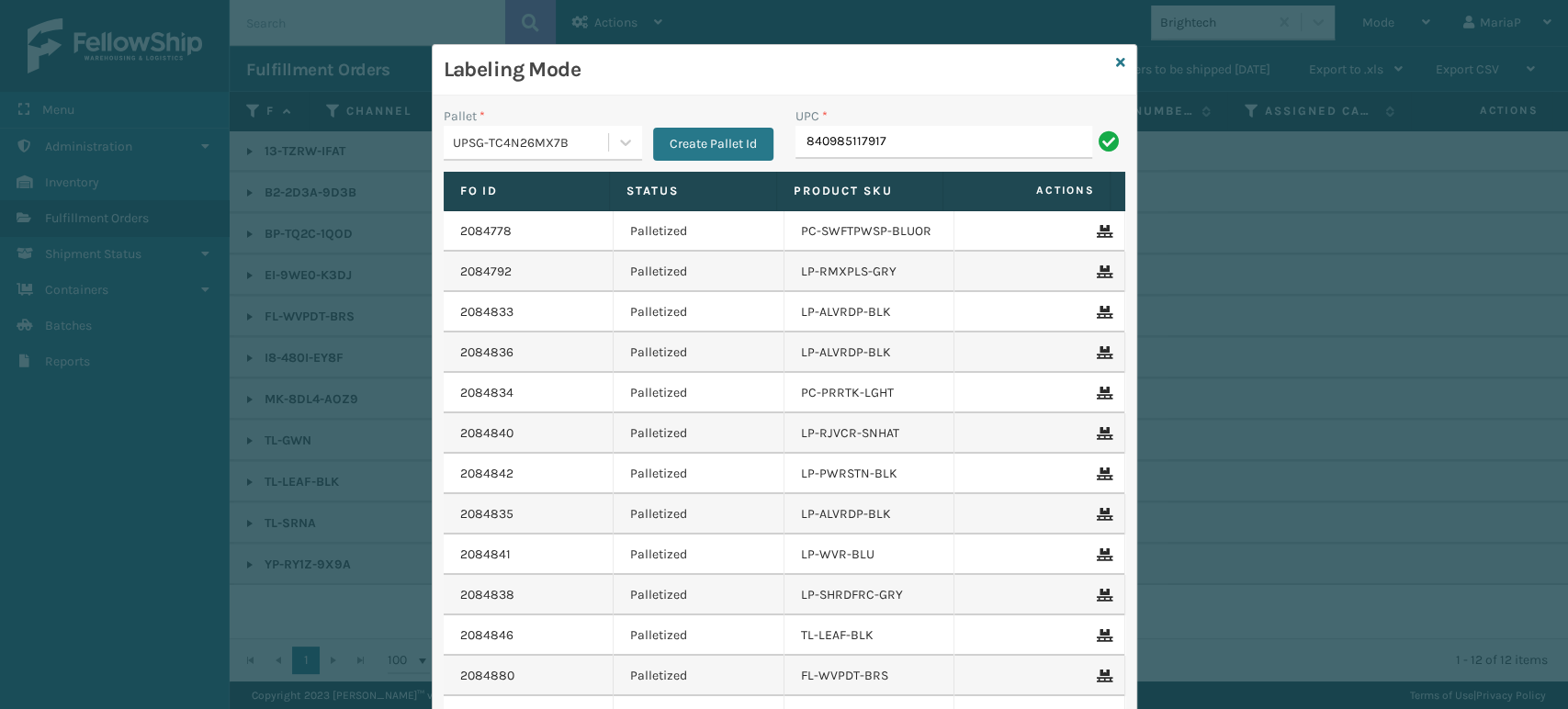
type input "840985117917"
type input "810090"
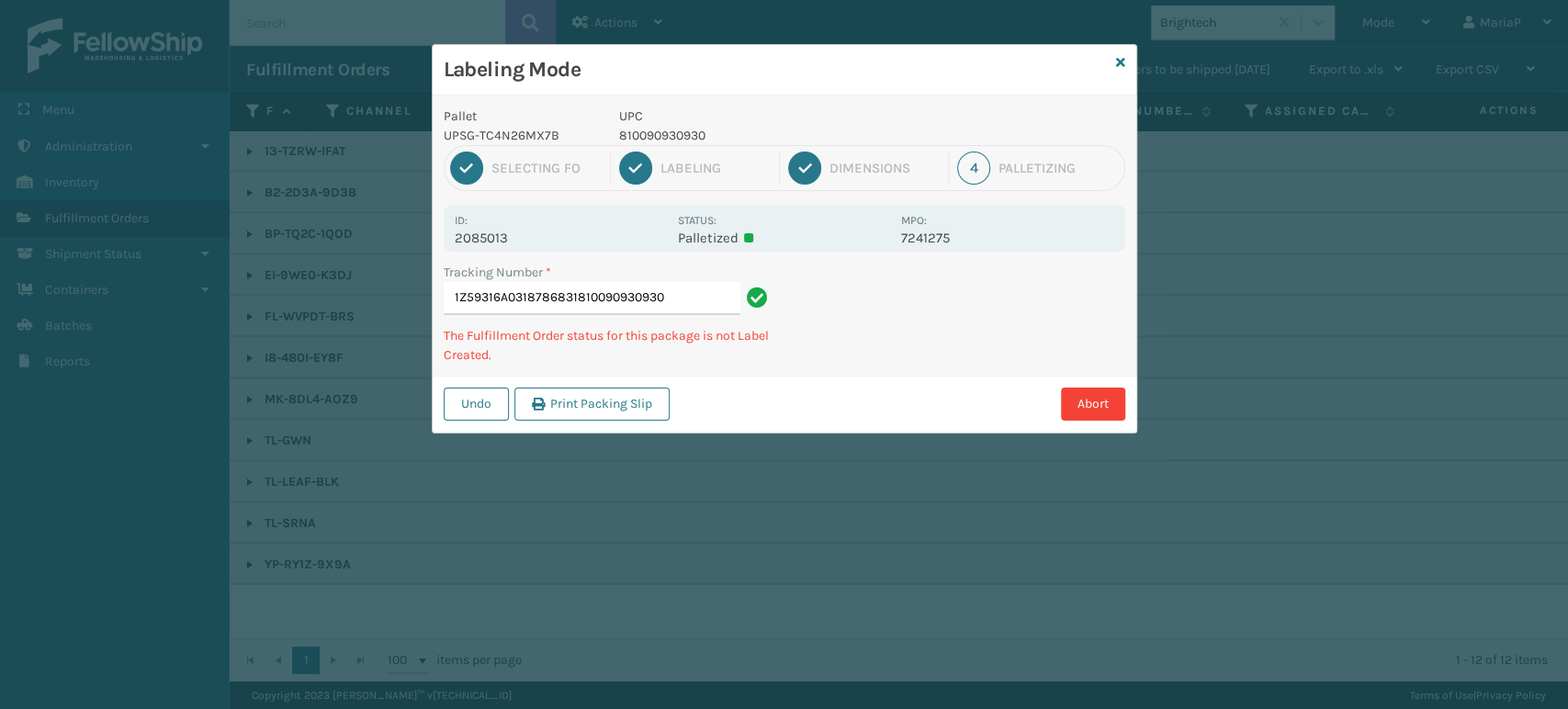
type input "1Z59316A0318786831810090930930"
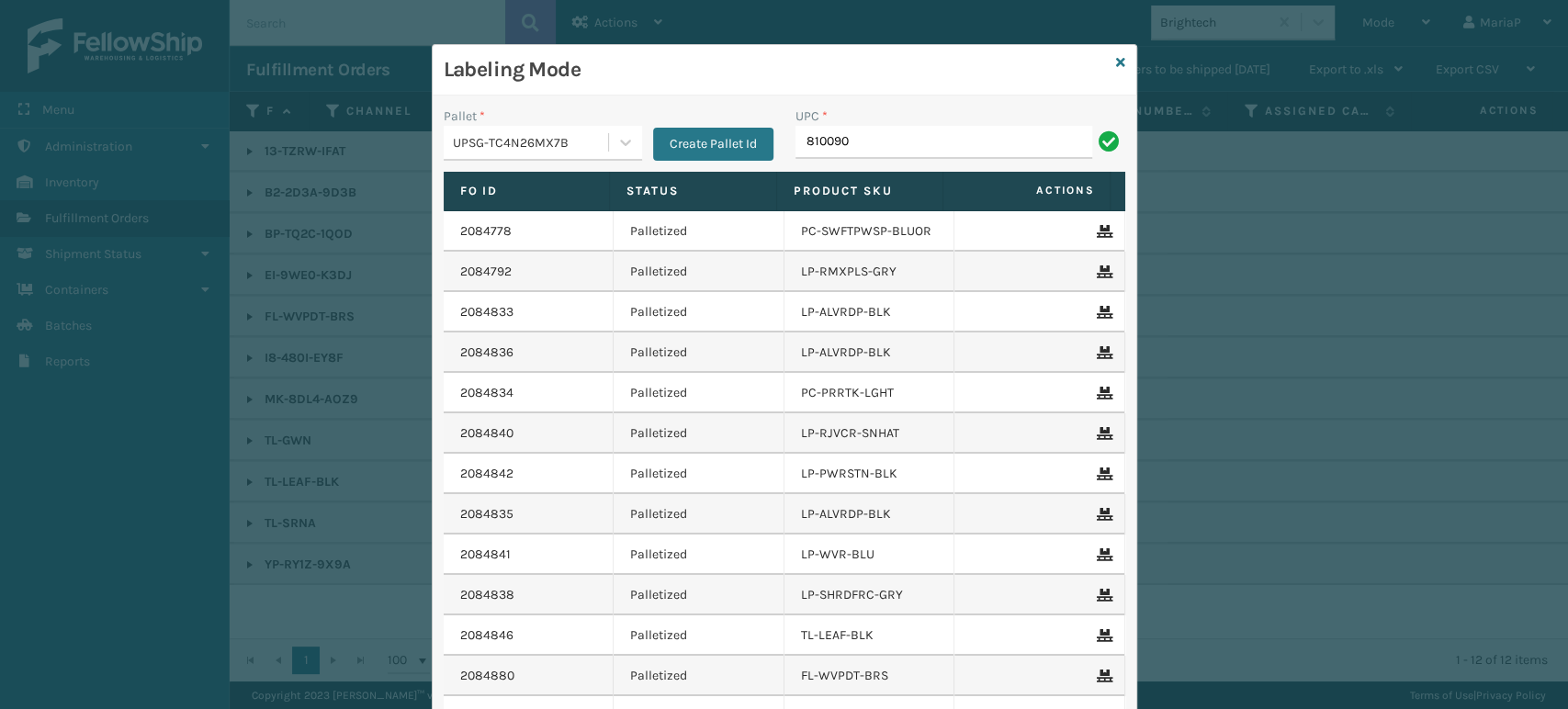
type input "8100909"
type input "8428931"
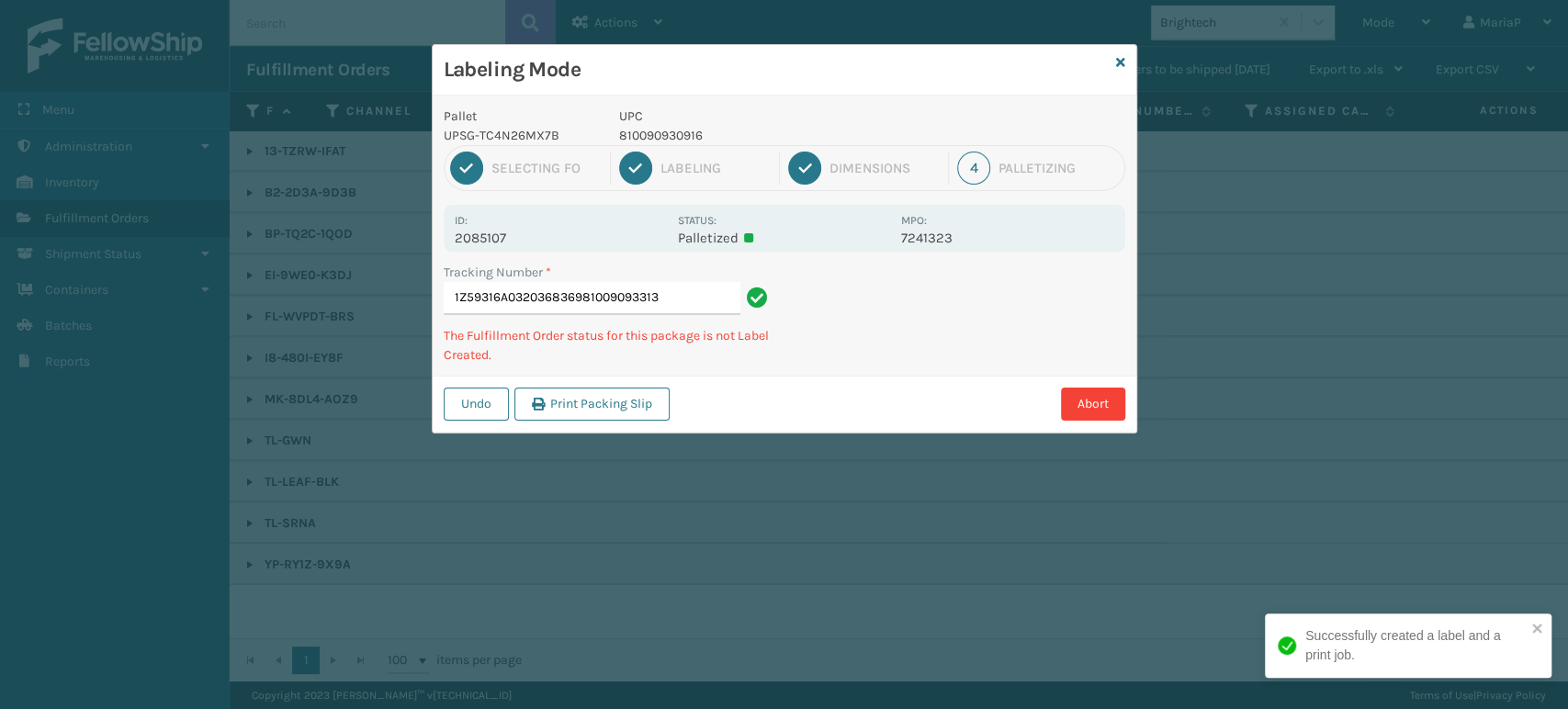
type input "1Z59316A0320368369810090933139"
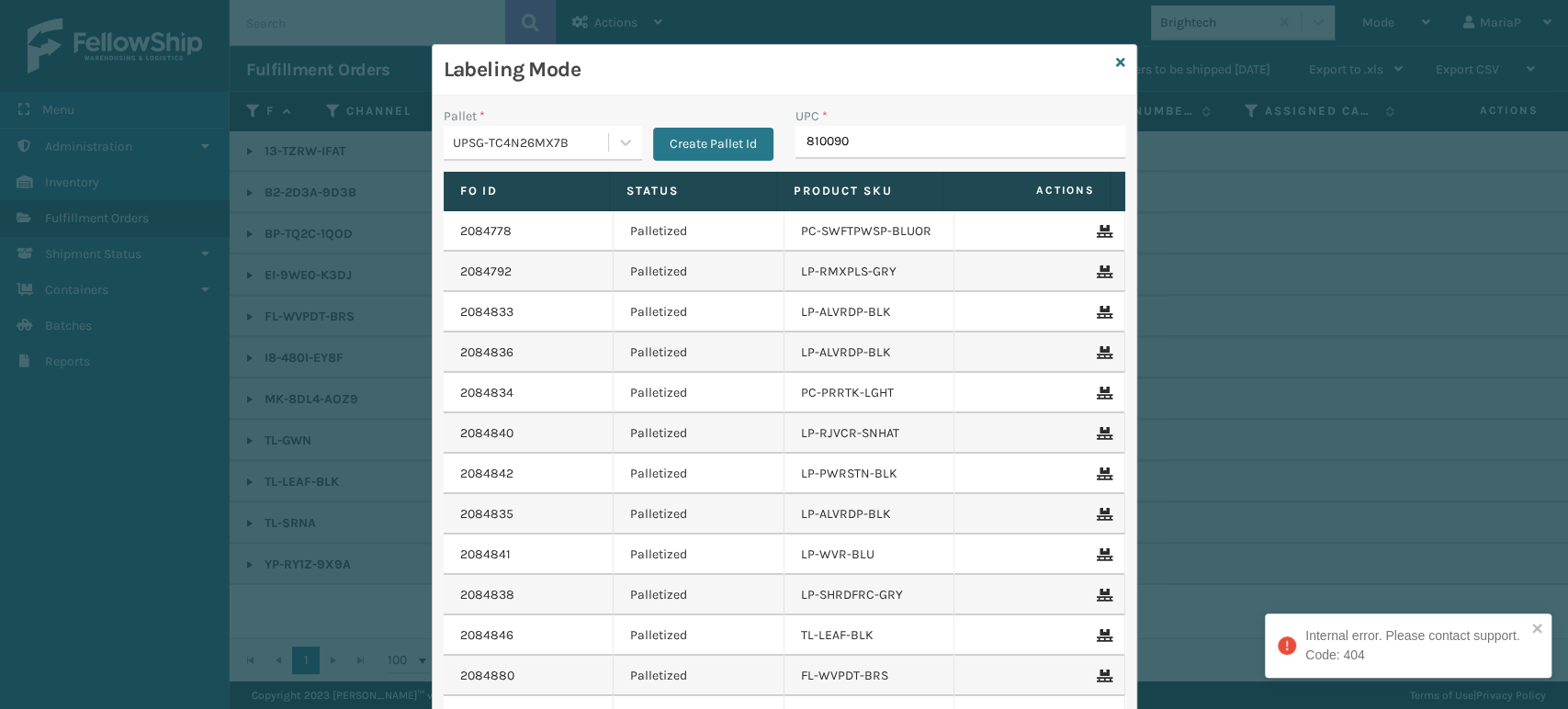
type input "8100909"
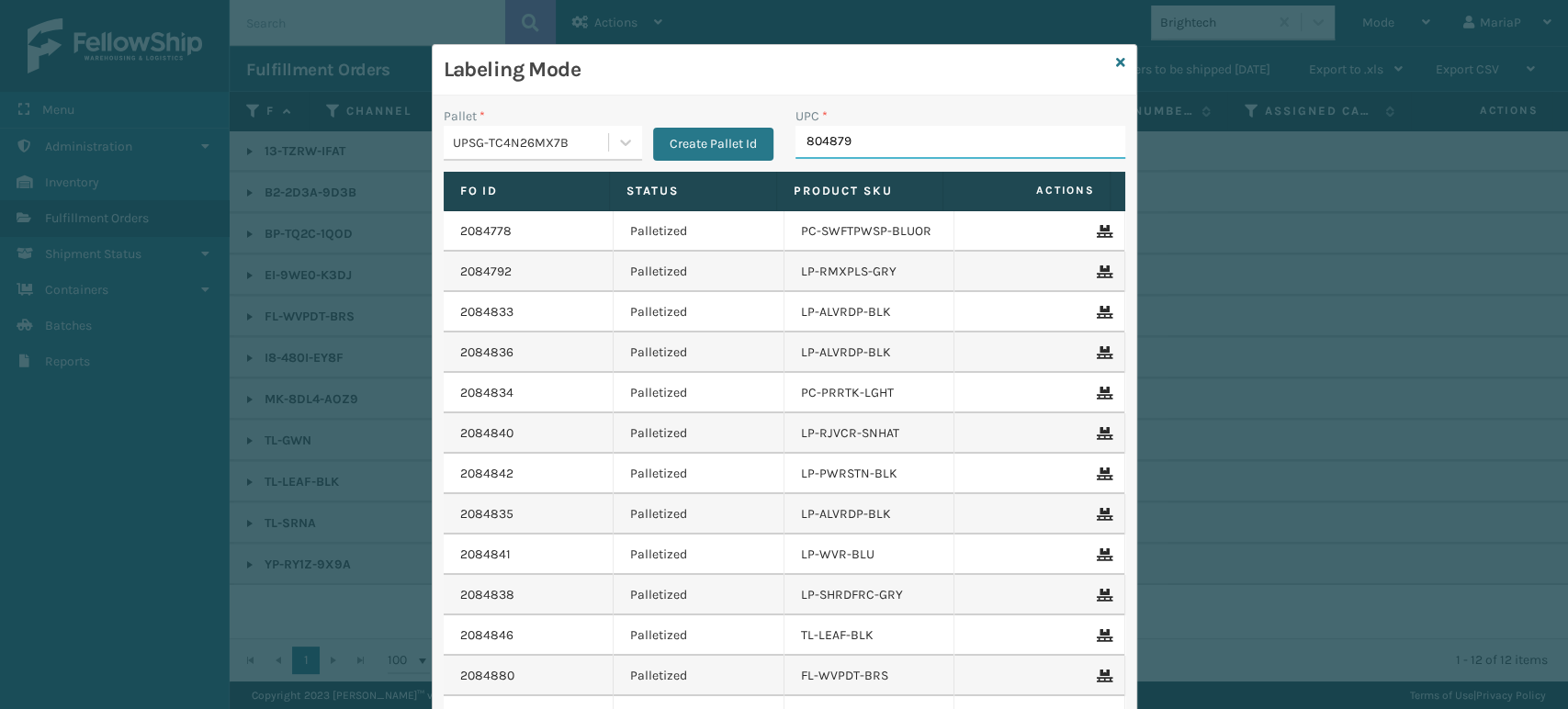
type input "8048794"
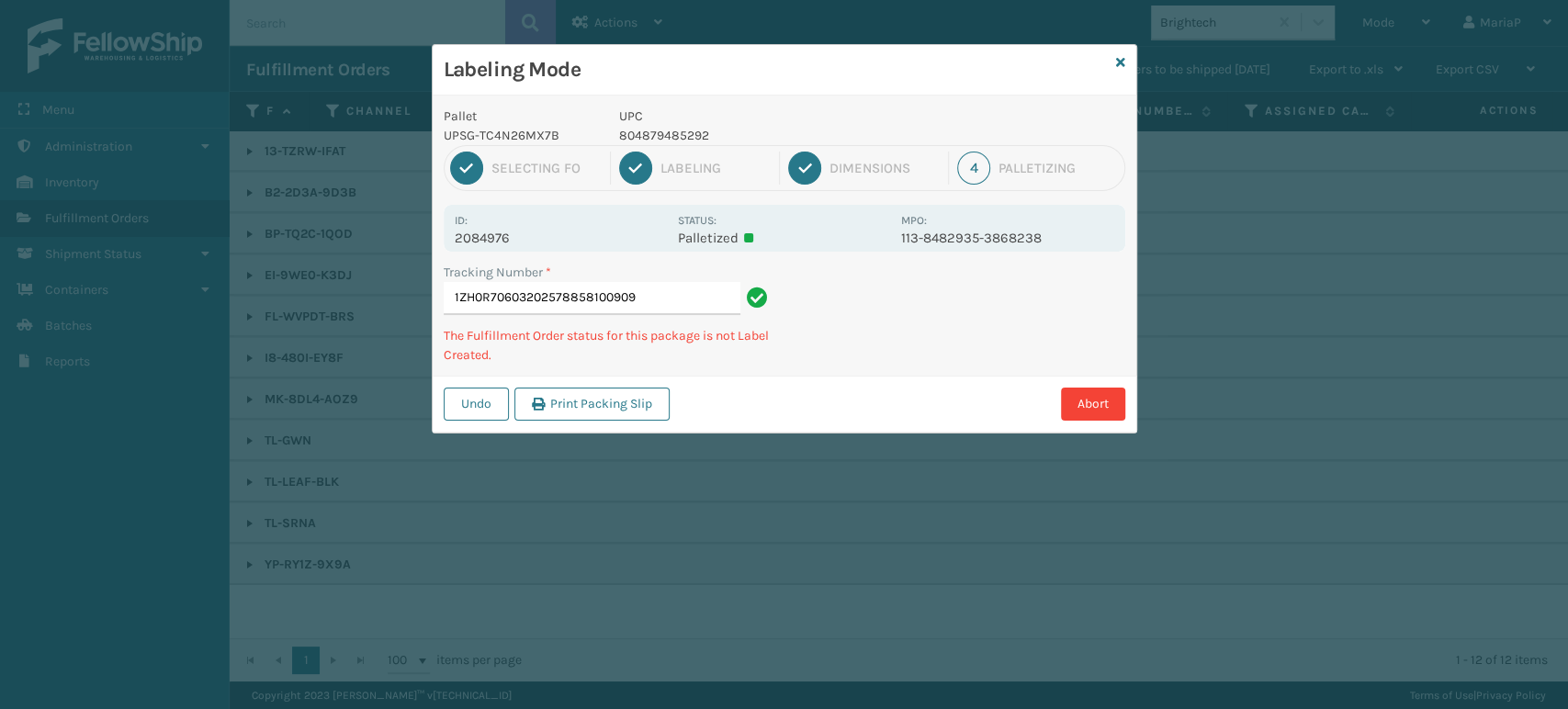
type input "1ZH0R706032025788581009093"
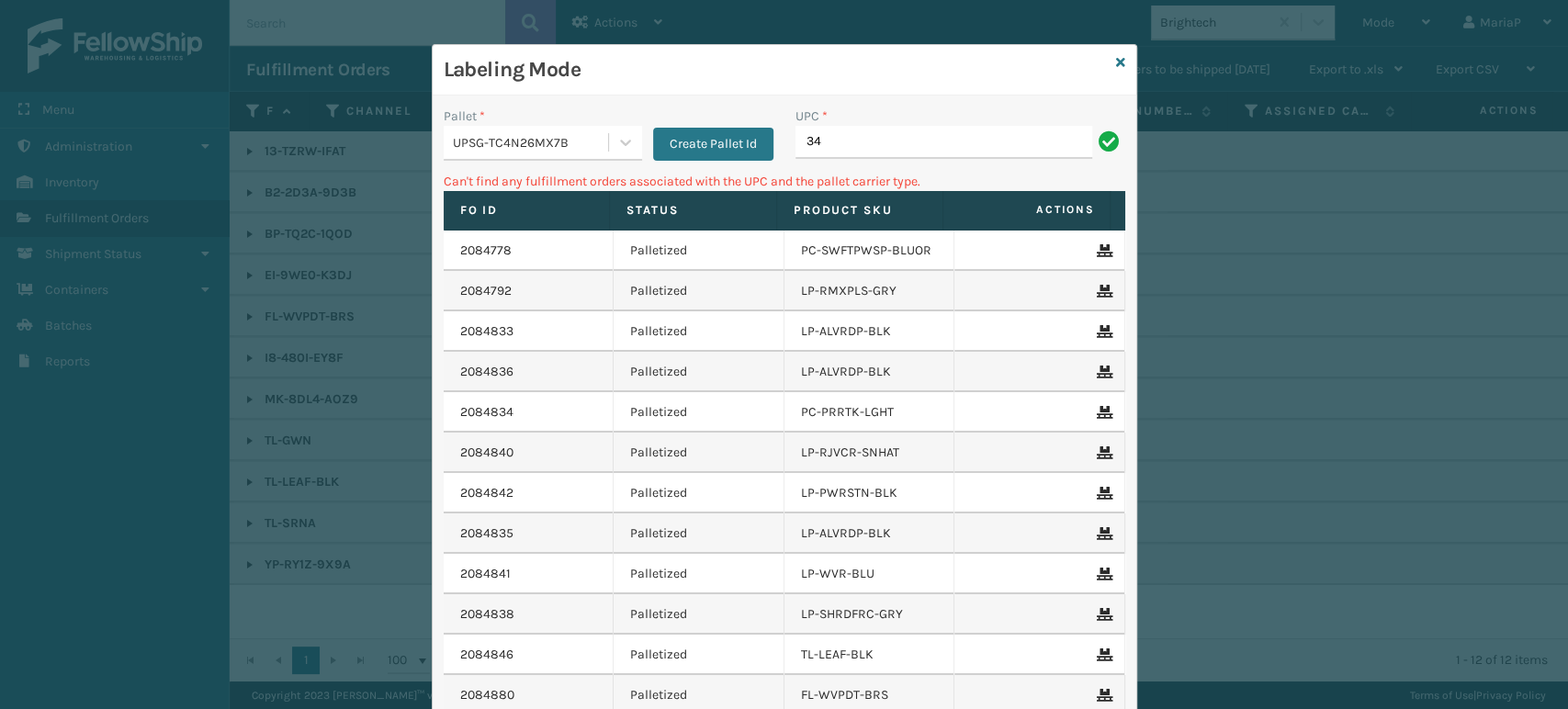
type input "3"
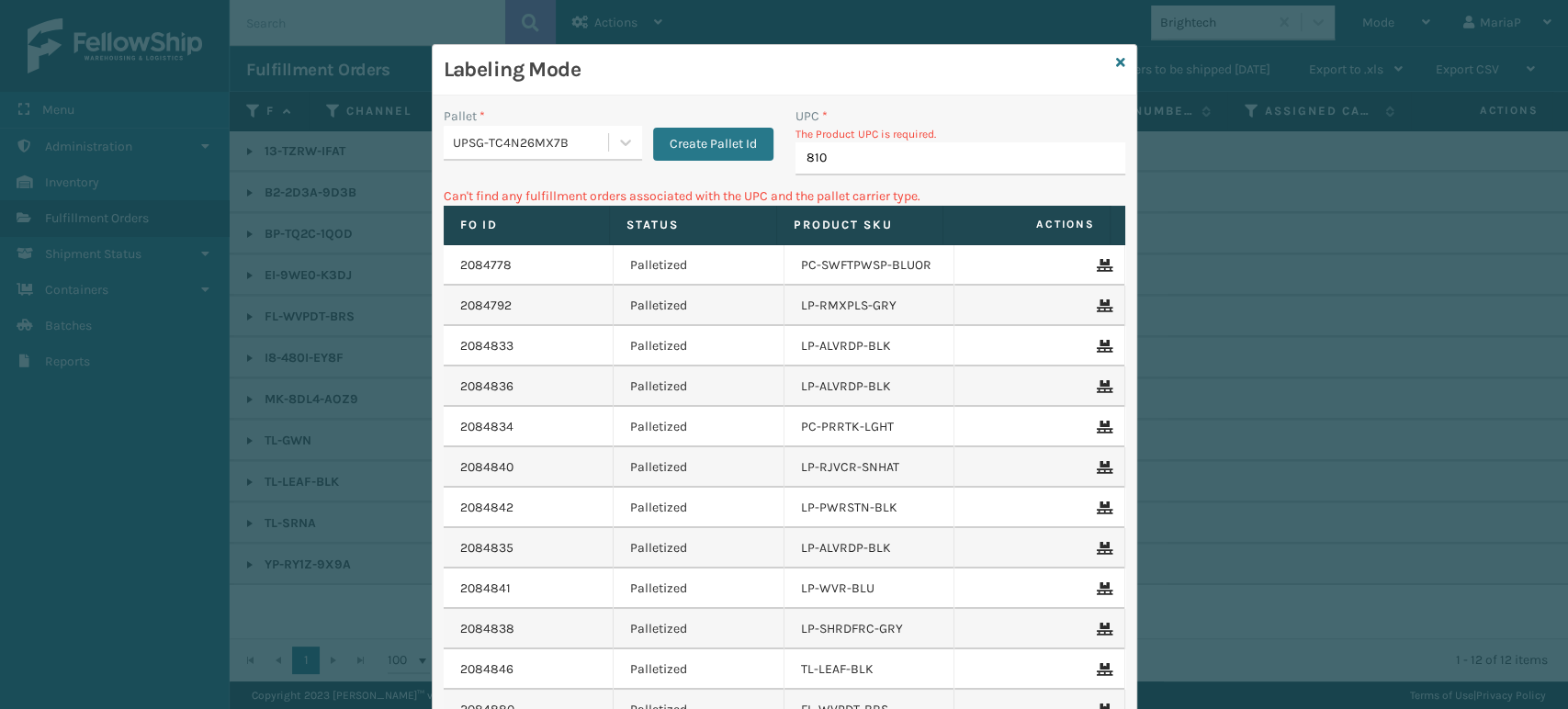
type input "8100"
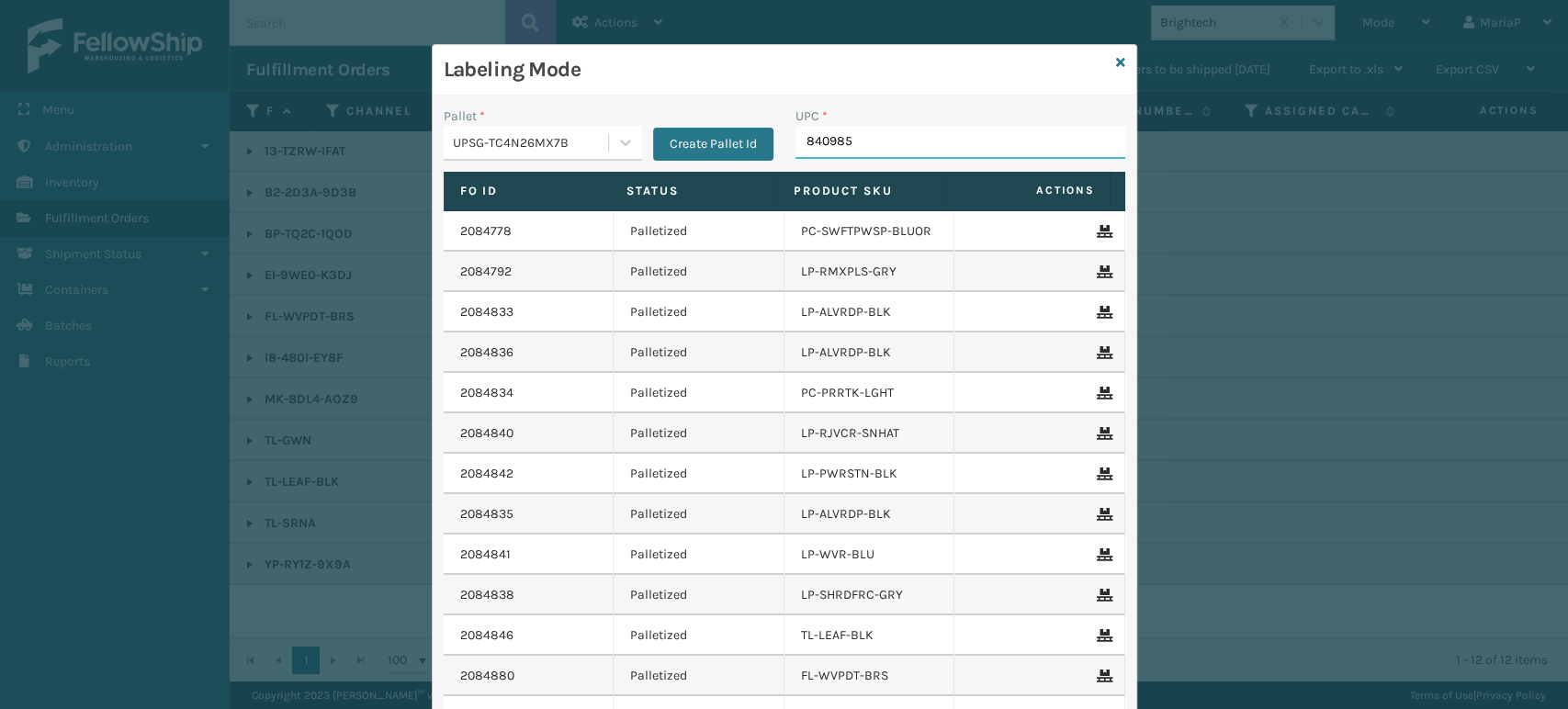
type input "8409851"
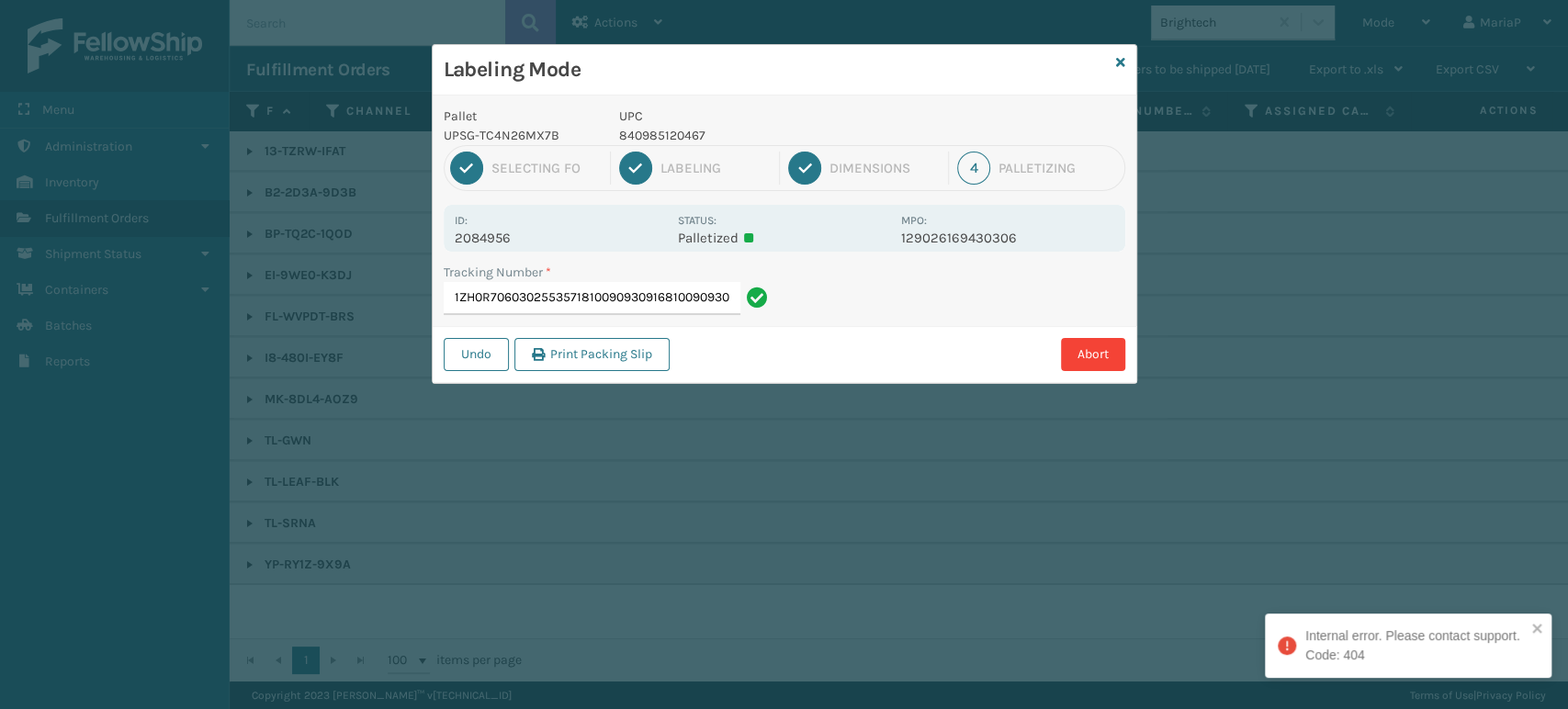
type input "1ZH0R7060302553571810090930916810090930916"
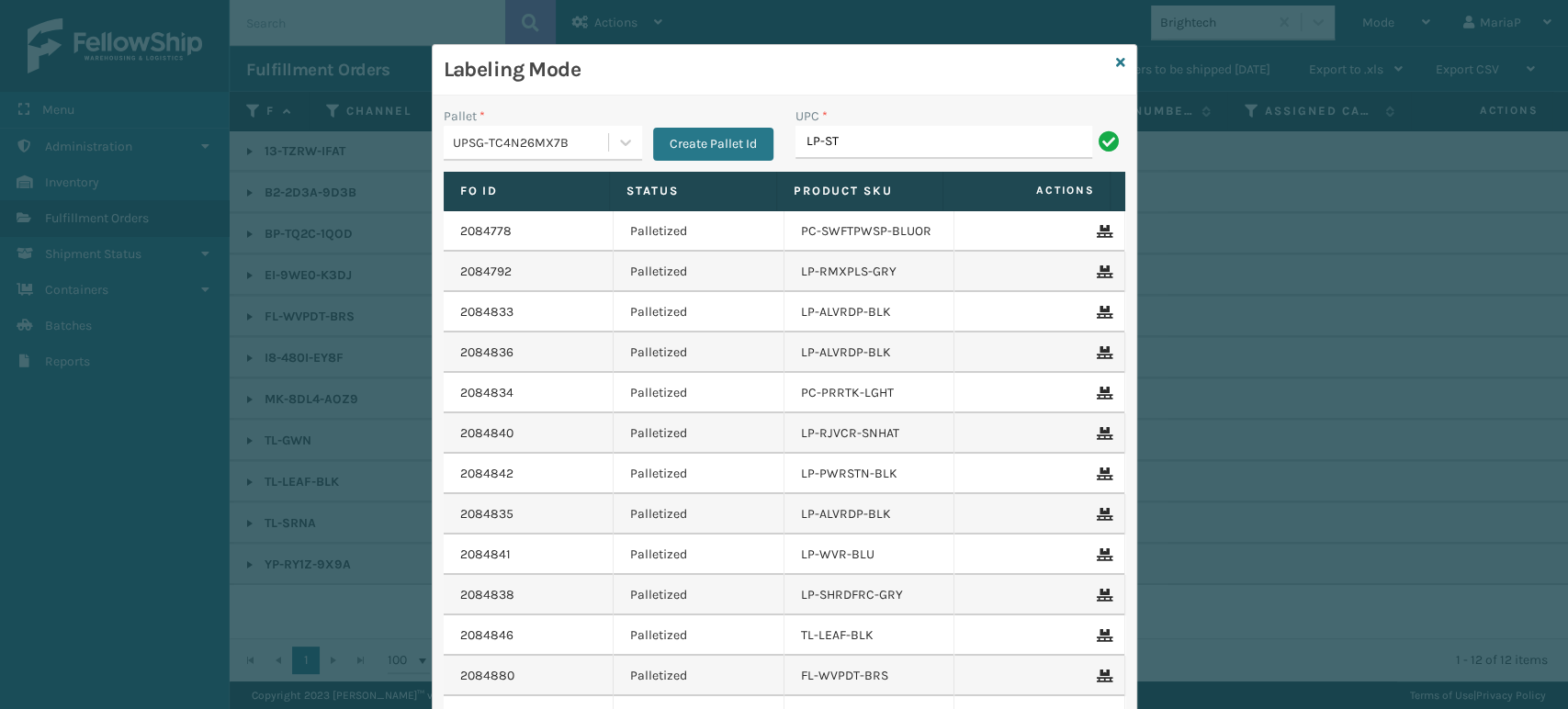
type input "LP-STMRC-SLV"
click at [1116, 63] on icon at bounding box center [1121, 62] width 10 height 13
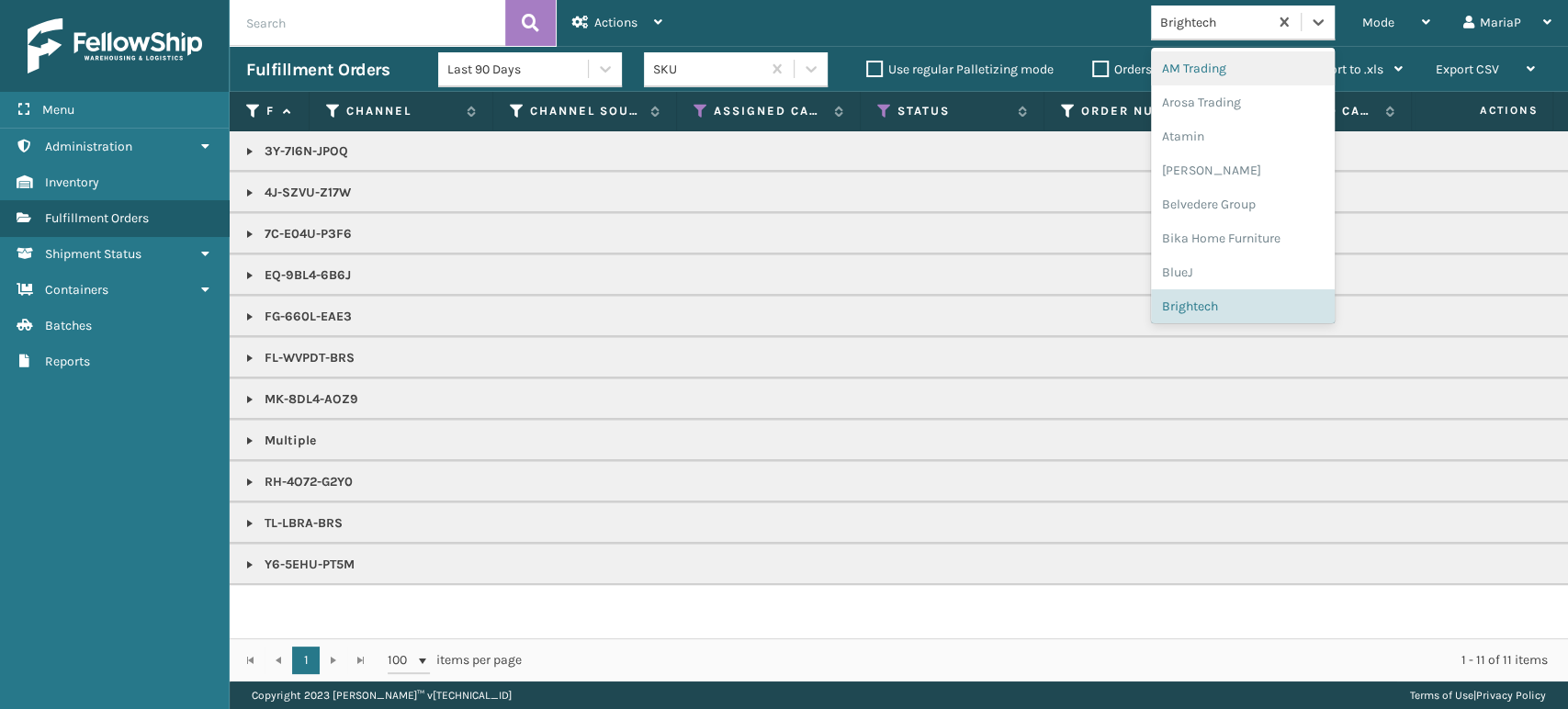
click at [1190, 20] on div "Brightech" at bounding box center [1215, 22] width 110 height 19
type input "LI"
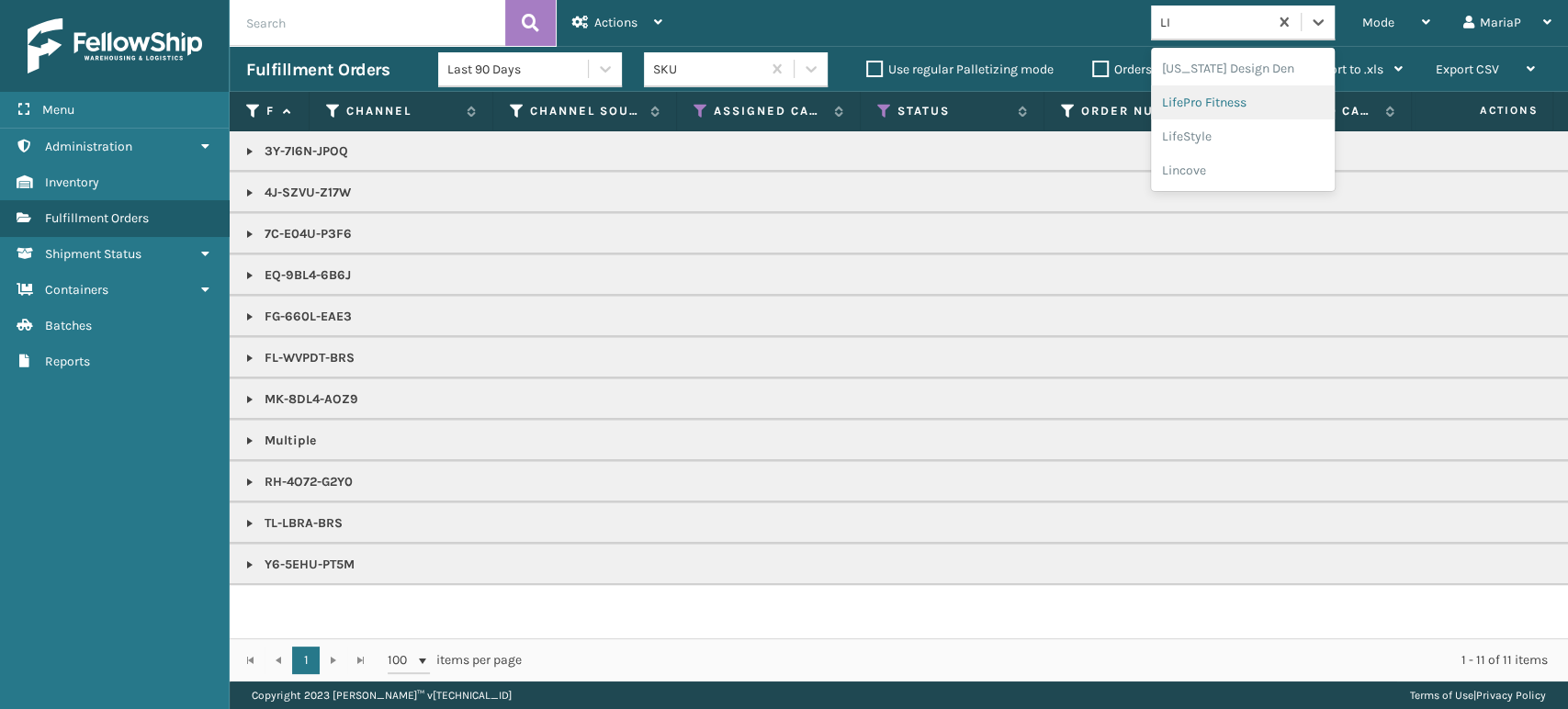
click at [1242, 110] on div "LifePro Fitness" at bounding box center [1242, 102] width 184 height 34
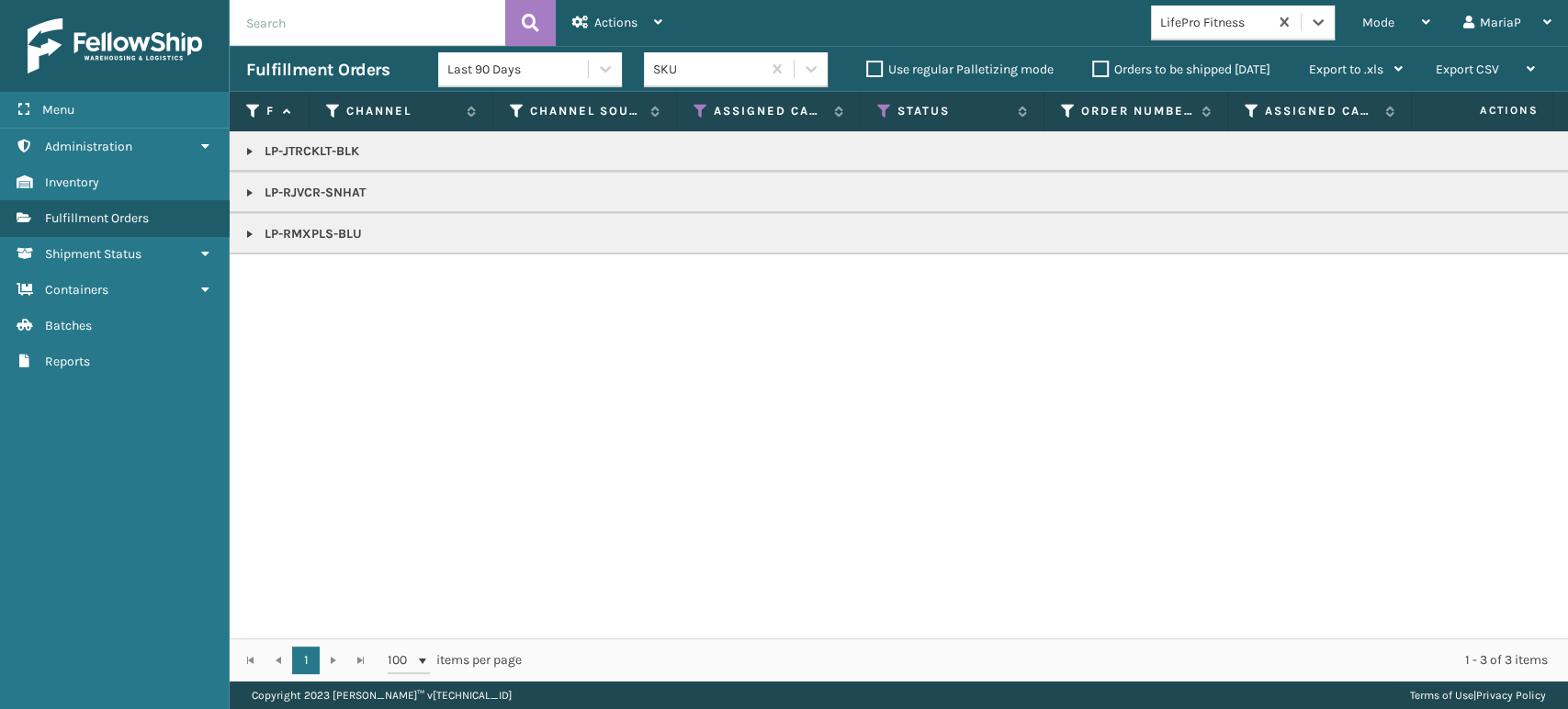
click at [245, 153] on link at bounding box center [249, 151] width 14 height 14
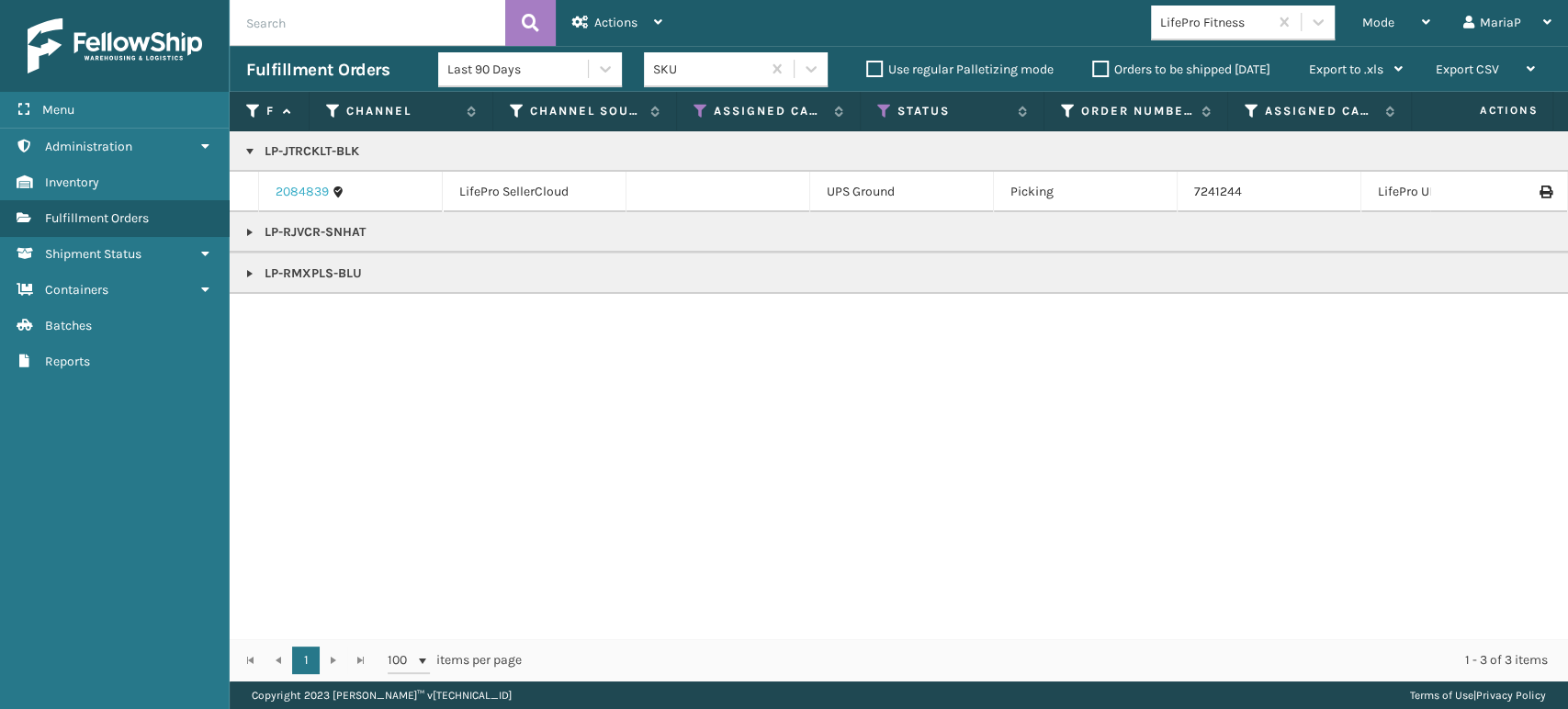
click at [290, 190] on link "2084839" at bounding box center [301, 192] width 53 height 18
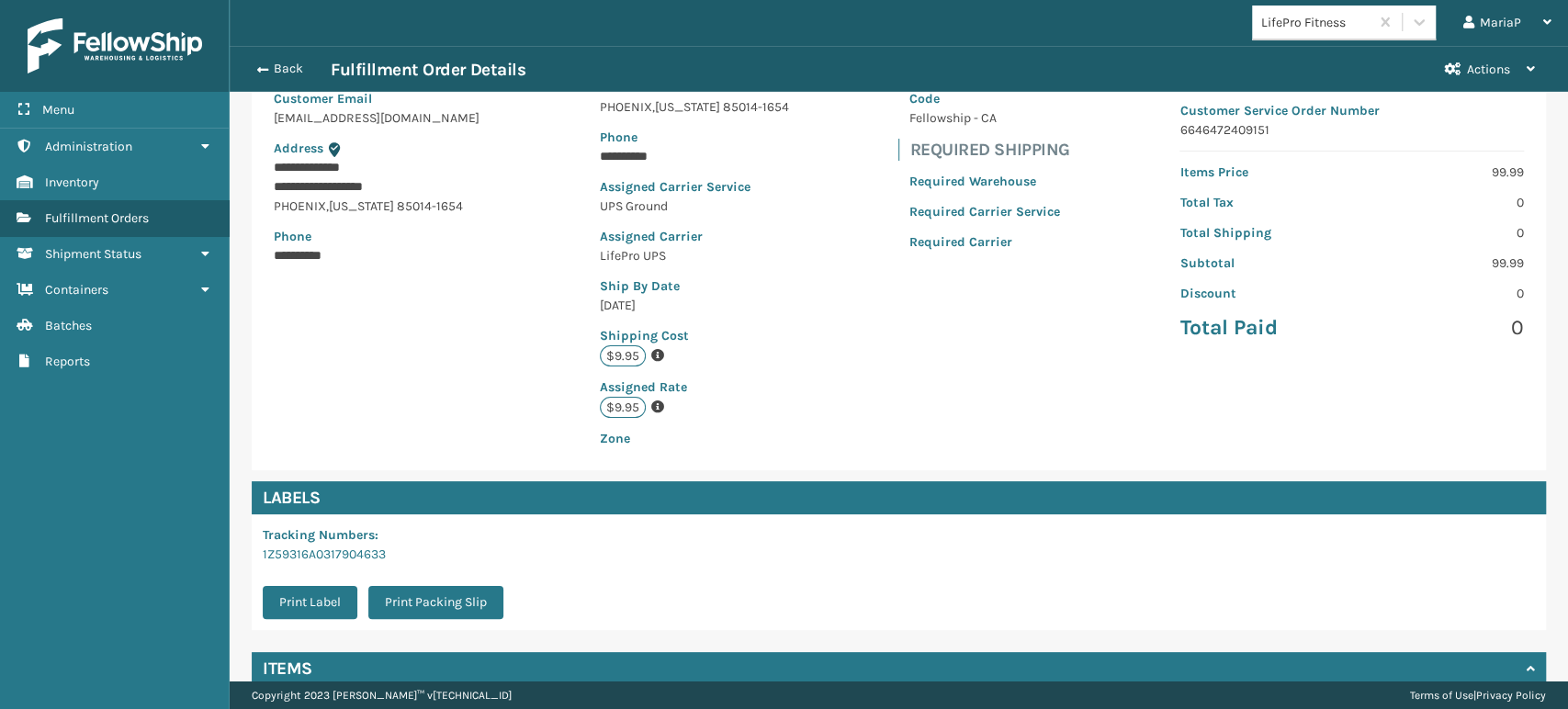
scroll to position [375, 0]
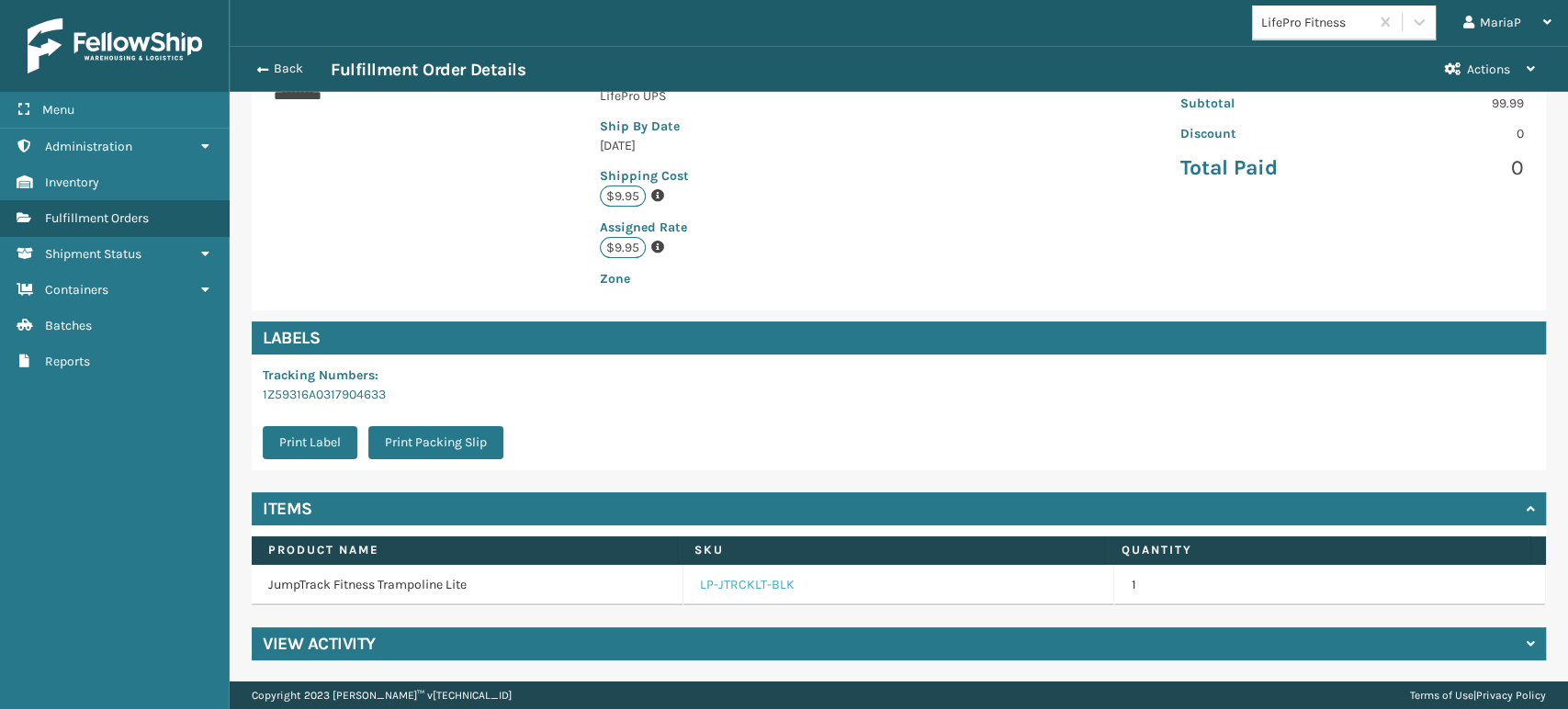
click at [709, 581] on link "LP-JTRCKLT-BLK" at bounding box center [747, 585] width 94 height 18
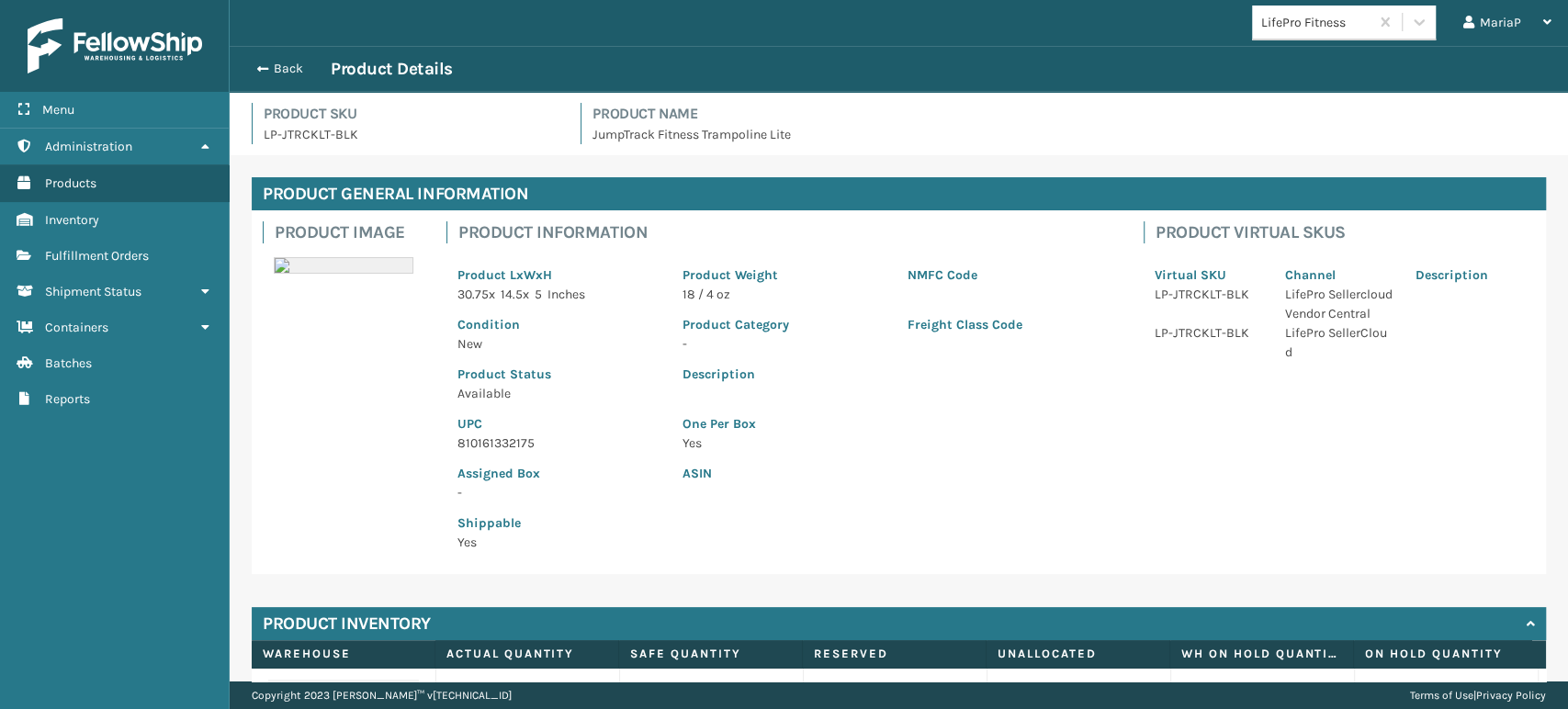
click at [498, 439] on p "810161332175" at bounding box center [559, 443] width 203 height 19
copy p "810161332175"
click at [471, 442] on p "810161332175" at bounding box center [559, 443] width 203 height 19
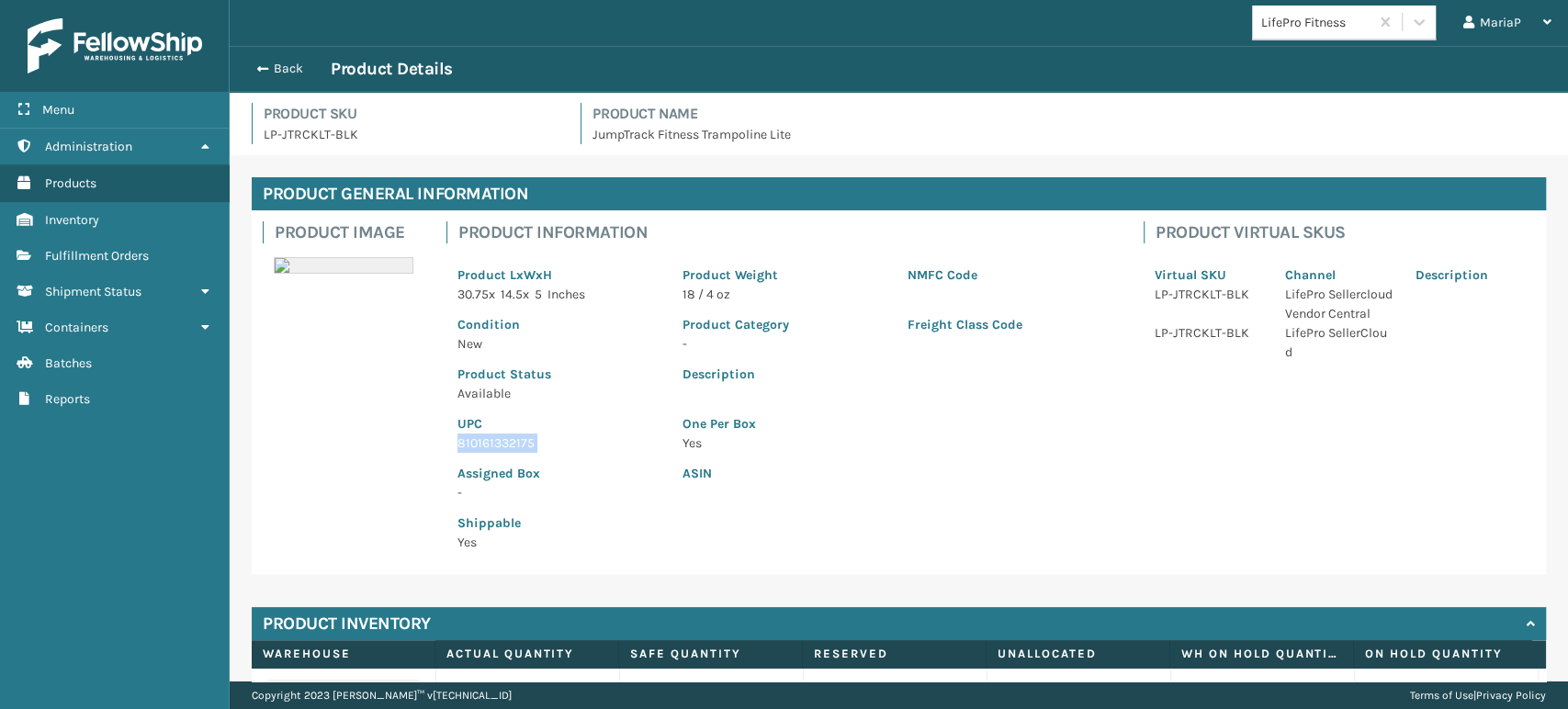
click at [471, 442] on p "810161332175" at bounding box center [559, 443] width 203 height 19
copy p "810161332175"
click at [278, 69] on button "Back" at bounding box center [289, 68] width 85 height 16
click at [278, 68] on button "Back" at bounding box center [289, 68] width 85 height 16
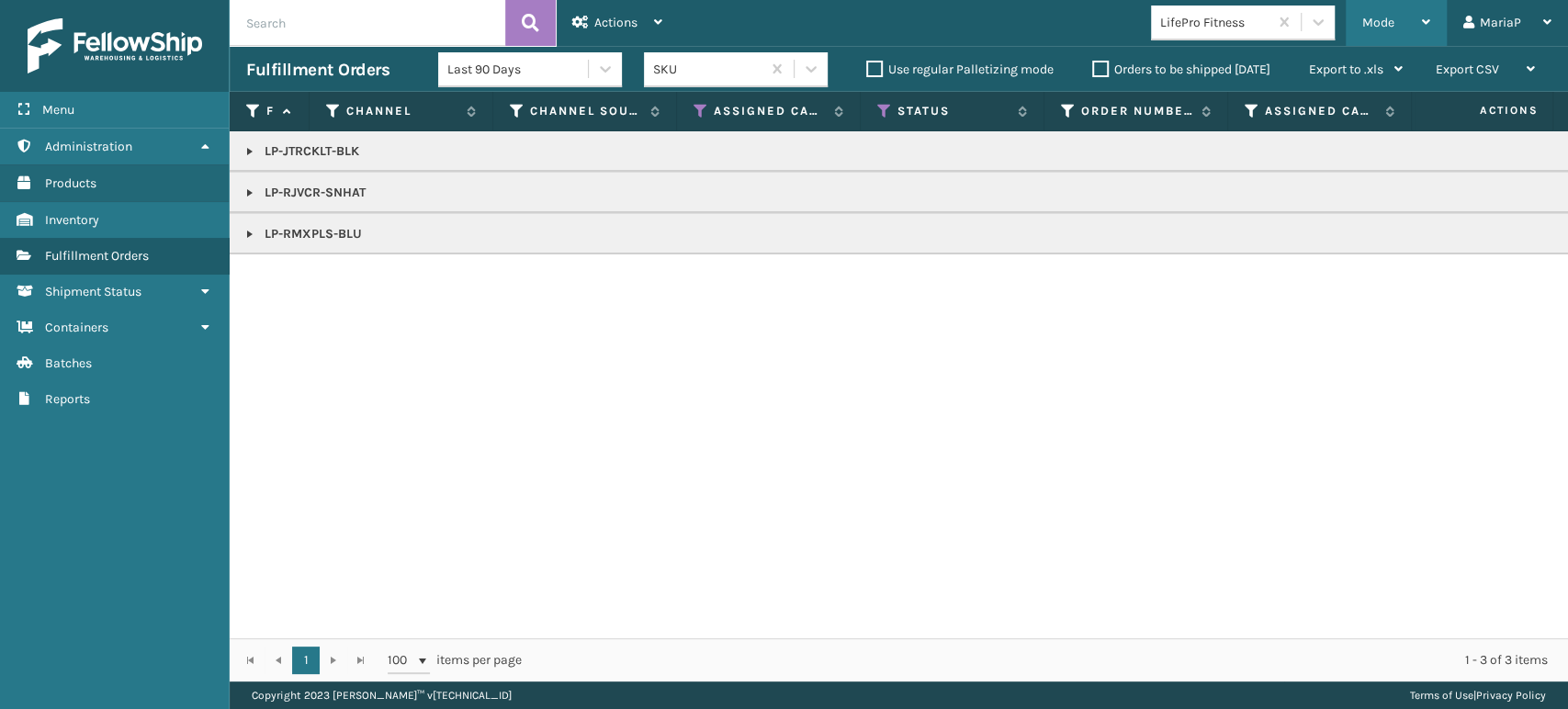
click at [1358, 24] on div "Mode Regular Mode Picking Mode Labeling Mode Exit Scan Mode" at bounding box center [1397, 23] width 101 height 46
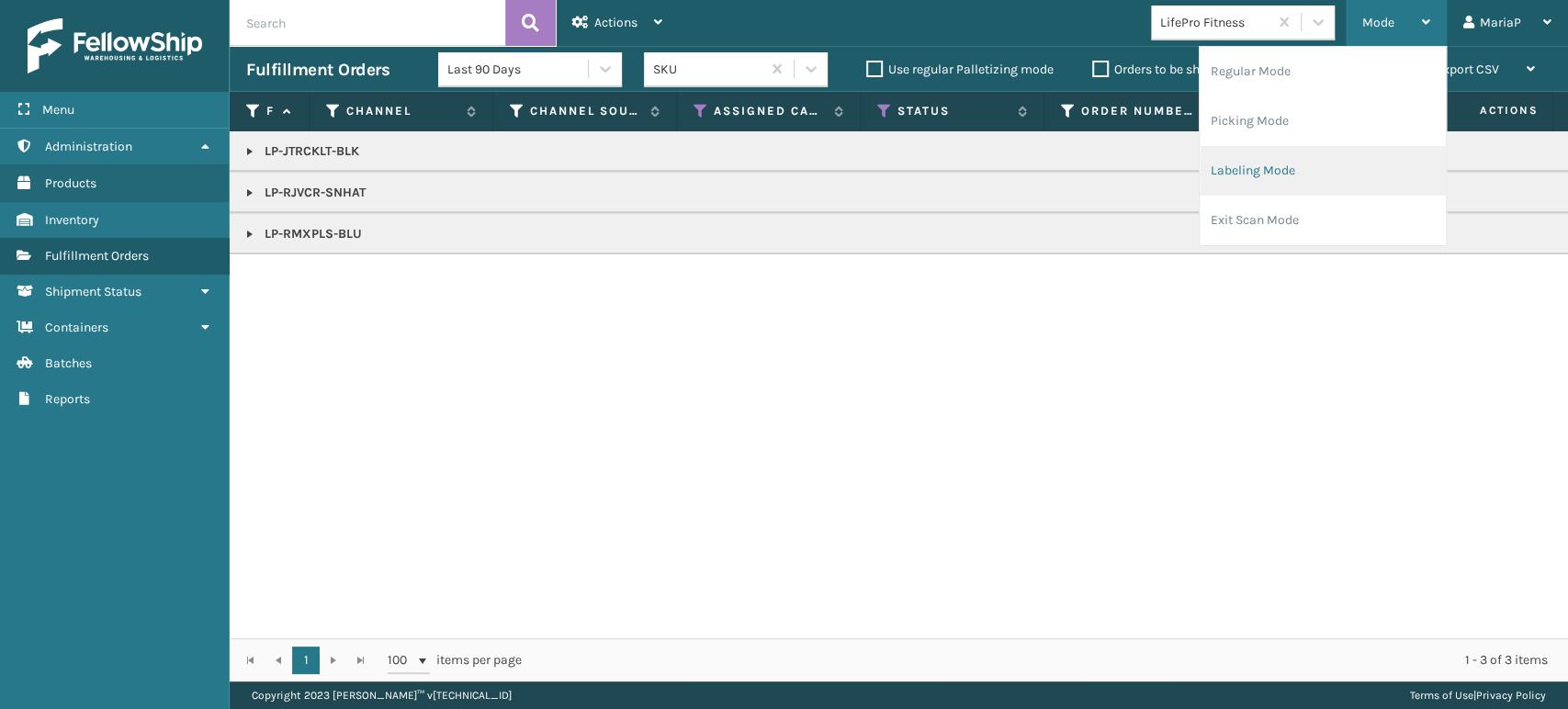
click at [1373, 163] on li "Labeling Mode" at bounding box center [1323, 171] width 247 height 50
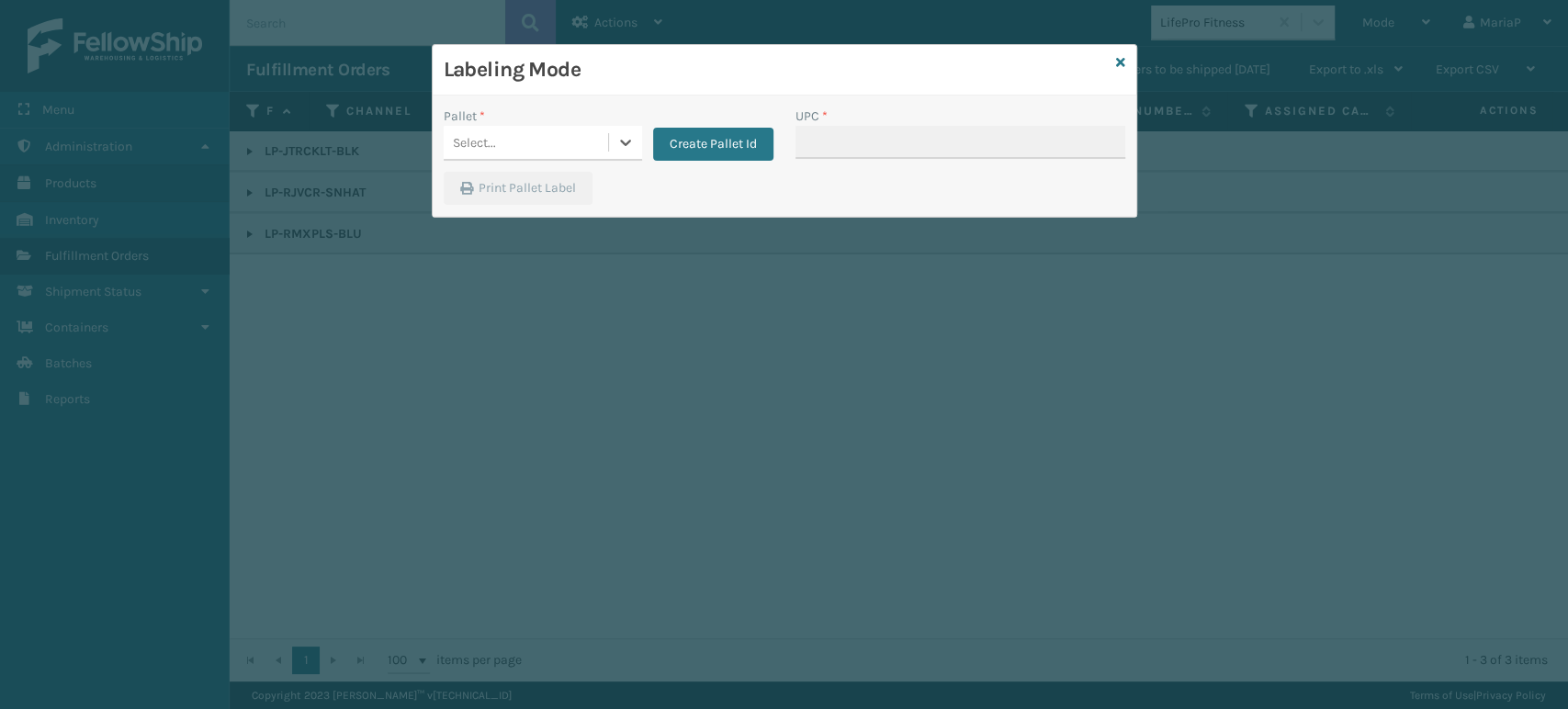
drag, startPoint x: 601, startPoint y: 139, endPoint x: 566, endPoint y: 162, distance: 41.9
click at [600, 138] on div "Select..." at bounding box center [526, 143] width 165 height 30
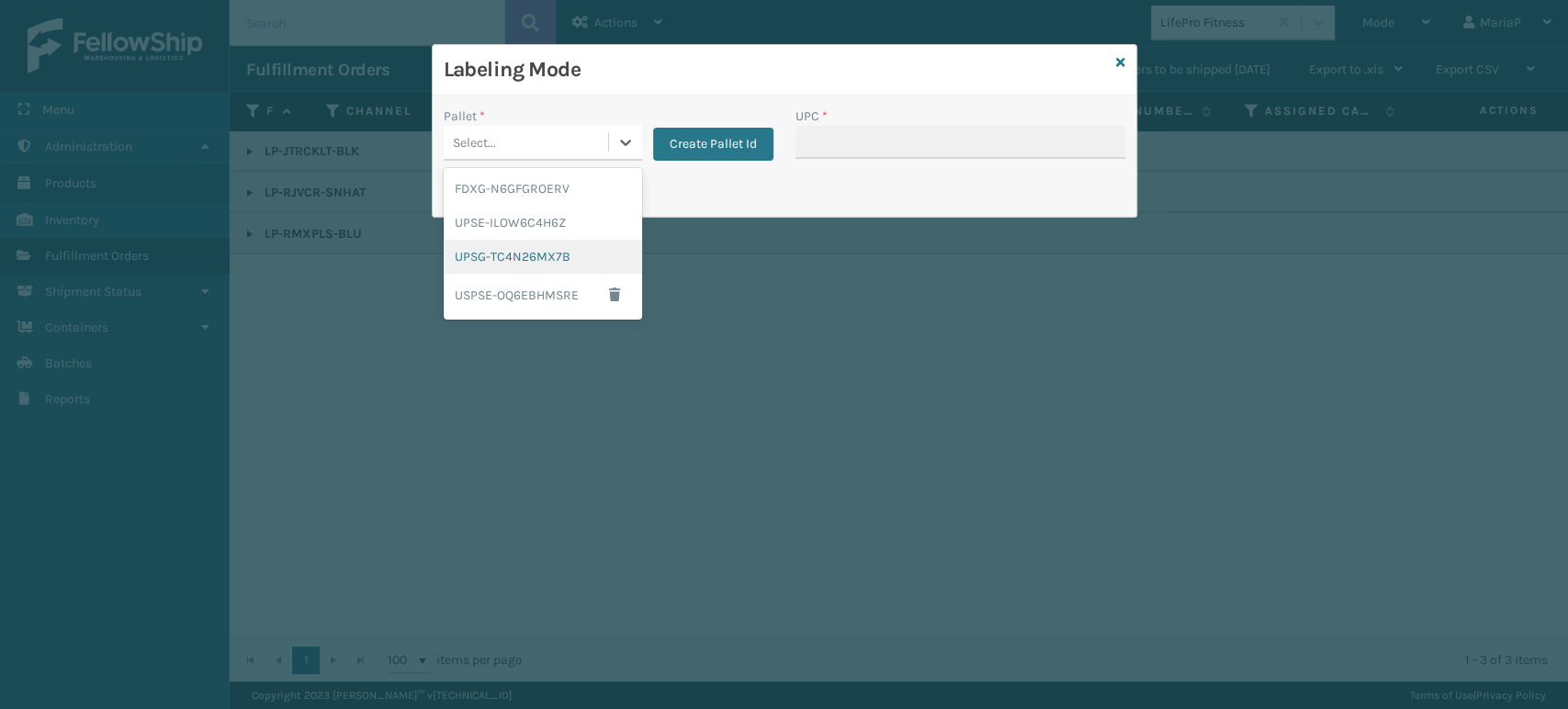
click at [568, 251] on div "UPSG-TC4N26MX7B" at bounding box center [543, 256] width 198 height 34
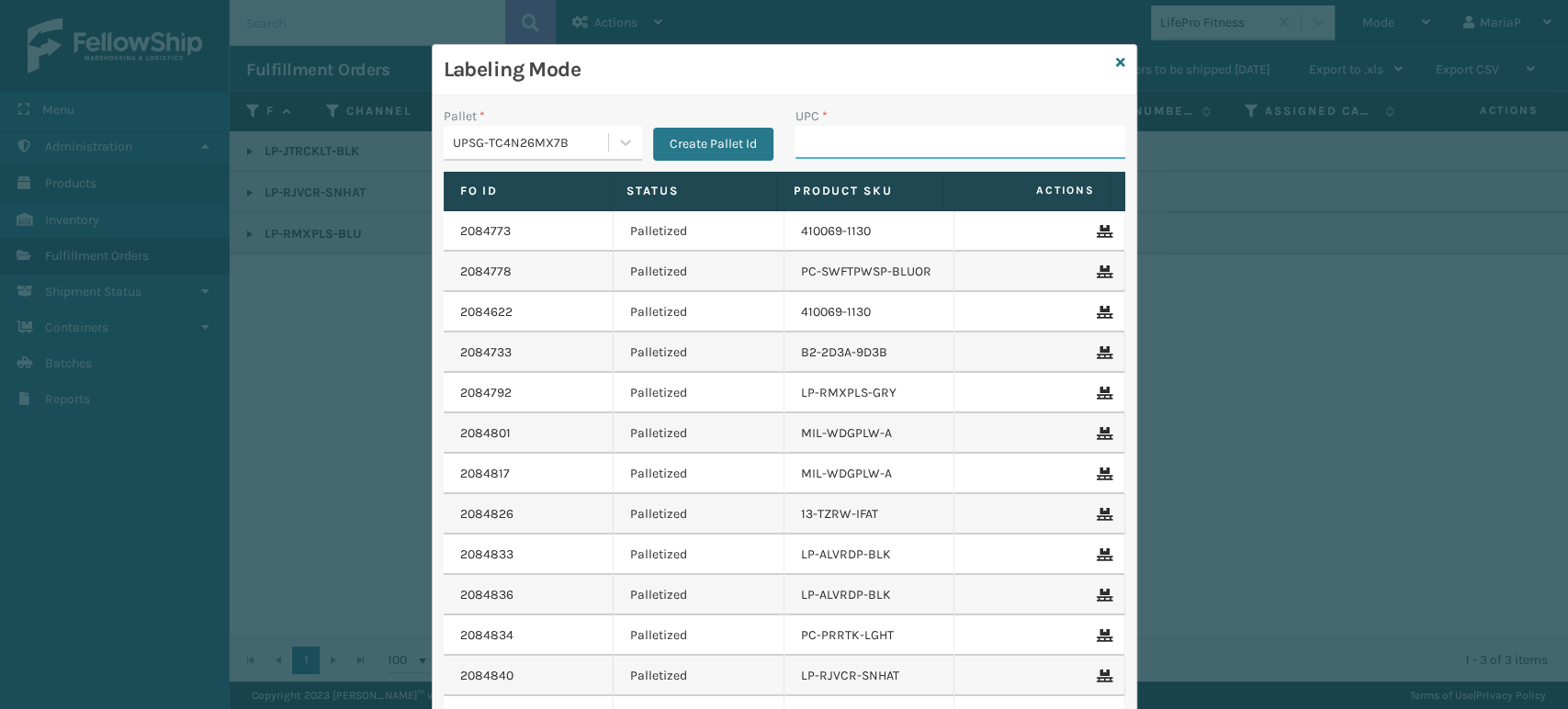
click at [847, 156] on input "UPC *" at bounding box center [960, 143] width 329 height 33
paste input "810161332175"
type input "810161332175"
type input "RBJ-S-20158-04"
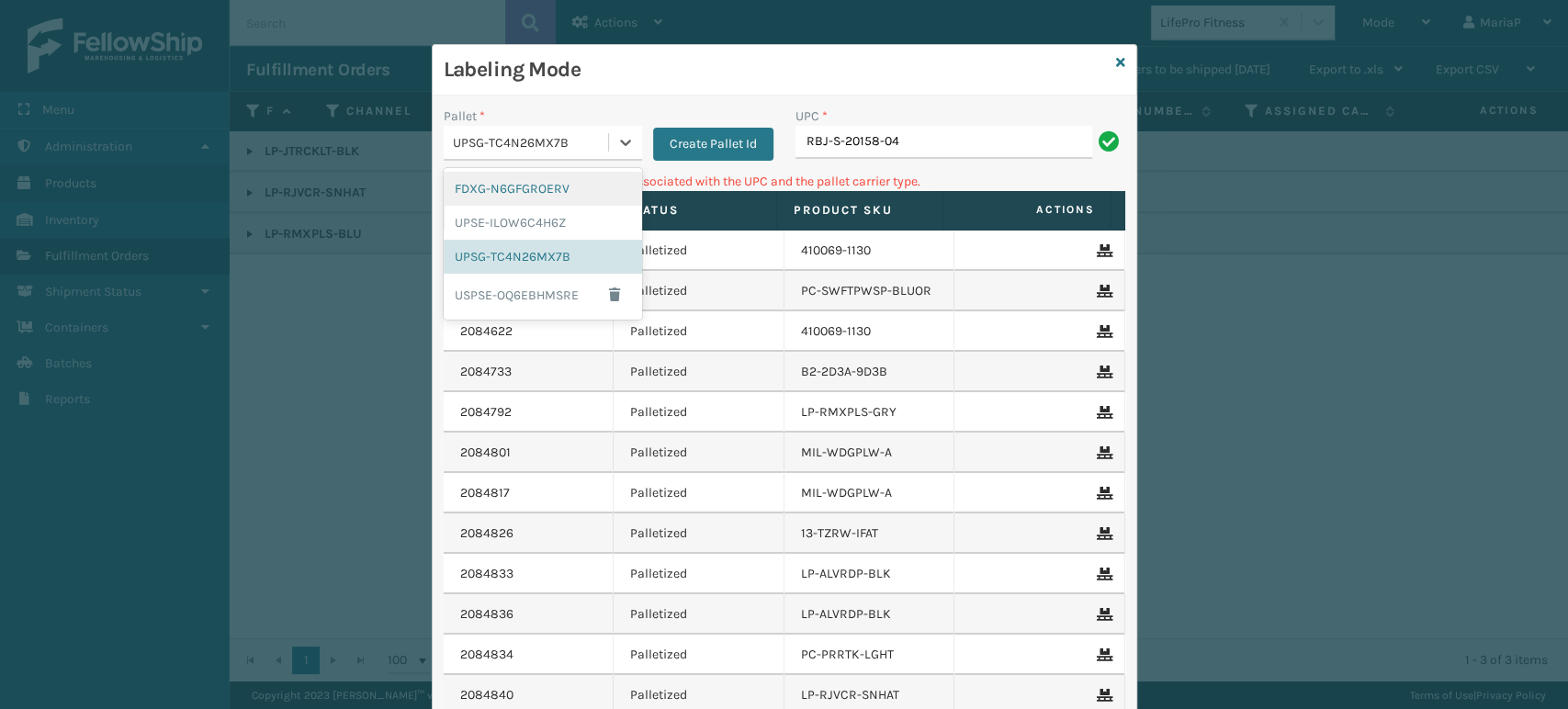
click at [571, 147] on div "UPSG-TC4N26MX7B" at bounding box center [531, 143] width 157 height 19
drag, startPoint x: 515, startPoint y: 191, endPoint x: 564, endPoint y: 191, distance: 49.0
click at [518, 191] on div "FDXG-N6GFGROERV" at bounding box center [543, 188] width 198 height 34
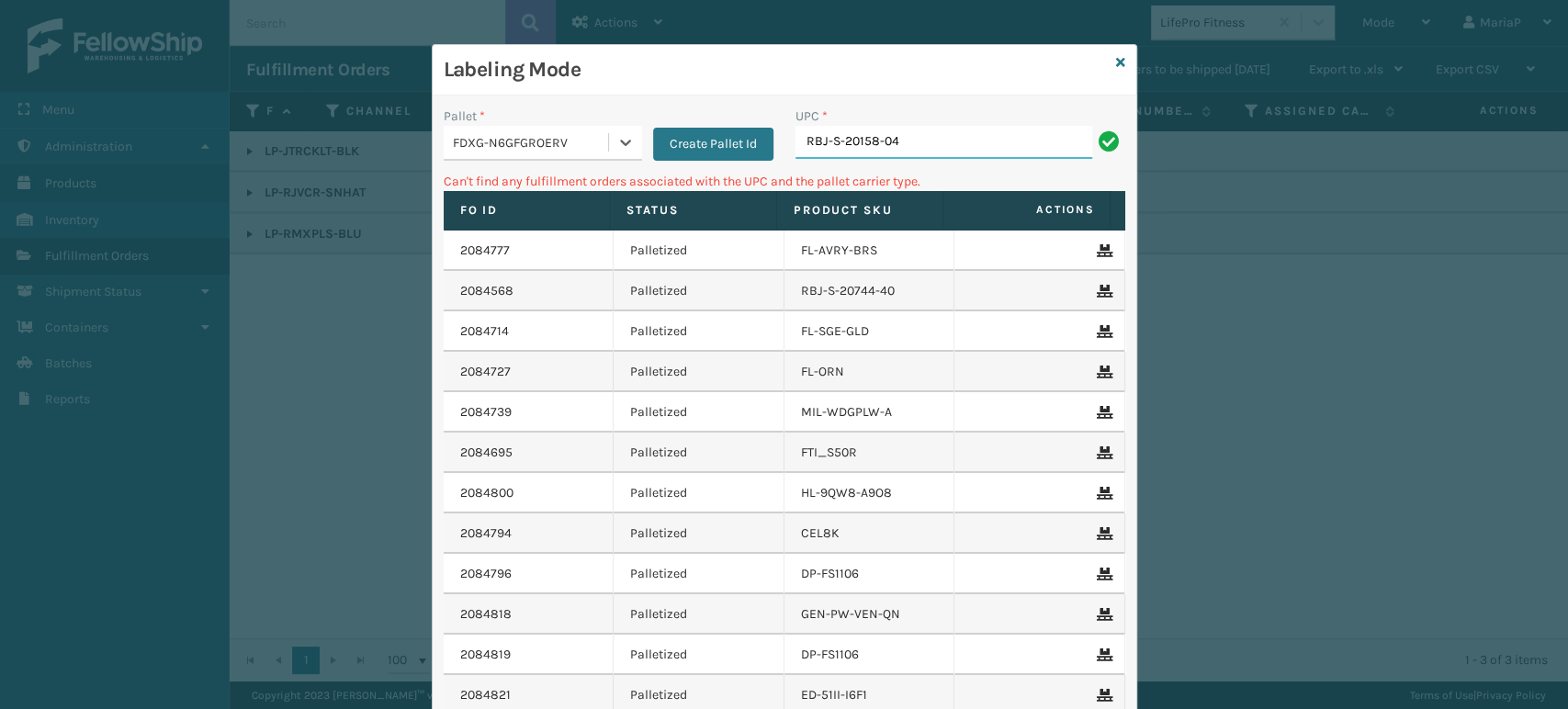
click at [824, 151] on input "RBJ-S-20158-04" at bounding box center [944, 143] width 297 height 33
click at [825, 150] on input "RBJ-S-20158-04" at bounding box center [944, 143] width 297 height 33
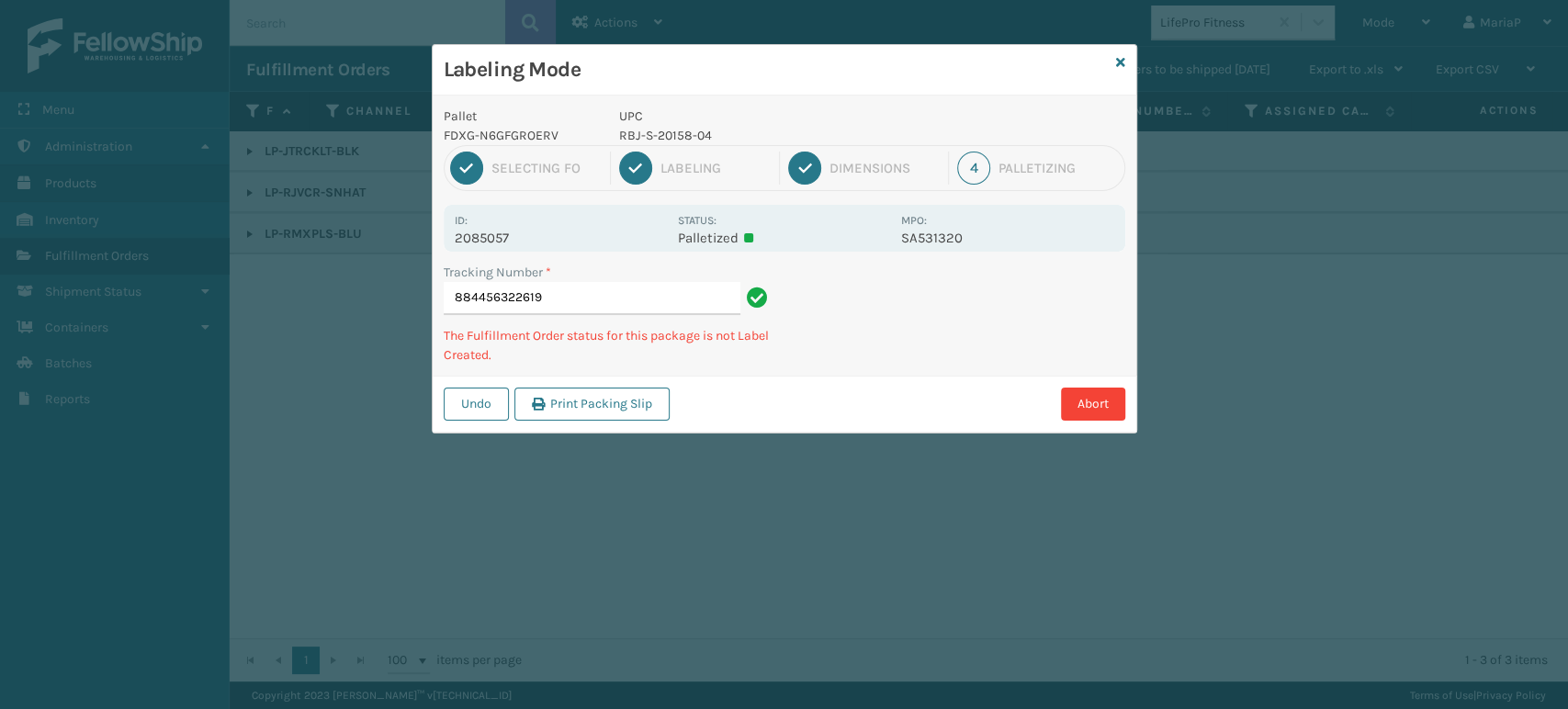
type input "884456322619RBJ-S-20158-04"
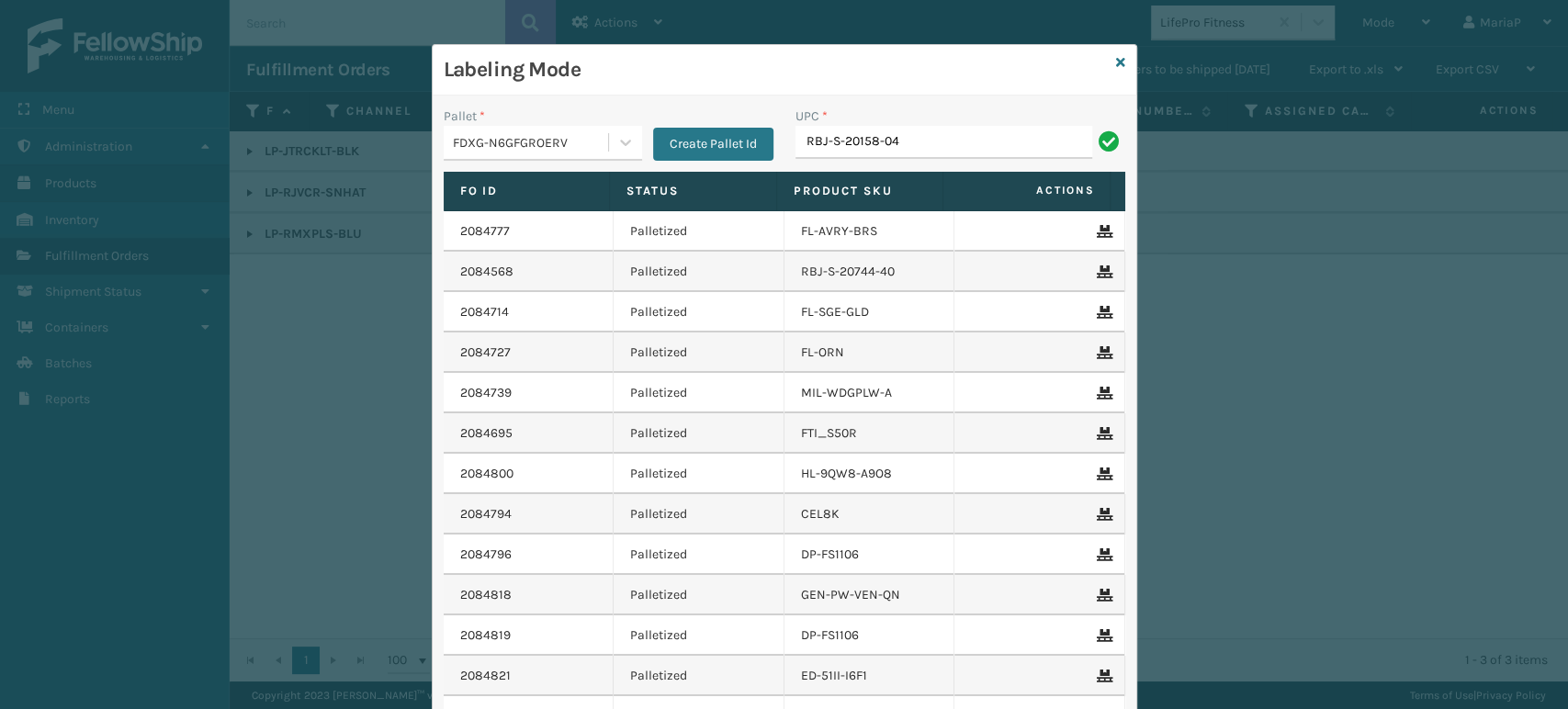
type input "RBJ-S-20158-04"
type input "RBJ-S-20744-40"
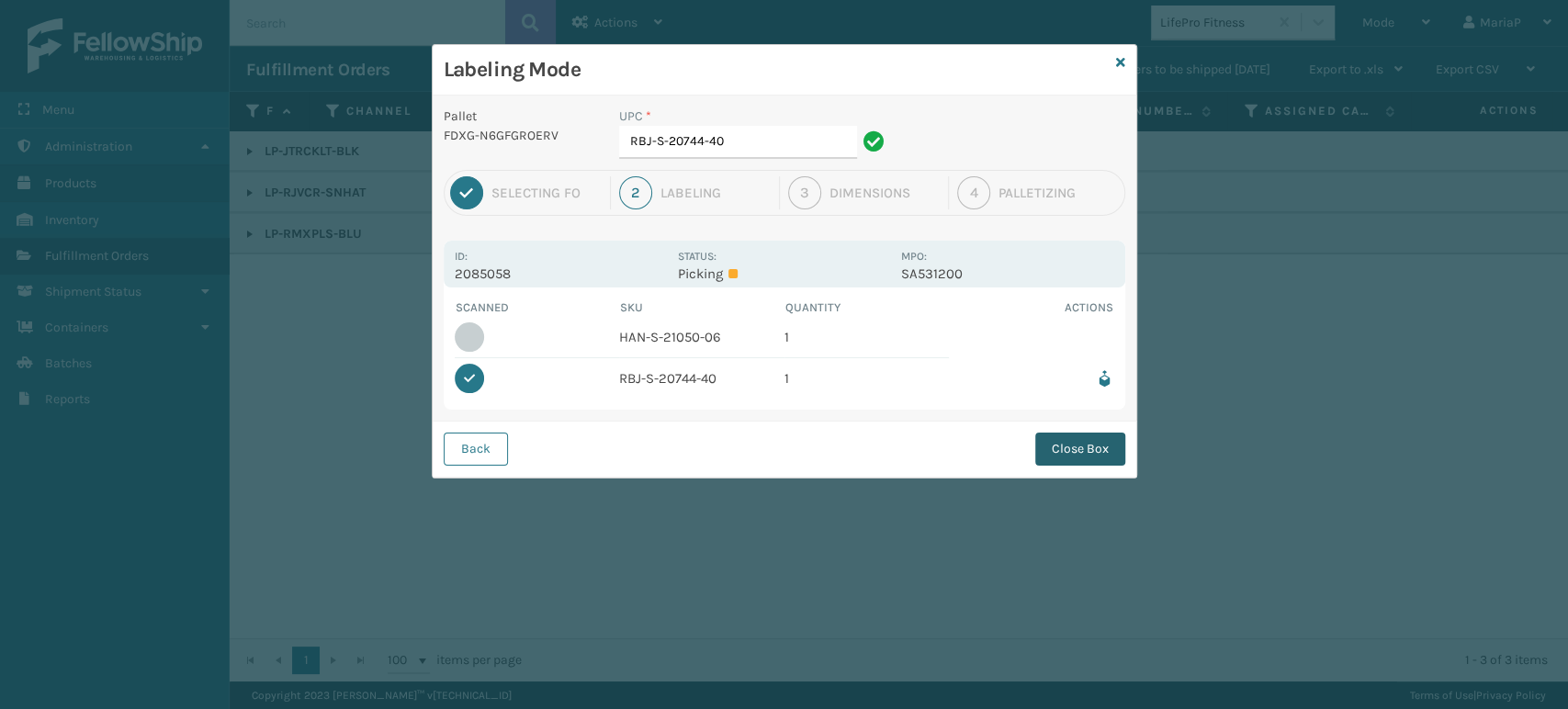
click at [1064, 442] on button "Close Box" at bounding box center [1080, 449] width 90 height 33
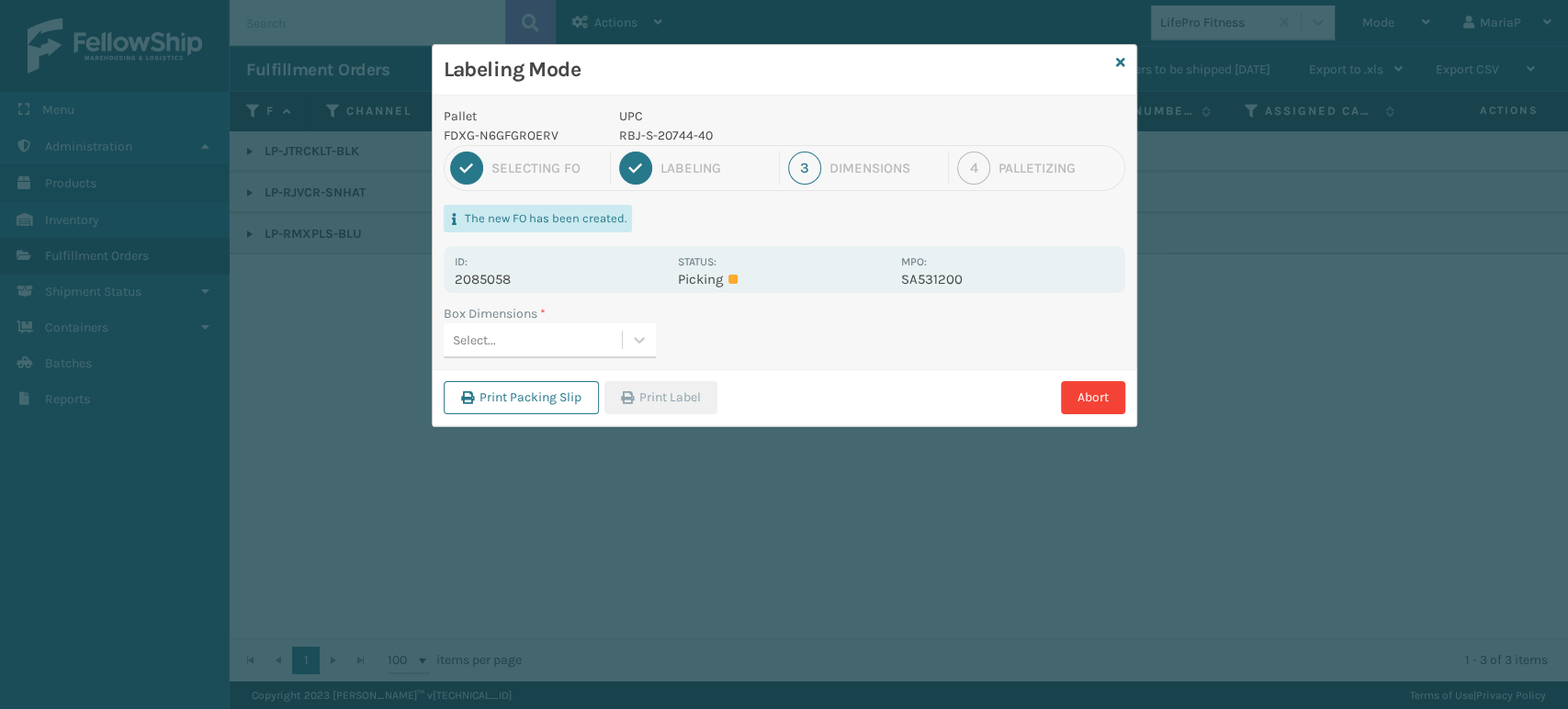
click at [564, 333] on div "Select..." at bounding box center [533, 340] width 178 height 30
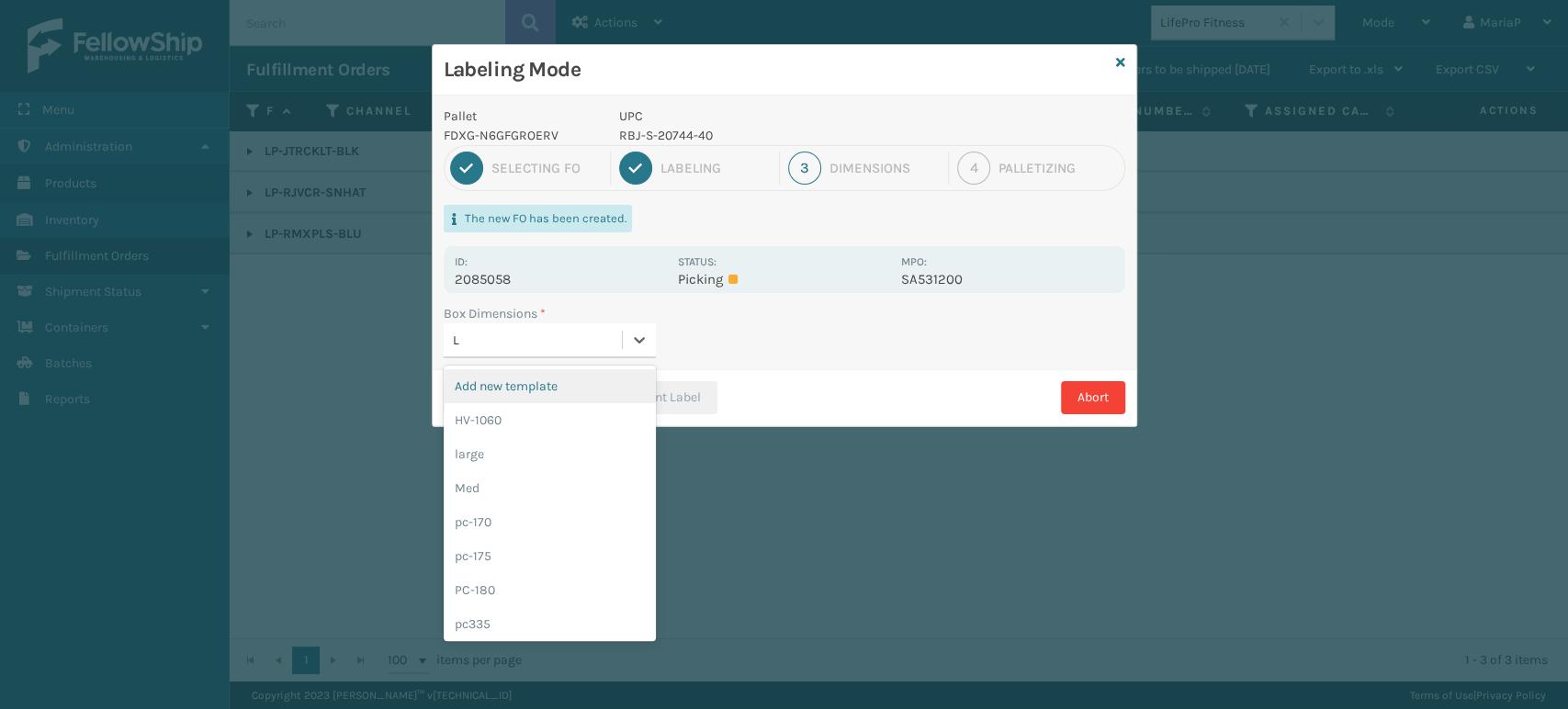
type input "LA"
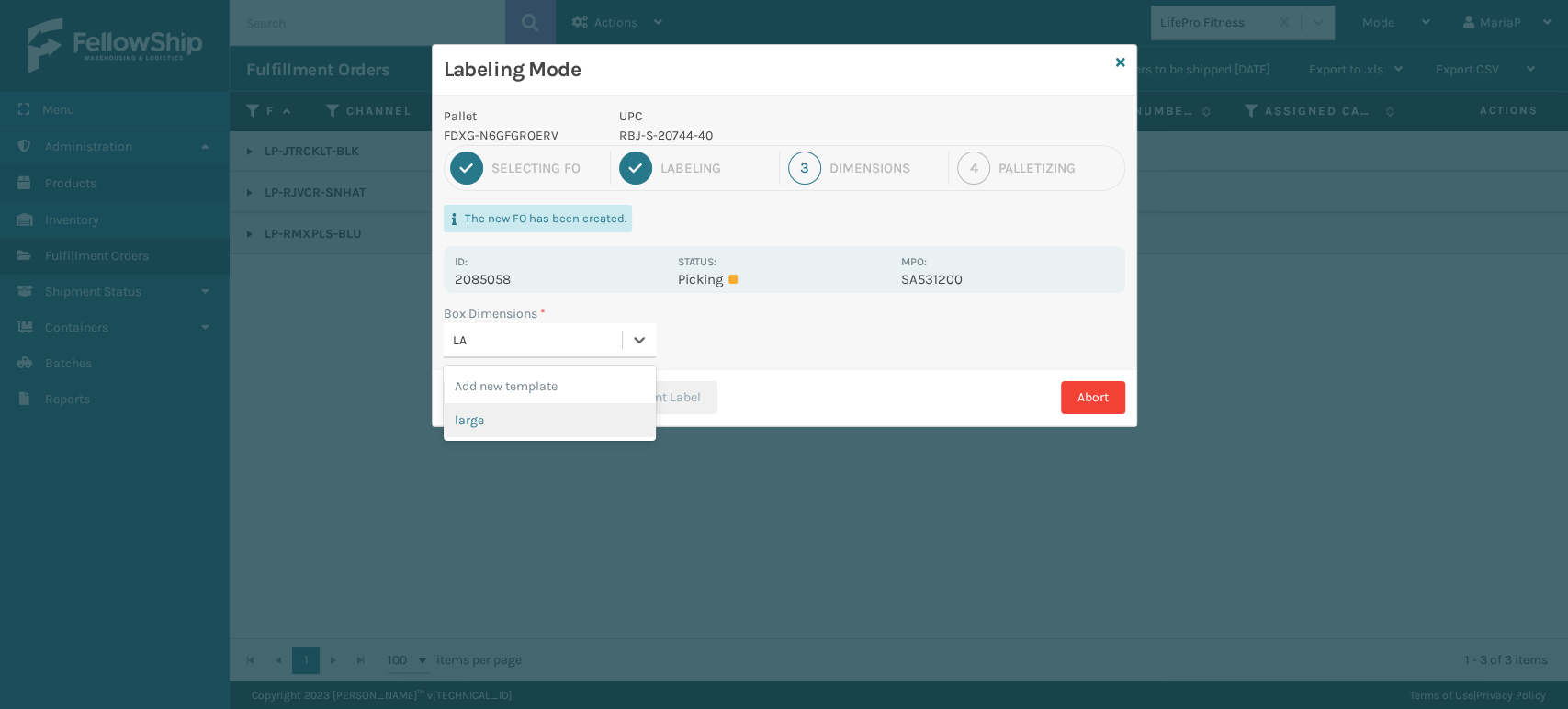
click at [500, 422] on div "large" at bounding box center [550, 420] width 212 height 34
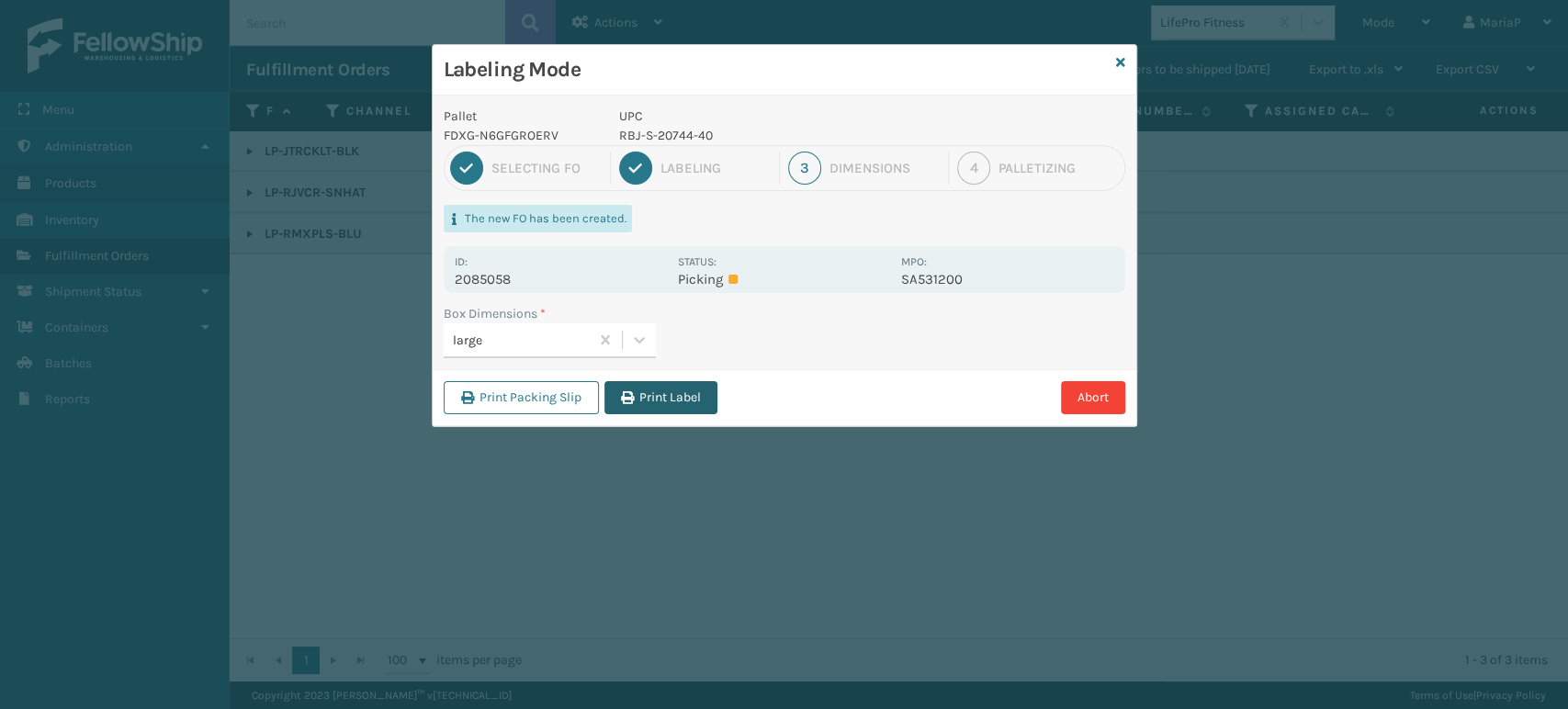
click at [641, 412] on button "Print Label" at bounding box center [661, 398] width 113 height 33
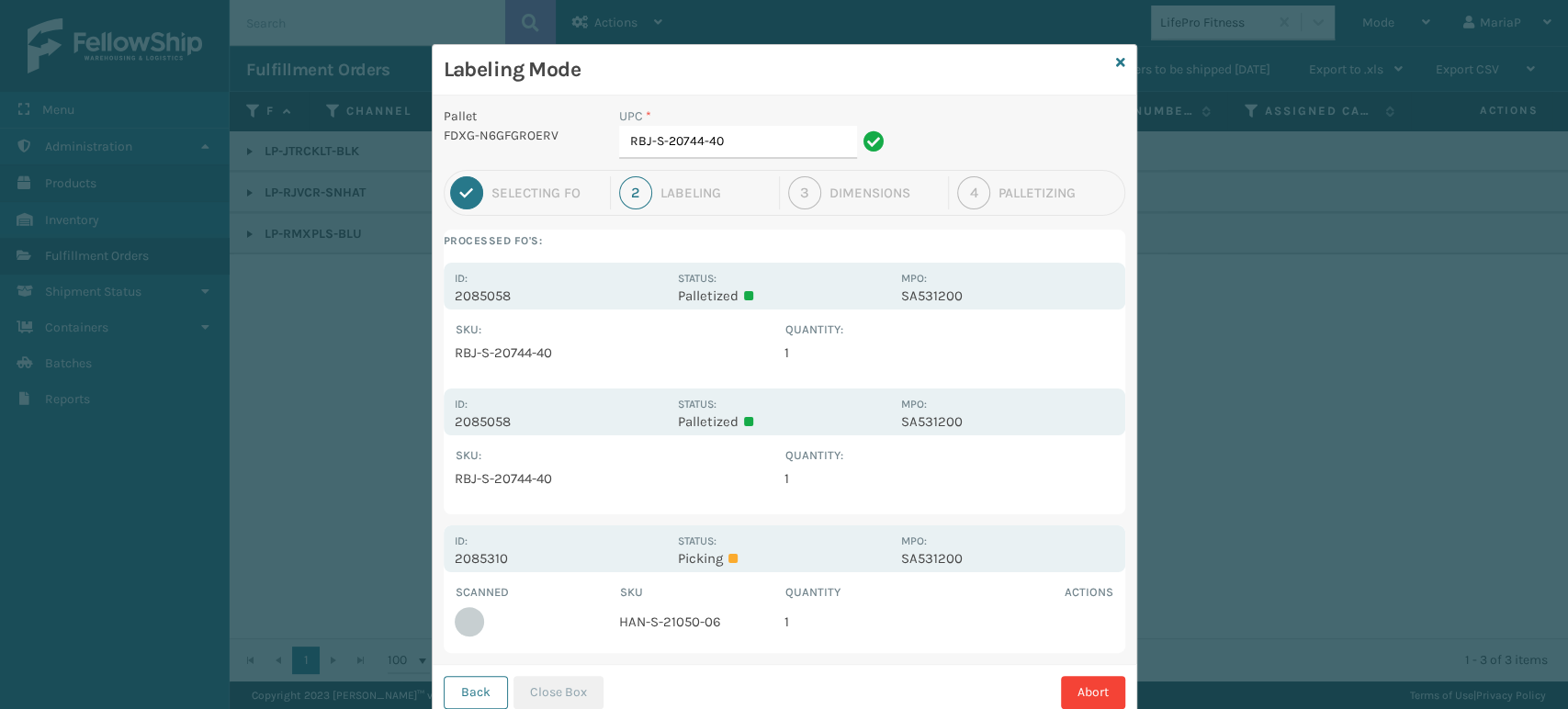
click at [660, 621] on td "HAN-S-21050-06" at bounding box center [702, 622] width 166 height 40
click at [662, 618] on td "HAN-S-21050-06" at bounding box center [702, 622] width 166 height 40
click at [663, 617] on td "HAN-S-21050-06" at bounding box center [702, 622] width 166 height 40
copy td "HAN-S-21050-06"
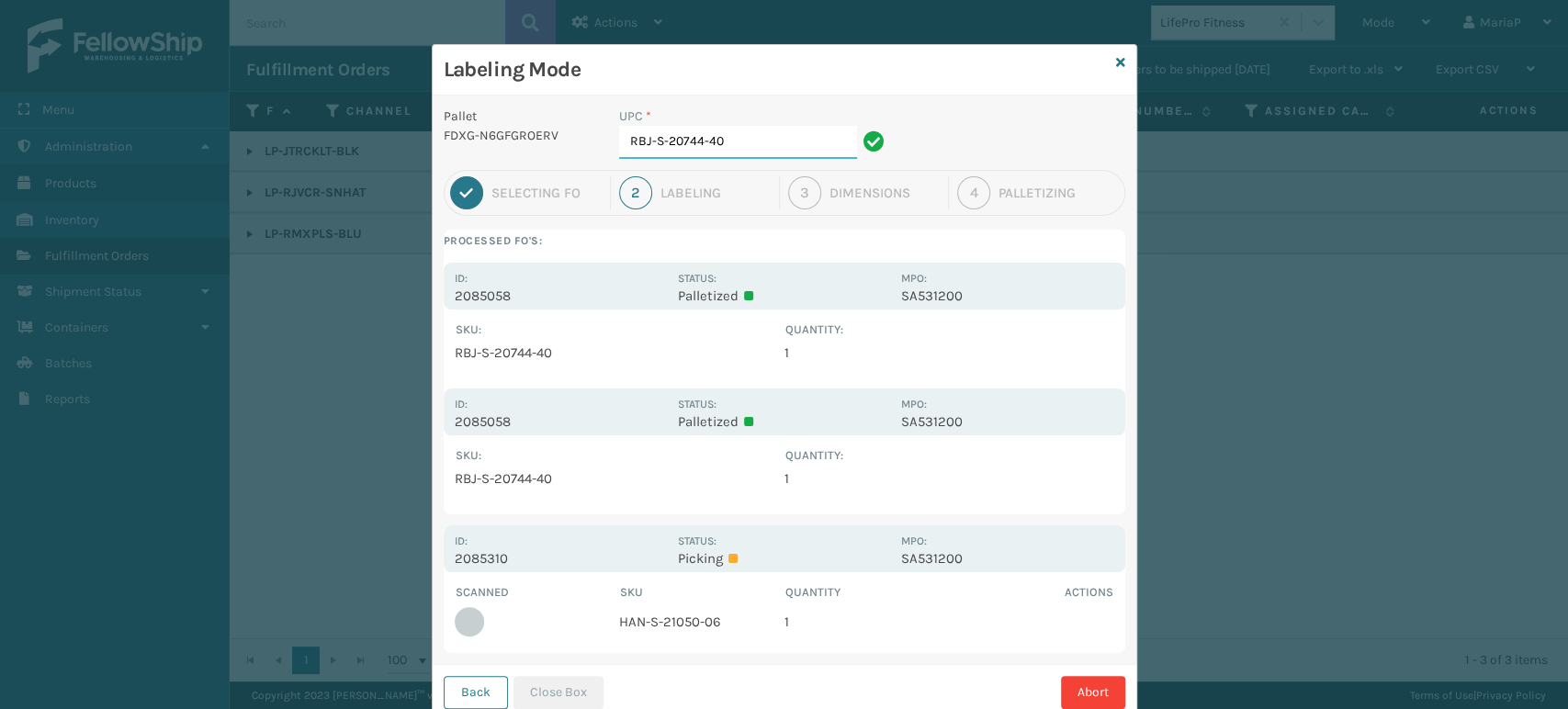
click at [737, 138] on input "RBJ-S-20744-40" at bounding box center [738, 143] width 238 height 33
paste input "HAN-S-21050-06"
type input "HAN-S-21050-06"
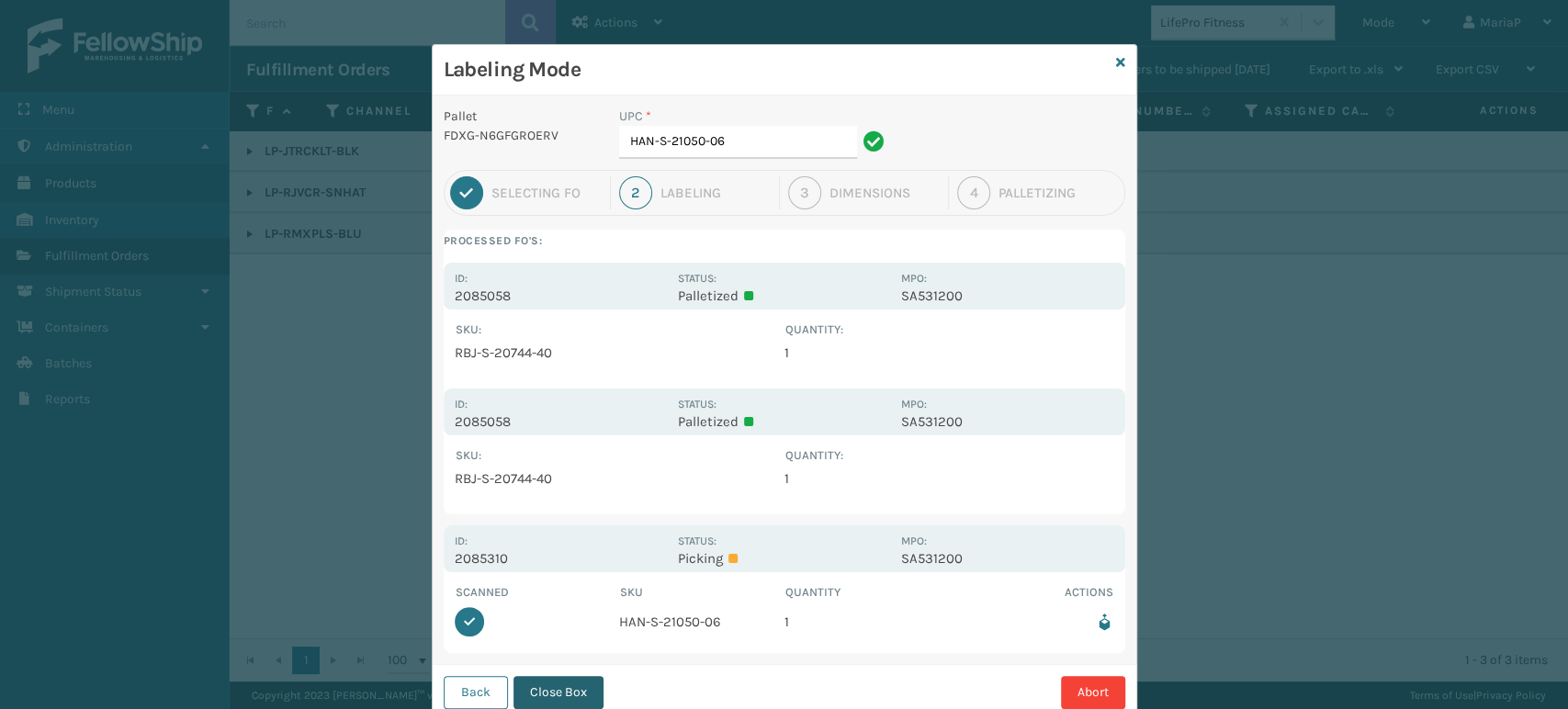
click at [528, 687] on button "Close Box" at bounding box center [558, 693] width 90 height 33
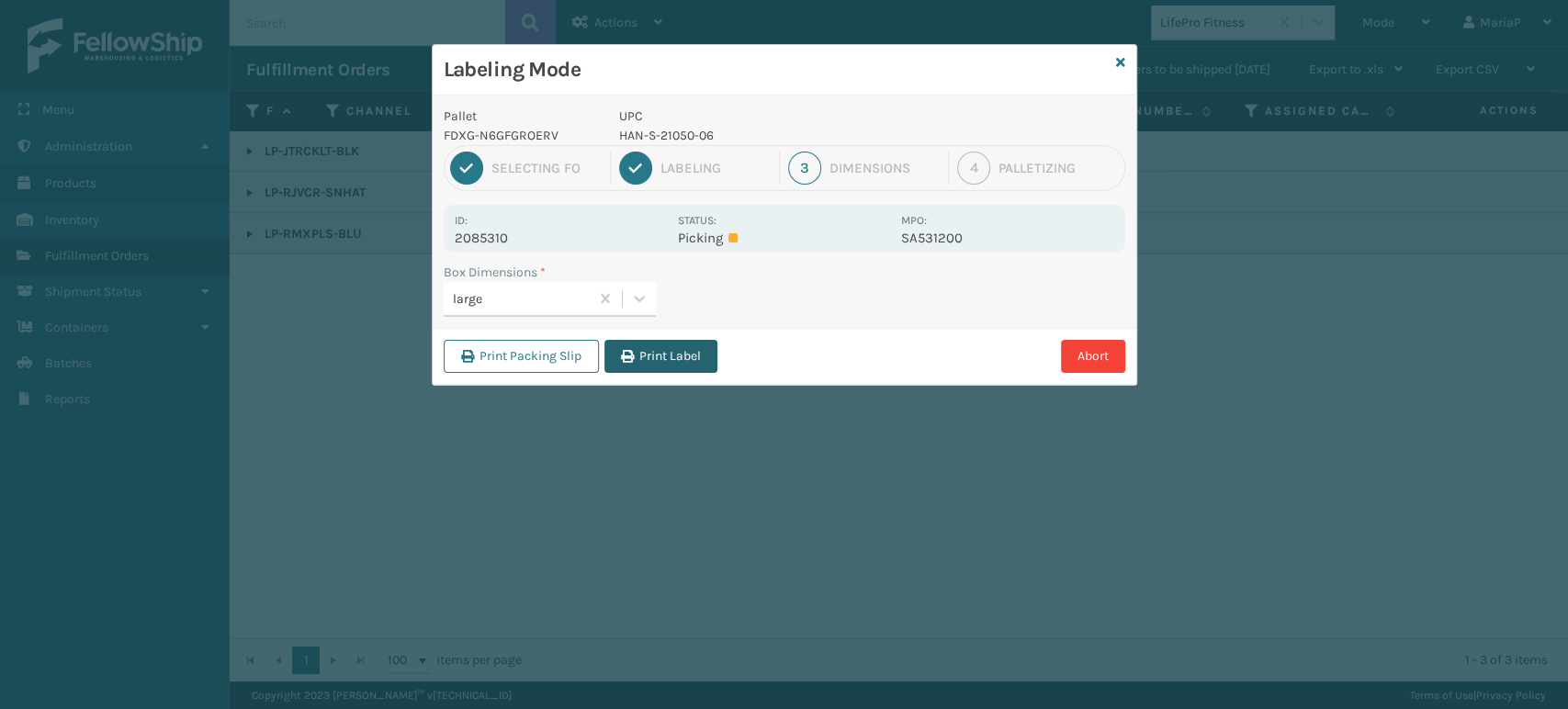
click at [662, 361] on button "Print Label" at bounding box center [661, 356] width 113 height 33
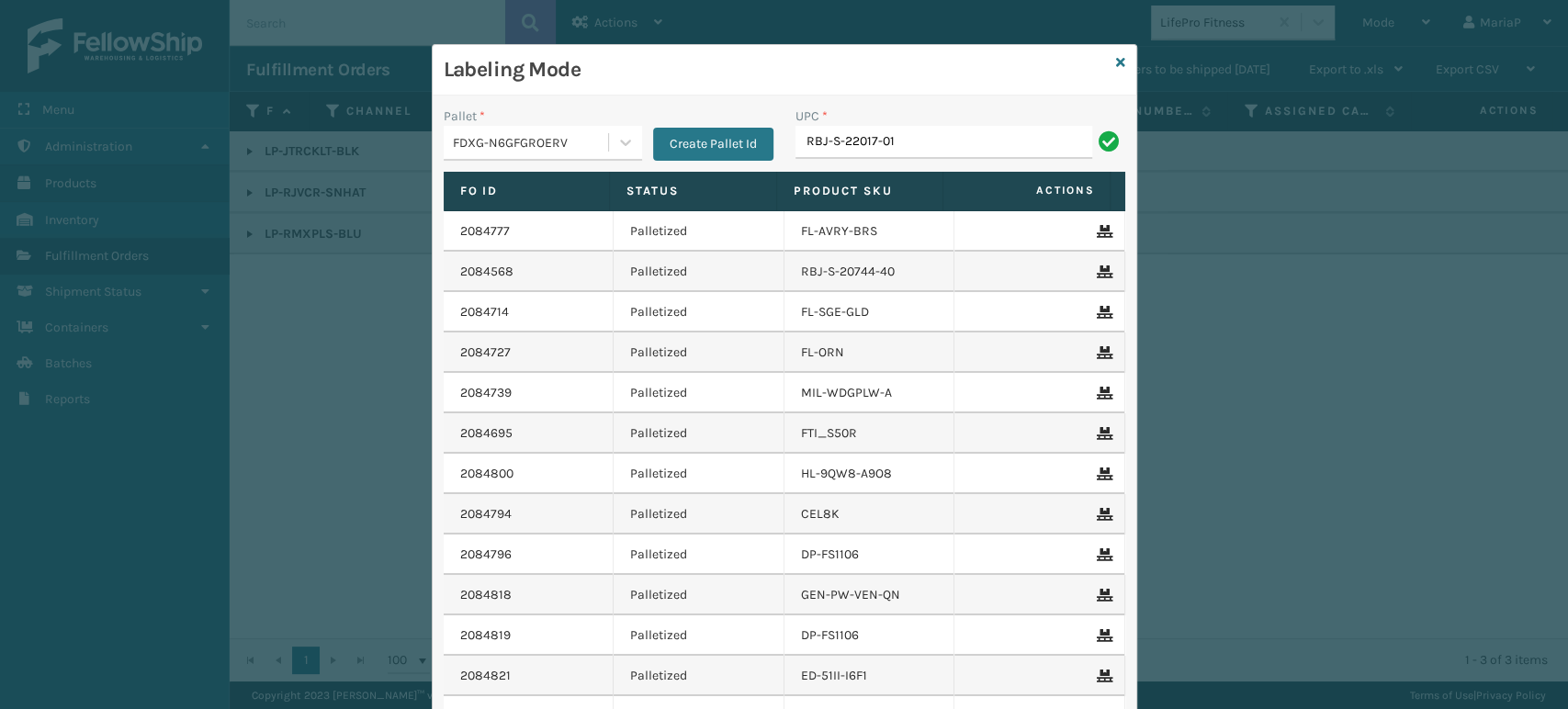
type input "RBJ-S-22017-01"
type input "RBJ-S-20158-04"
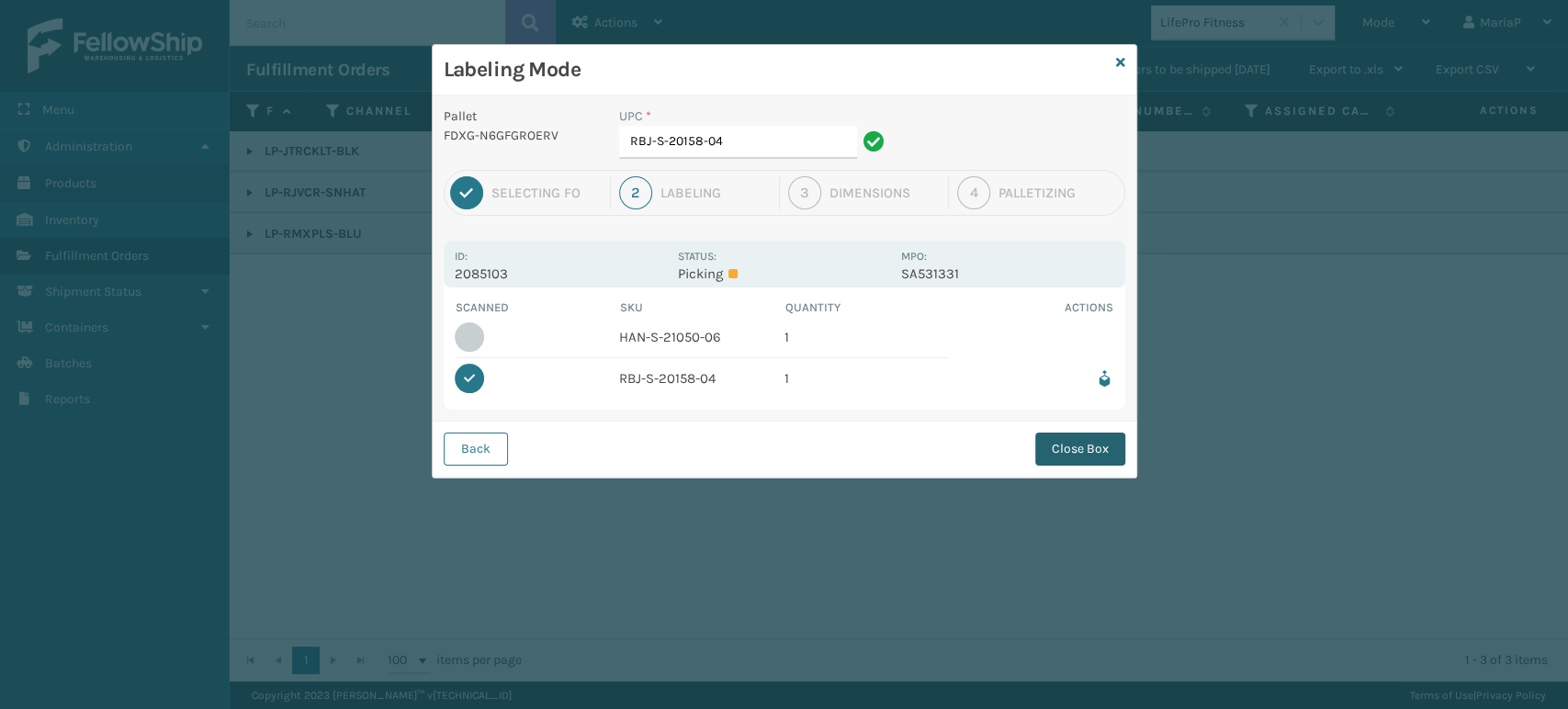
click at [1071, 440] on button "Close Box" at bounding box center [1080, 449] width 90 height 33
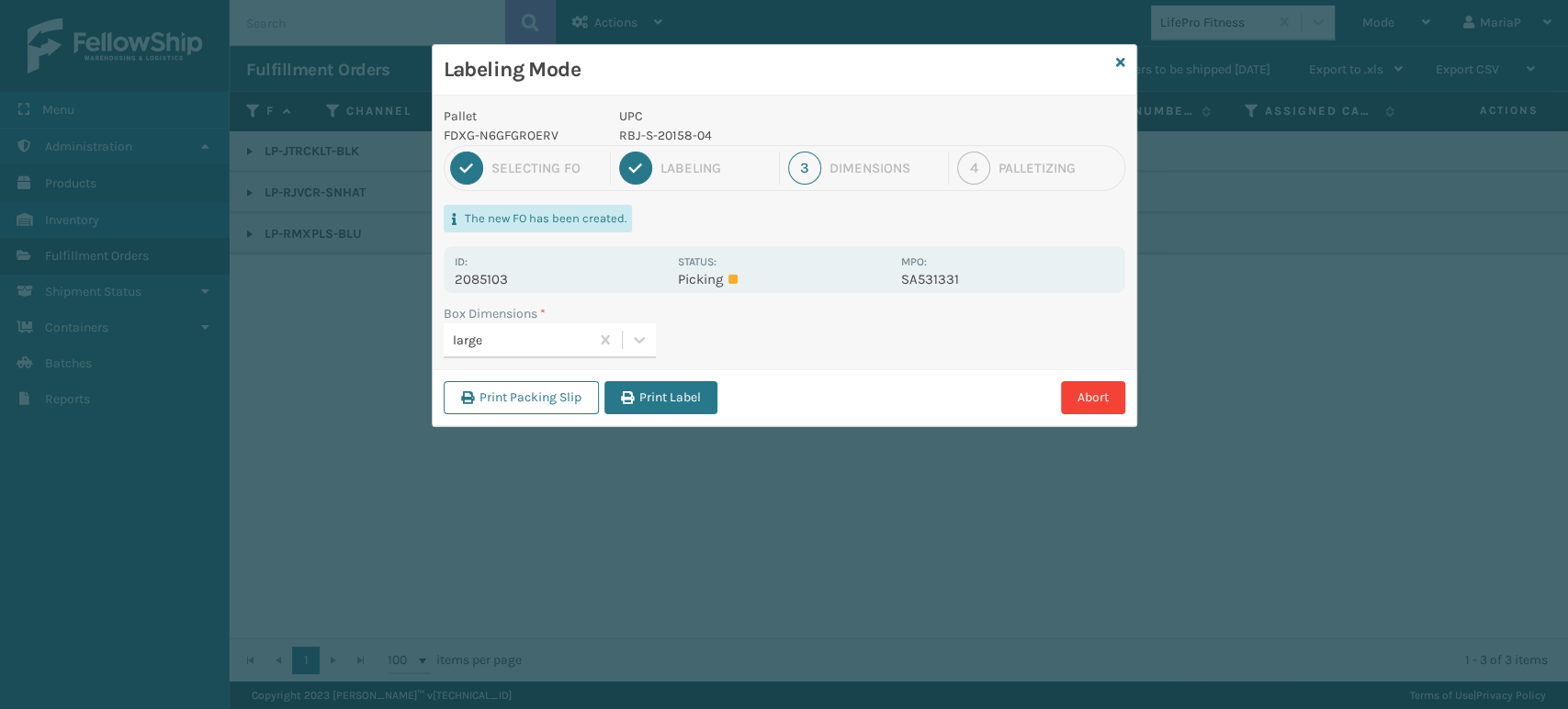
click at [635, 395] on button "Print Label" at bounding box center [661, 398] width 113 height 33
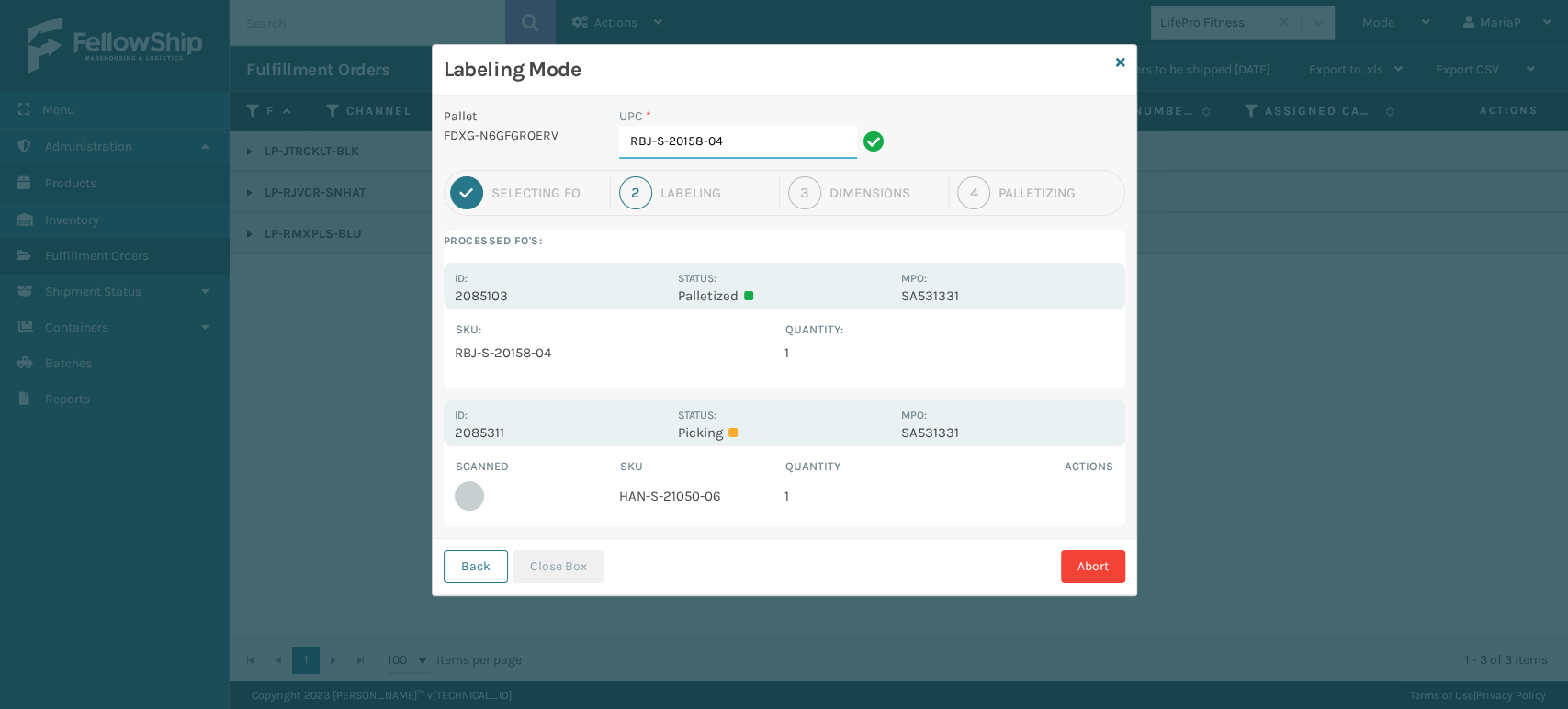
click at [735, 143] on input "RBJ-S-20158-04" at bounding box center [738, 143] width 238 height 33
paste input "HAN-S-21050-06"
type input "HAN-S-21050-06"
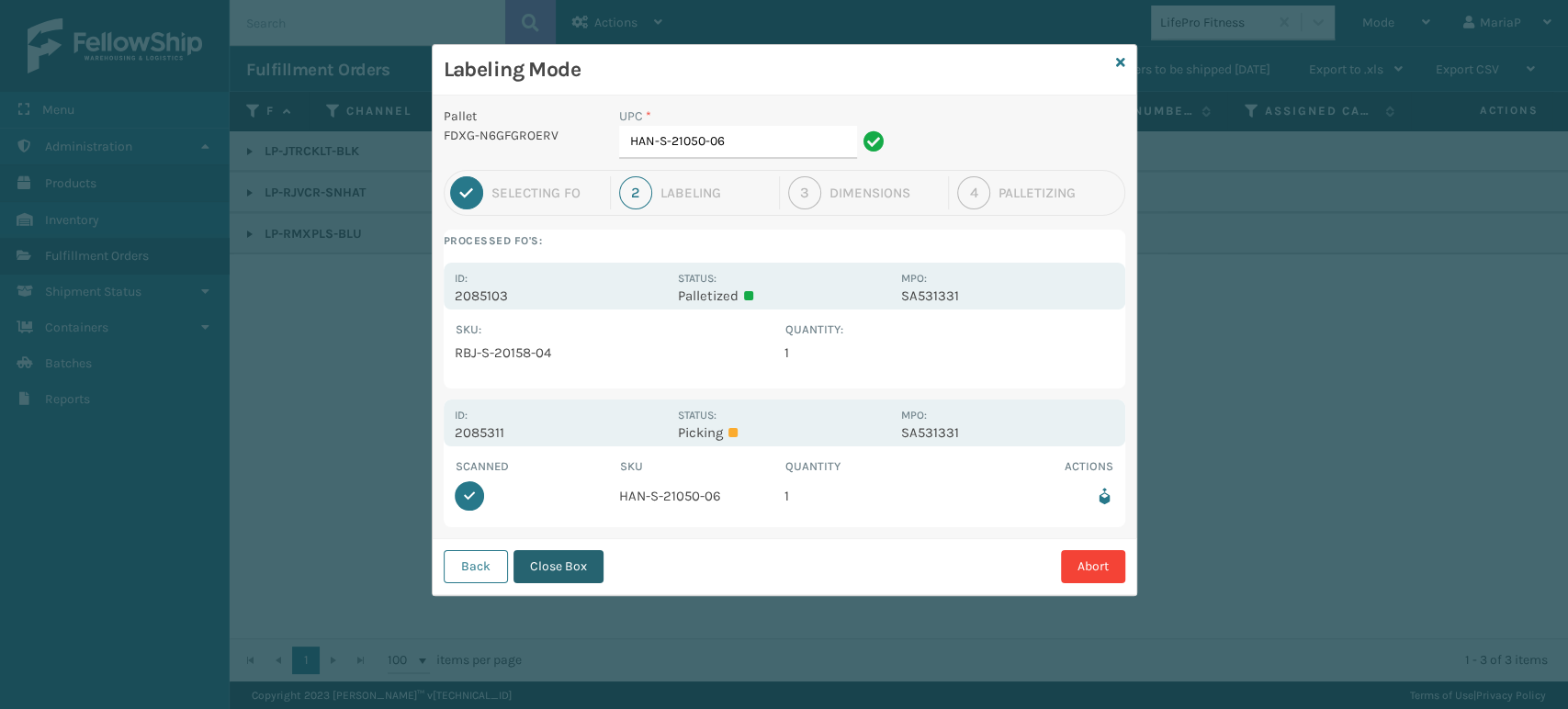
click at [577, 561] on button "Close Box" at bounding box center [558, 566] width 90 height 33
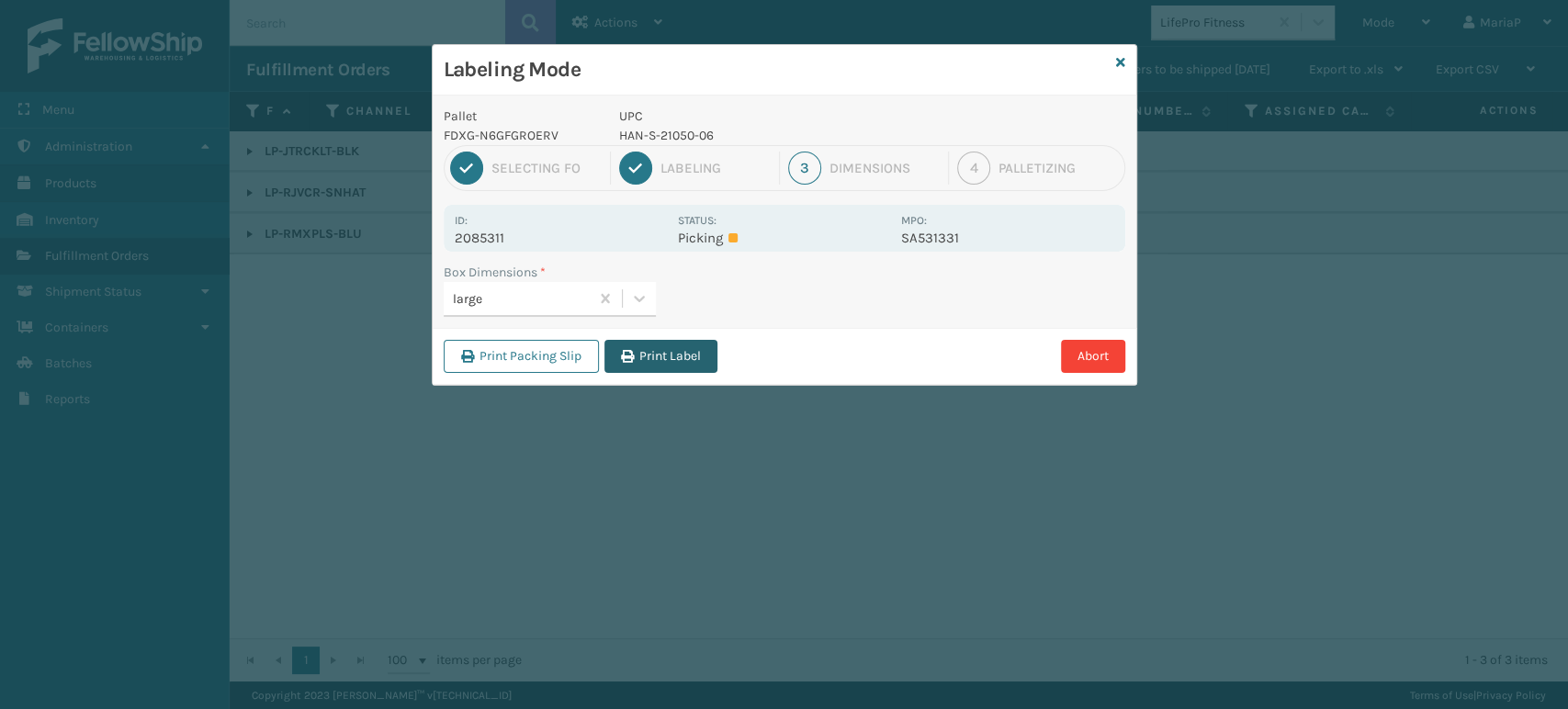
click at [667, 358] on button "Print Label" at bounding box center [661, 356] width 113 height 33
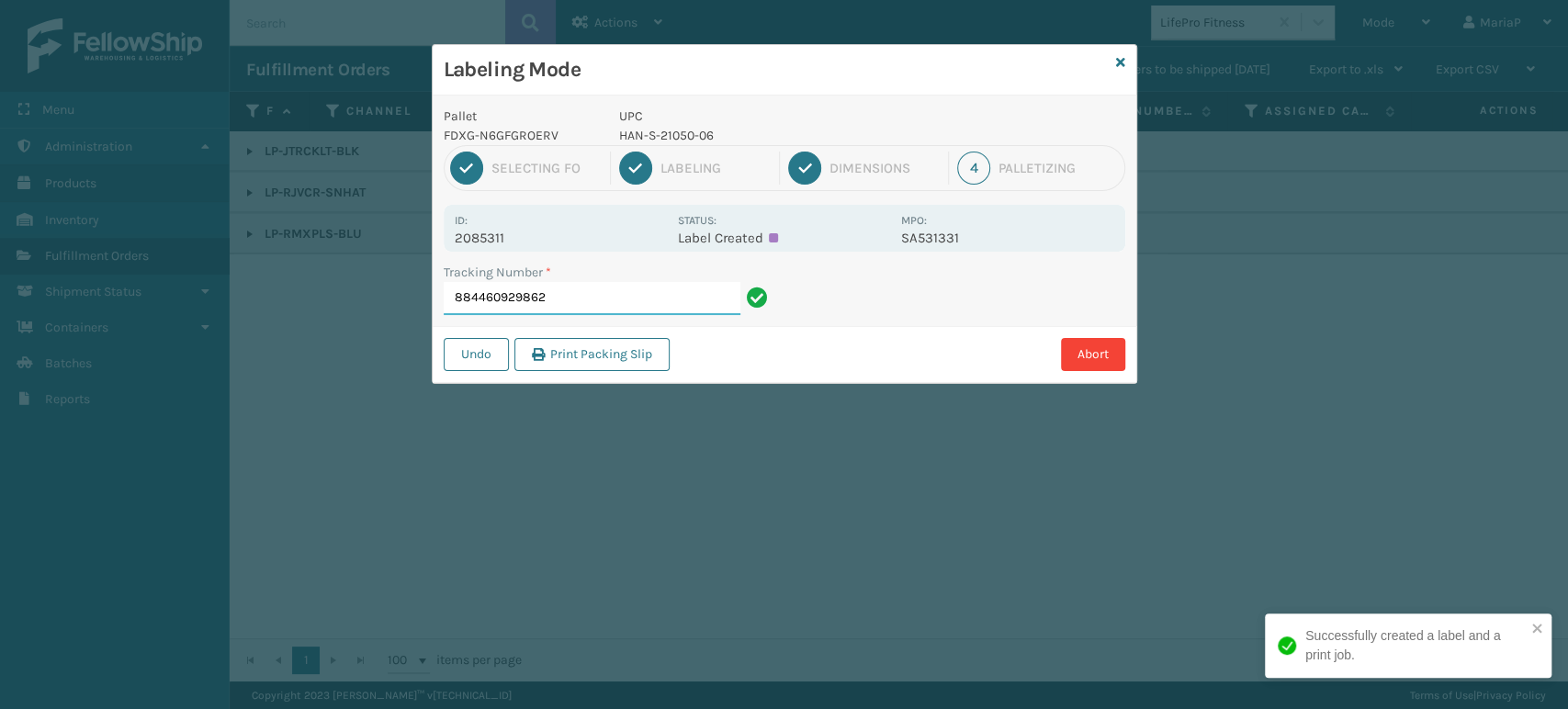
click at [678, 282] on input "884460929862" at bounding box center [592, 299] width 297 height 33
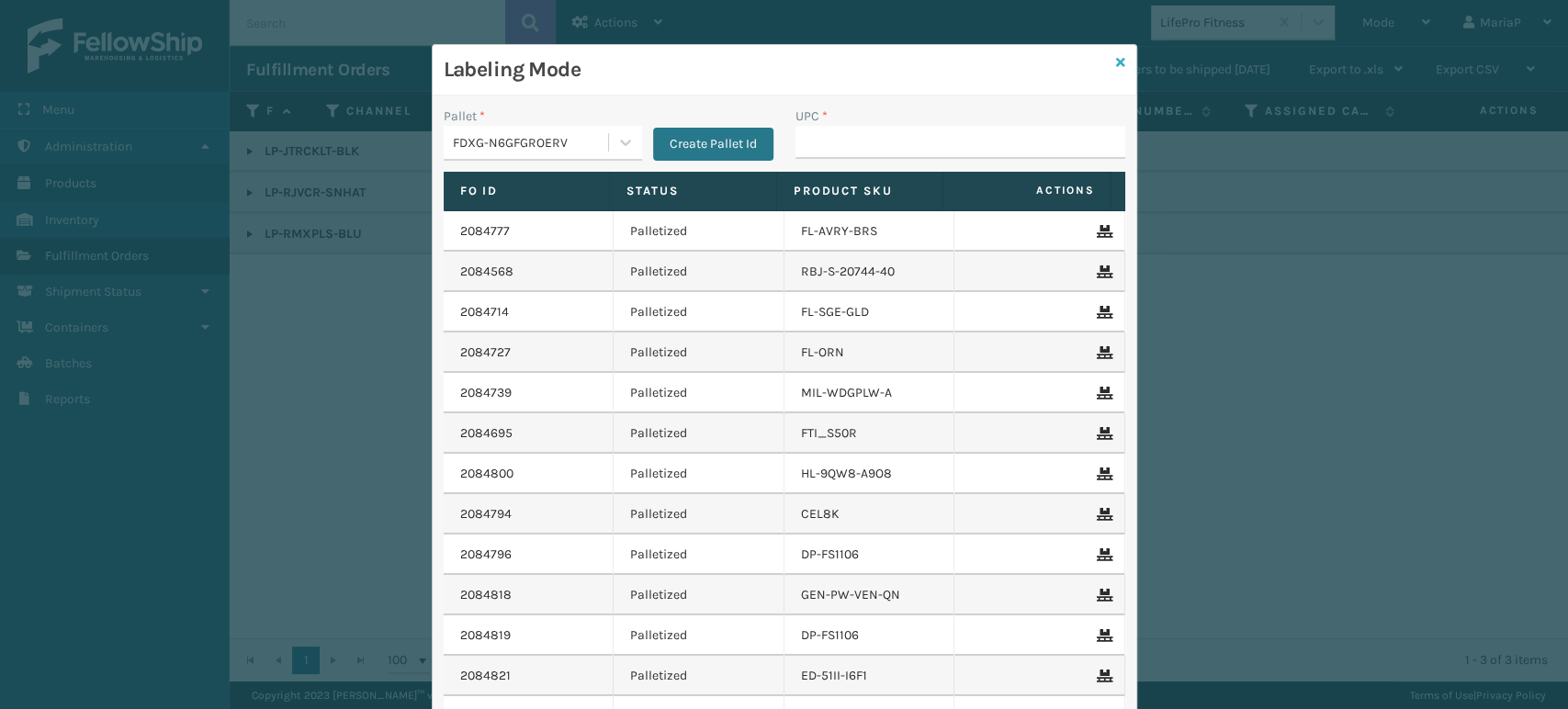
click at [1116, 61] on icon at bounding box center [1121, 62] width 10 height 13
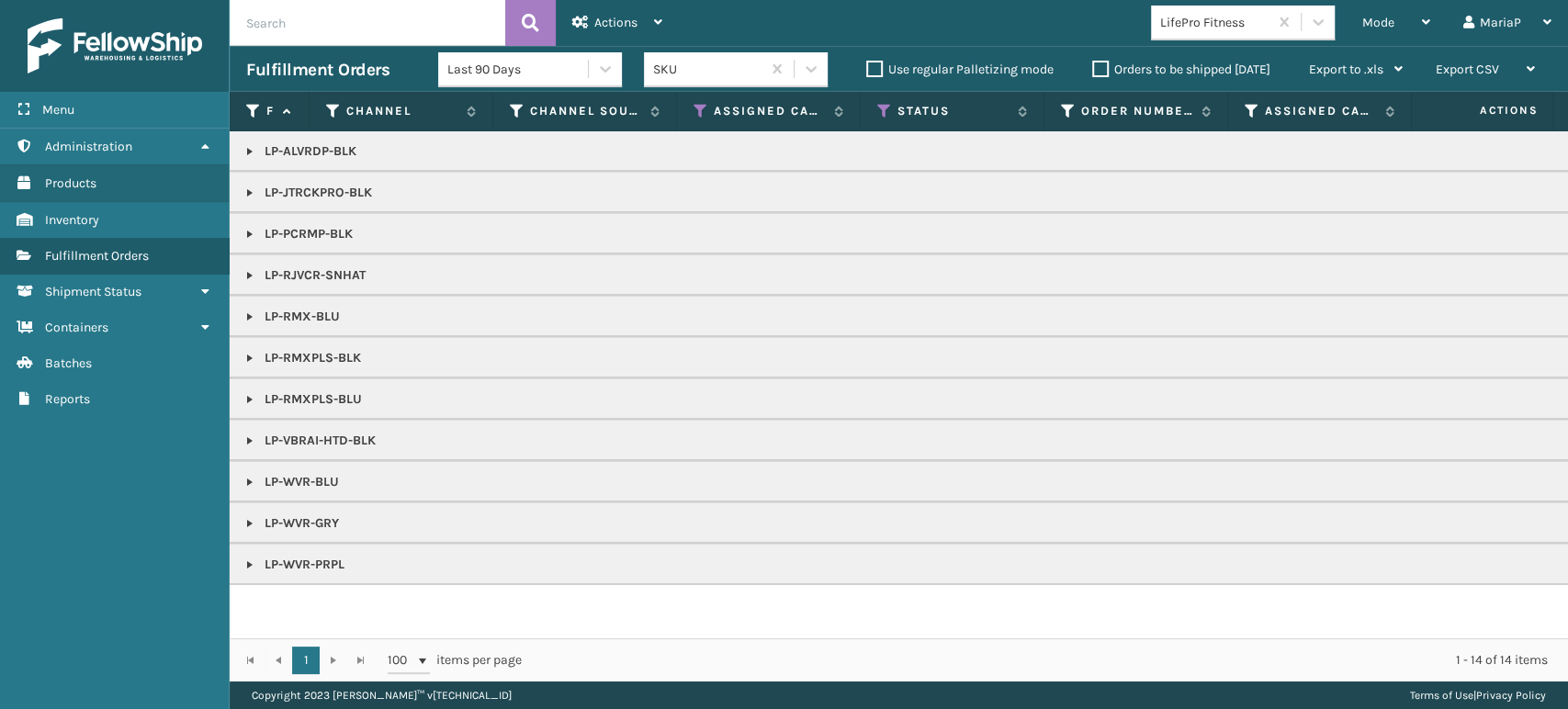
click at [1228, 20] on div "LifePro Fitness" at bounding box center [1215, 22] width 110 height 19
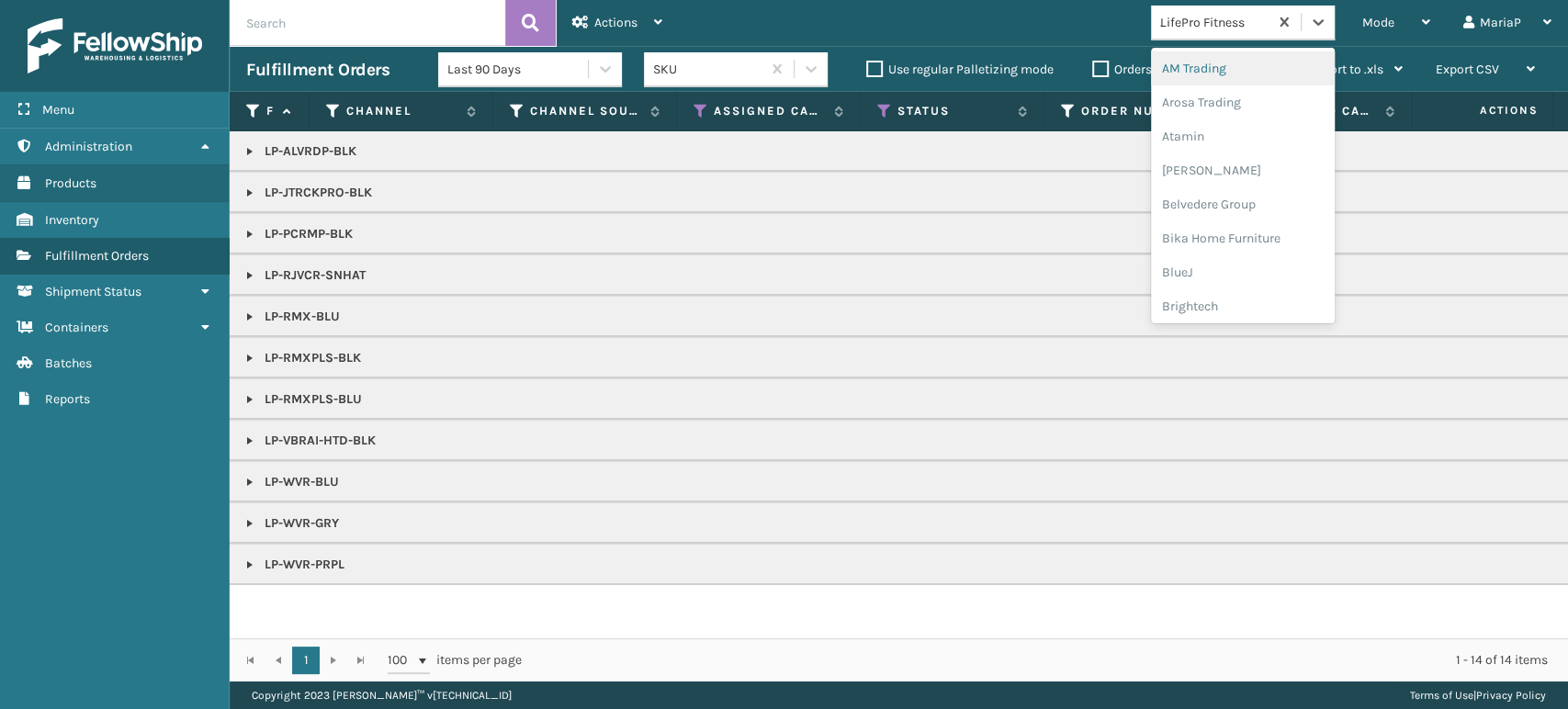
type input "JU"
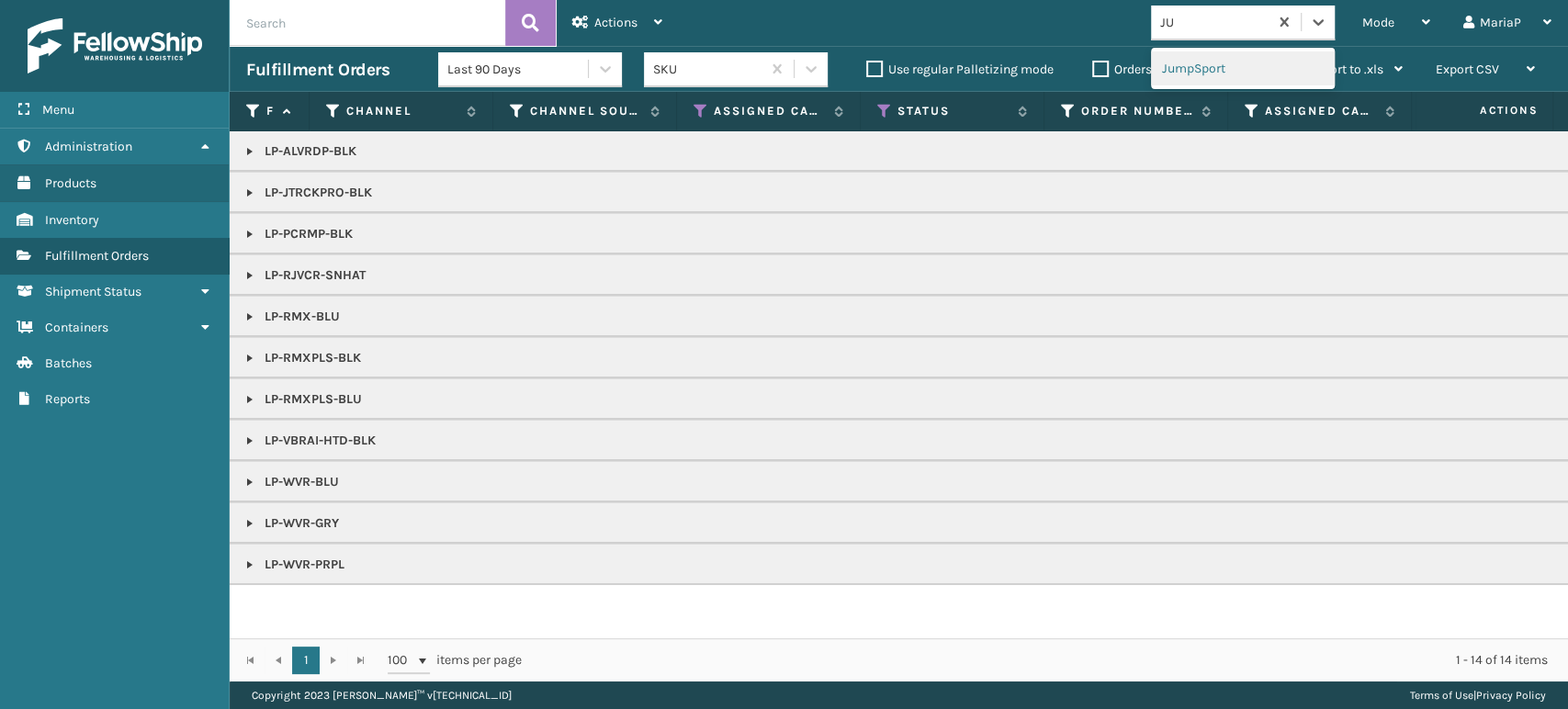
click at [1215, 70] on div "JumpSport" at bounding box center [1242, 67] width 184 height 34
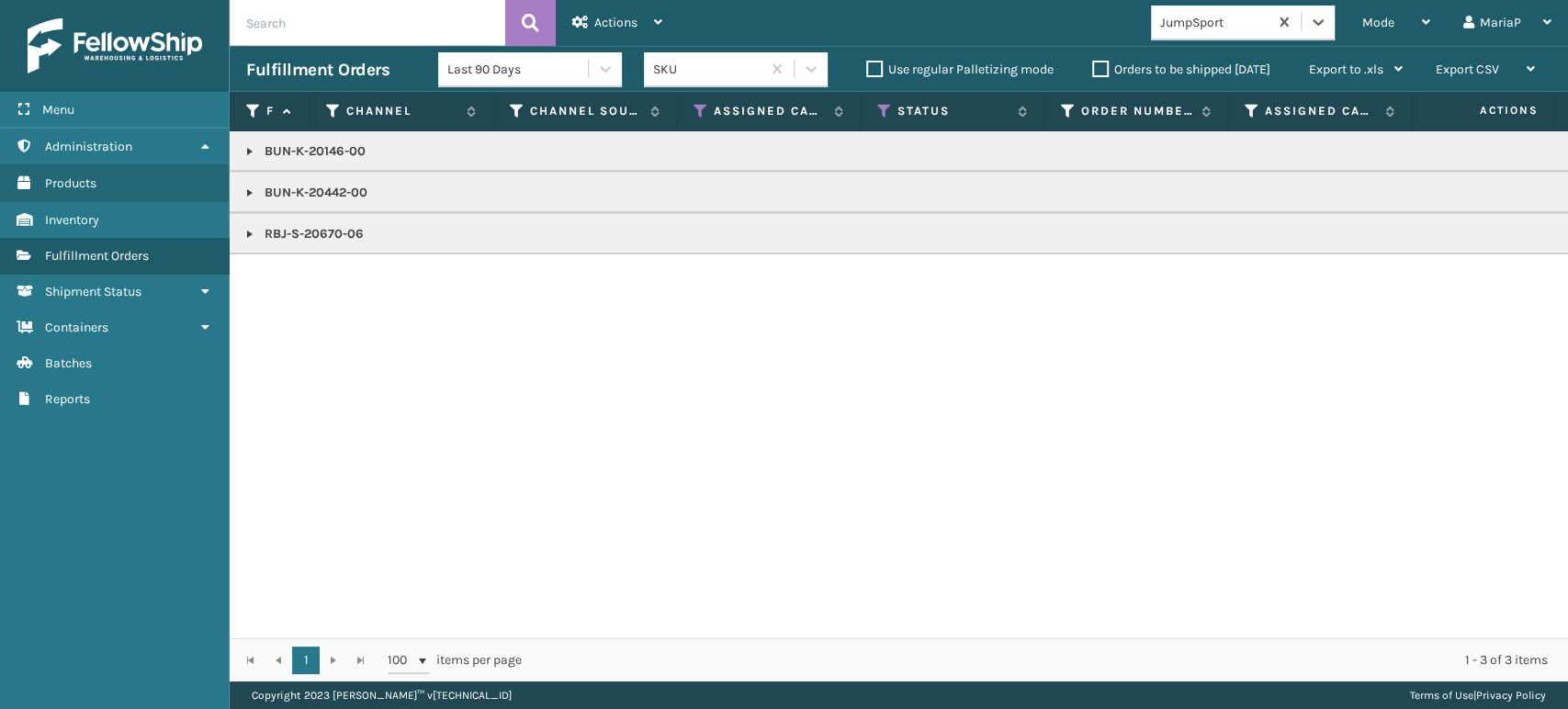
copy p "RBJ-S-20670-06"
click at [1408, 30] on div "Mode" at bounding box center [1397, 23] width 68 height 46
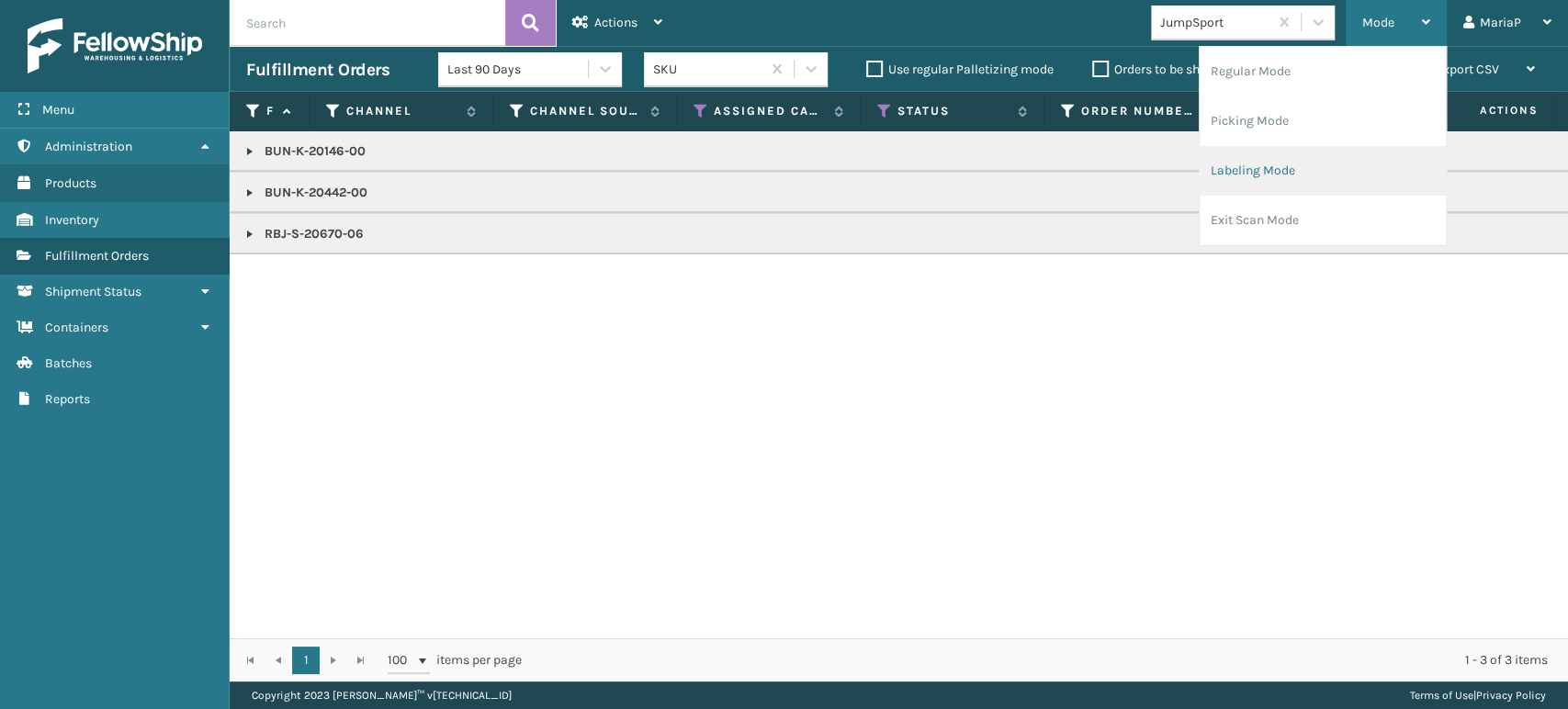
click at [1250, 168] on li "Labeling Mode" at bounding box center [1323, 171] width 247 height 50
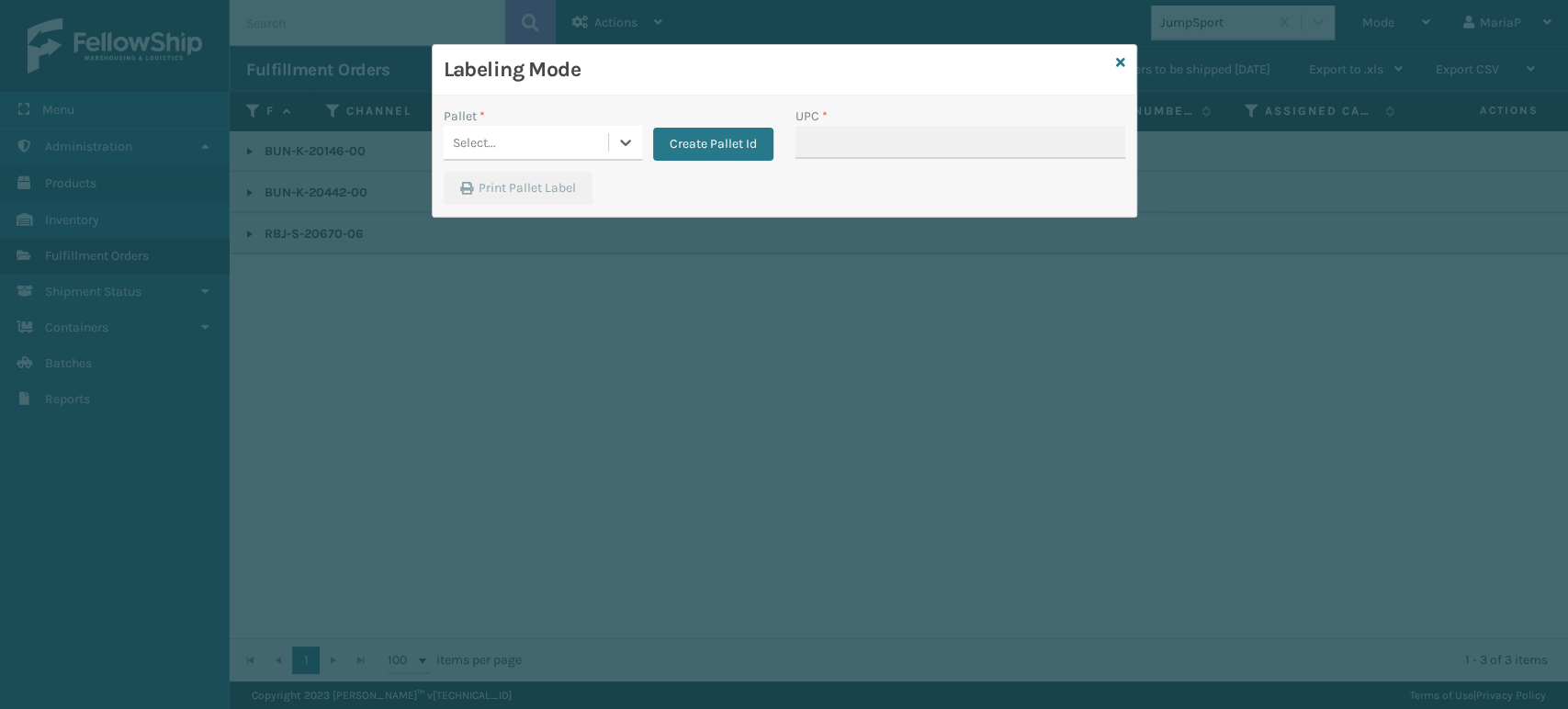
drag, startPoint x: 546, startPoint y: 146, endPoint x: 544, endPoint y: 167, distance: 21.1
click at [546, 145] on div "Select..." at bounding box center [526, 143] width 165 height 30
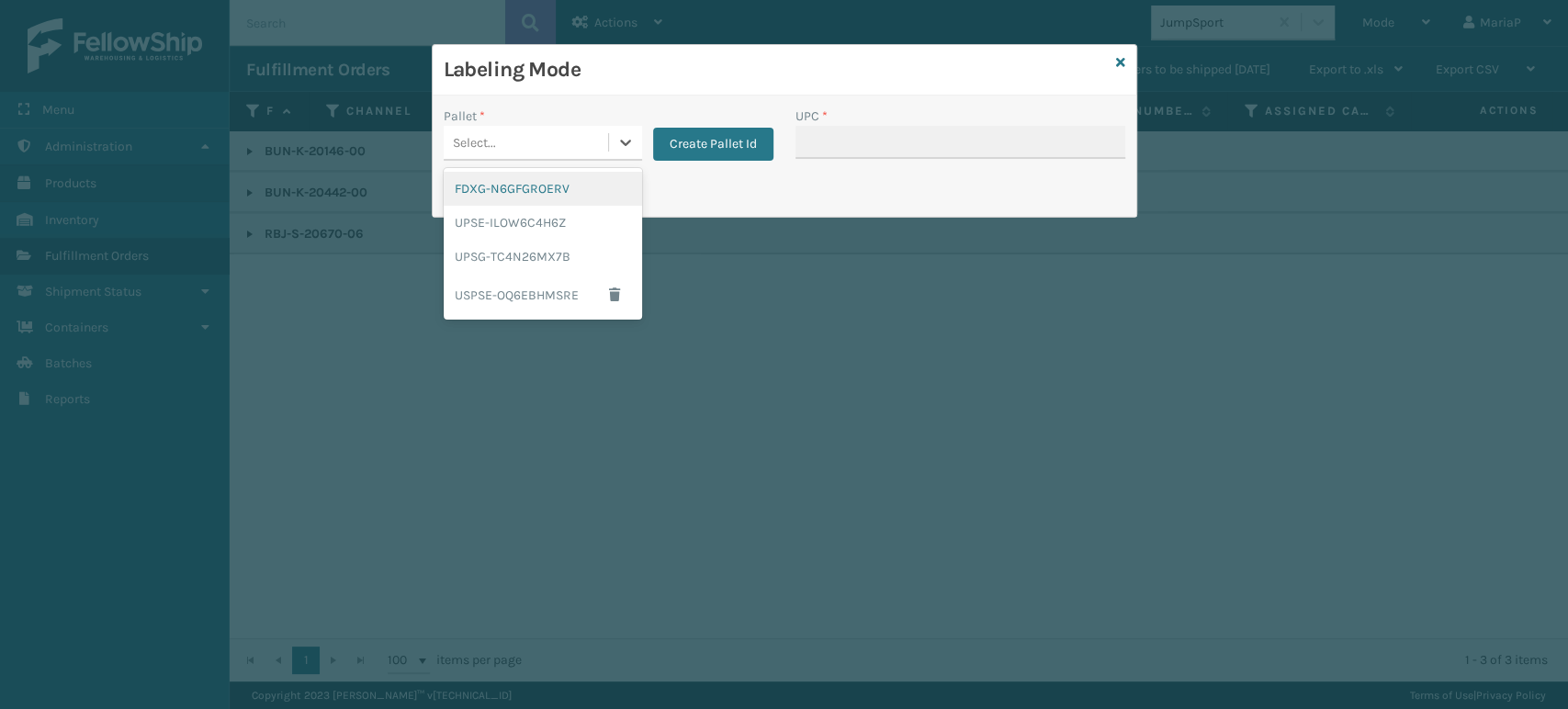
click at [559, 183] on div "FDXG-N6GFGROERV" at bounding box center [543, 188] width 198 height 34
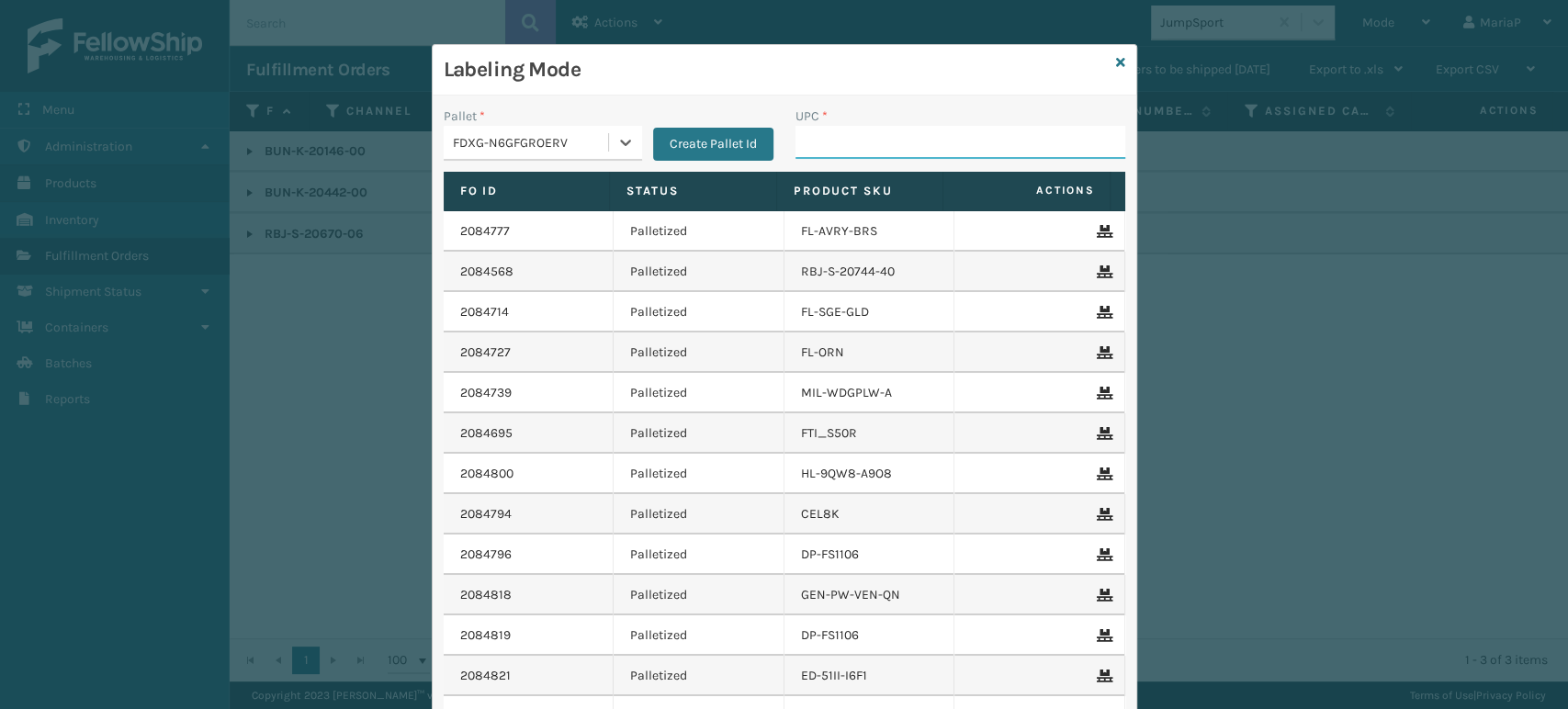
click at [857, 145] on input "UPC *" at bounding box center [960, 143] width 329 height 33
paste input "RBJ-S-20670-06"
type input "RBJ-S-20670-06"
click at [1117, 56] on div "Labeling Mode" at bounding box center [784, 70] width 704 height 50
click at [1108, 68] on div "Labeling Mode" at bounding box center [784, 70] width 704 height 50
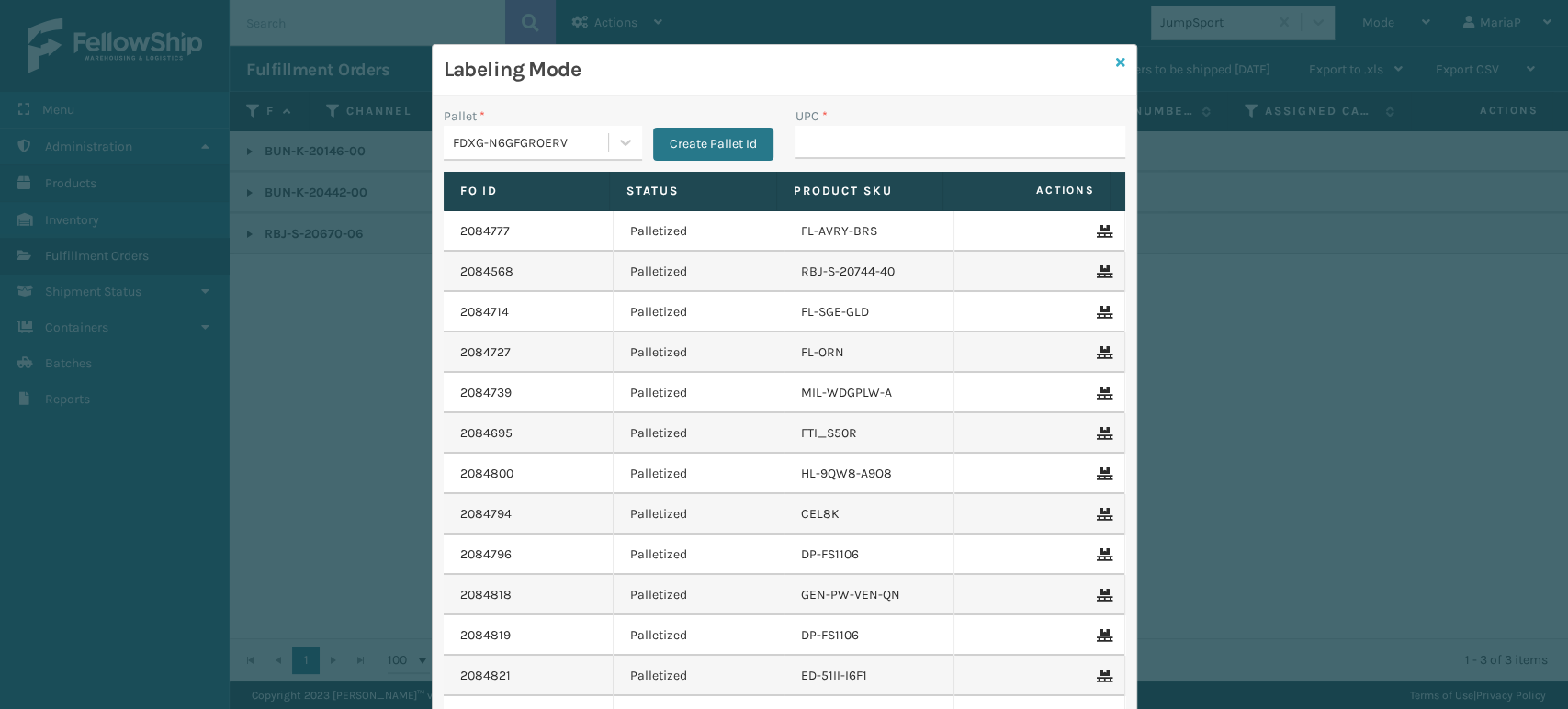
click at [1116, 58] on icon at bounding box center [1121, 62] width 10 height 13
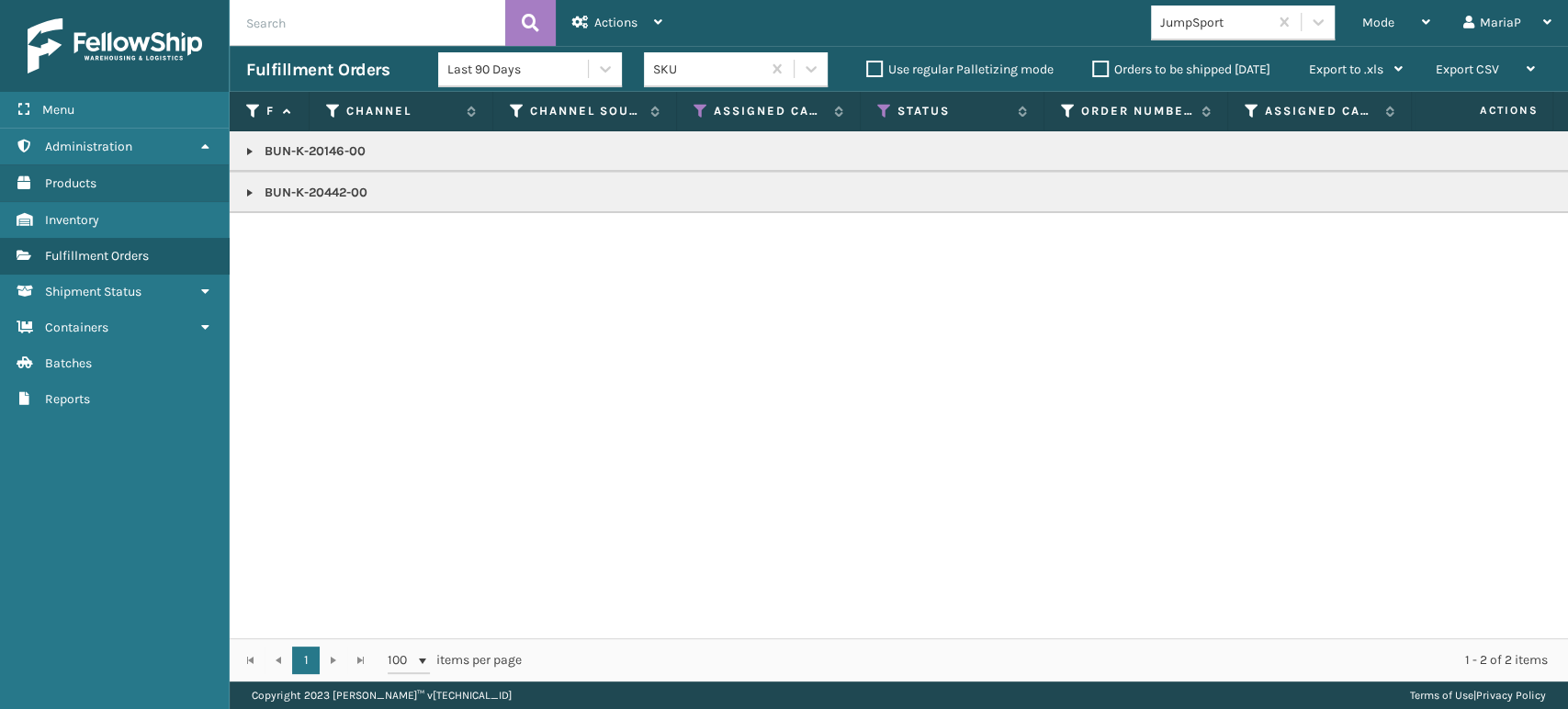
click at [248, 191] on link at bounding box center [249, 193] width 14 height 14
click at [301, 249] on link "2085059" at bounding box center [301, 242] width 52 height 18
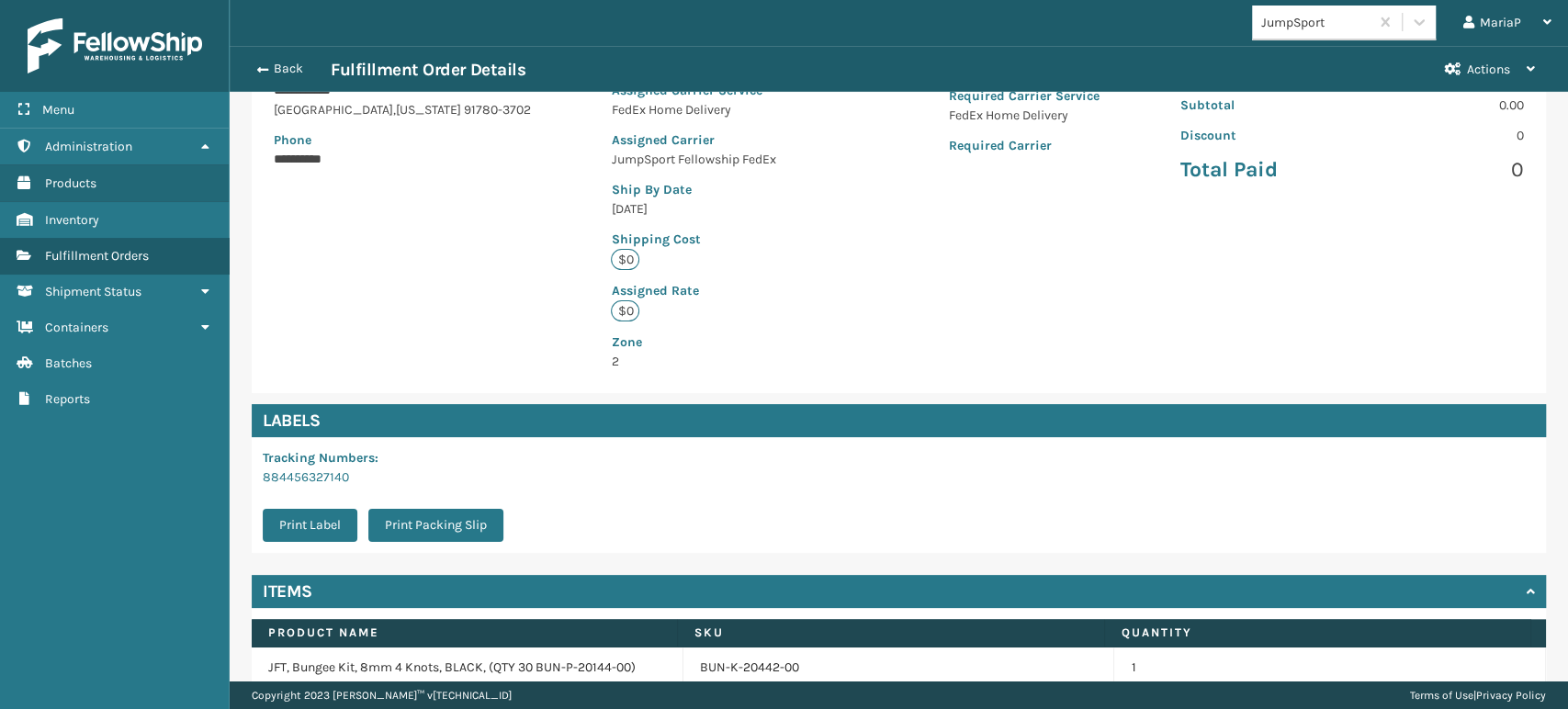
scroll to position [394, 0]
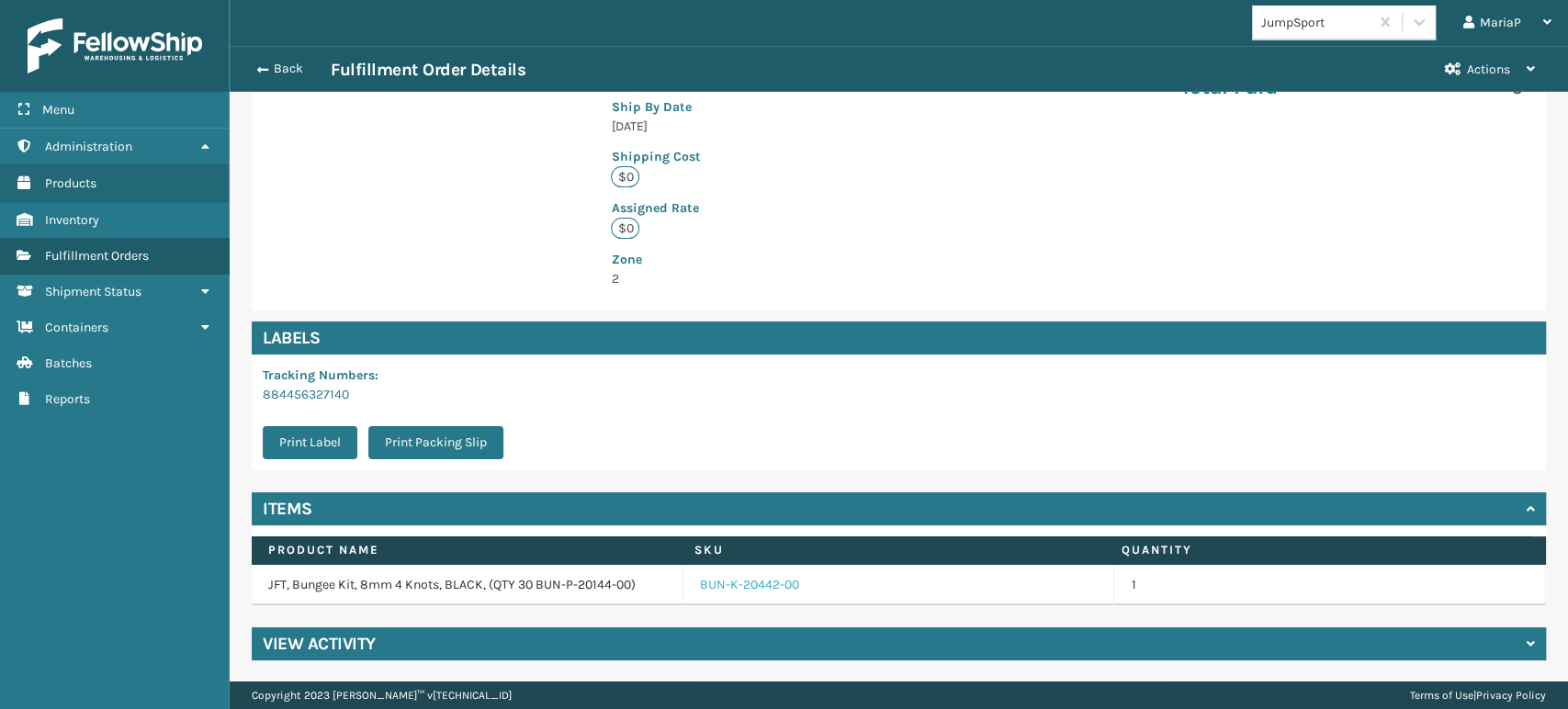
click at [719, 584] on link "BUN-K-20442-00" at bounding box center [749, 585] width 99 height 18
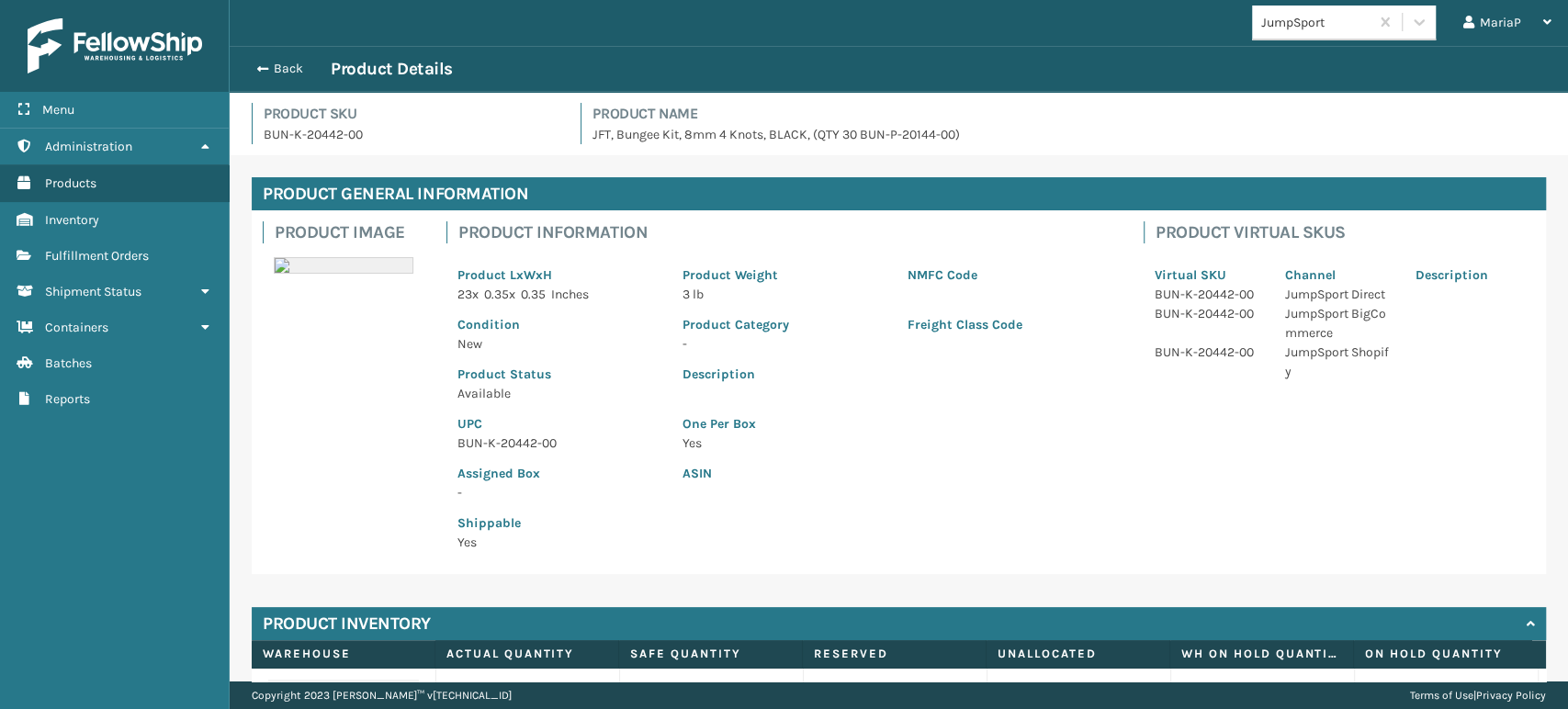
click at [241, 67] on div "Back Product Details" at bounding box center [899, 69] width 1339 height 46
click at [251, 61] on button "Back" at bounding box center [289, 68] width 85 height 16
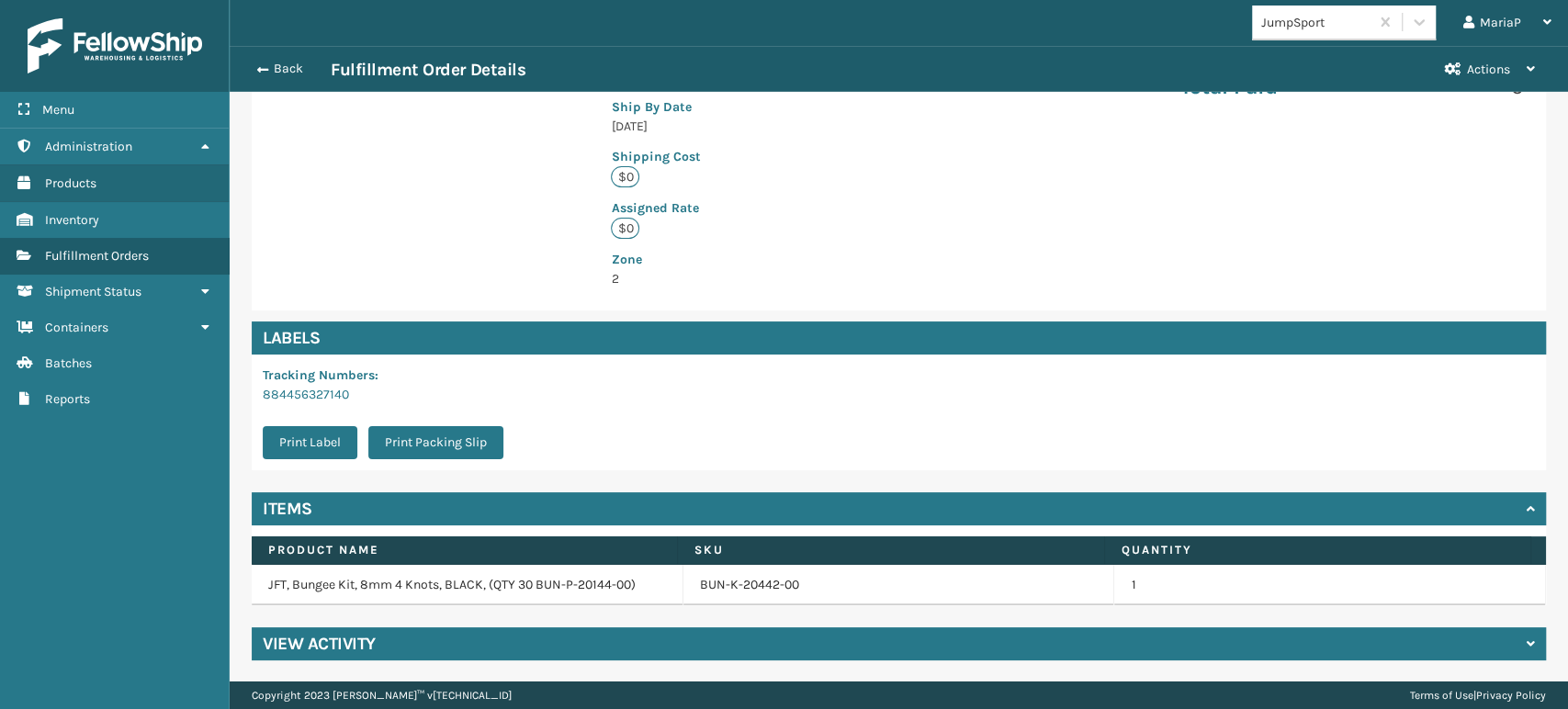
scroll to position [394, 0]
drag, startPoint x: 683, startPoint y: 587, endPoint x: 799, endPoint y: 589, distance: 116.0
click at [799, 589] on td "BUN-K-20442-00" at bounding box center [900, 586] width 431 height 40
click at [274, 59] on div "Back Fulfillment Order Details" at bounding box center [838, 69] width 1183 height 22
click at [272, 69] on button "Back" at bounding box center [289, 68] width 85 height 16
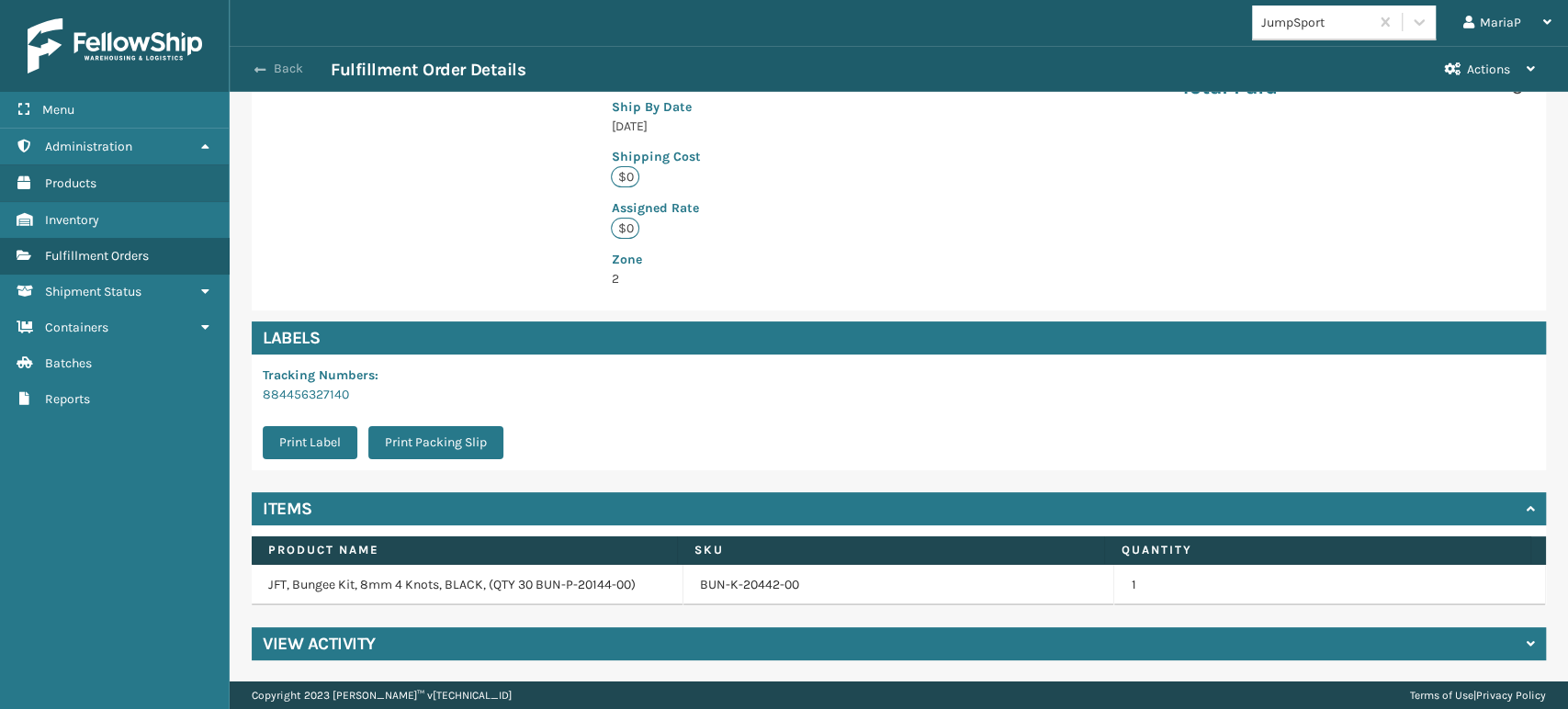
click at [273, 65] on button "Back" at bounding box center [289, 68] width 85 height 16
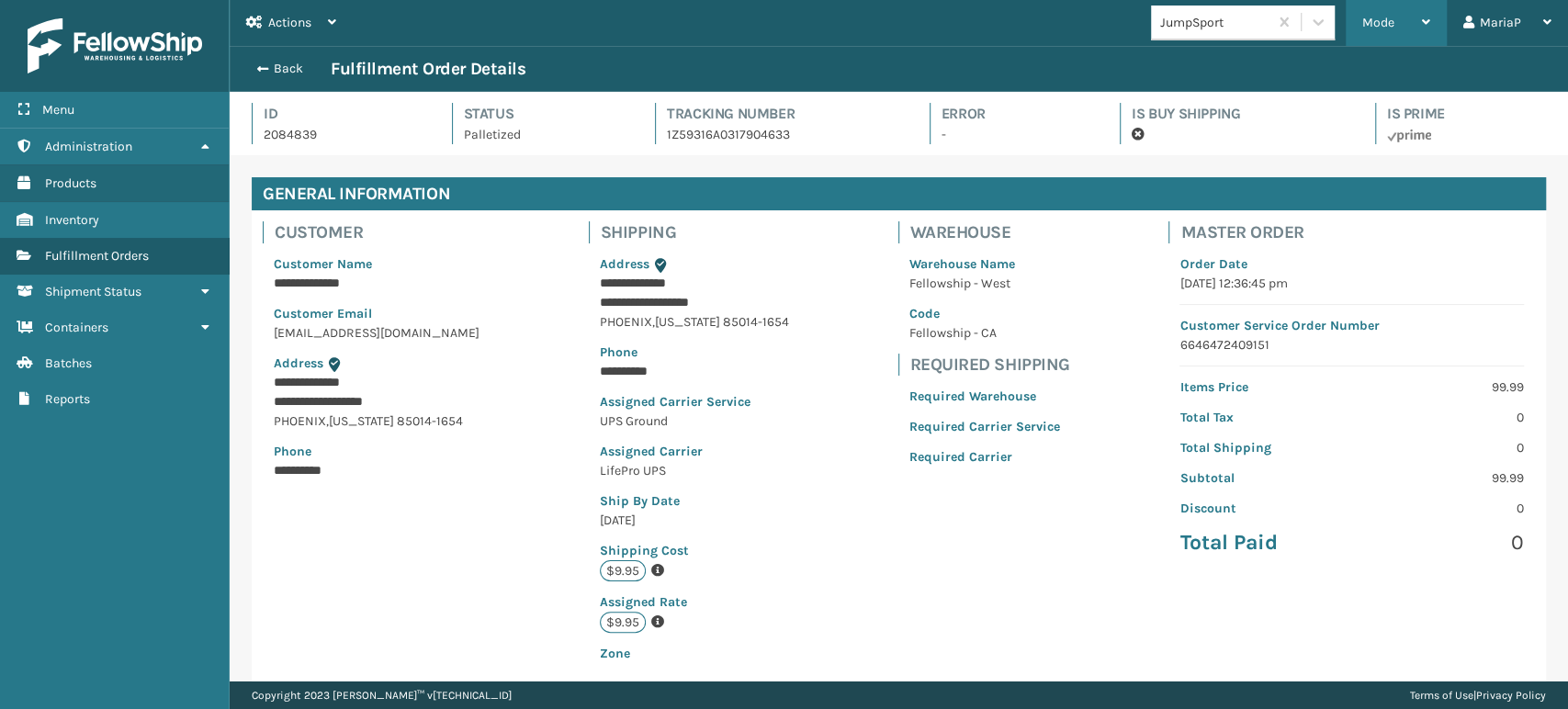
scroll to position [44, 1338]
click at [1407, 22] on div "Mode" at bounding box center [1397, 23] width 68 height 46
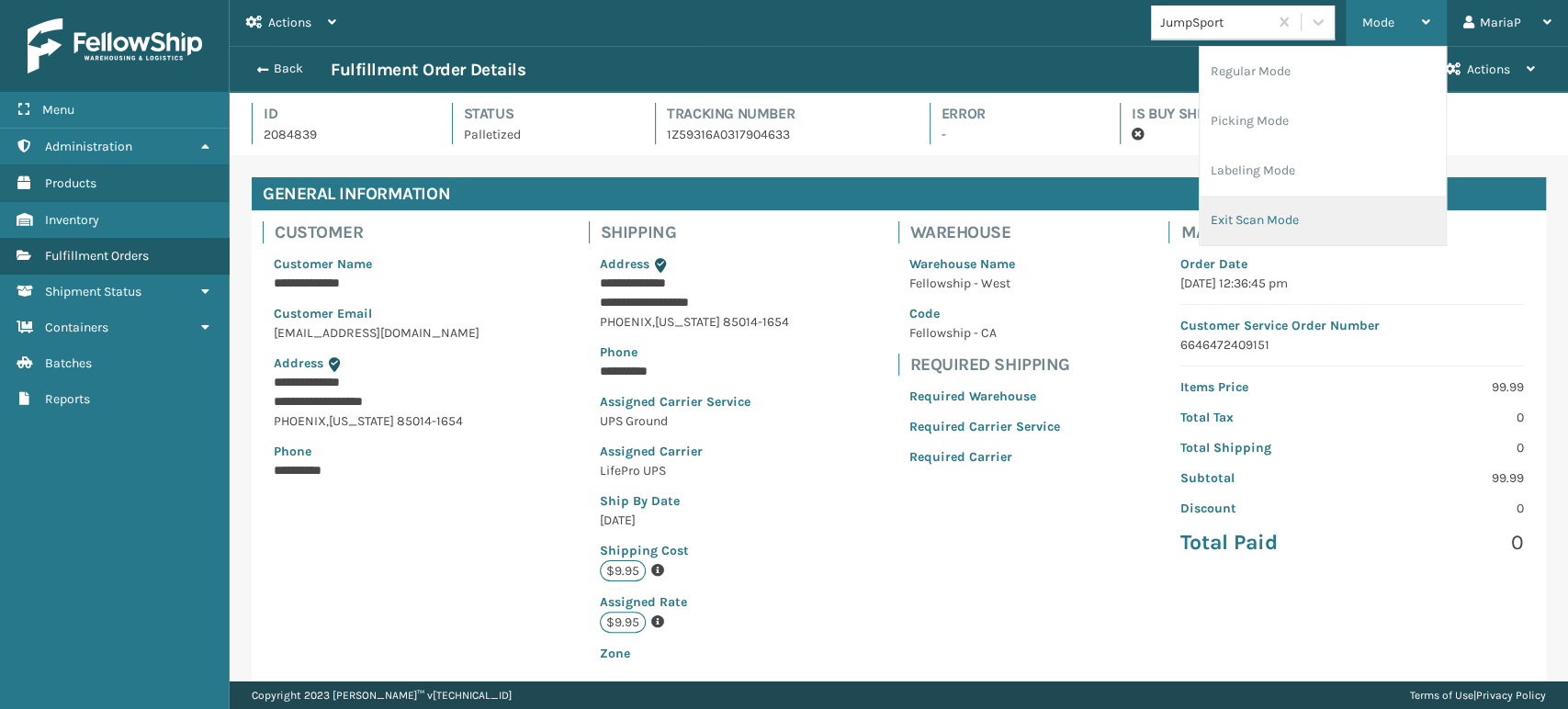
click at [1294, 198] on li "Exit Scan Mode" at bounding box center [1323, 221] width 247 height 50
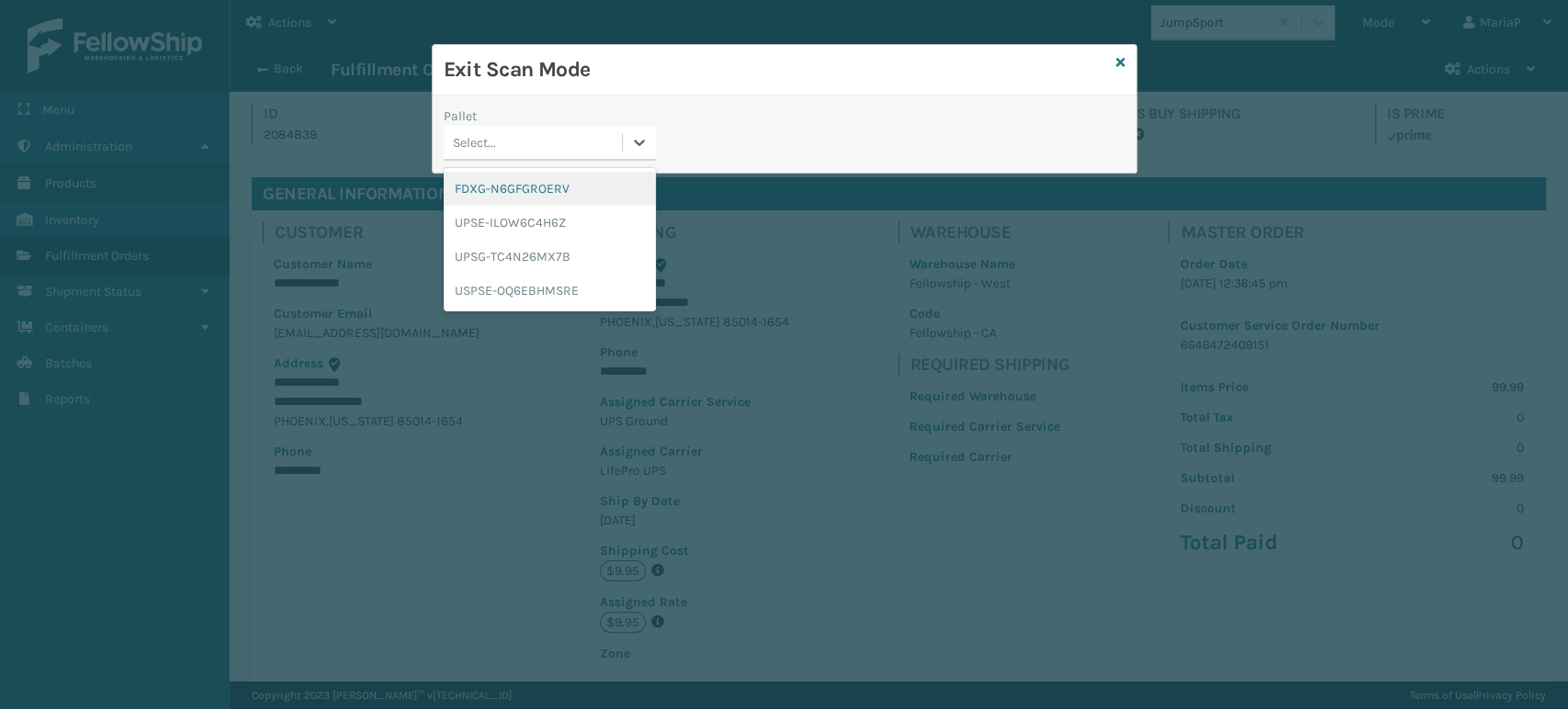
click at [546, 149] on div "Select..." at bounding box center [533, 143] width 178 height 30
click at [1116, 70] on link at bounding box center [1121, 63] width 10 height 19
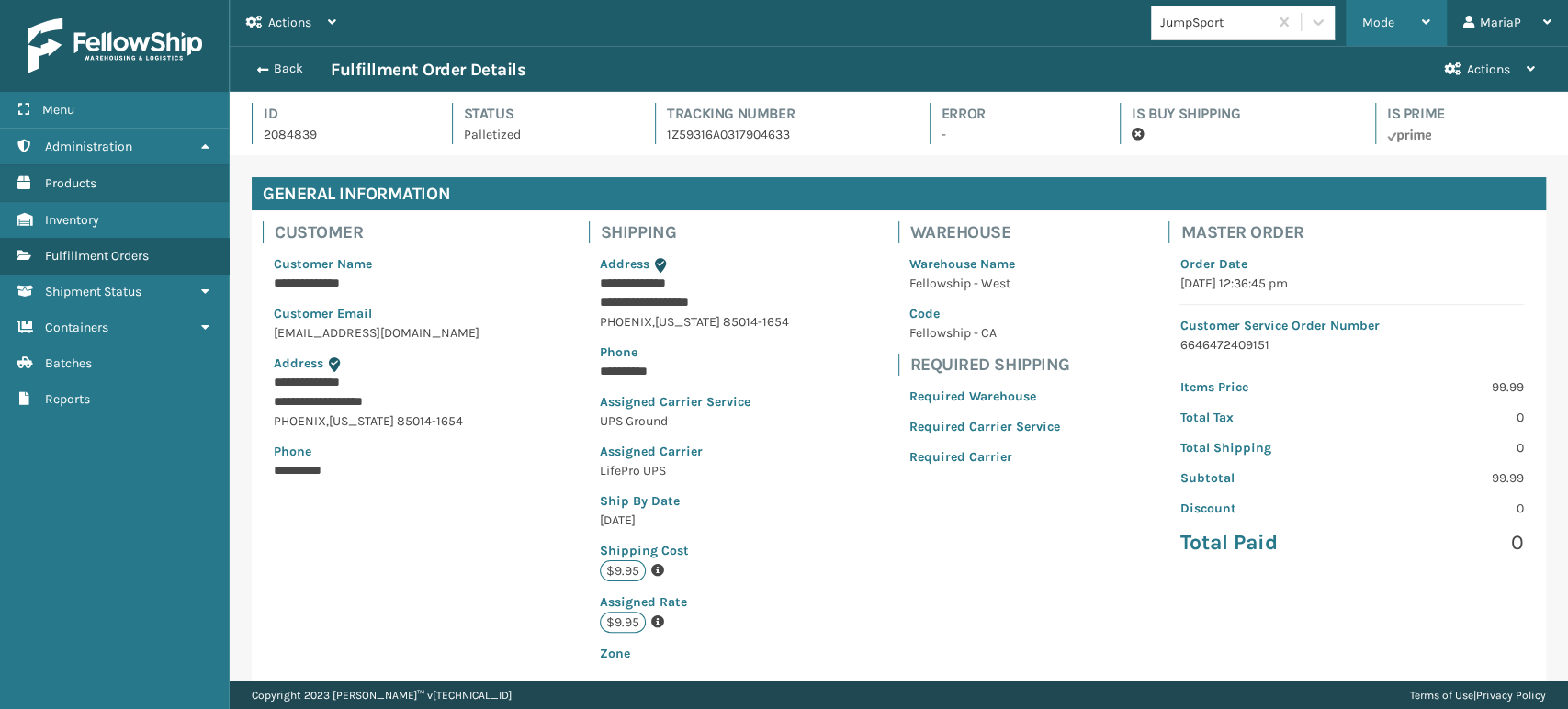
click at [1405, 17] on div "Mode" at bounding box center [1397, 23] width 68 height 46
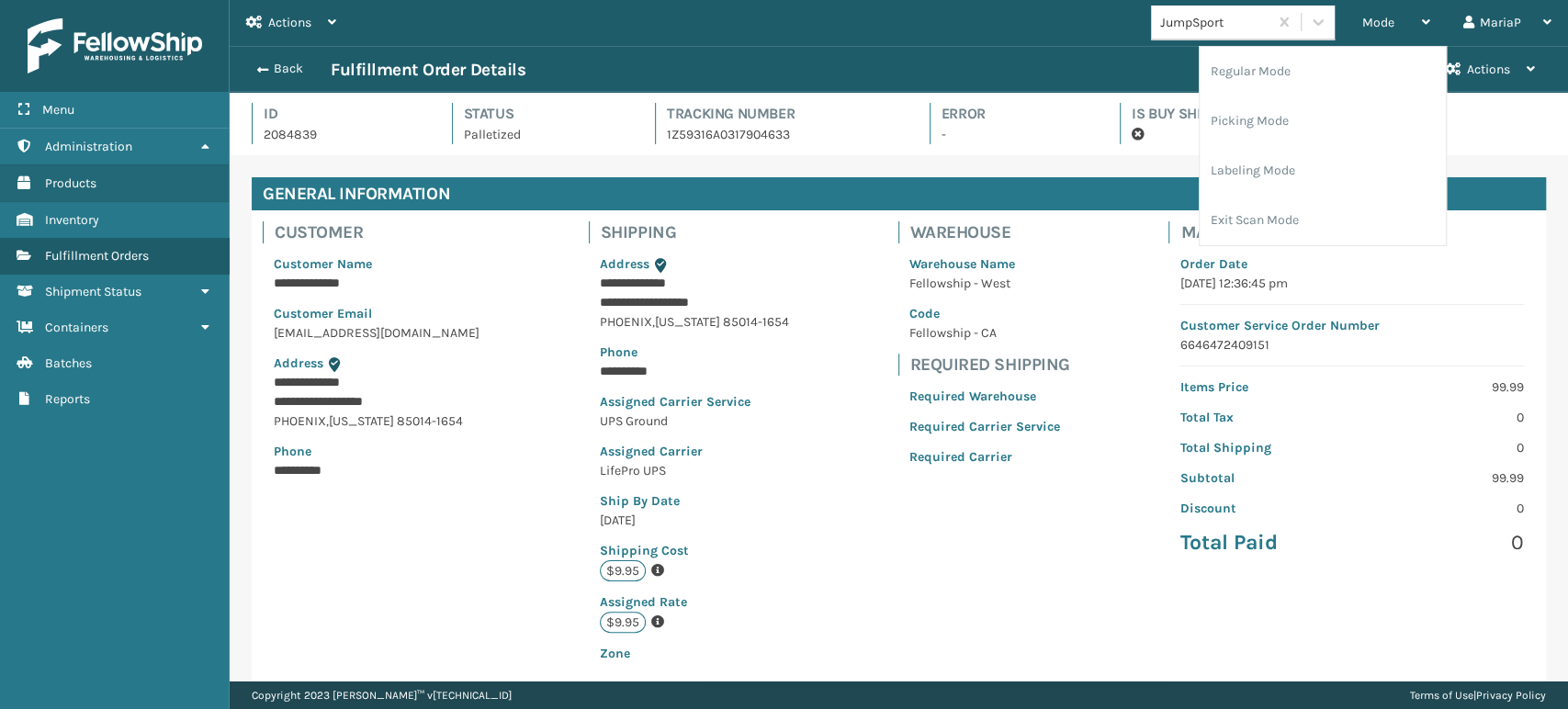
drag, startPoint x: 1297, startPoint y: 174, endPoint x: 995, endPoint y: 180, distance: 302.1
click at [1291, 170] on li "Labeling Mode" at bounding box center [1323, 171] width 247 height 50
